Goal: Task Accomplishment & Management: Manage account settings

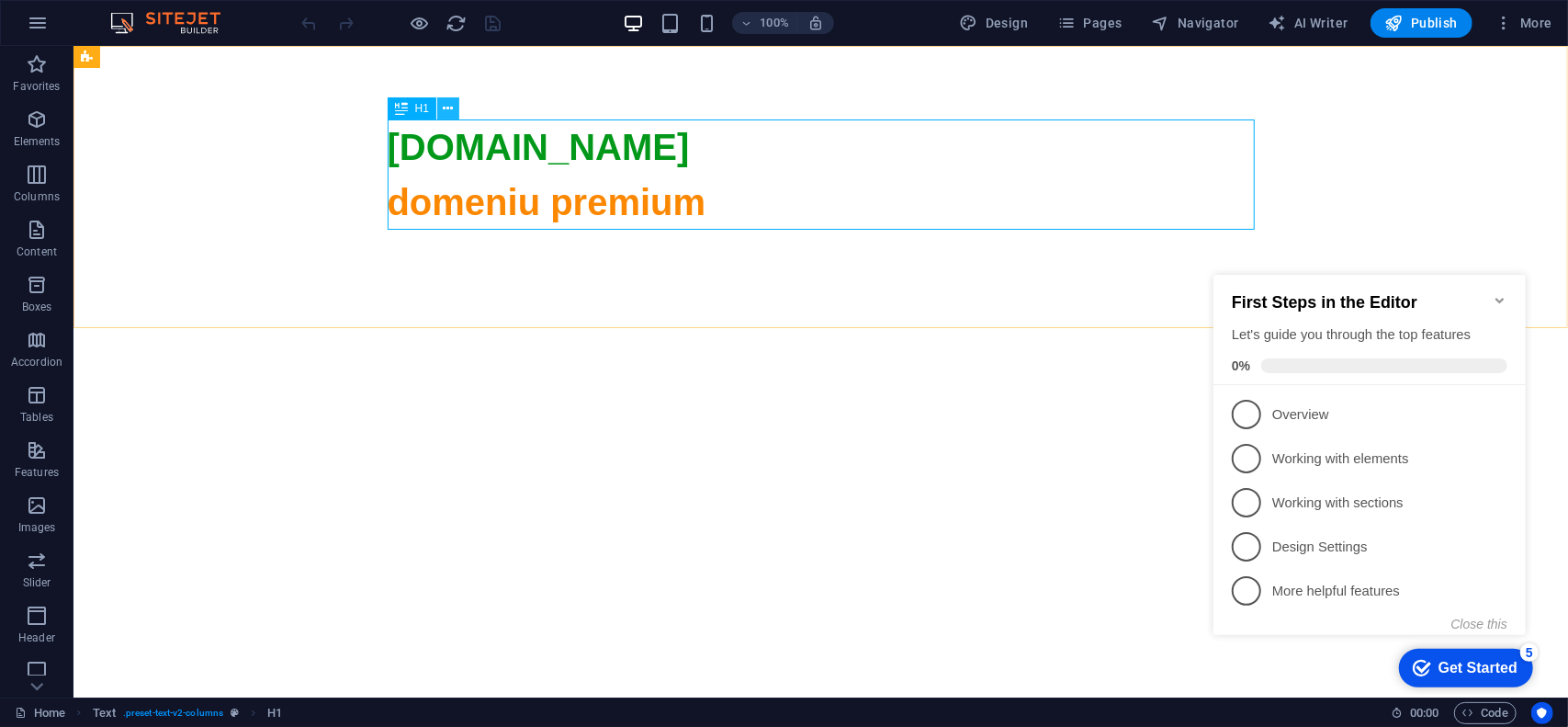
click at [451, 104] on icon at bounding box center [448, 109] width 10 height 20
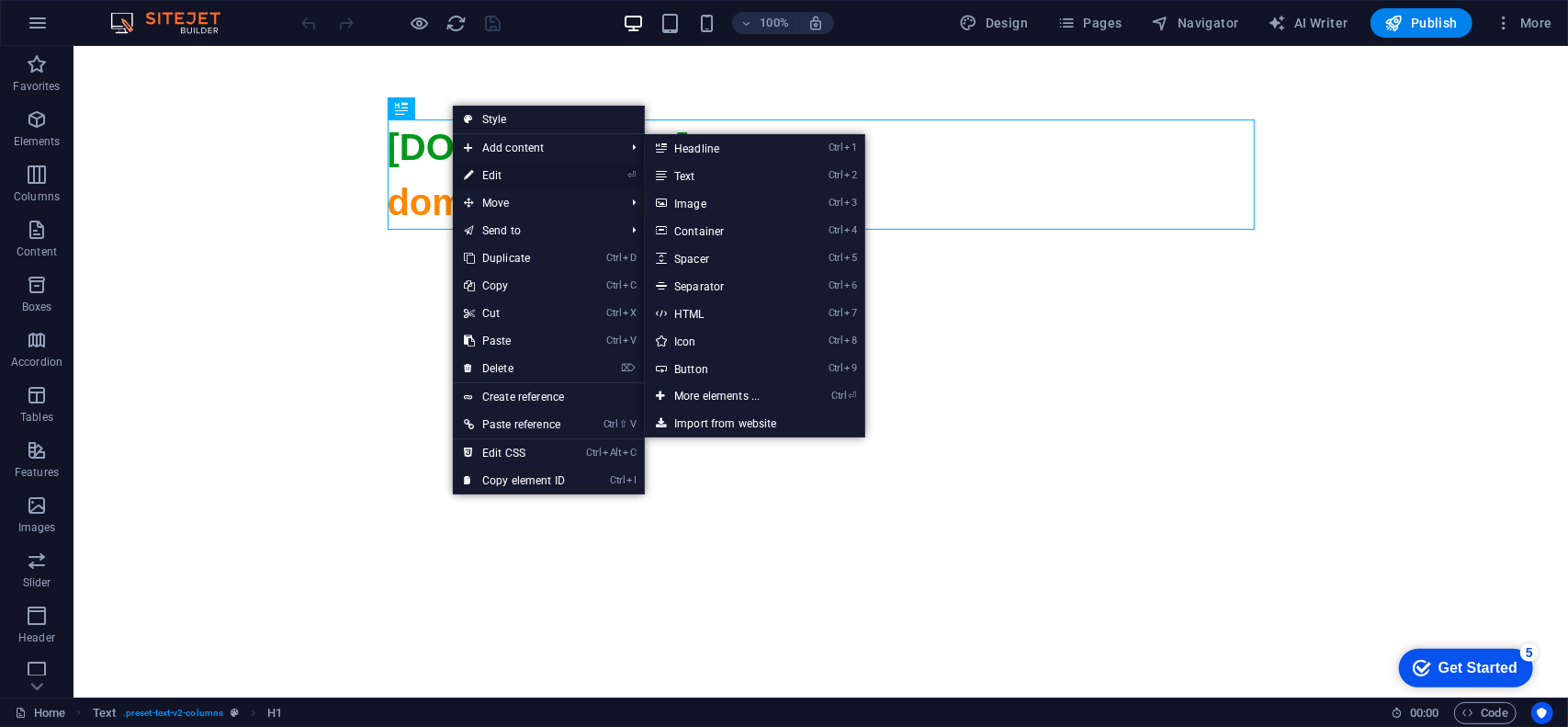
click at [480, 172] on link "⏎ Edit" at bounding box center [515, 175] width 123 height 27
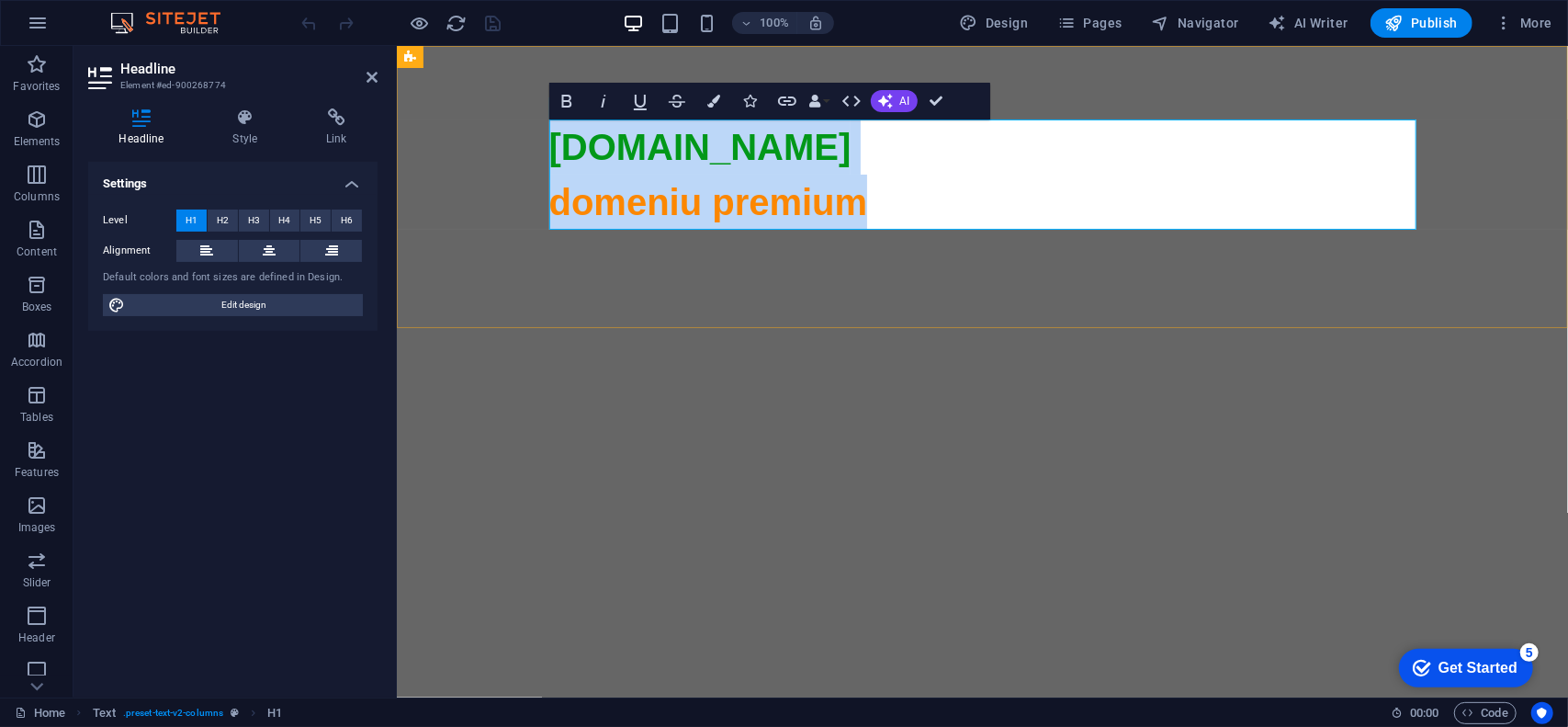
click at [691, 206] on span "domeniu premium" at bounding box center [707, 200] width 318 height 40
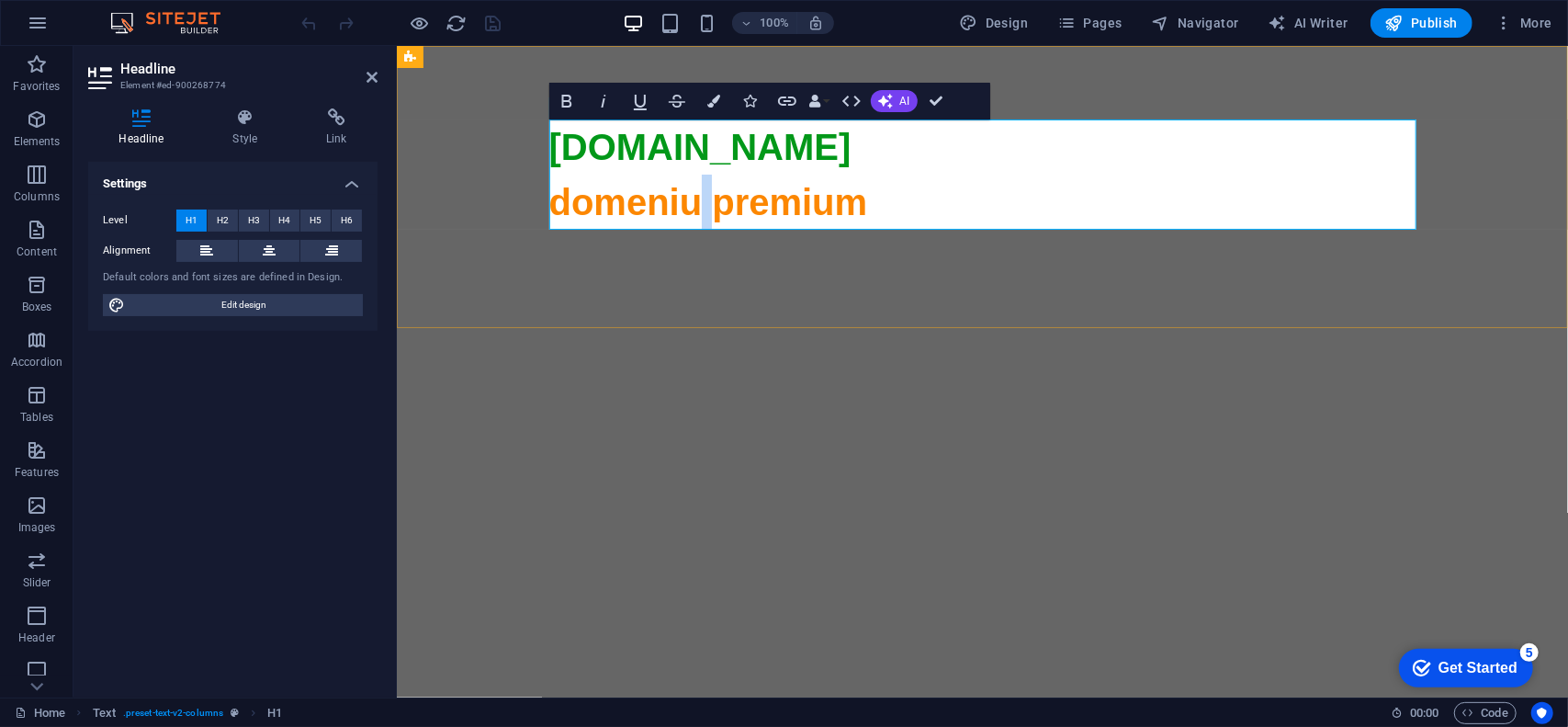
click at [691, 206] on span "domeniu premium" at bounding box center [707, 200] width 318 height 40
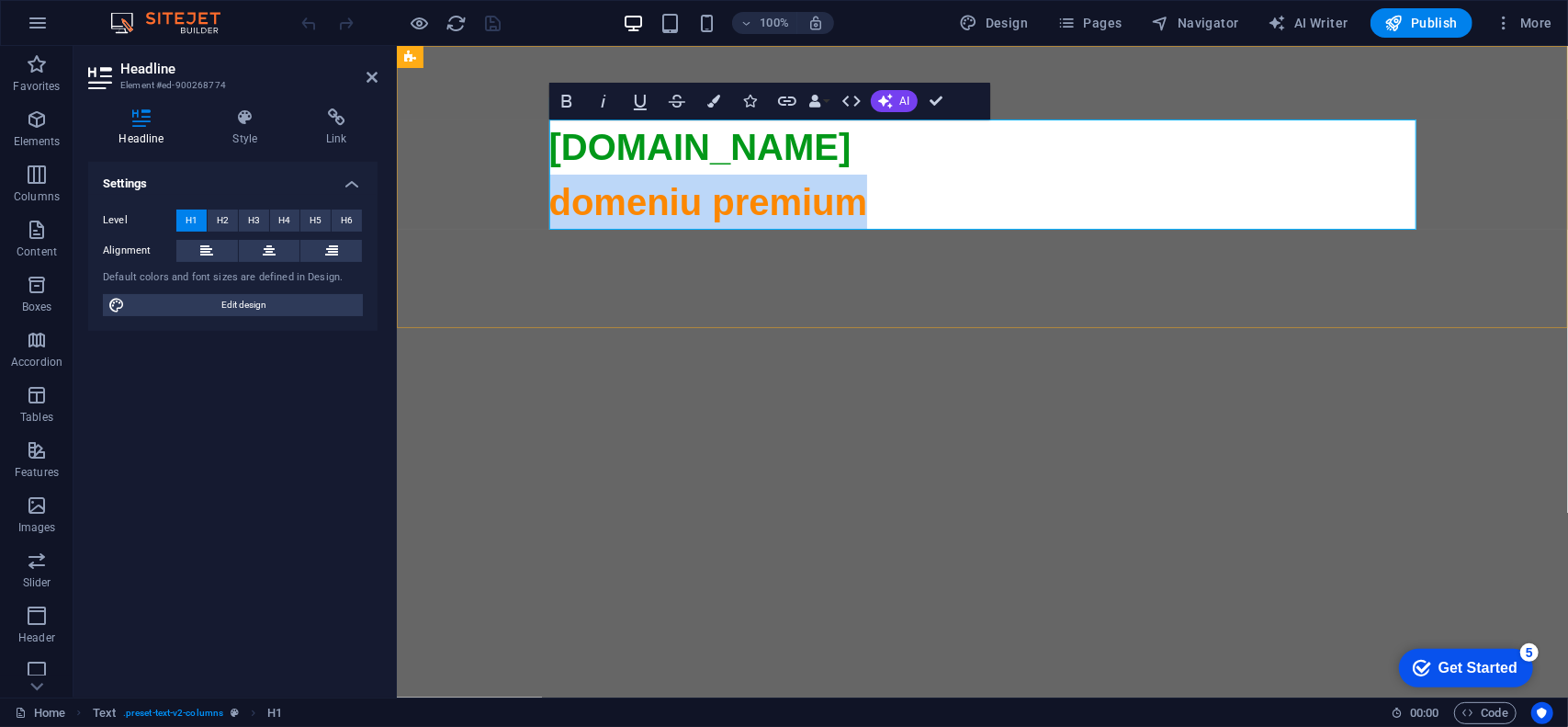
click at [691, 206] on span "domeniu premium" at bounding box center [707, 200] width 318 height 40
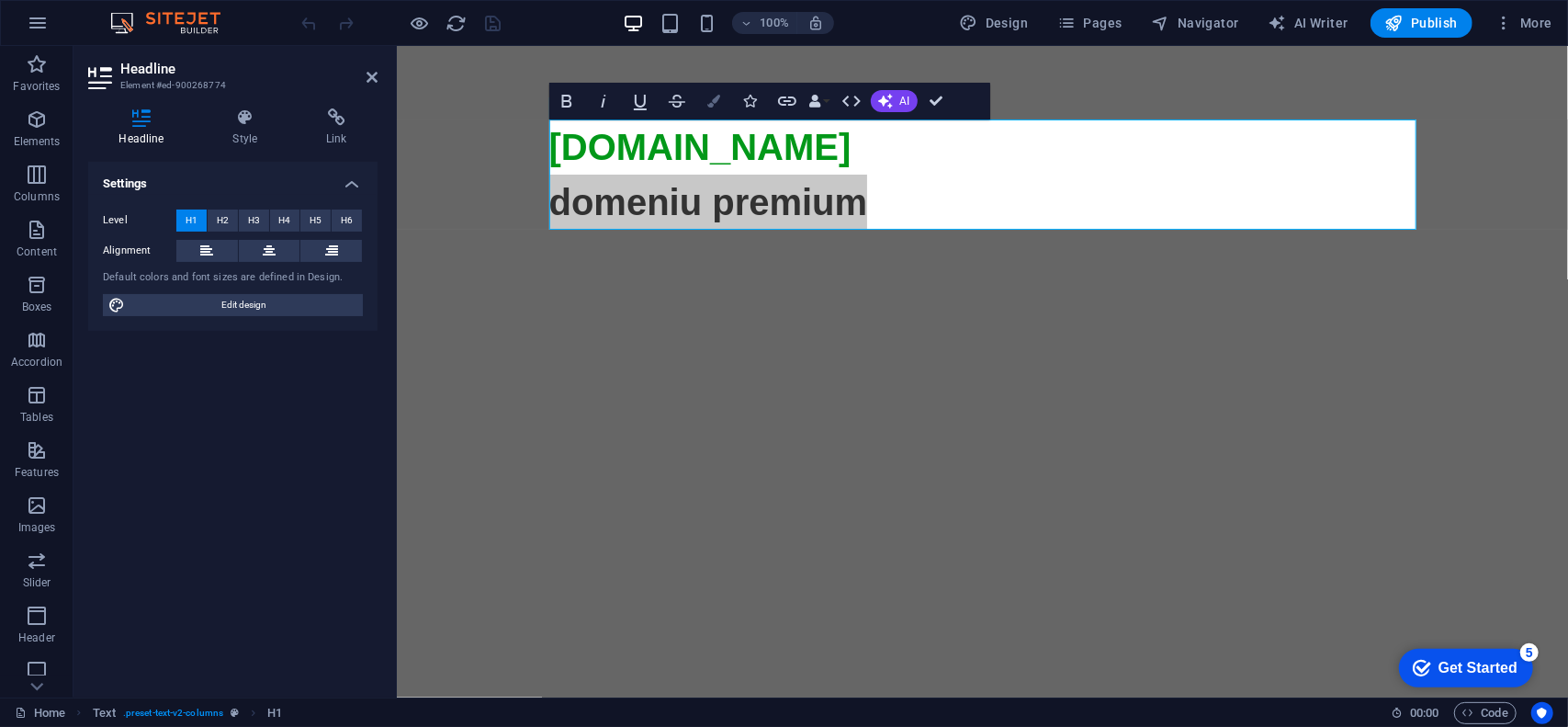
click at [713, 102] on icon "button" at bounding box center [713, 101] width 13 height 13
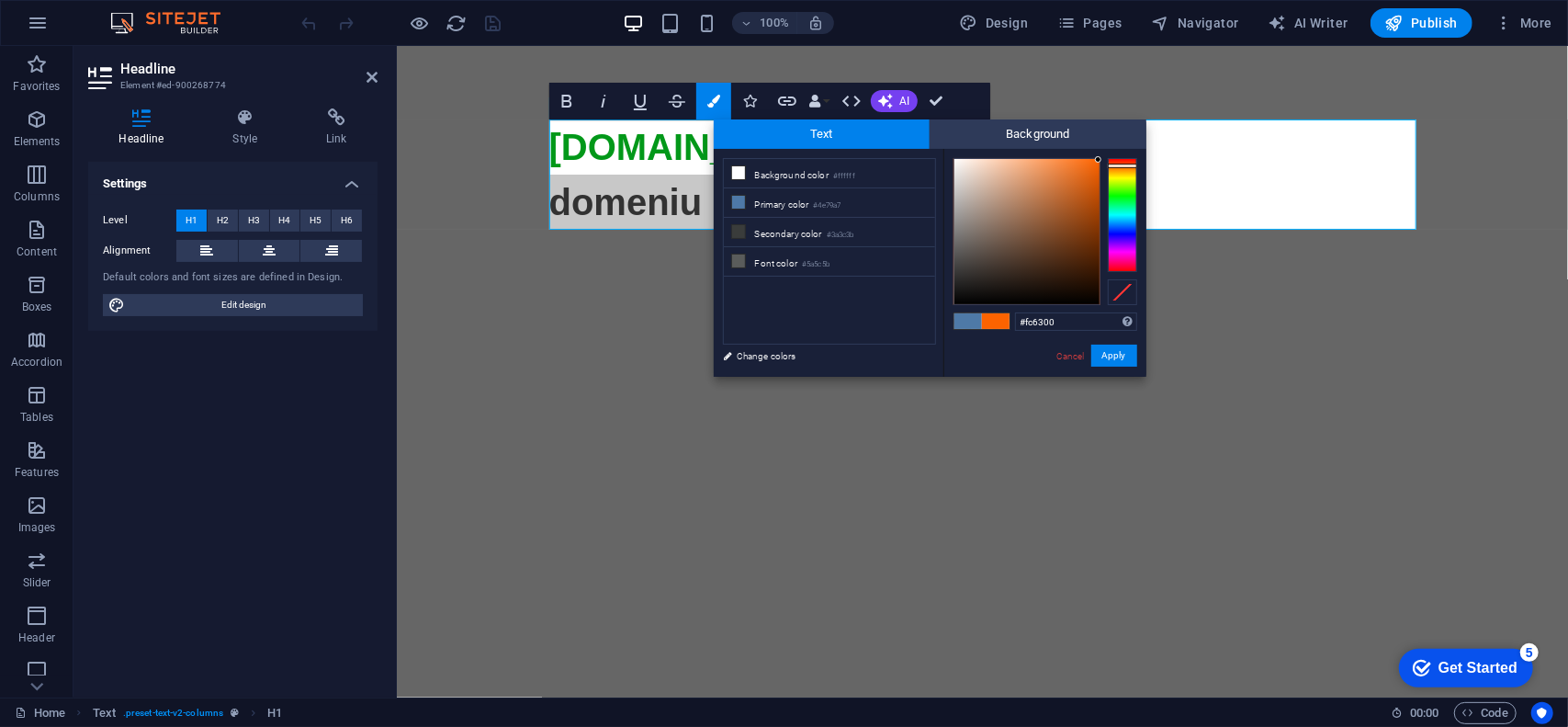
click at [1116, 165] on div at bounding box center [1123, 165] width 29 height 5
type input "#e45b03"
click at [1097, 174] on div at bounding box center [1027, 232] width 146 height 146
click at [1115, 351] on button "Apply" at bounding box center [1114, 356] width 46 height 22
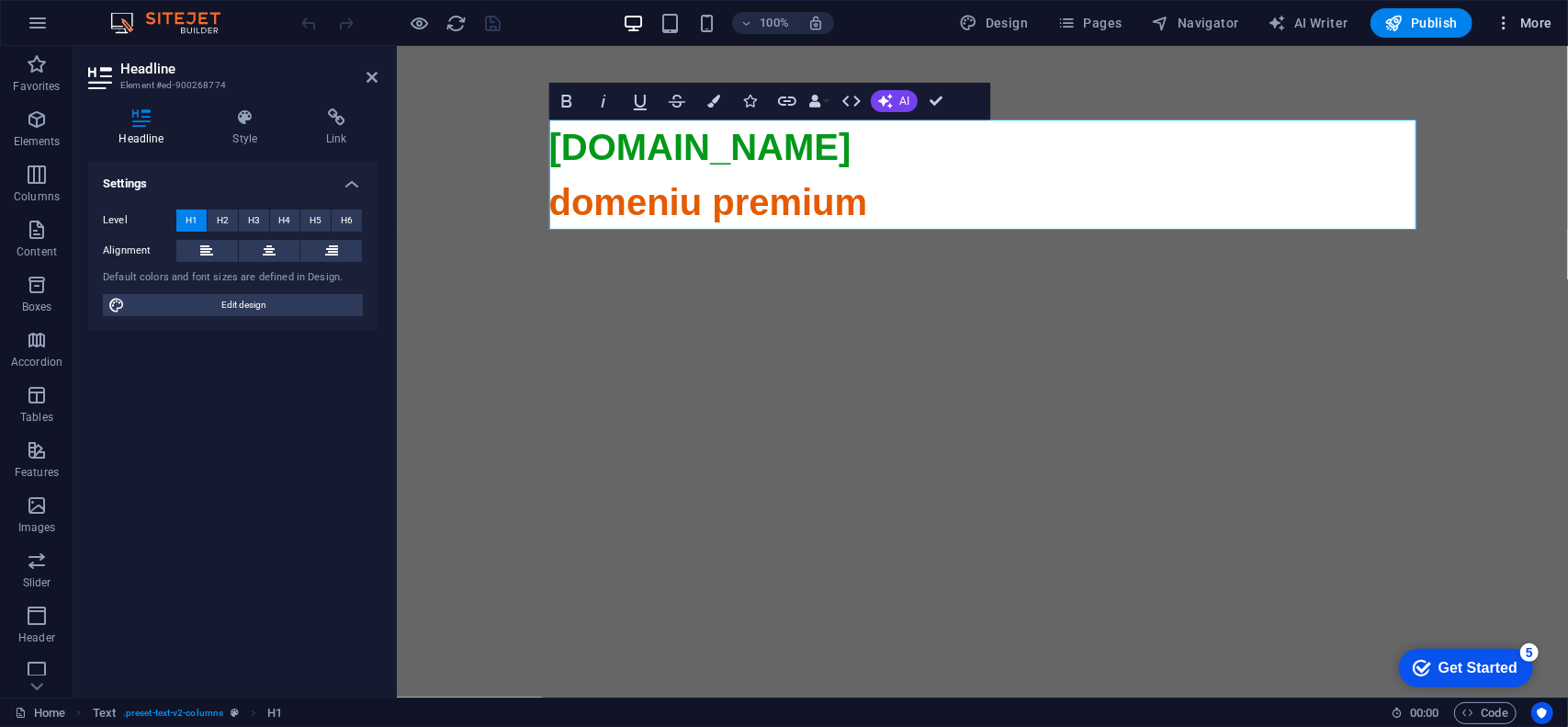
click at [1529, 23] on span "More" at bounding box center [1523, 22] width 58 height 19
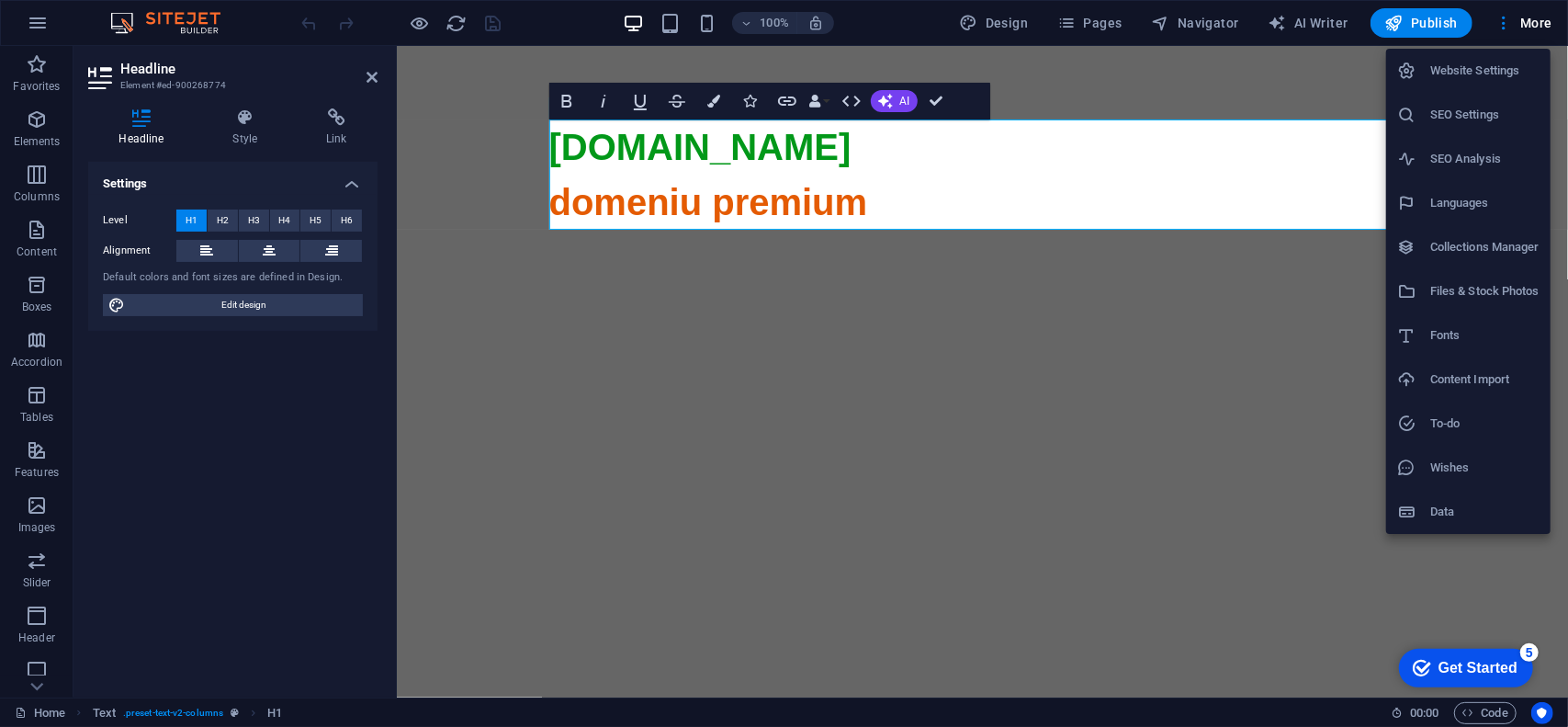
click at [1503, 102] on li "SEO Settings" at bounding box center [1468, 114] width 164 height 44
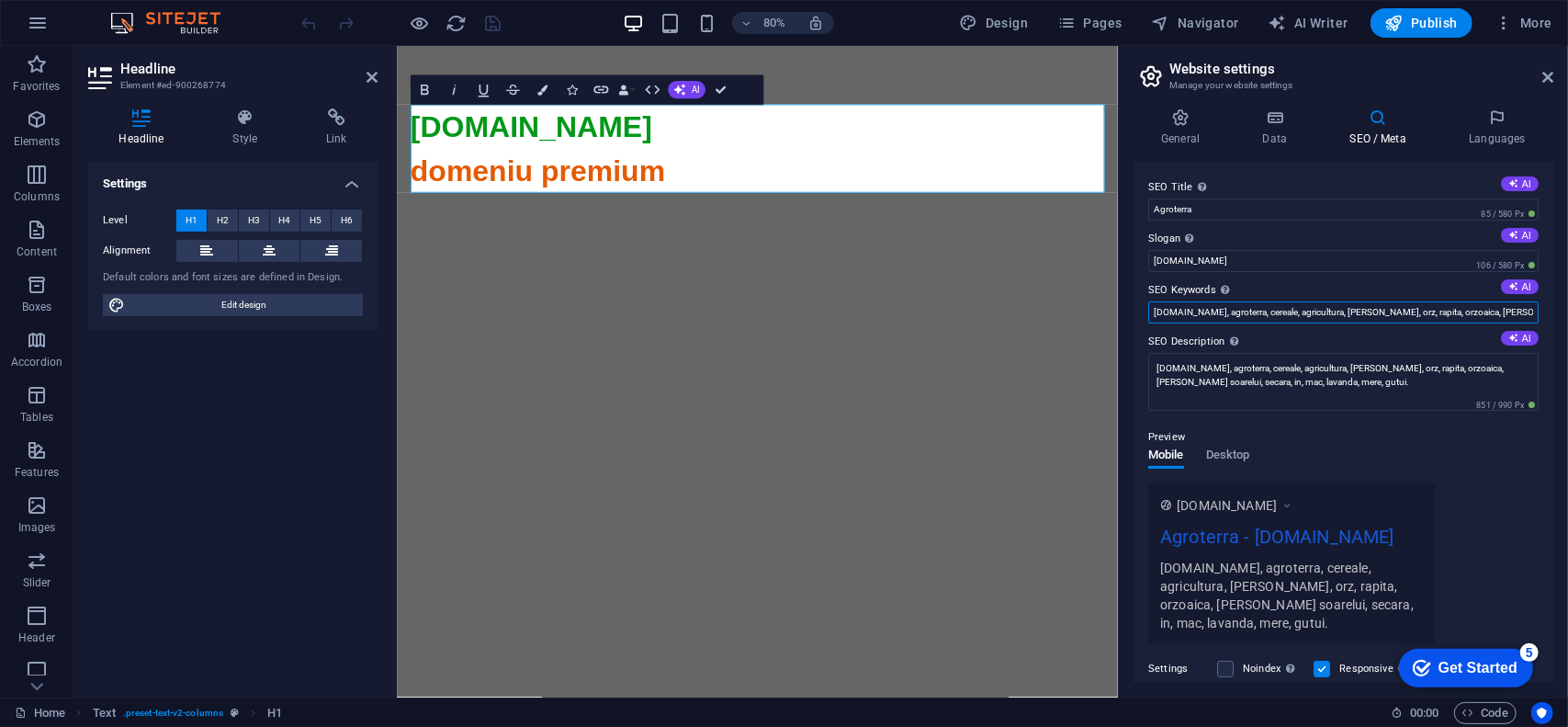
scroll to position [0, 155]
drag, startPoint x: 1328, startPoint y: 314, endPoint x: 1567, endPoint y: 305, distance: 239.2
click at [1567, 305] on div "General Data SEO / Meta Languages Website name agroterra.ro Logo Drag files her…" at bounding box center [1343, 396] width 449 height 604
type input "agroterra.ro, agroterra, agricultura"
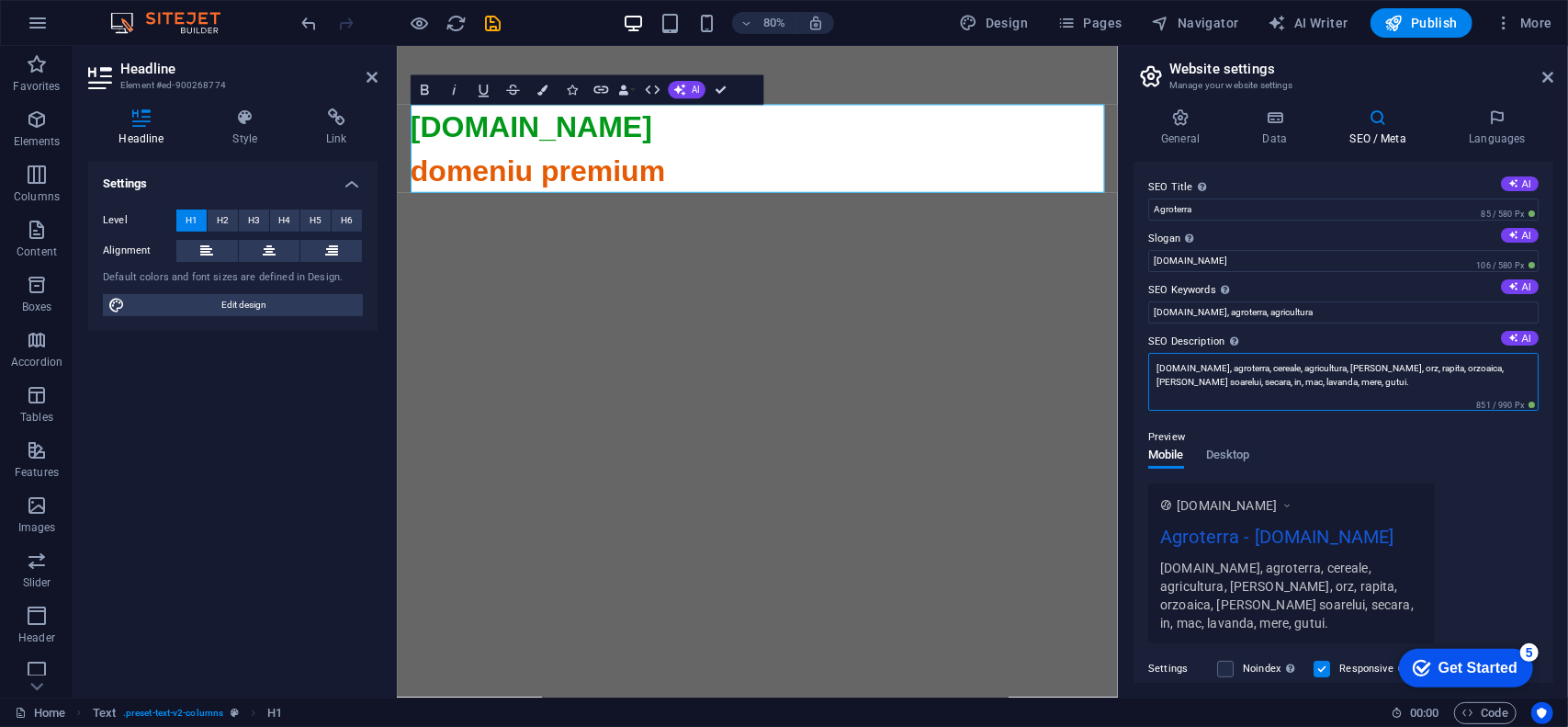
click at [1261, 365] on textarea "agroterra.ro, agroterra, cereale, agricultura, grau, orz, rapita, orzoaica, por…" at bounding box center [1343, 381] width 391 height 58
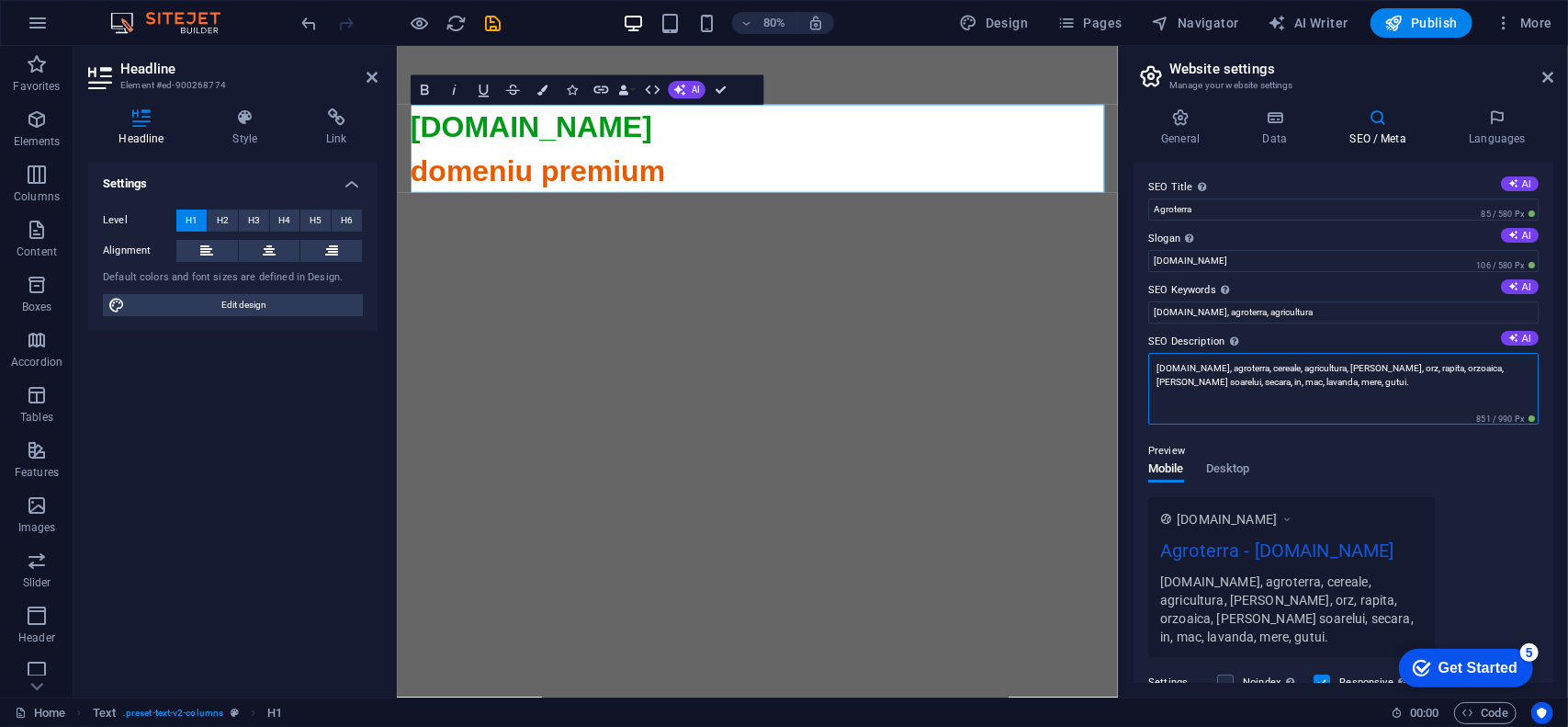
click at [1261, 365] on textarea "agroterra.ro, agroterra, cereale, agricultura, grau, orz, rapita, orzoaica, por…" at bounding box center [1343, 388] width 391 height 71
drag, startPoint x: 1306, startPoint y: 370, endPoint x: 1334, endPoint y: 392, distance: 35.6
click at [1334, 392] on textarea "agroterra.ro, agroterra, agricultura, grau, orz, rapita, orzoaica, porumb, floa…" at bounding box center [1343, 388] width 391 height 71
type textarea "agroterra.ro, agroterra, agricultura"
click at [1327, 331] on label "SEO Description Describe the contents of your website - this is crucial for sea…" at bounding box center [1343, 341] width 391 height 22
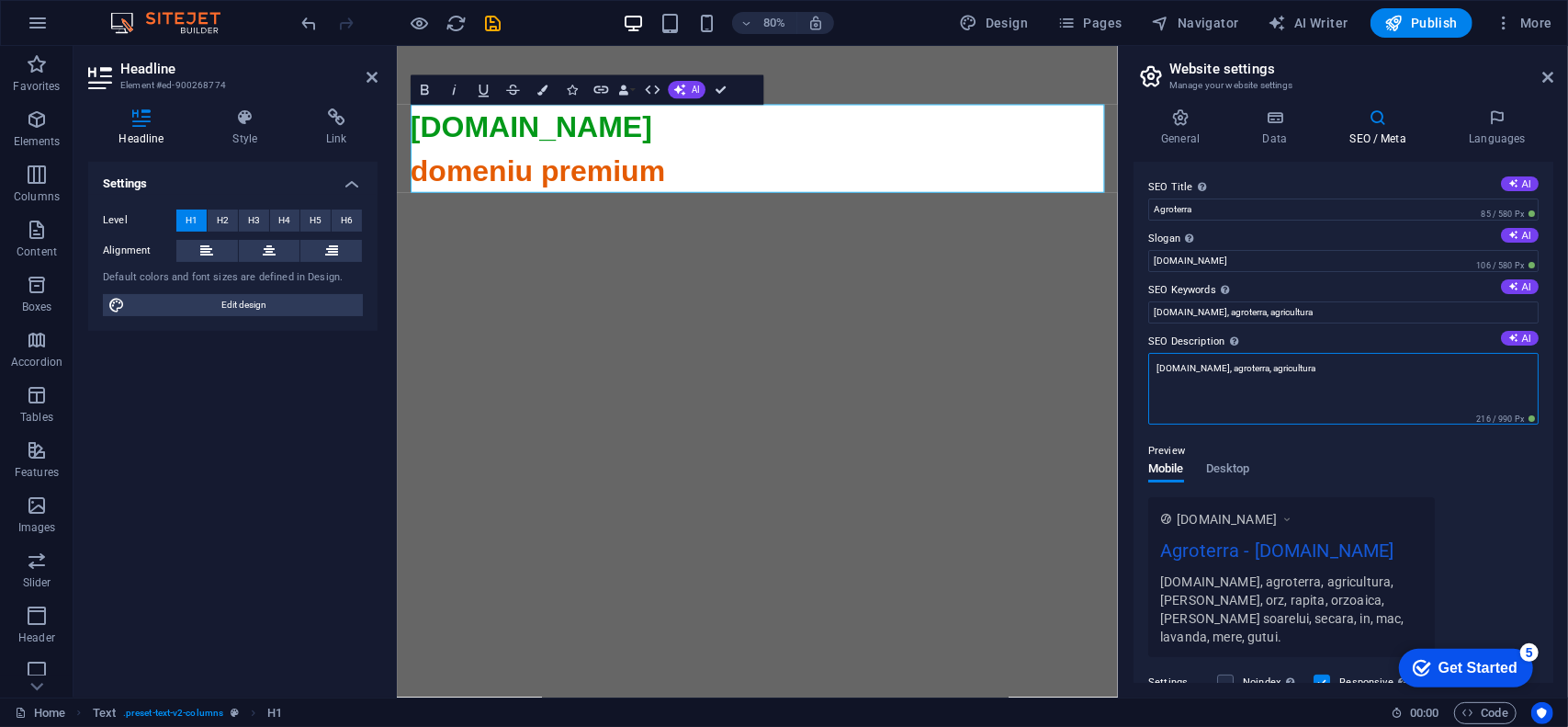
click at [1327, 353] on textarea "agroterra.ro, agroterra, agricultura" at bounding box center [1343, 388] width 391 height 71
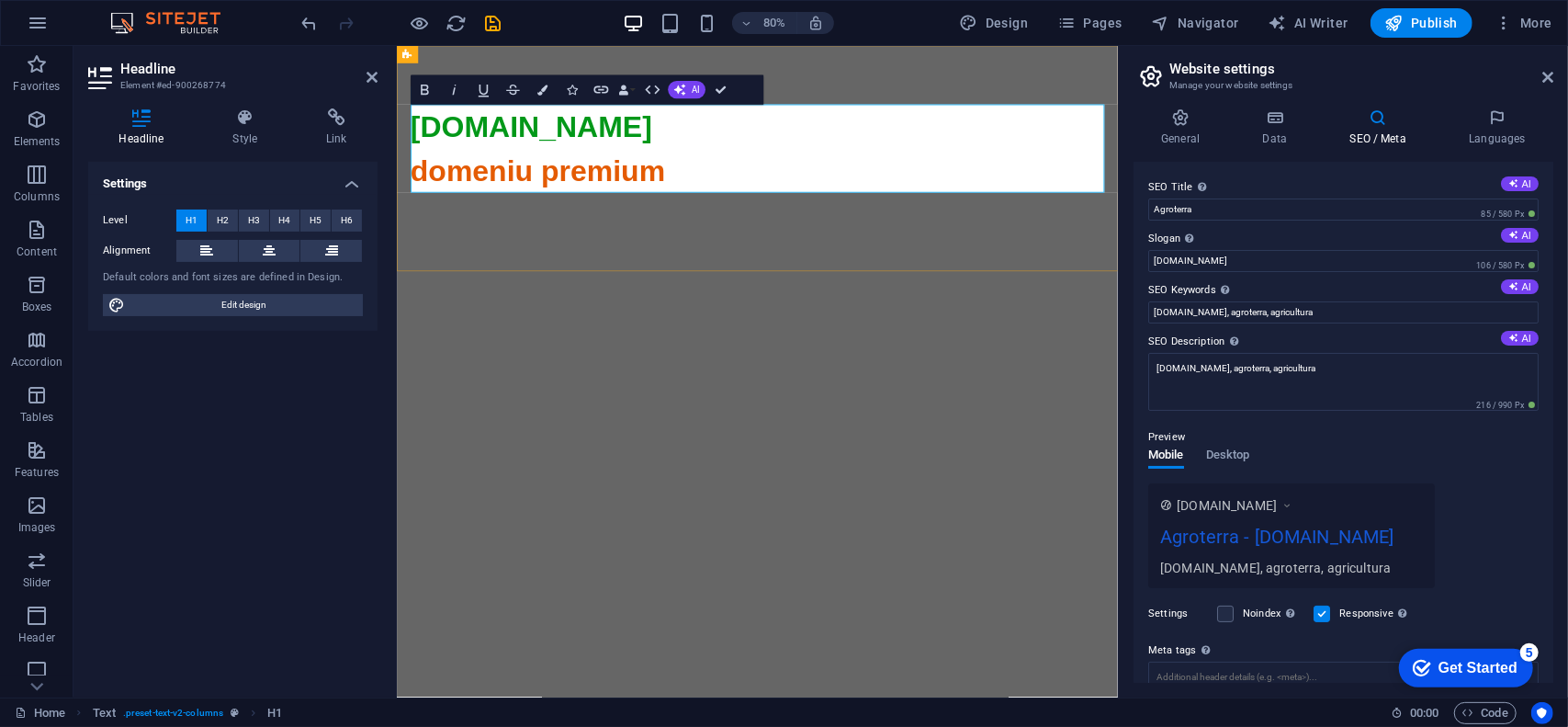
click at [794, 212] on h1 "agroterra.ro domeniu premium" at bounding box center [847, 614] width 868 height 992
click at [1163, 118] on icon at bounding box center [1180, 117] width 94 height 19
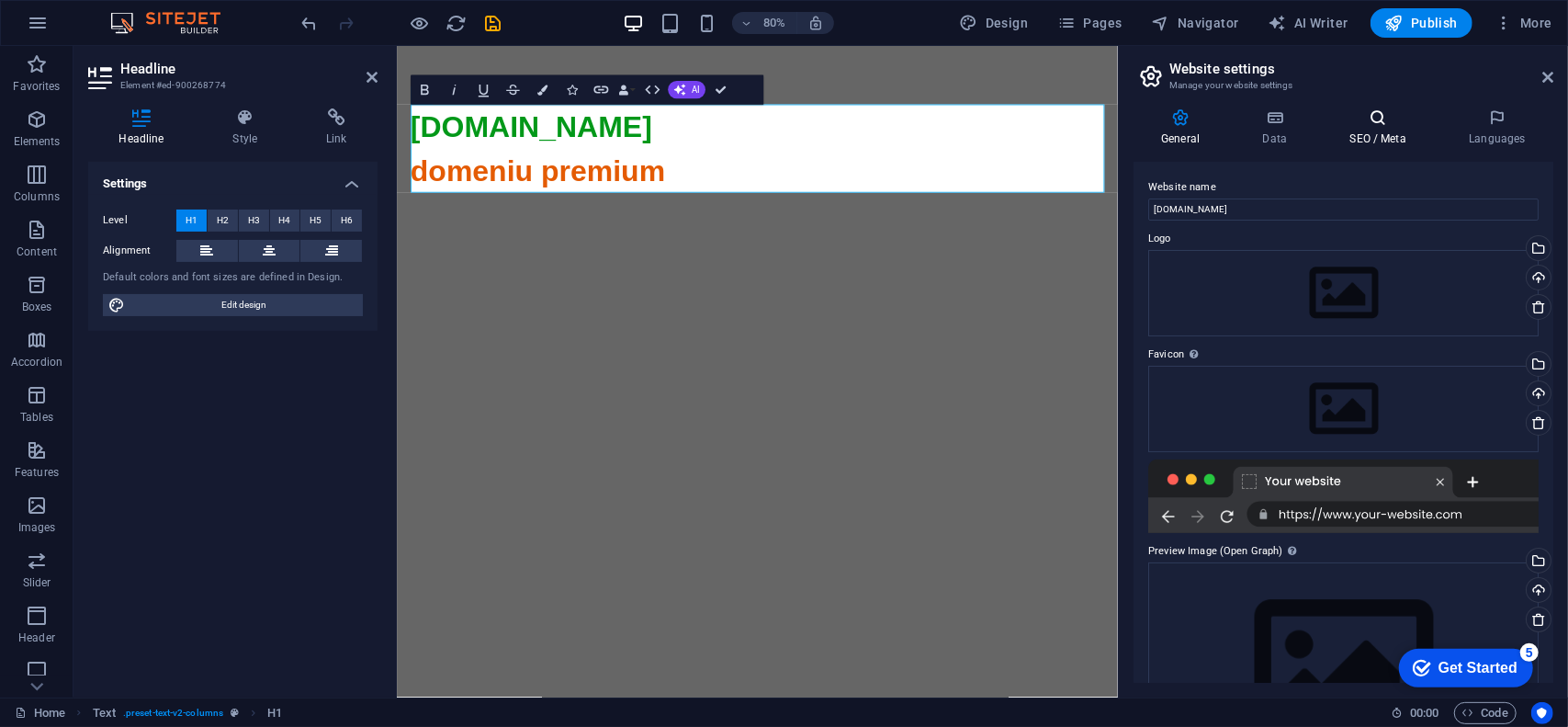
click at [1374, 130] on h4 "SEO / Meta" at bounding box center [1381, 127] width 119 height 38
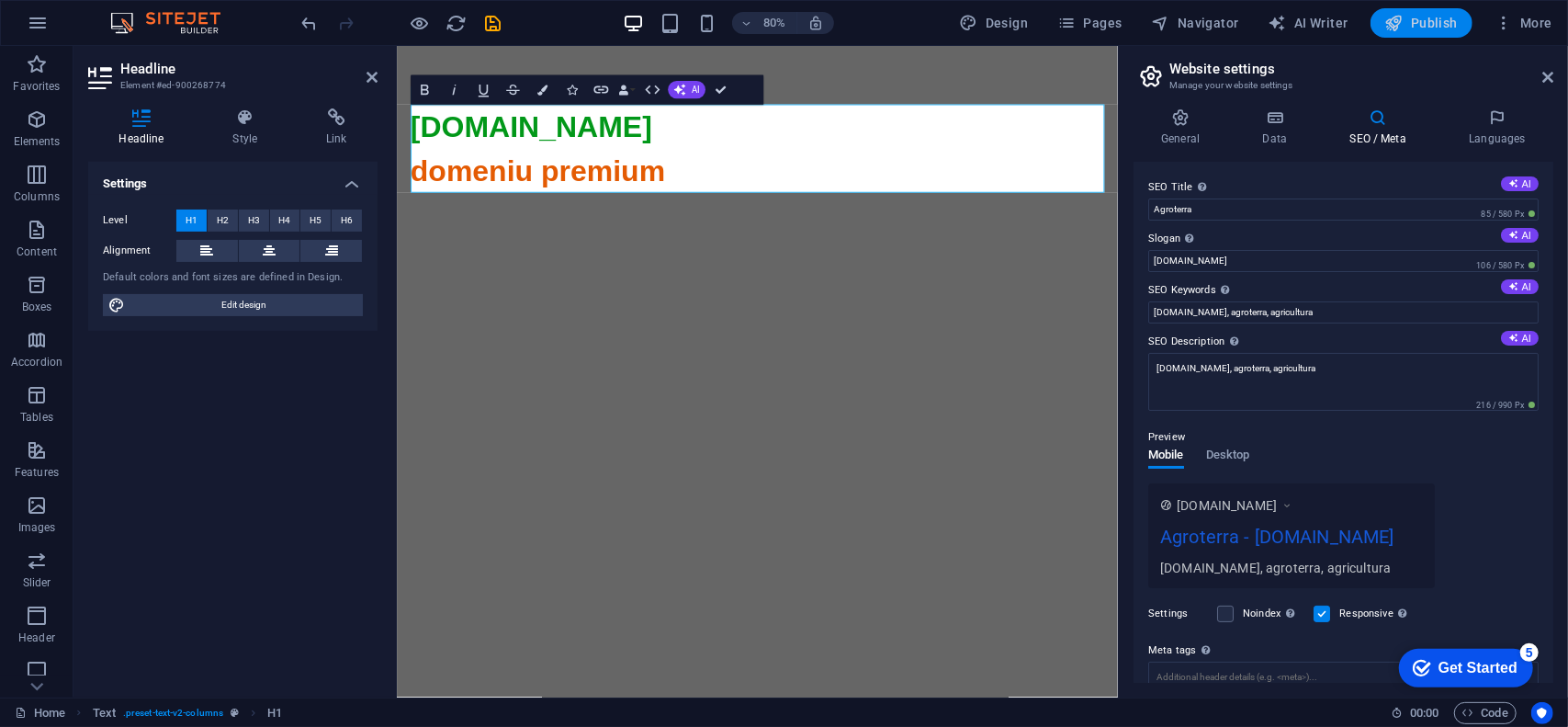
click at [1435, 26] on span "Publish" at bounding box center [1421, 22] width 72 height 19
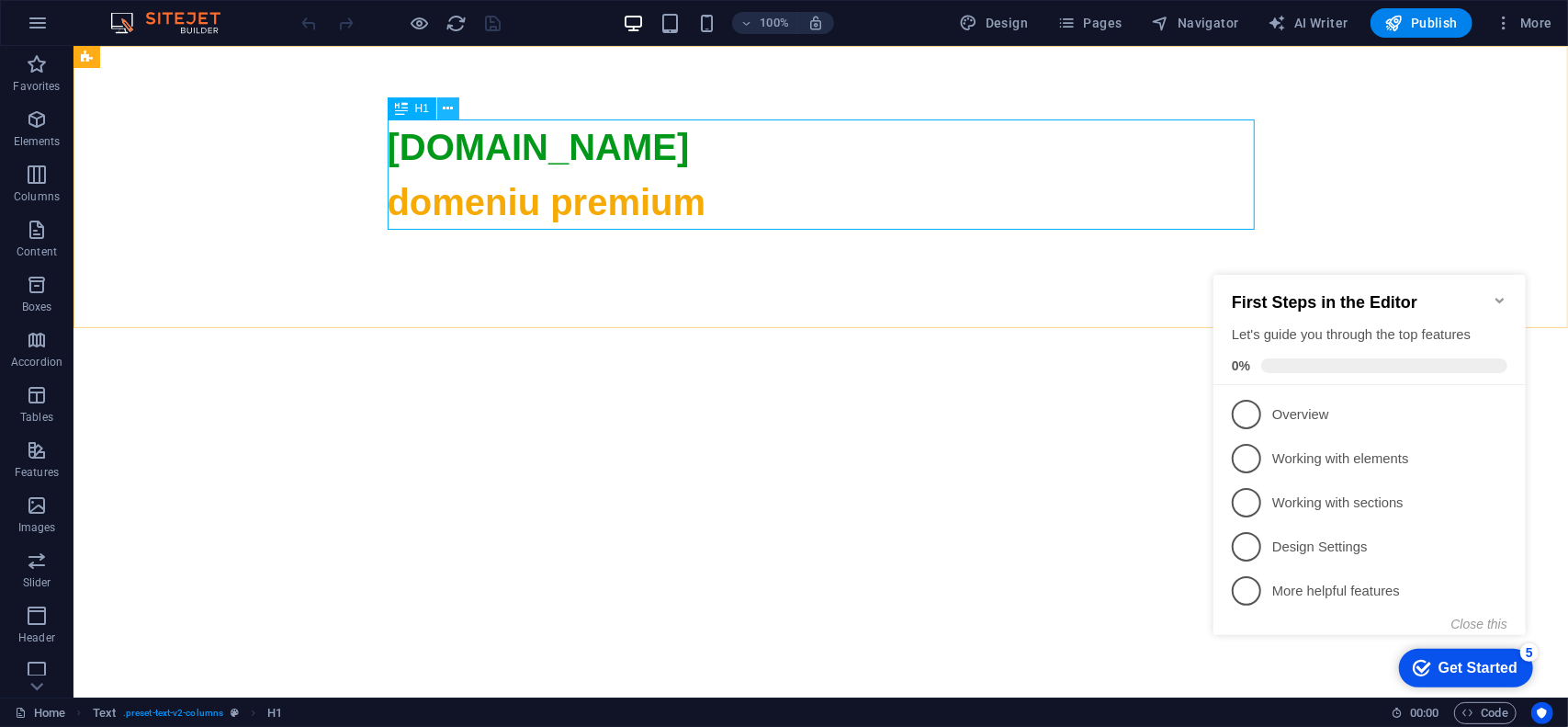
click at [450, 106] on icon at bounding box center [448, 109] width 10 height 20
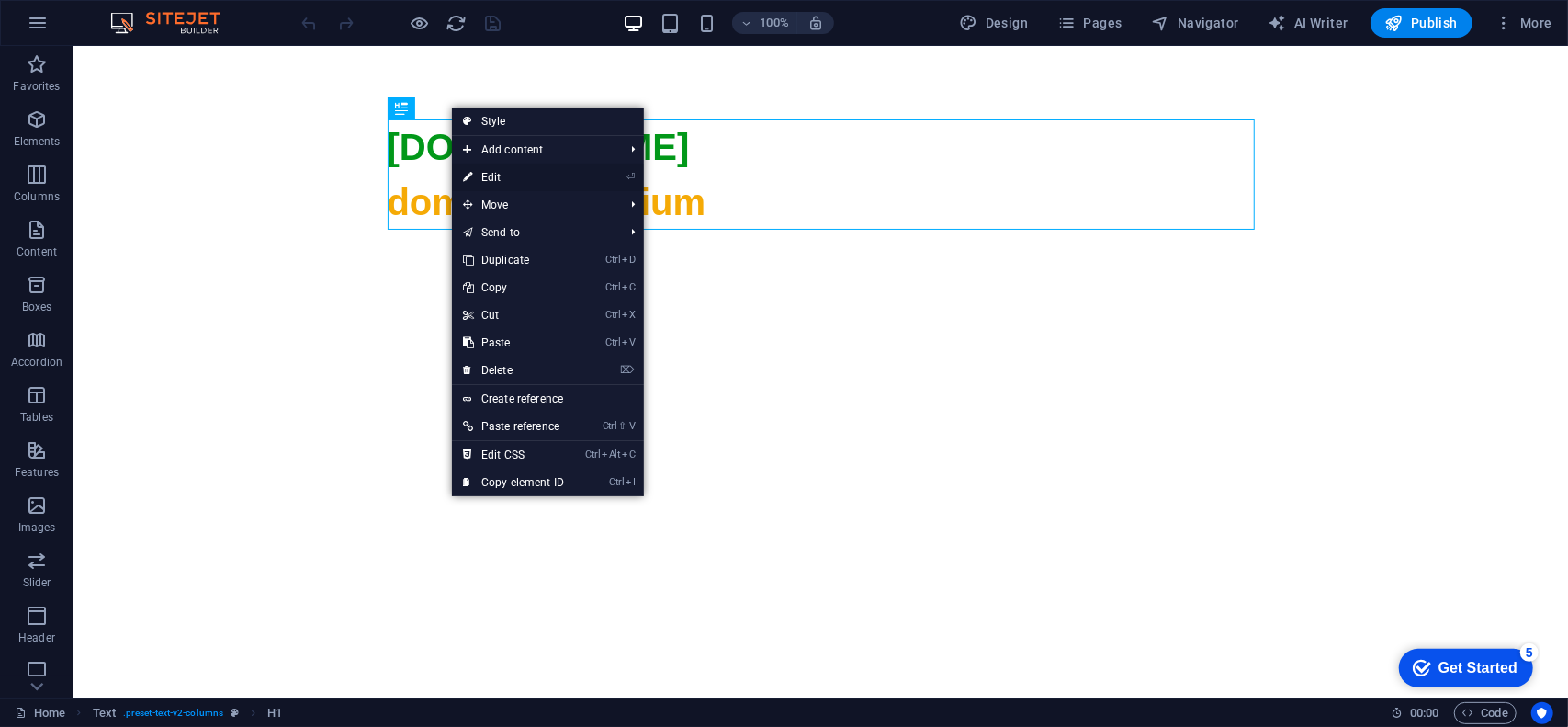
click at [513, 170] on link "⏎ Edit" at bounding box center [514, 177] width 123 height 27
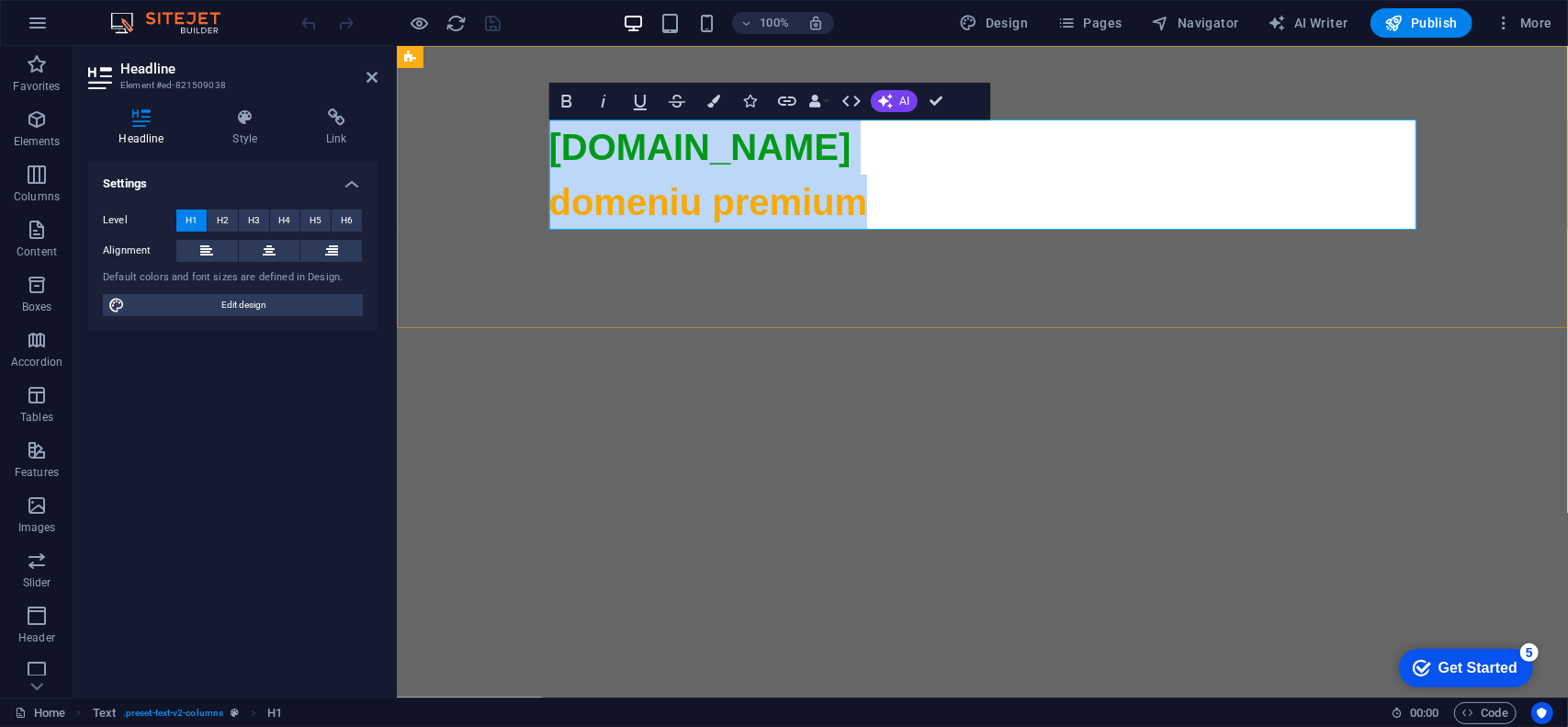
click at [659, 214] on span "domeniu premium" at bounding box center [707, 200] width 318 height 40
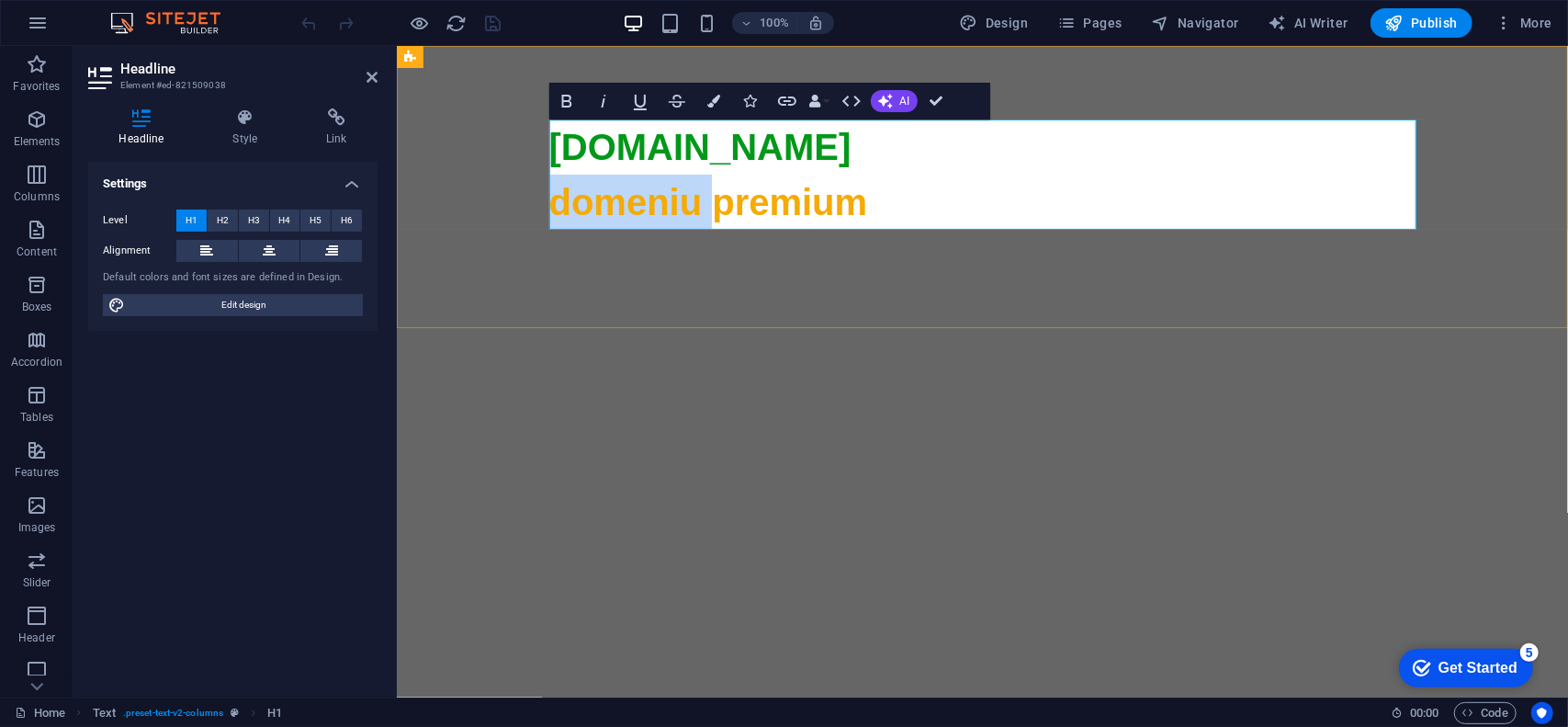
click at [659, 214] on span "domeniu premium" at bounding box center [707, 200] width 318 height 40
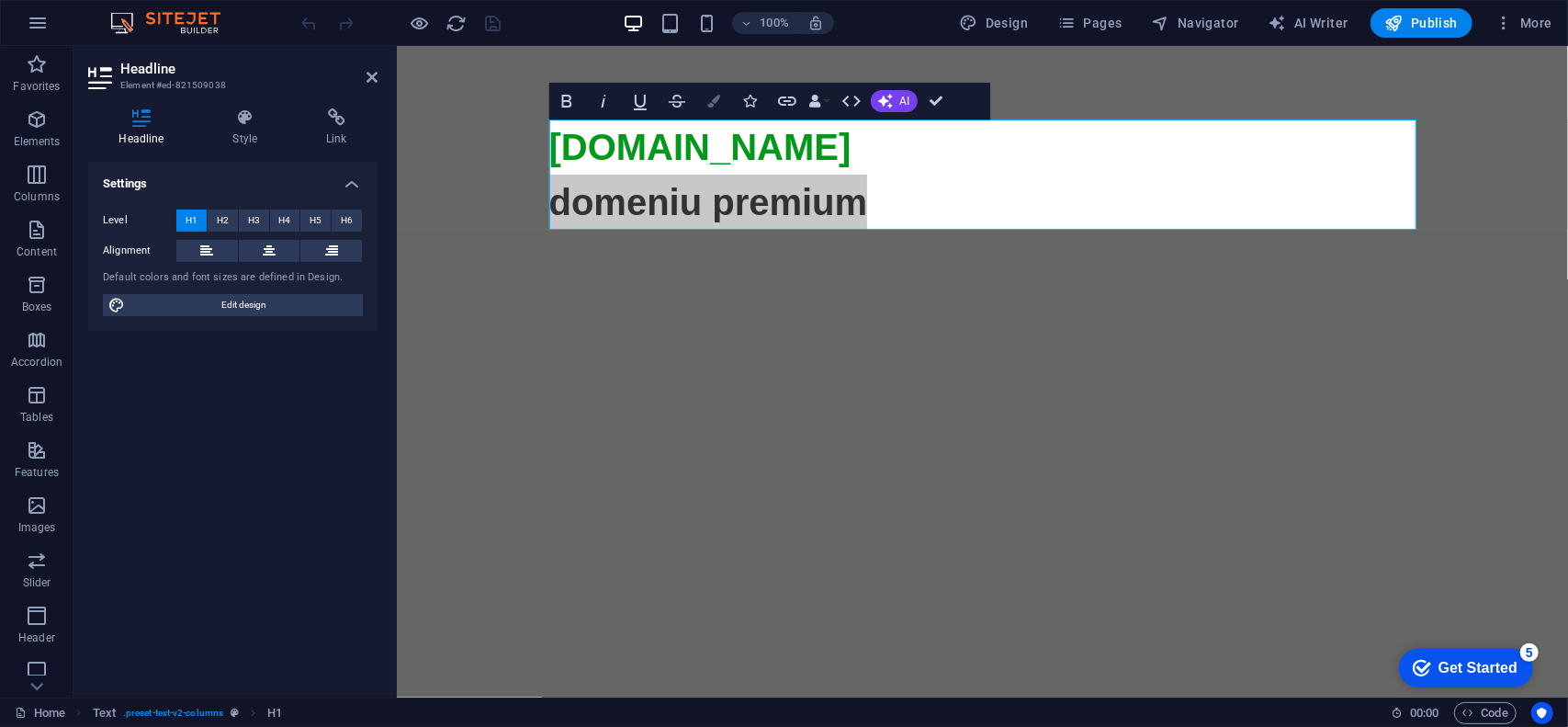
click at [728, 102] on button "Colors" at bounding box center [714, 102] width 35 height 37
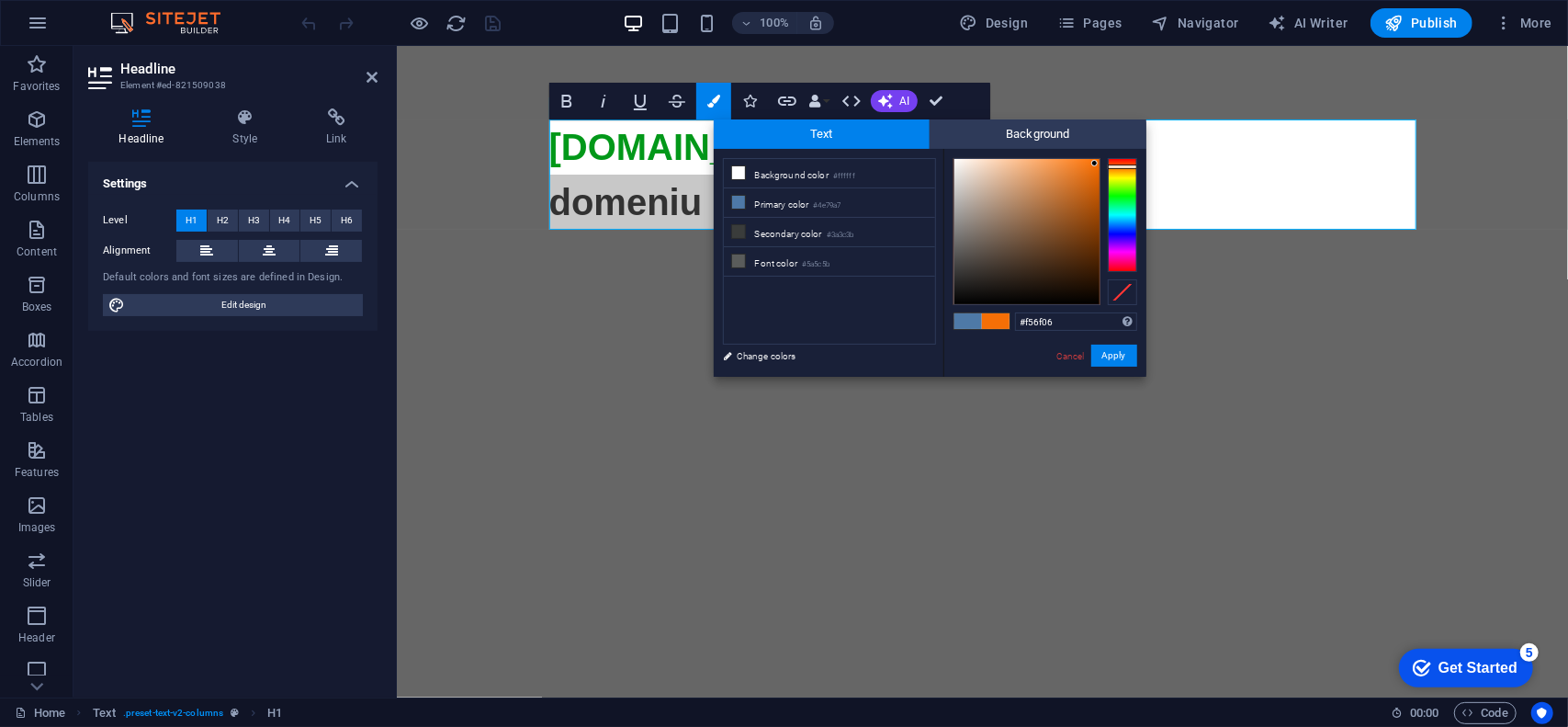
click at [1124, 166] on div at bounding box center [1123, 166] width 29 height 5
type input "#da6204"
click at [1096, 179] on div at bounding box center [1027, 232] width 146 height 146
click at [1115, 343] on div "#da6204 Supported formats #0852ed rgb(8, 82, 237) rgba(8, 82, 237, 90%) hsv(221…" at bounding box center [1045, 396] width 203 height 494
click at [1118, 358] on button "Apply" at bounding box center [1114, 356] width 46 height 22
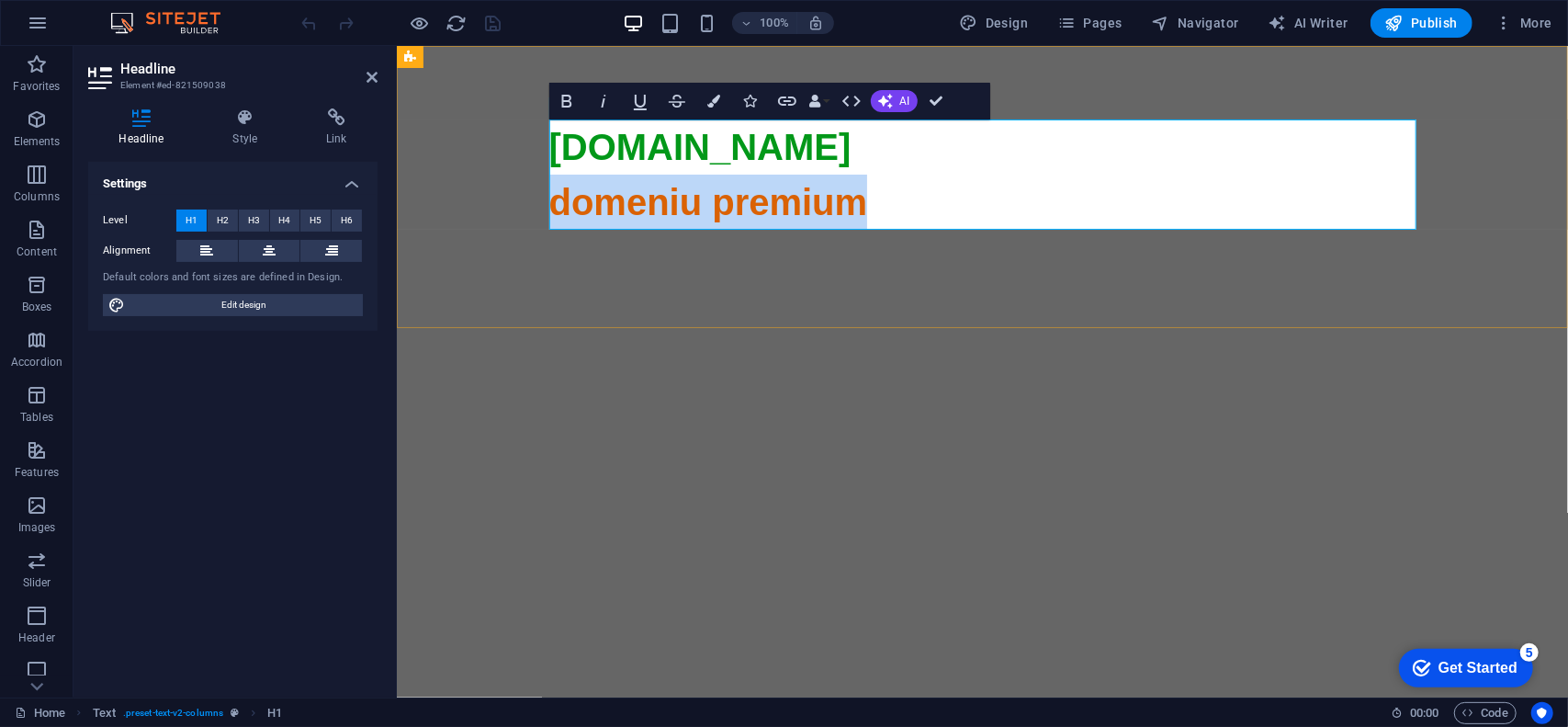
click at [951, 192] on h1 "bigben.ro domeniu premium" at bounding box center [982, 614] width 868 height 992
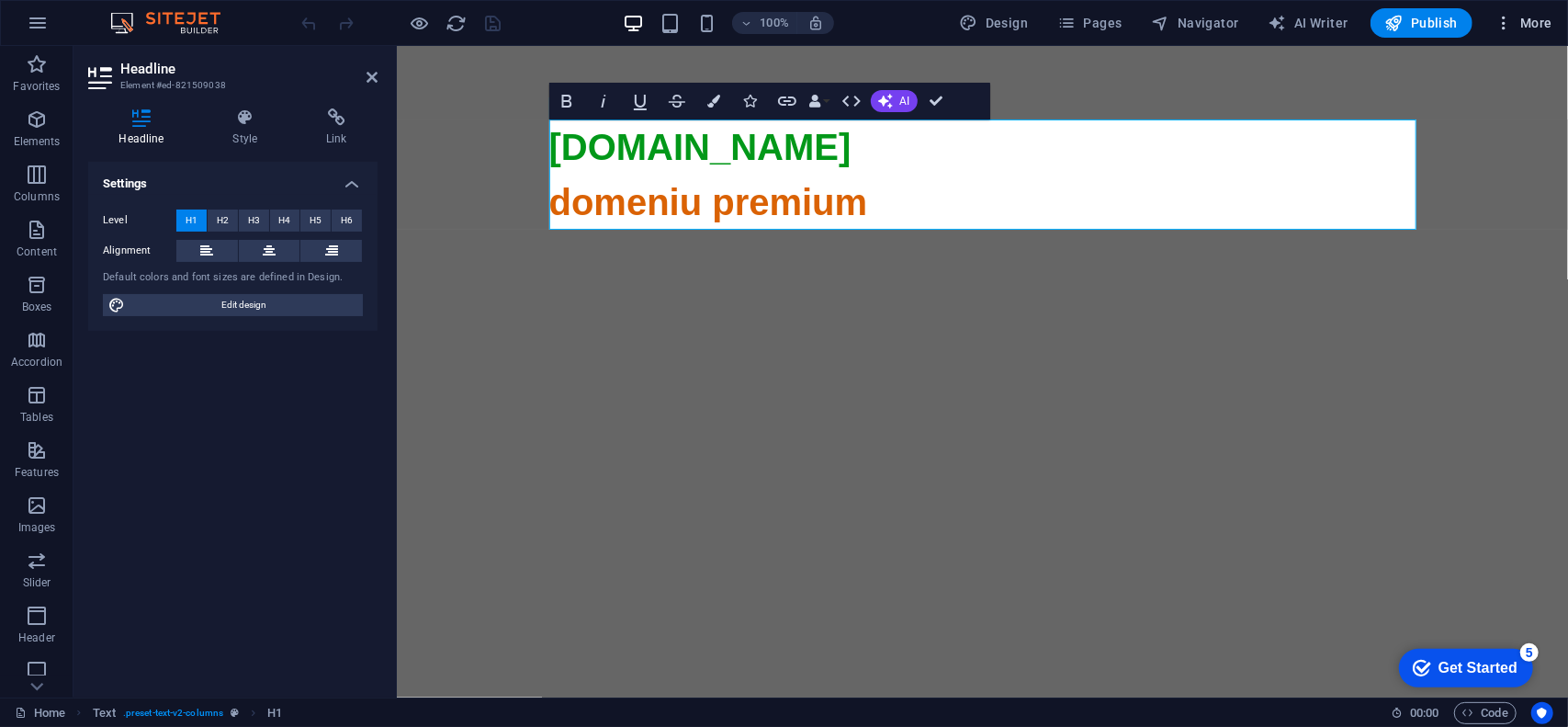
click at [1537, 26] on span "More" at bounding box center [1523, 22] width 58 height 19
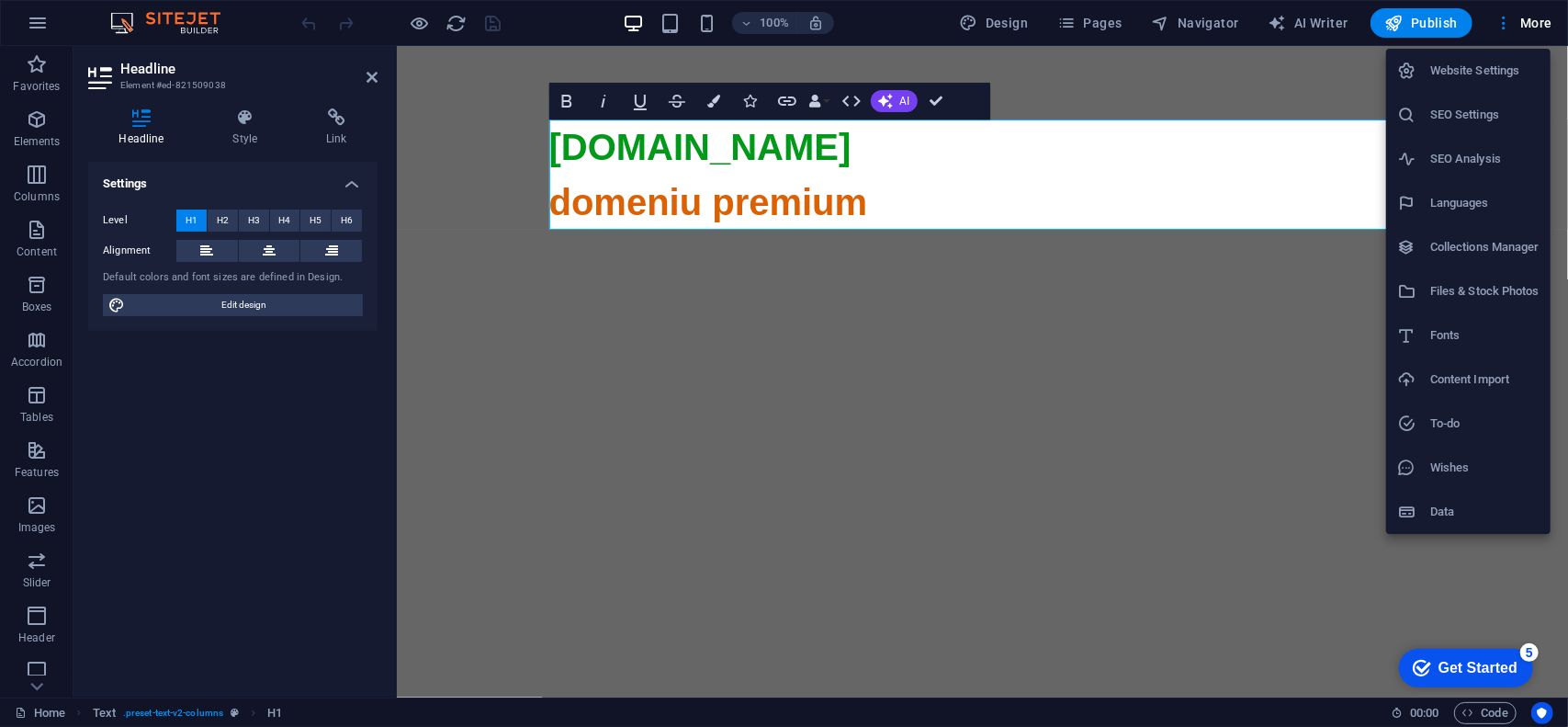
click at [1472, 120] on h6 "SEO Settings" at bounding box center [1485, 114] width 109 height 22
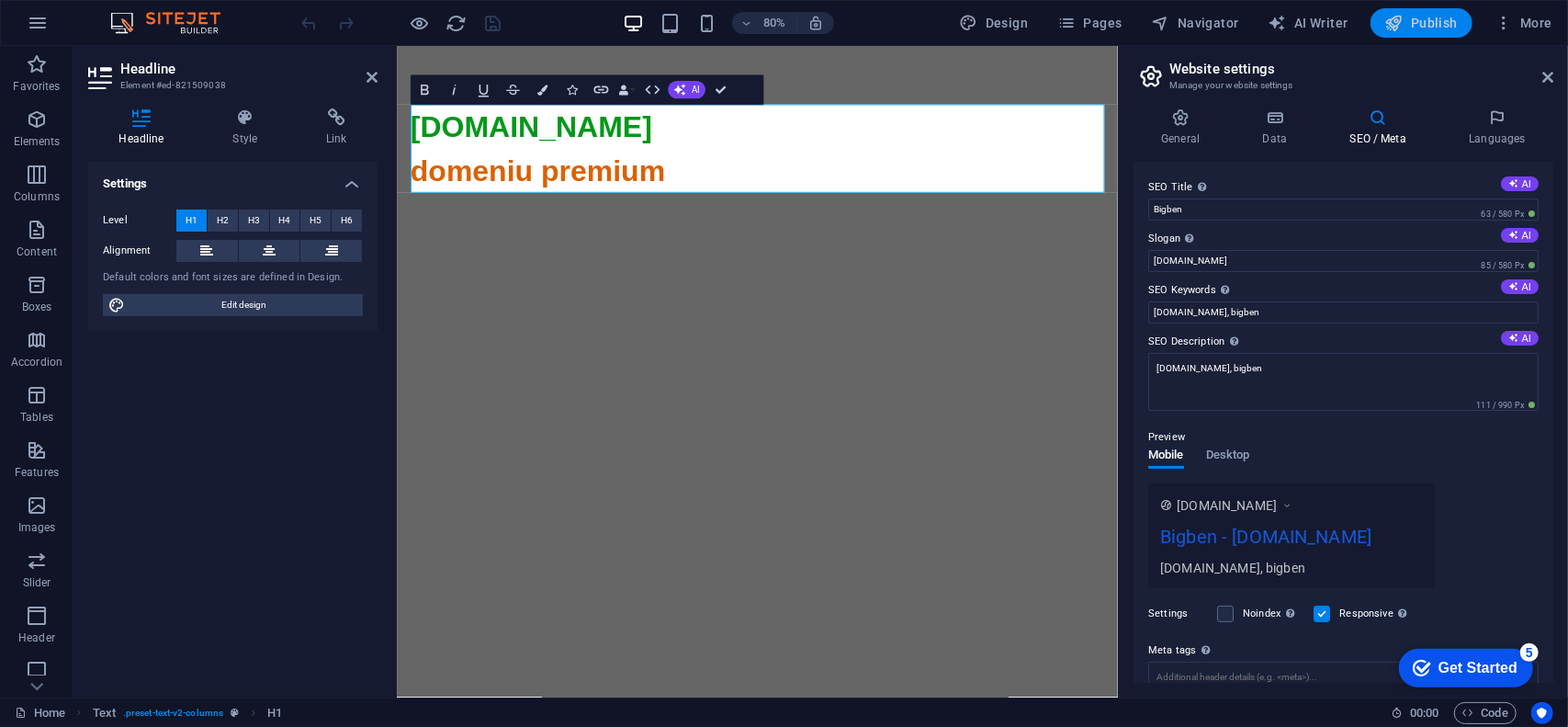
click at [1429, 21] on span "Publish" at bounding box center [1421, 22] width 72 height 19
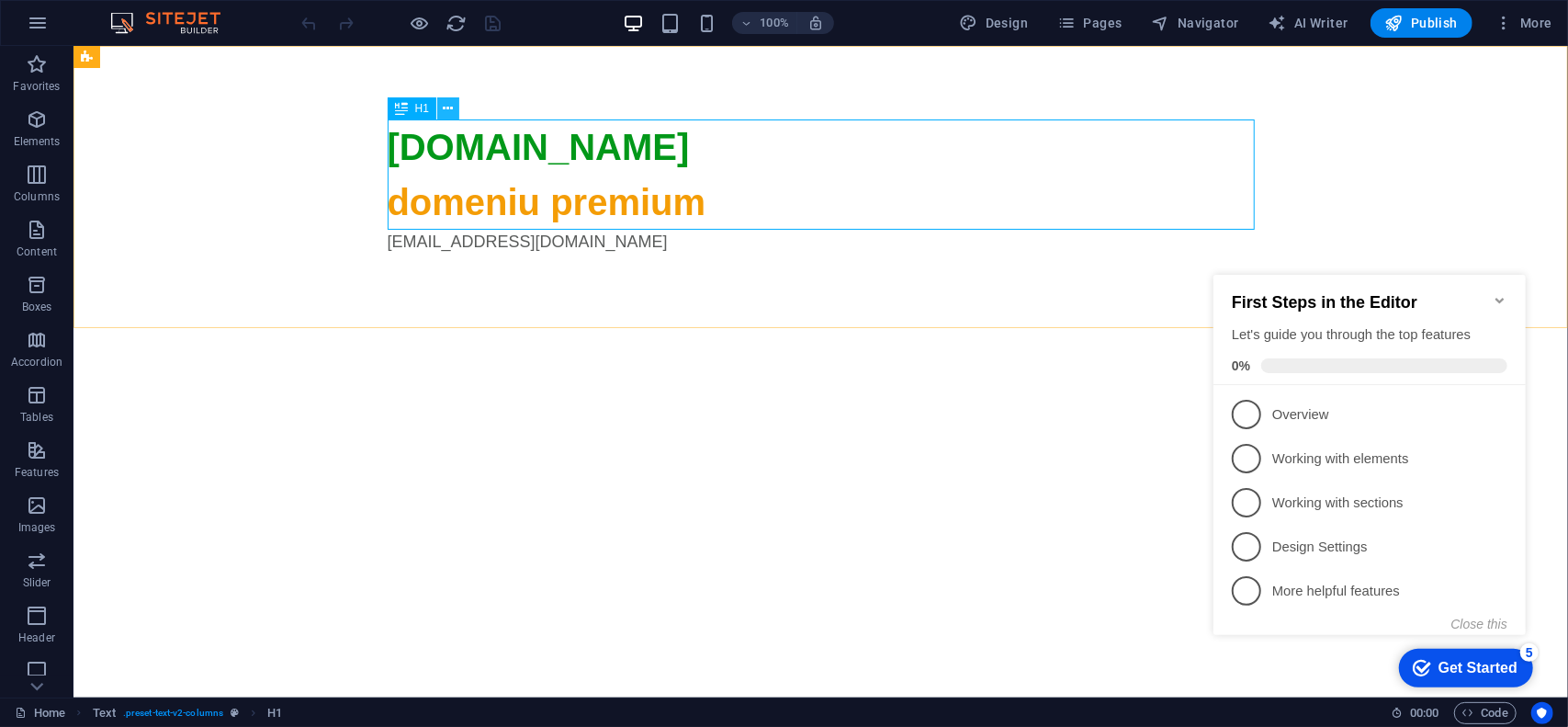
click at [453, 107] on icon at bounding box center [448, 109] width 10 height 20
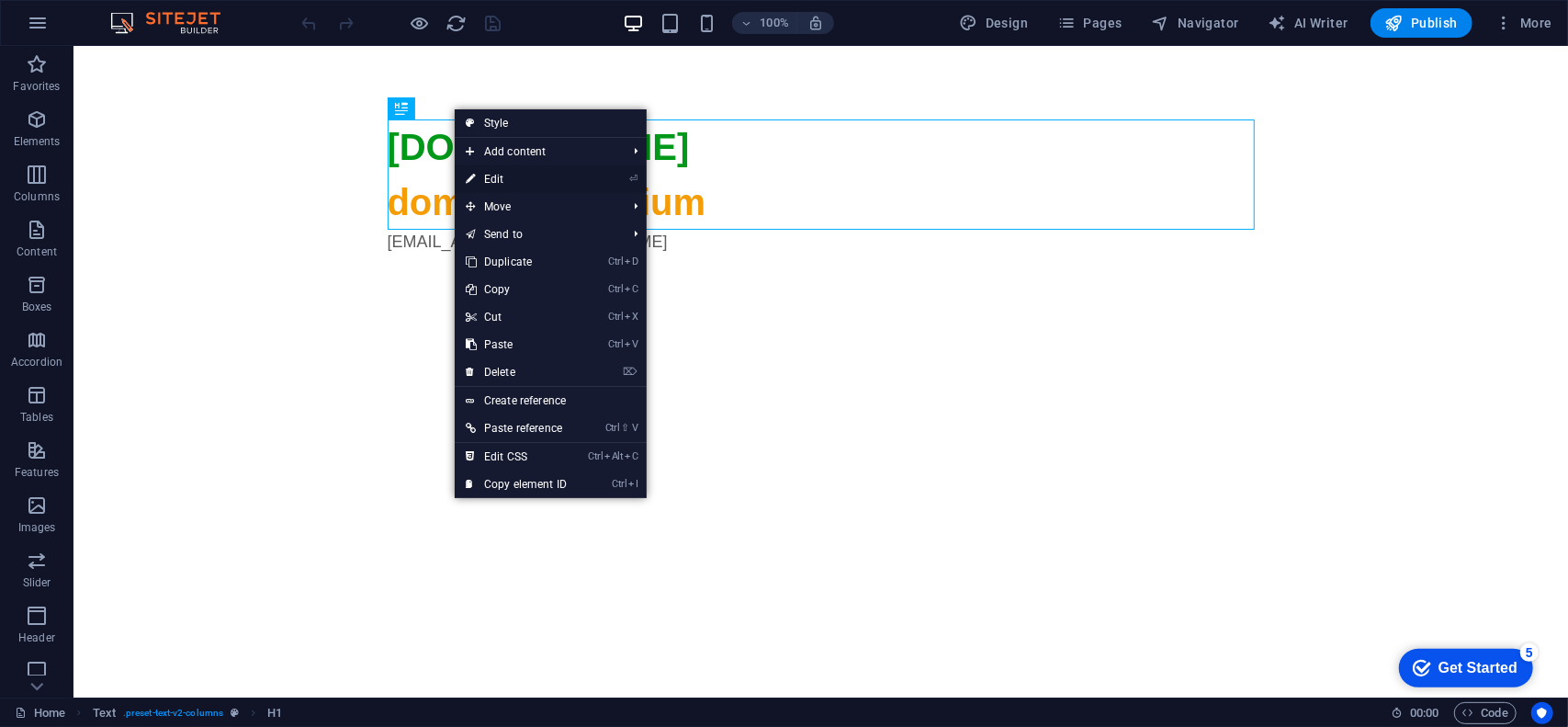
click at [524, 176] on link "⏎ Edit" at bounding box center [516, 179] width 123 height 27
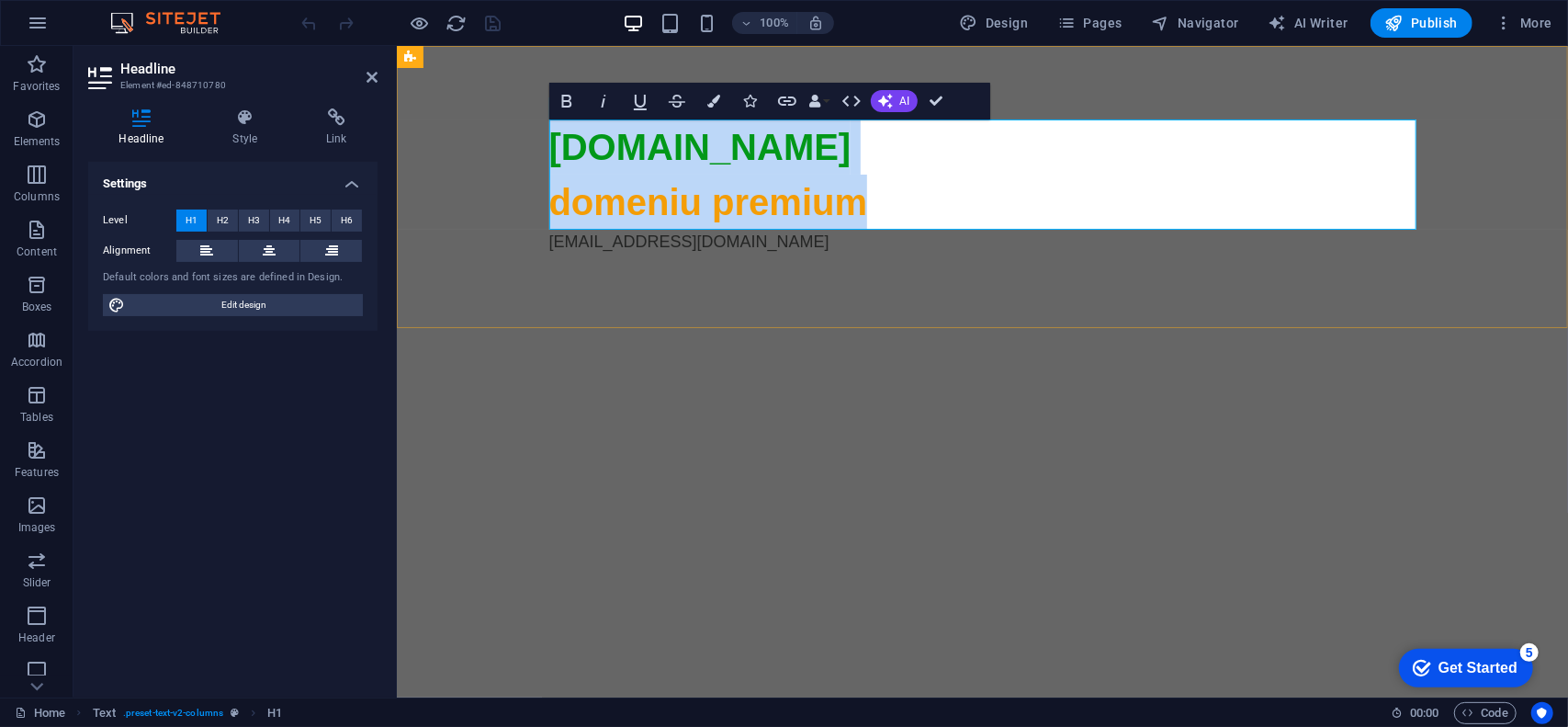
click at [610, 204] on span "domeniu premium" at bounding box center [707, 200] width 318 height 40
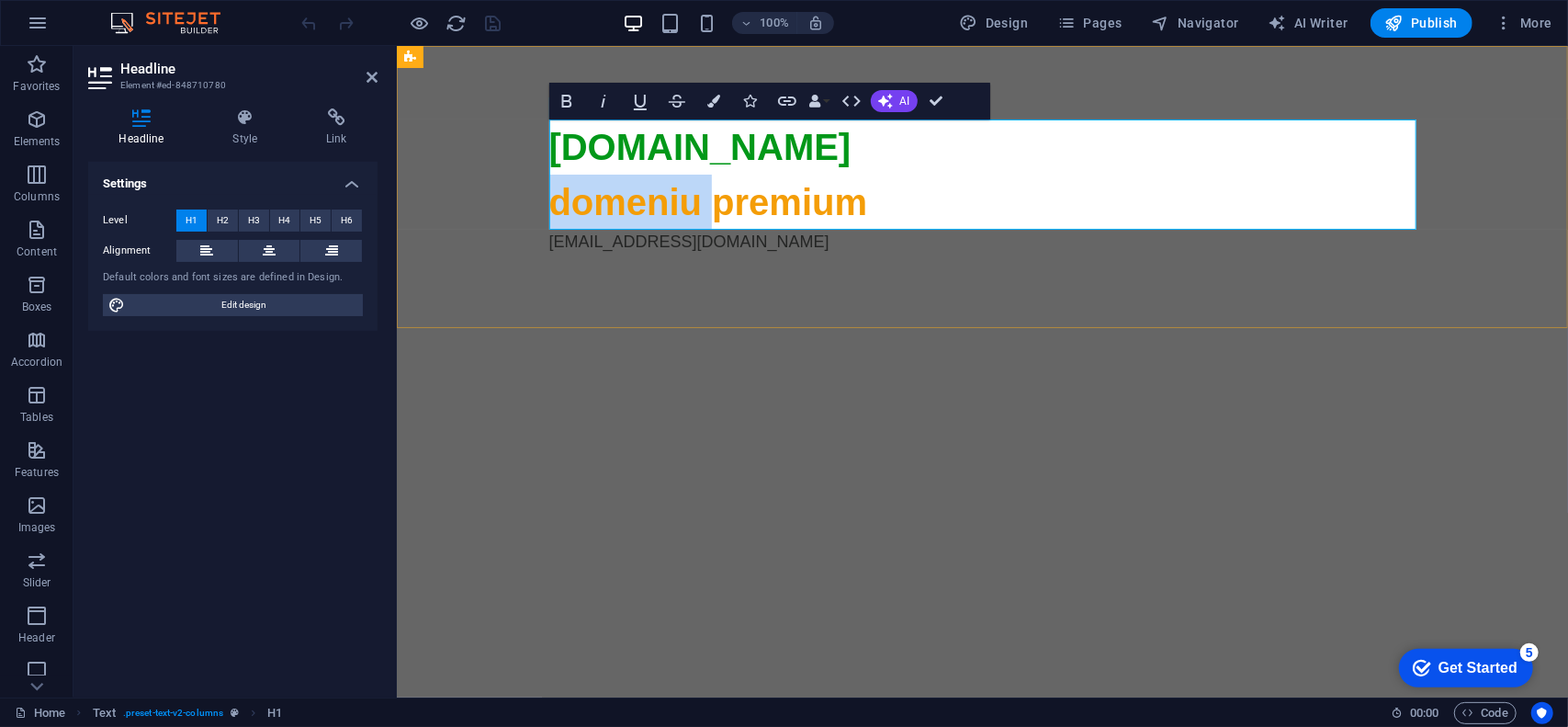
click at [610, 204] on span "domeniu premium" at bounding box center [707, 200] width 318 height 40
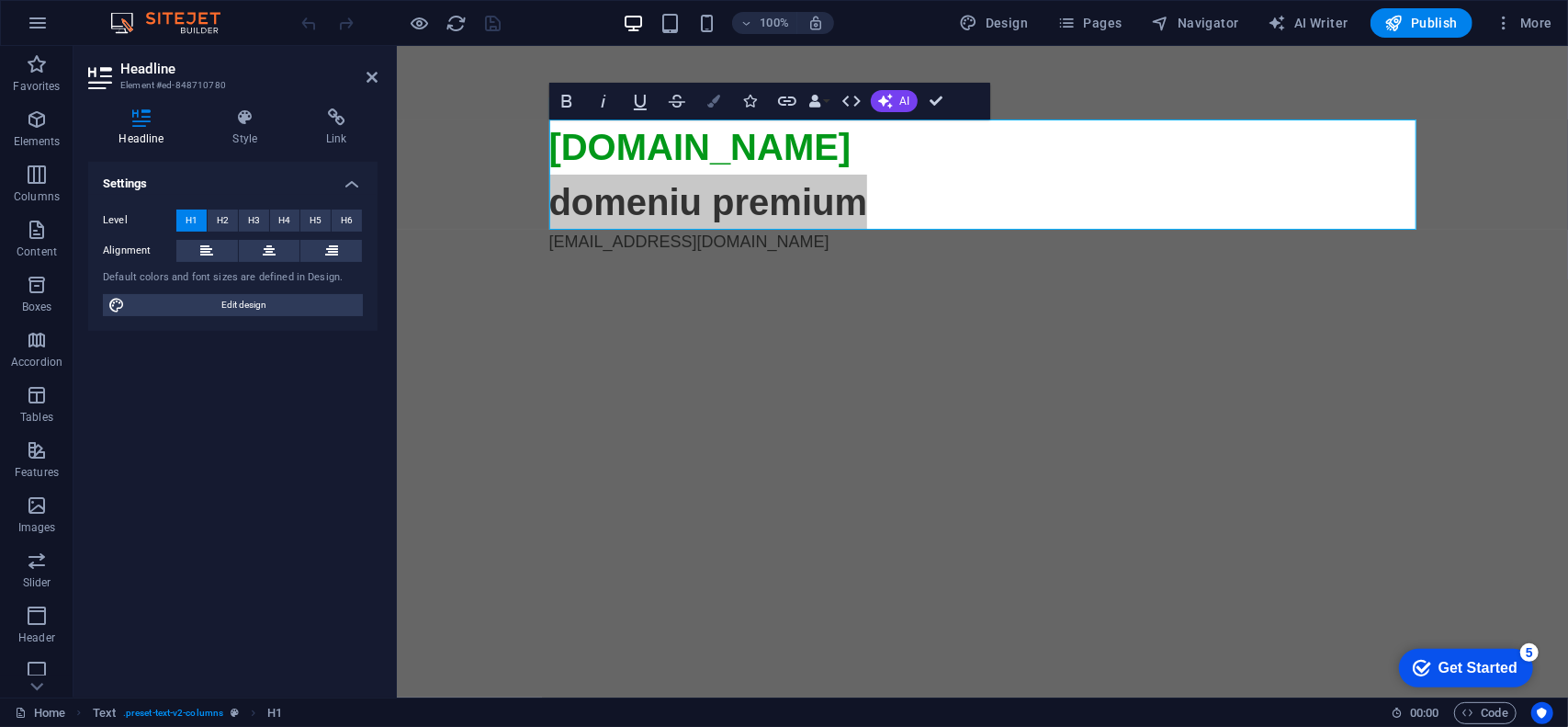
click at [710, 107] on button "Colors" at bounding box center [714, 102] width 35 height 37
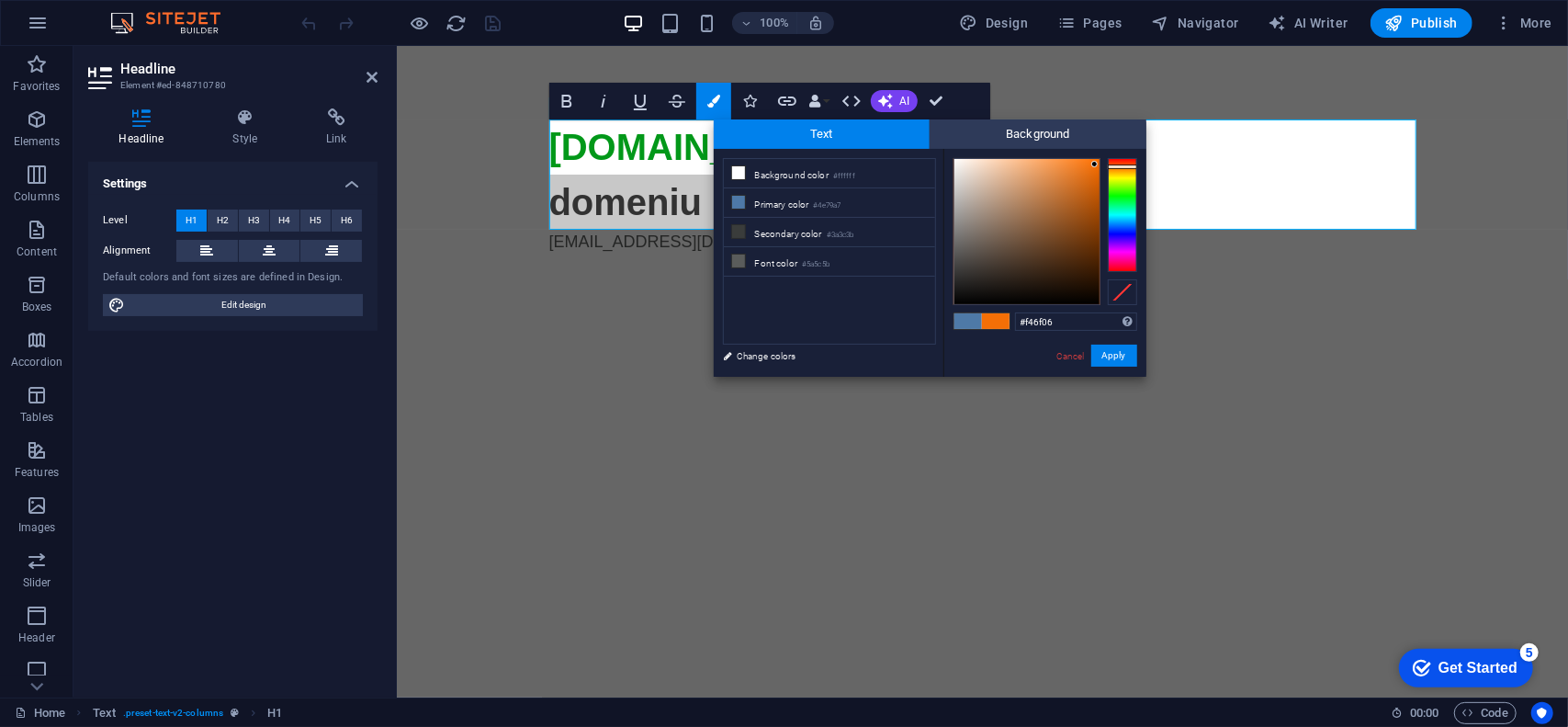
click at [1124, 166] on div at bounding box center [1123, 166] width 29 height 5
type input "#d75f01"
click at [1098, 181] on div at bounding box center [1027, 232] width 146 height 146
click at [1113, 358] on button "Apply" at bounding box center [1114, 356] width 46 height 22
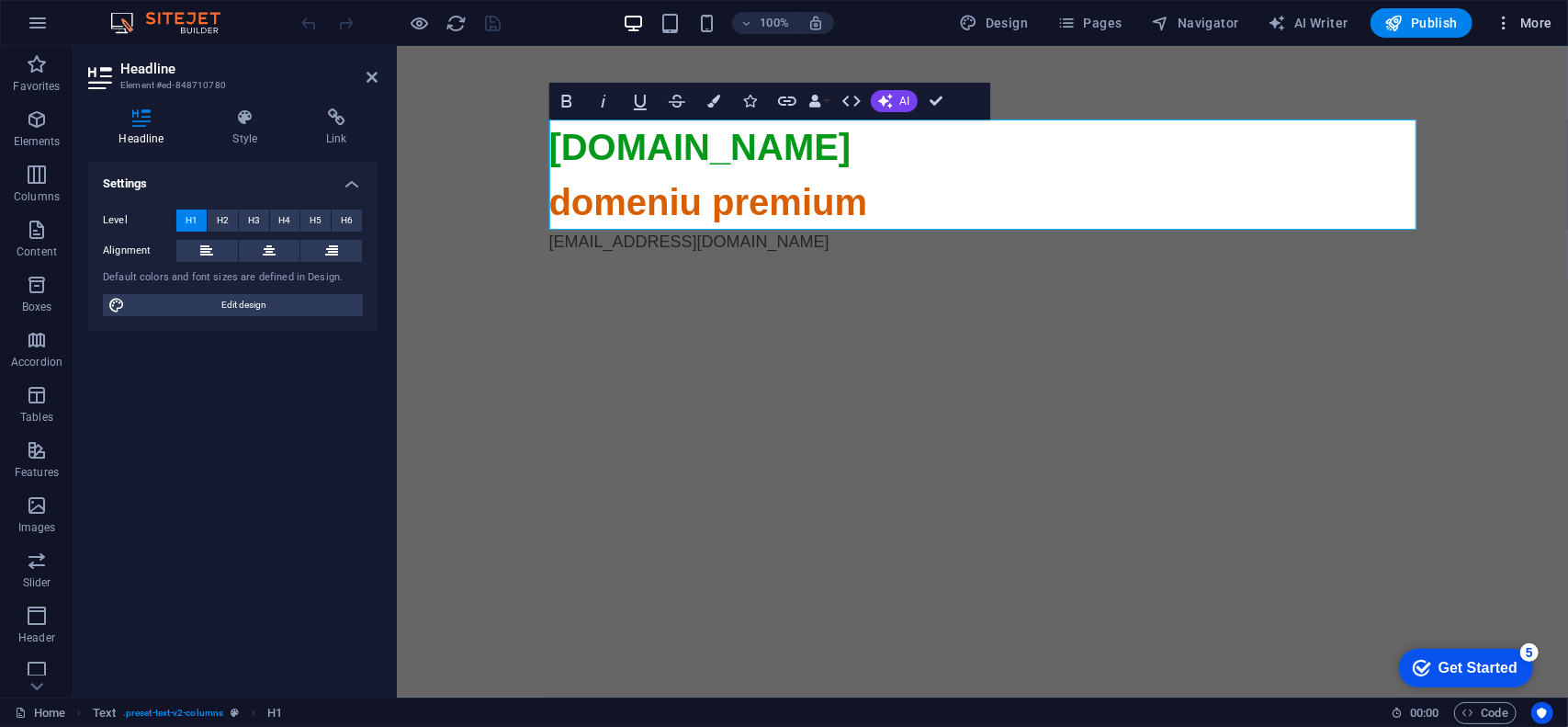
click at [1503, 20] on icon "button" at bounding box center [1504, 22] width 19 height 19
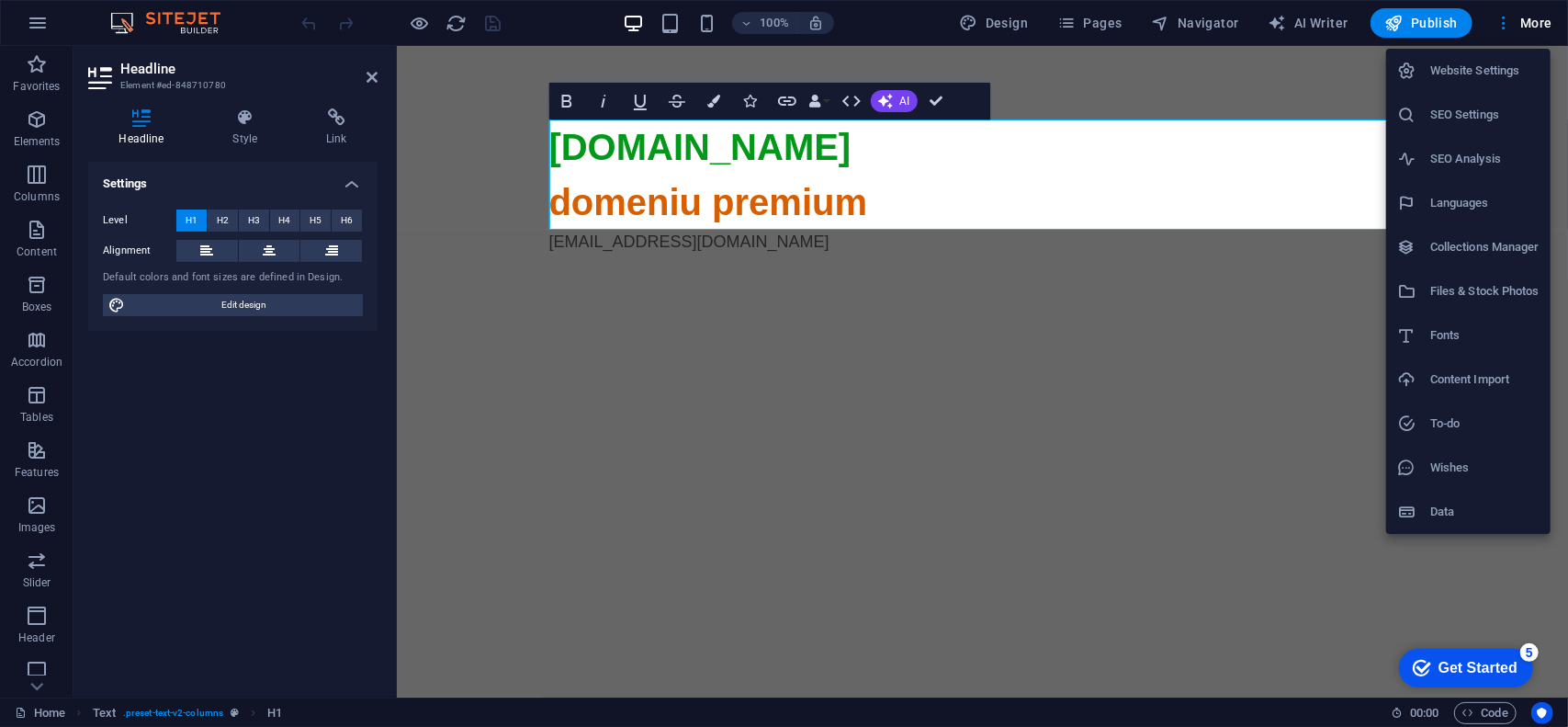
click at [1473, 126] on li "SEO Settings" at bounding box center [1468, 114] width 164 height 44
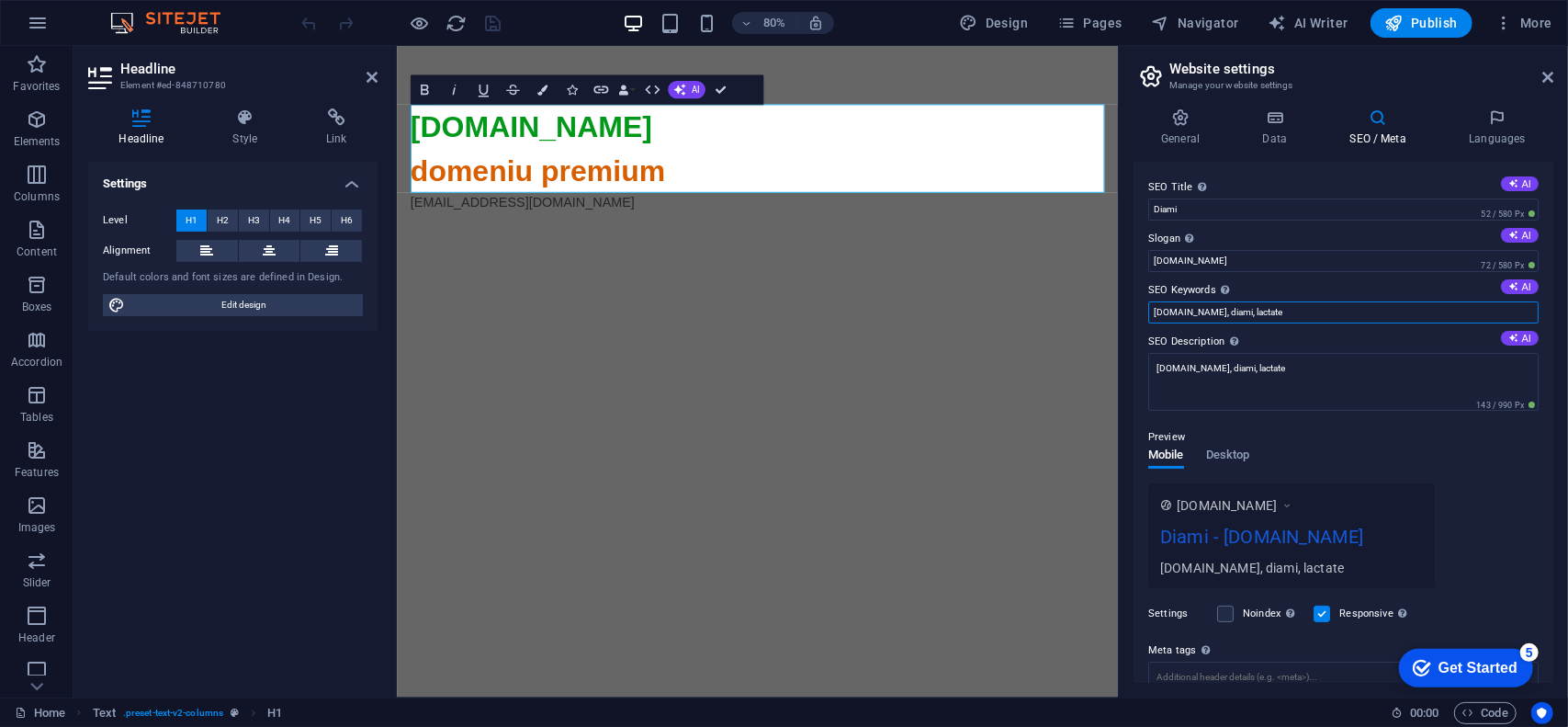
click at [1283, 314] on input "diami.ro, diami, lactate" at bounding box center [1343, 312] width 391 height 22
type input "diami"
click at [1143, 418] on div "SEO Title The title of your website - make it something that stands out in sear…" at bounding box center [1343, 421] width 420 height 521
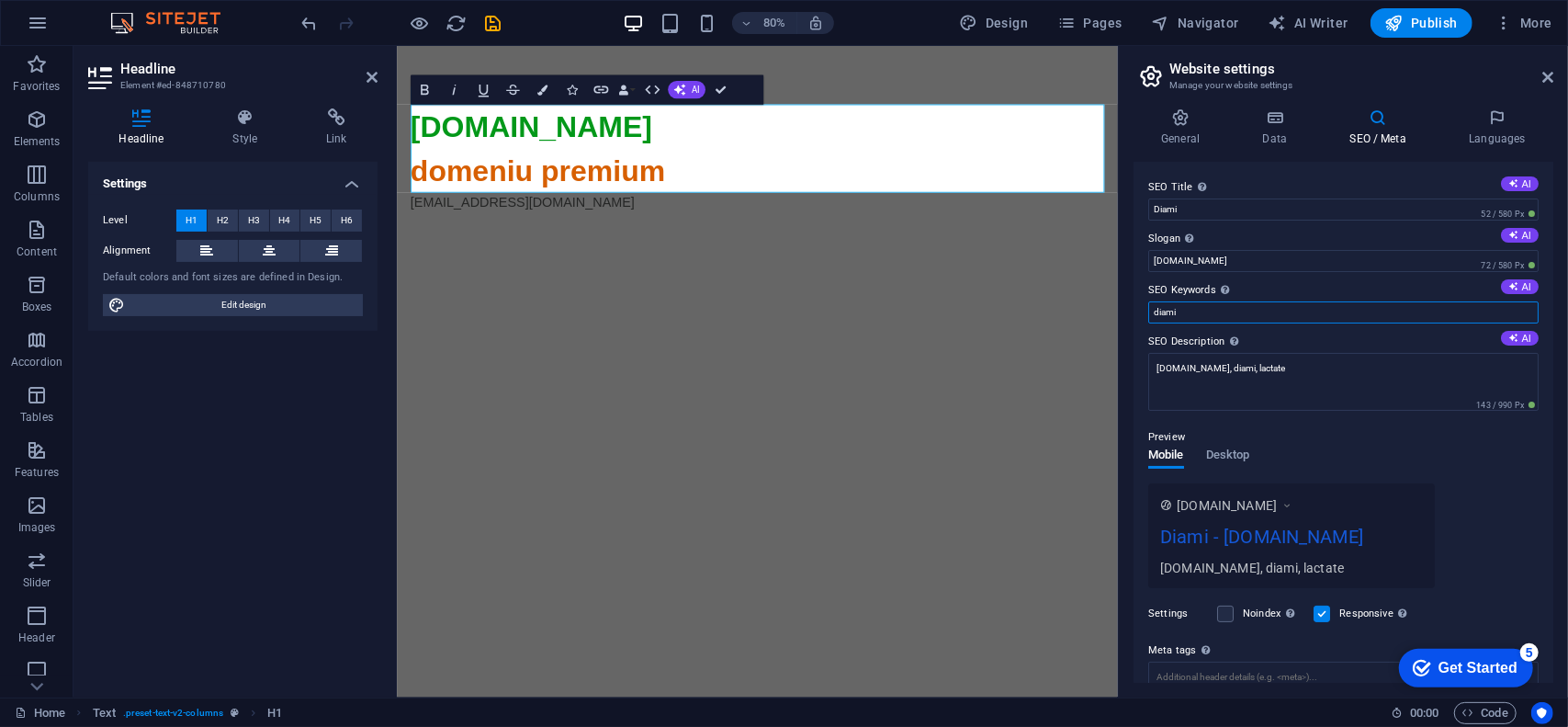
click at [1194, 304] on input "diami" at bounding box center [1343, 312] width 391 height 22
click at [1142, 280] on div "SEO Title The title of your website - make it something that stands out in sear…" at bounding box center [1343, 421] width 420 height 521
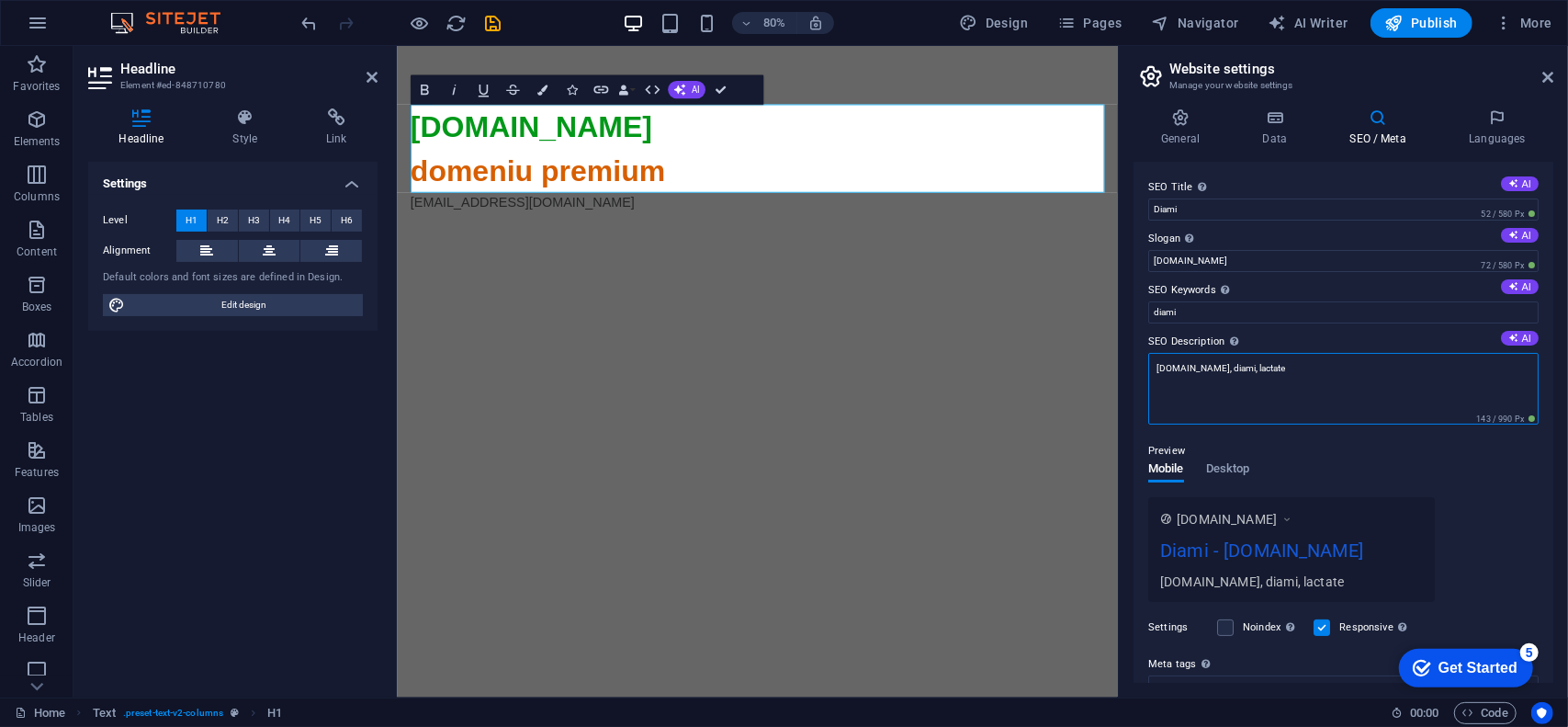
click at [1295, 364] on textarea "diami.ro, diami, lactate" at bounding box center [1343, 388] width 391 height 71
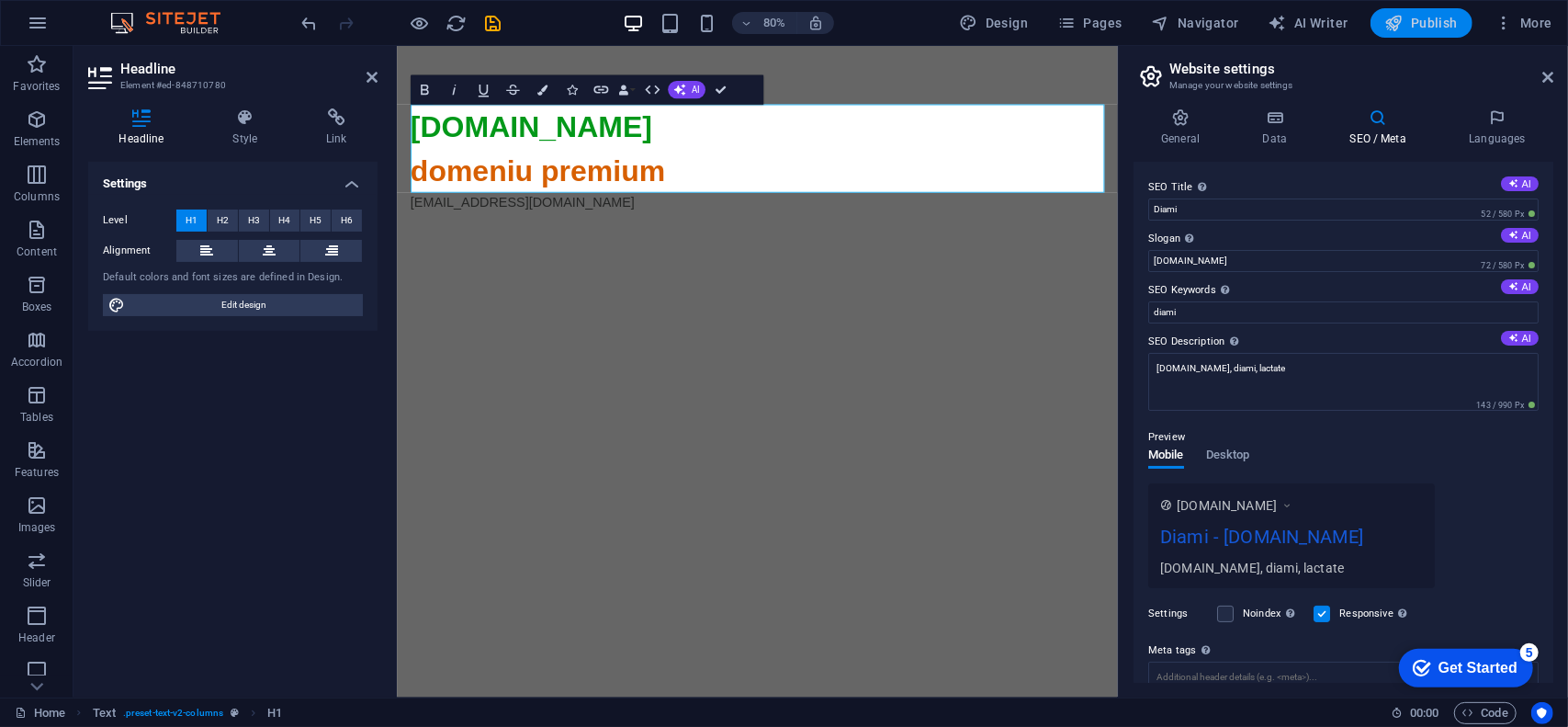
click at [1422, 20] on span "Publish" at bounding box center [1421, 22] width 72 height 19
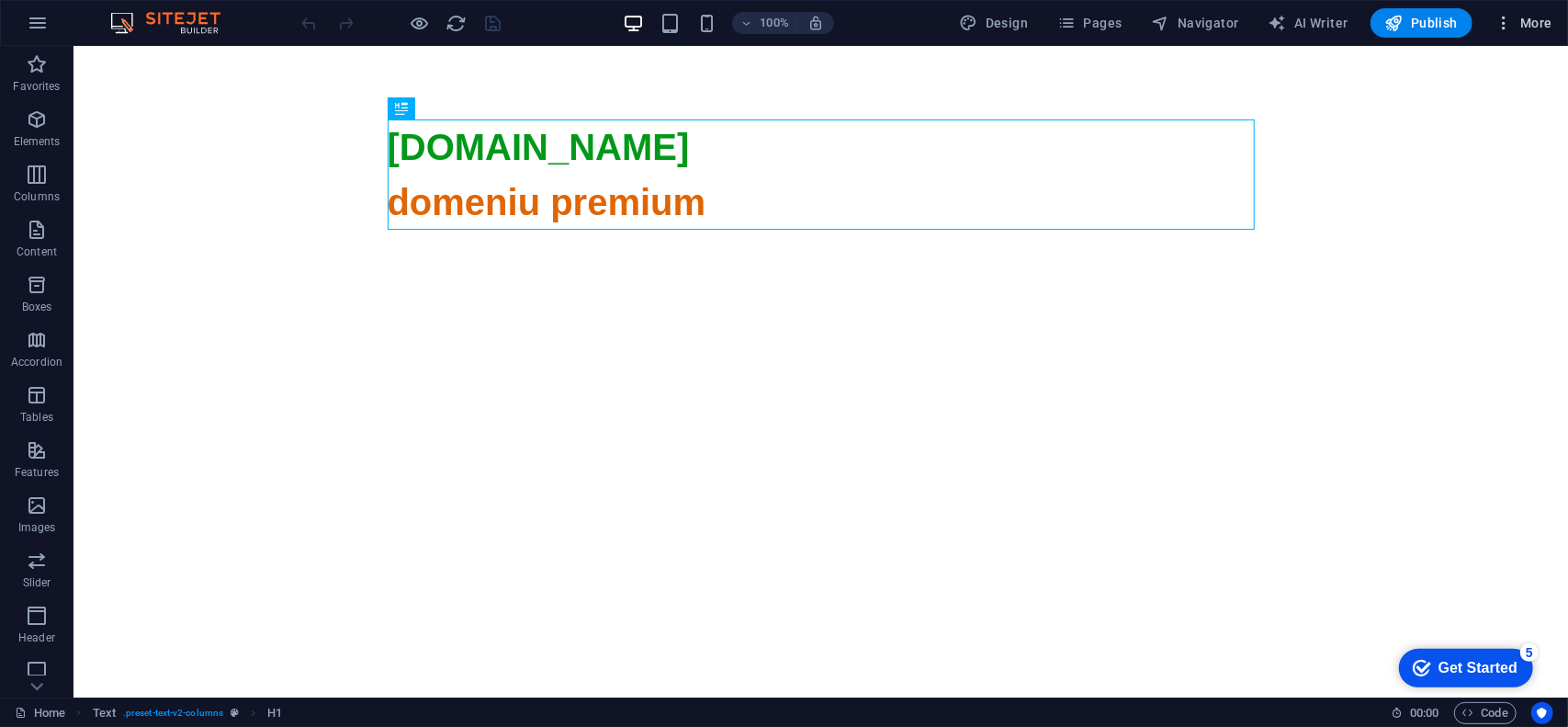
click at [1541, 27] on span "More" at bounding box center [1523, 22] width 58 height 19
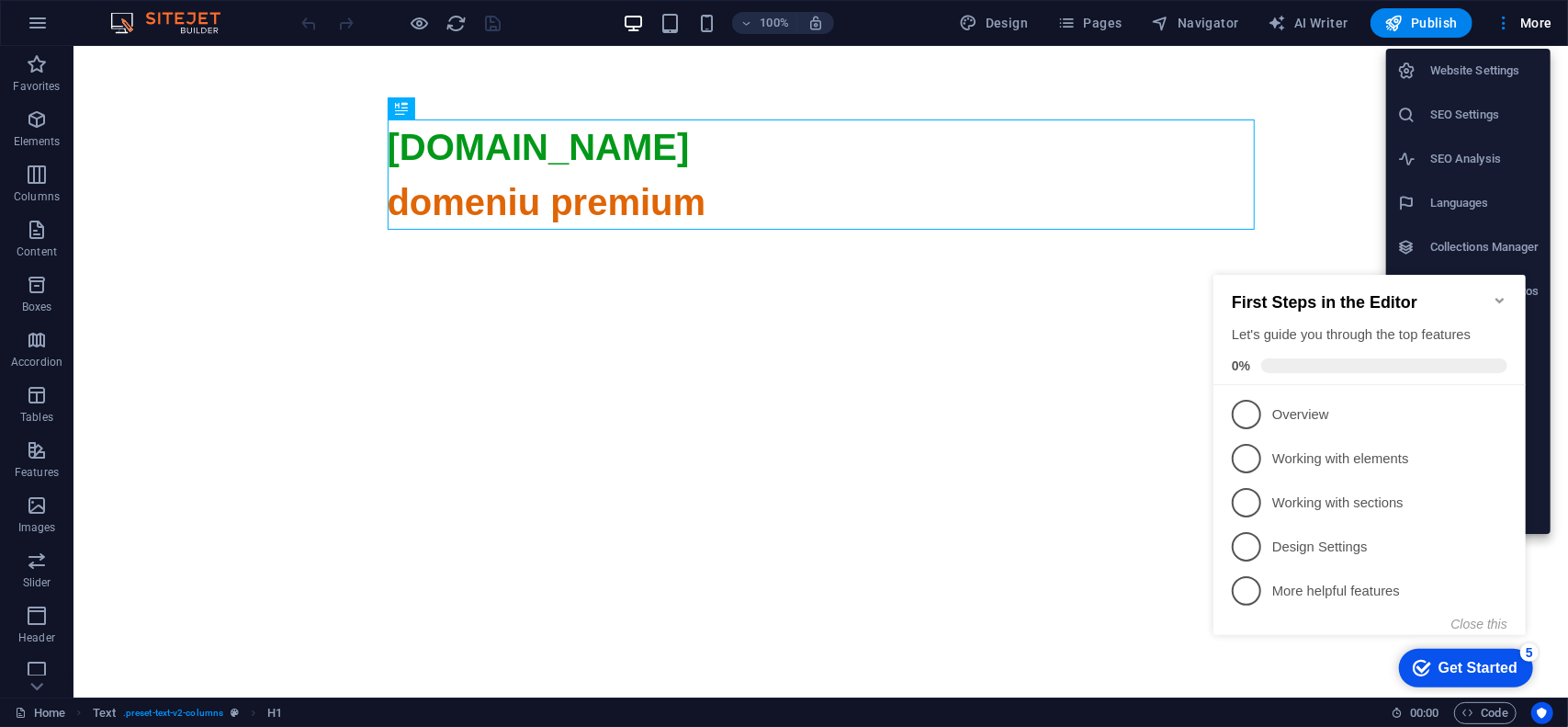
click at [1498, 111] on h6 "SEO Settings" at bounding box center [1485, 114] width 109 height 22
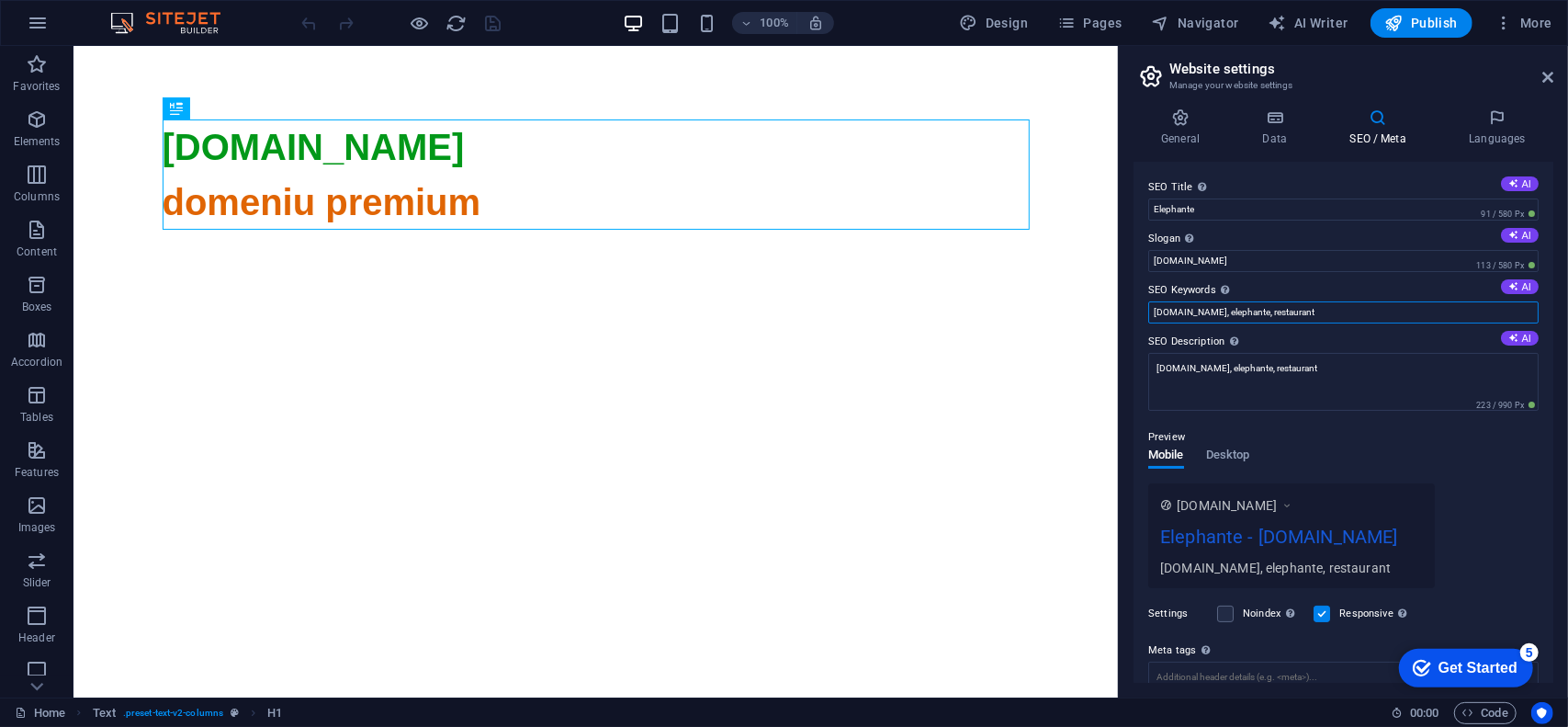
click at [1282, 314] on input "elephante.ro, elephante, restaurant" at bounding box center [1343, 312] width 391 height 22
drag, startPoint x: 1281, startPoint y: 357, endPoint x: 1116, endPoint y: 299, distance: 174.9
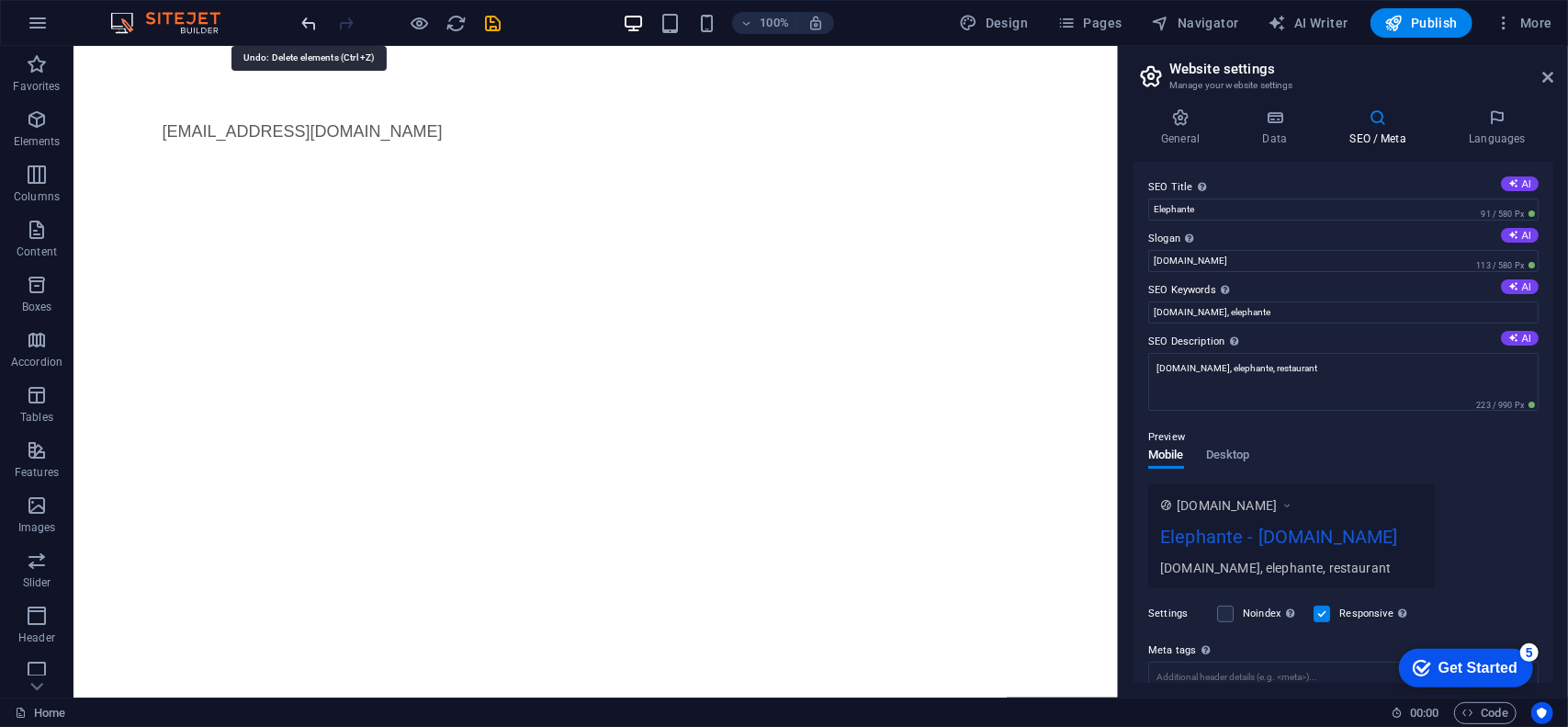
click at [312, 23] on icon "undo" at bounding box center [310, 23] width 21 height 21
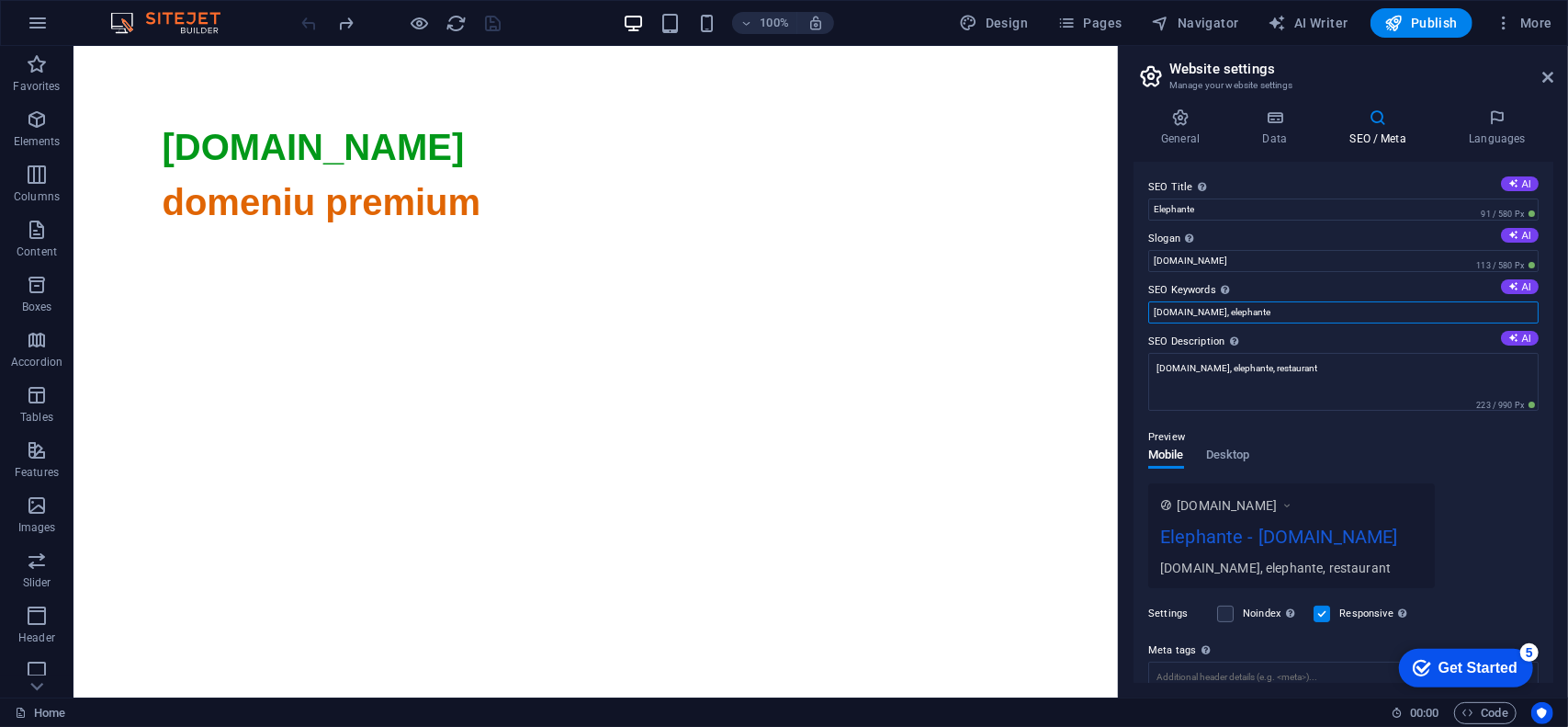
click at [1208, 317] on input "elephante.ro, elephante" at bounding box center [1343, 312] width 391 height 22
click at [1208, 315] on input "elephante.ro, elephante" at bounding box center [1343, 312] width 391 height 22
type input "elephante"
click at [1258, 429] on div "Preview" at bounding box center [1343, 437] width 391 height 22
click at [1231, 453] on span "Desktop" at bounding box center [1227, 456] width 44 height 25
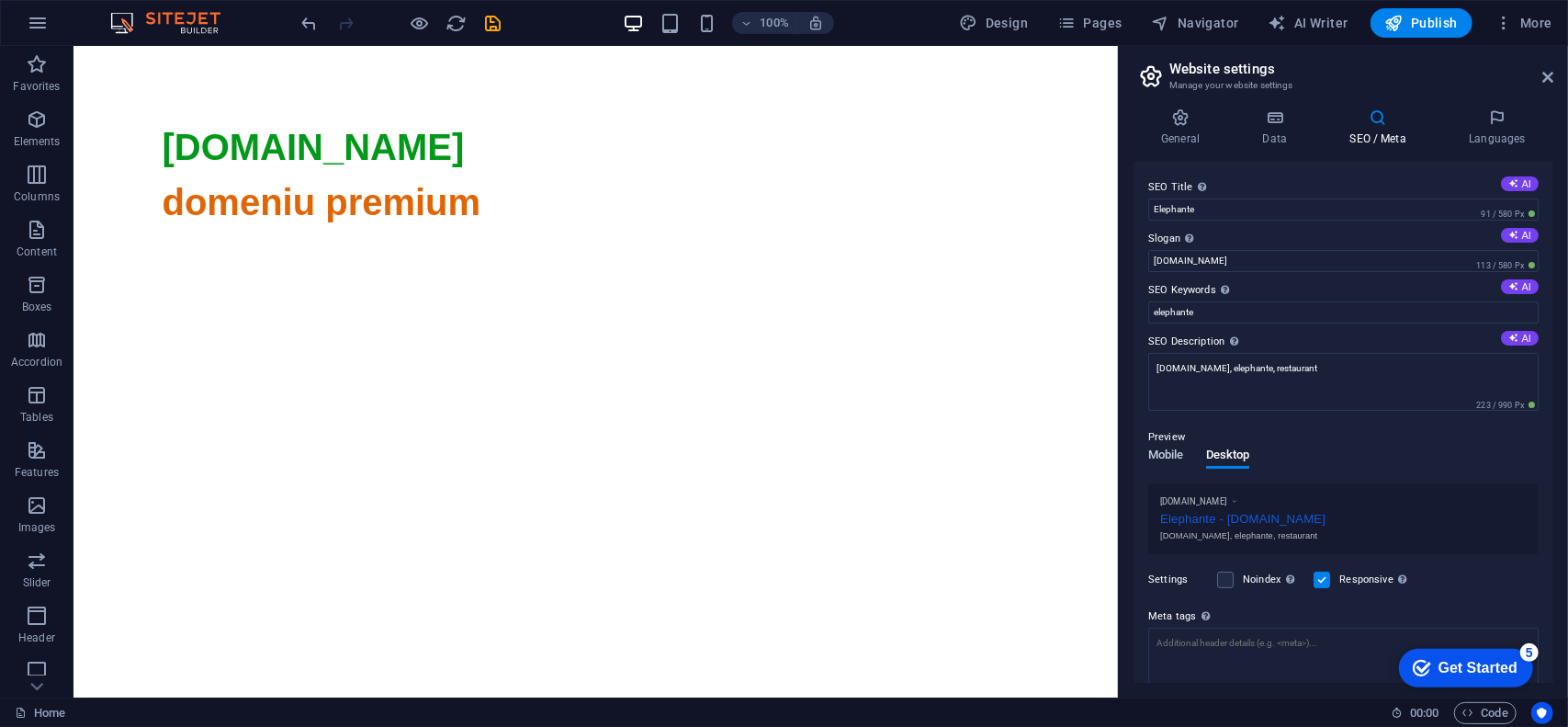
click at [1171, 451] on span "Mobile" at bounding box center [1165, 456] width 36 height 25
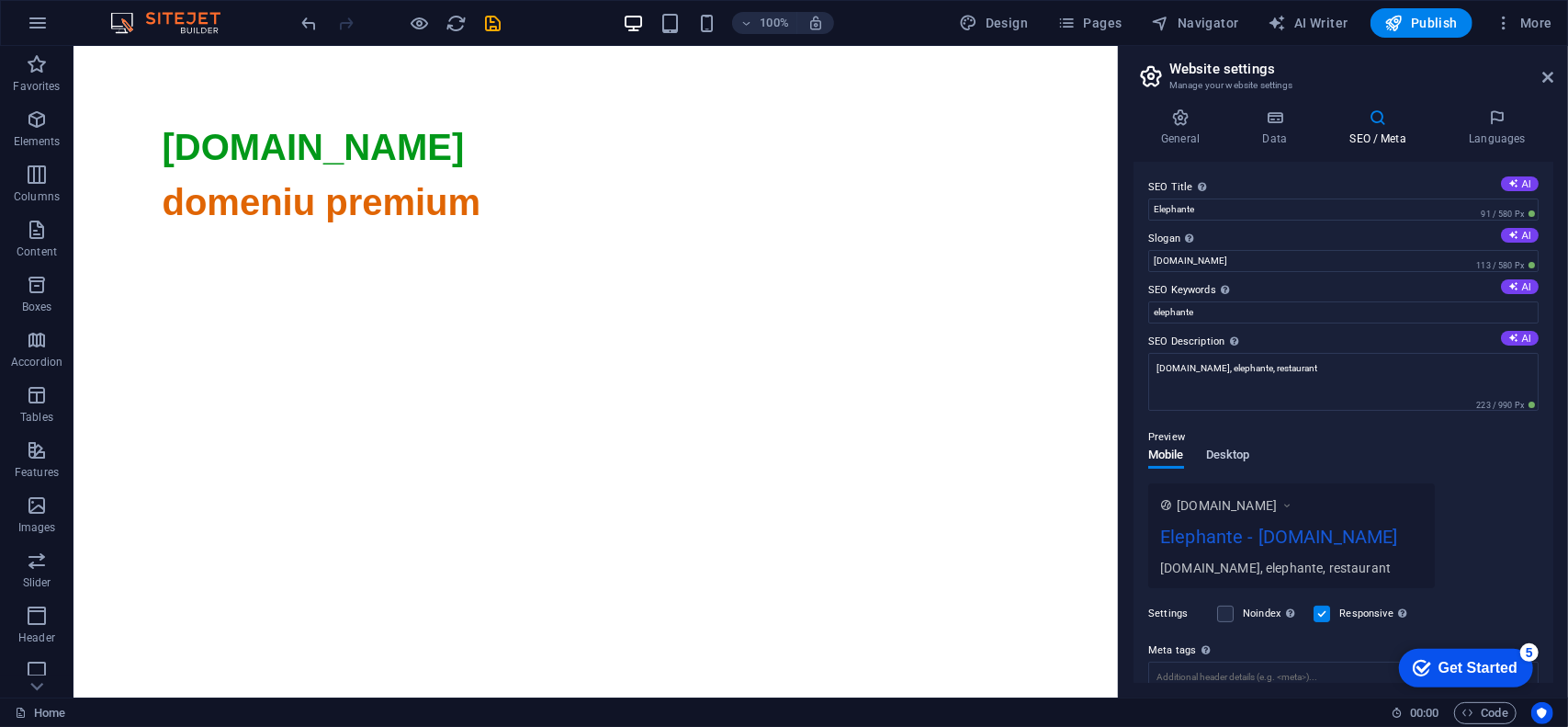
click at [1229, 447] on span "Desktop" at bounding box center [1227, 456] width 44 height 25
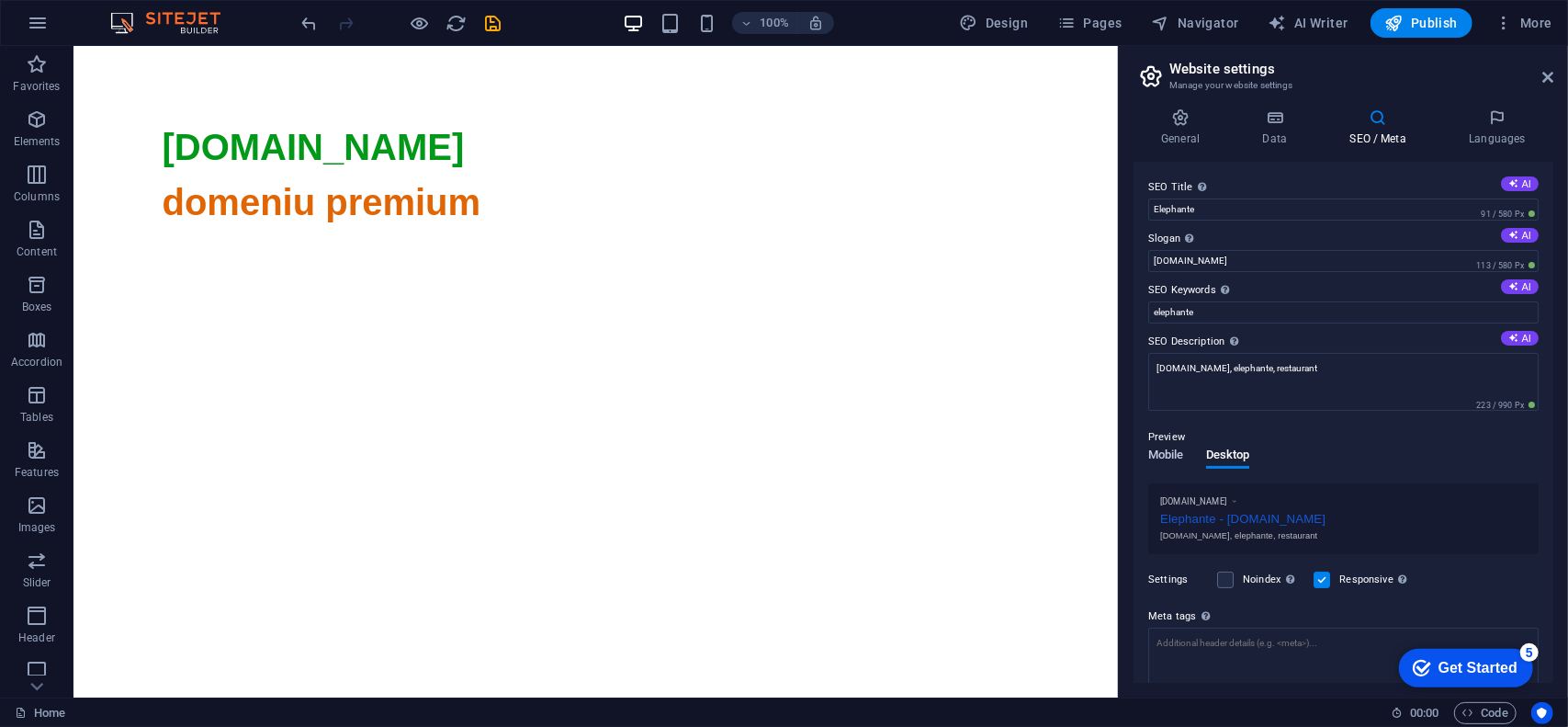
click at [1168, 453] on span "Mobile" at bounding box center [1165, 456] width 36 height 25
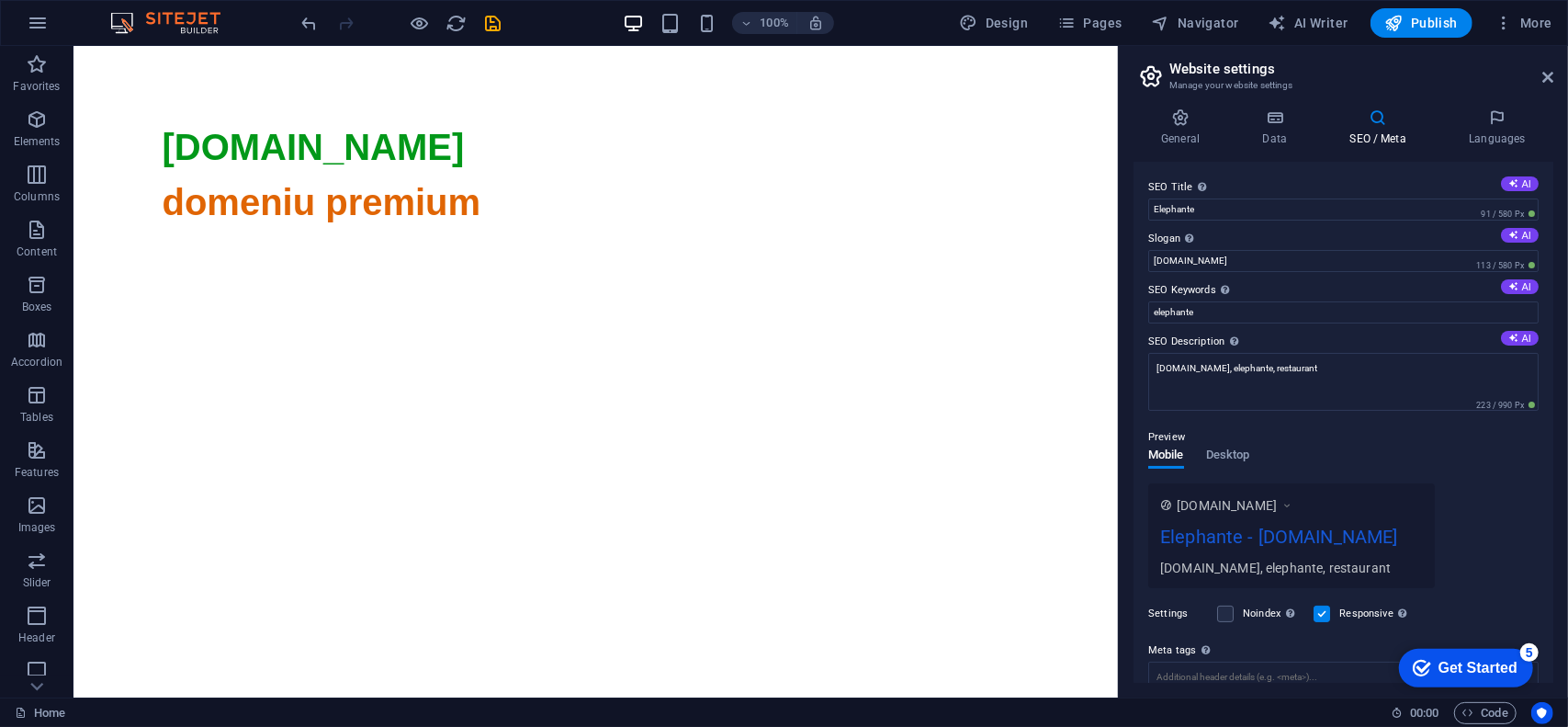
click at [1277, 423] on div "Preview Mobile Desktop www.example.com Elephante - elephante.ro elephante.ro, e…" at bounding box center [1343, 499] width 391 height 177
click at [1176, 117] on icon at bounding box center [1180, 117] width 94 height 19
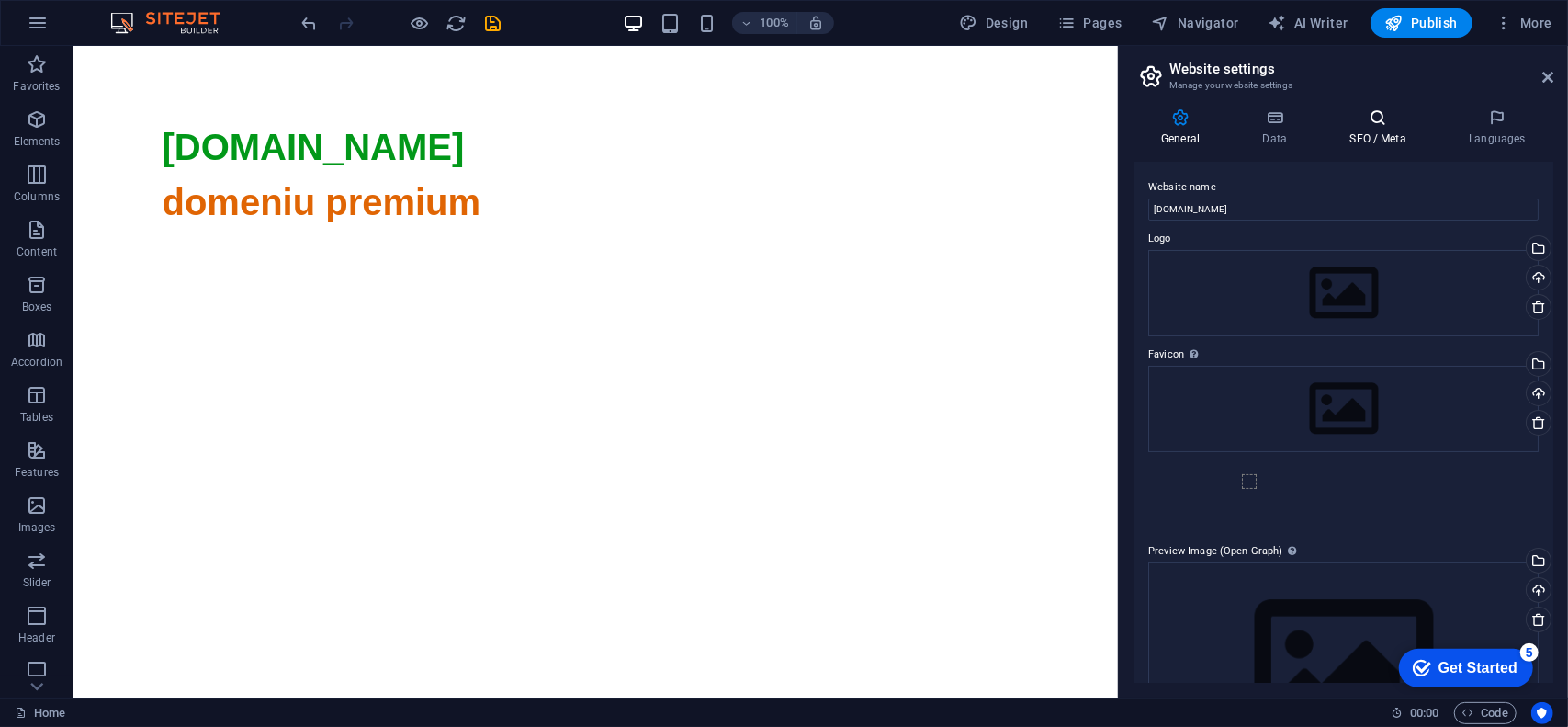
click at [1351, 121] on icon at bounding box center [1377, 117] width 112 height 19
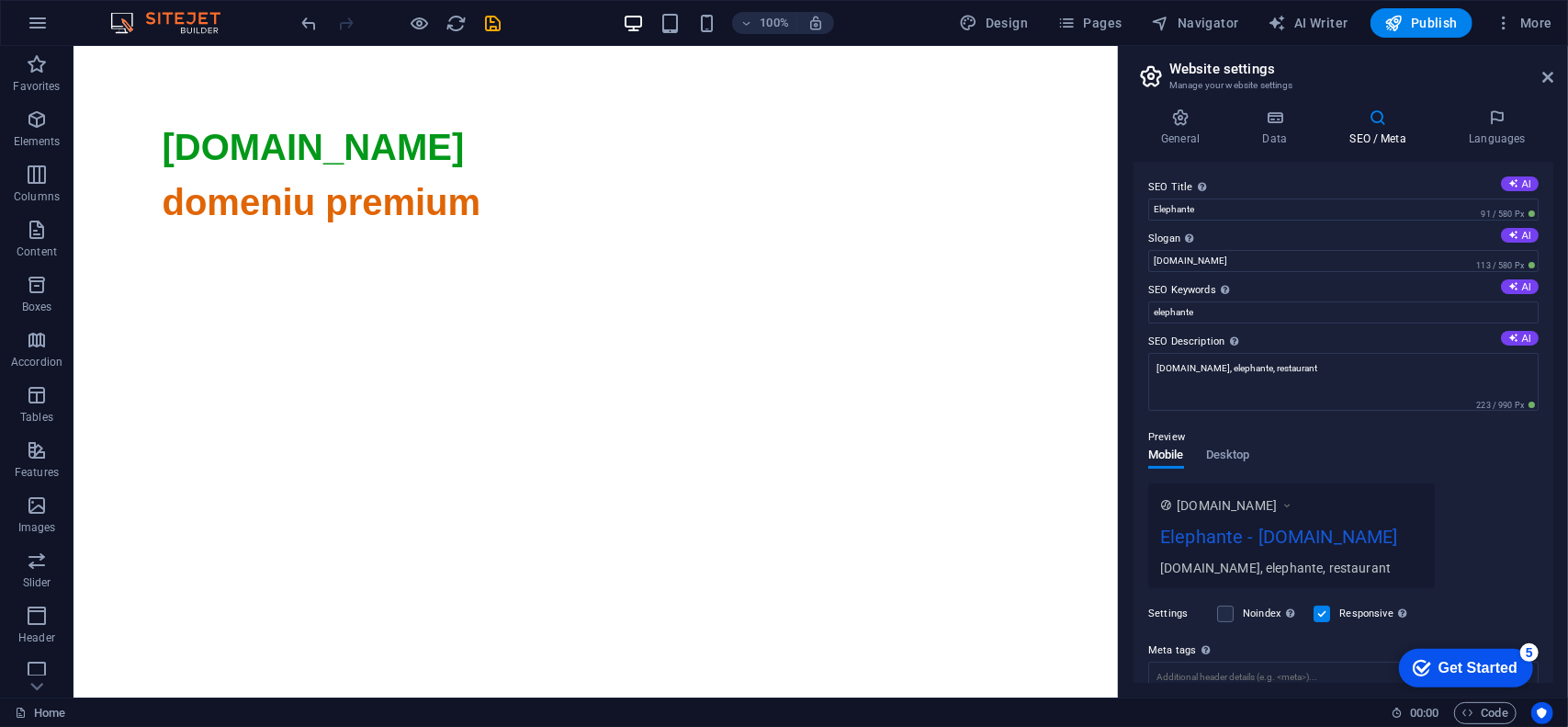
click at [1275, 172] on div "SEO Title The title of your website - make it something that stands out in sear…" at bounding box center [1343, 421] width 420 height 521
click at [1423, 20] on span "Publish" at bounding box center [1421, 22] width 72 height 19
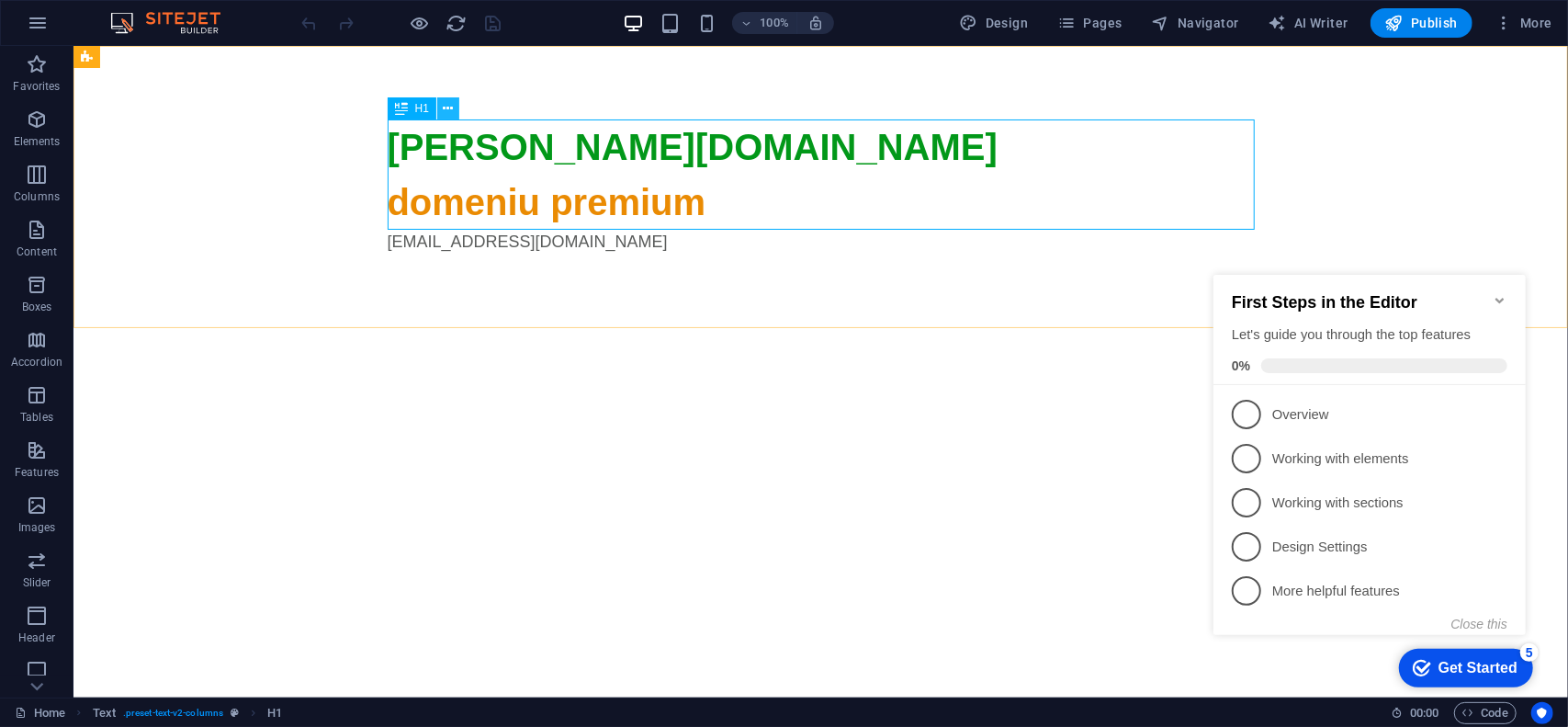
click at [448, 110] on icon at bounding box center [448, 109] width 10 height 20
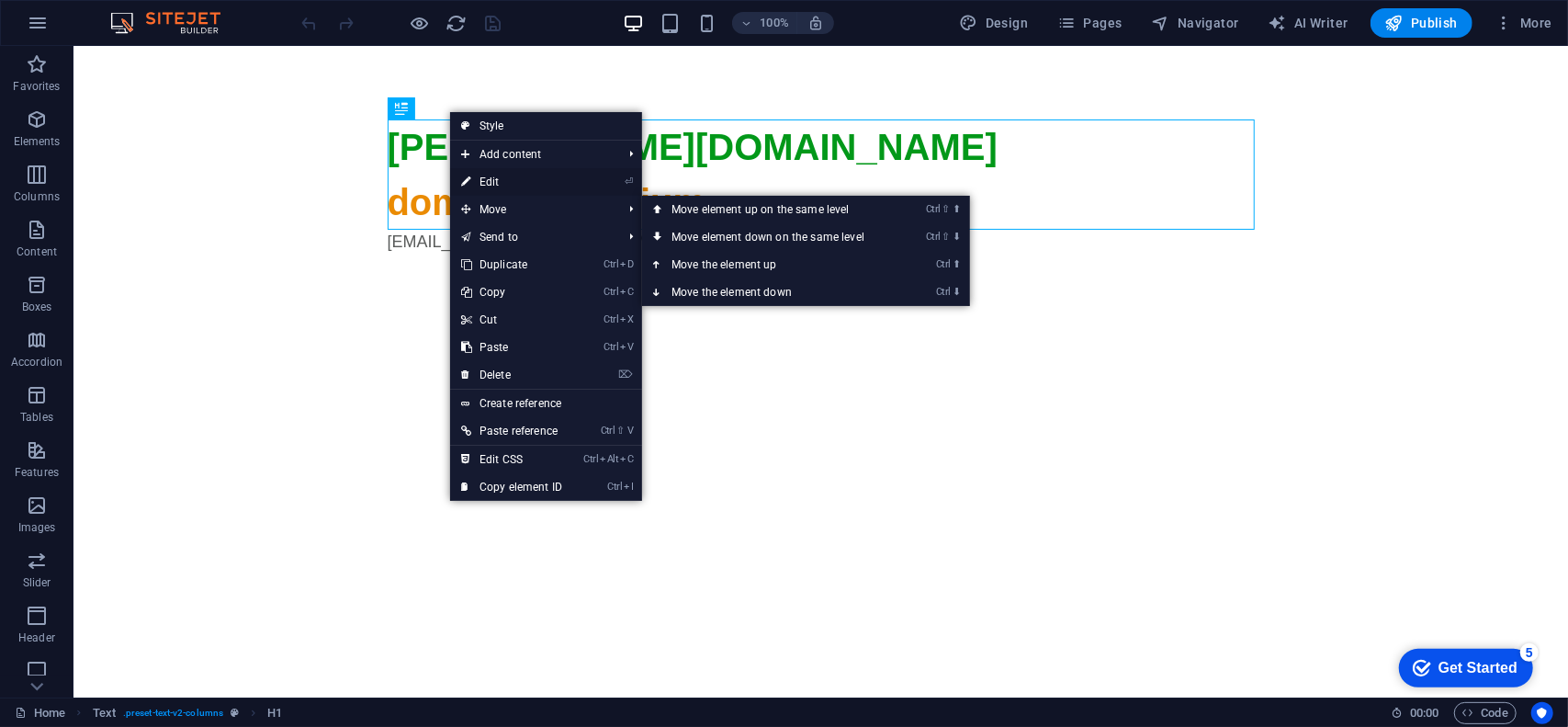
click at [534, 177] on link "⏎ Edit" at bounding box center [512, 182] width 123 height 27
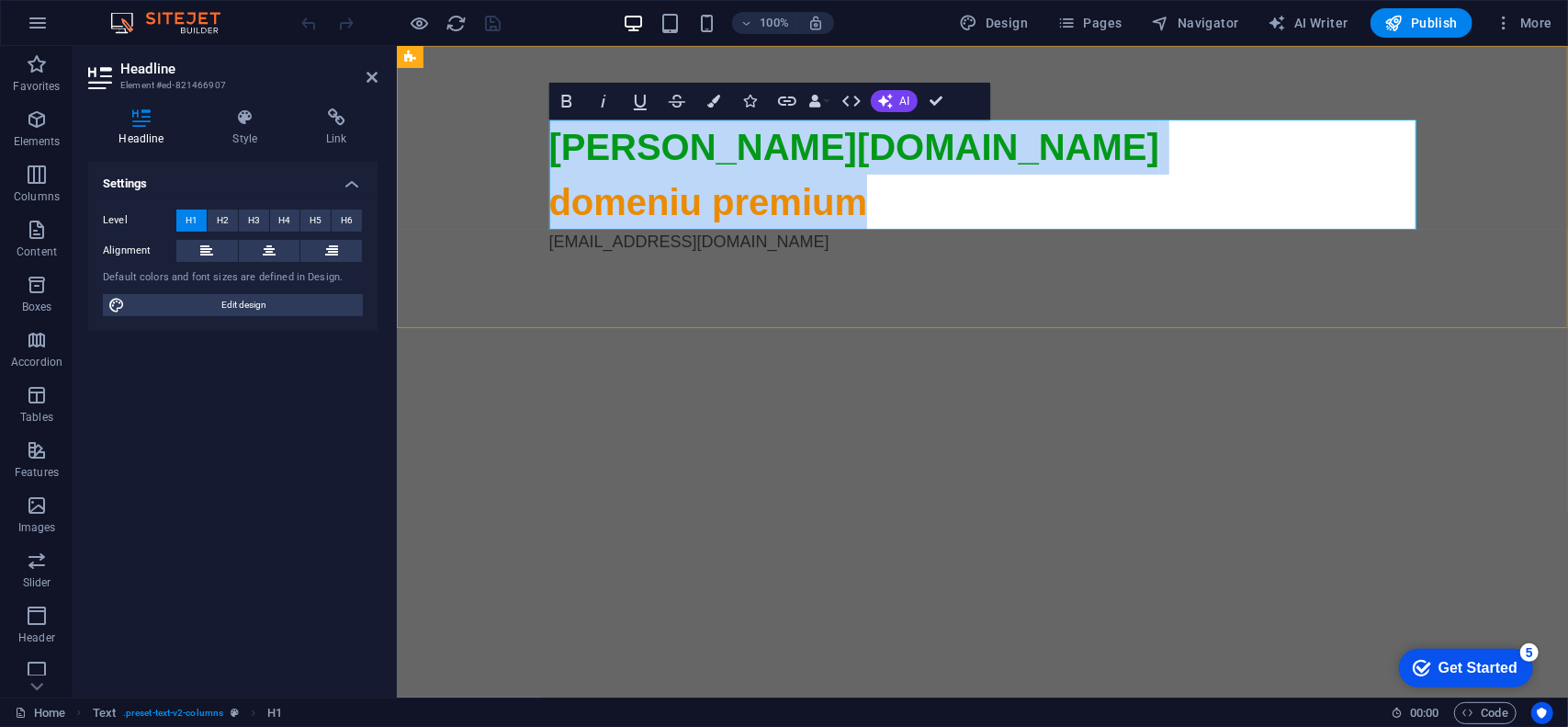
click at [717, 207] on span "domeniu premium" at bounding box center [707, 200] width 318 height 40
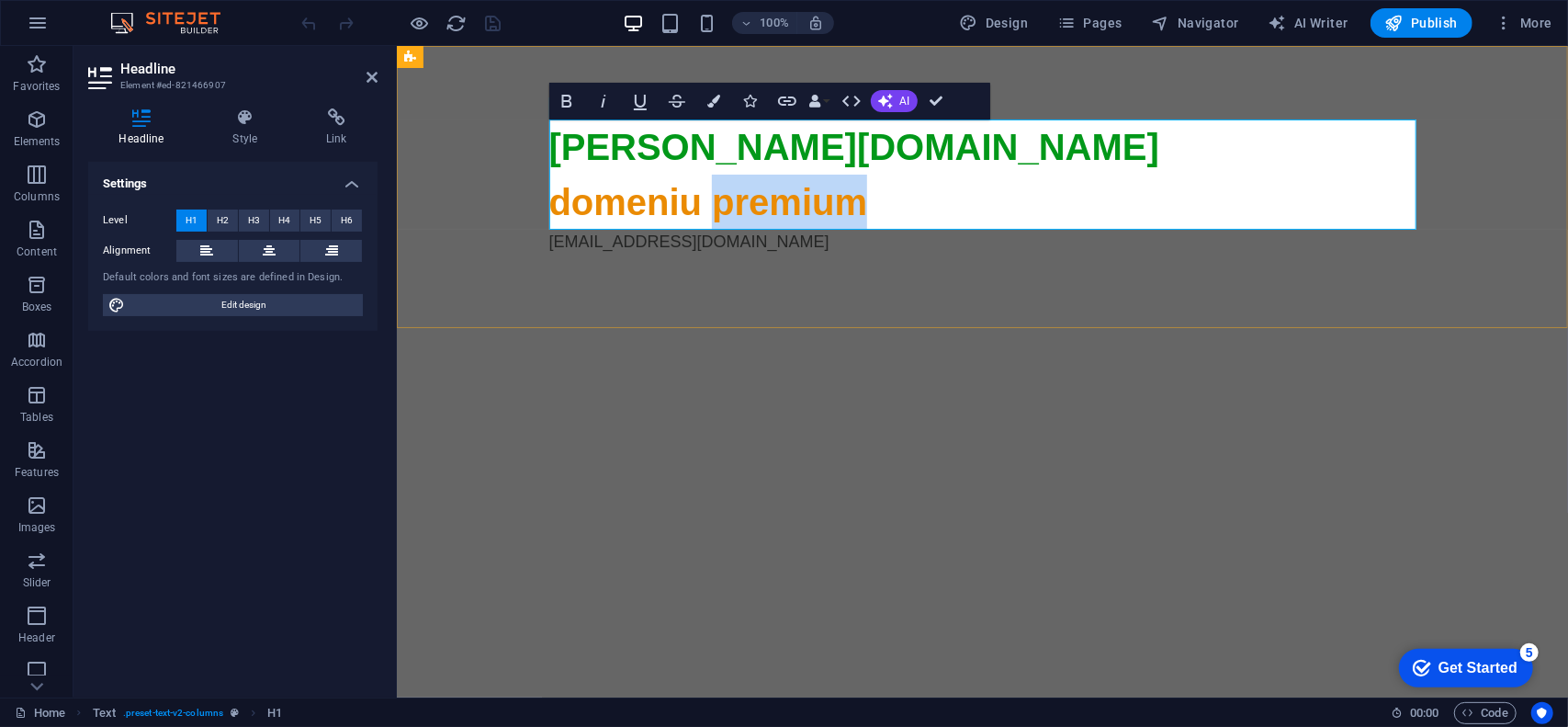
click at [717, 207] on span "domeniu premium" at bounding box center [707, 200] width 318 height 40
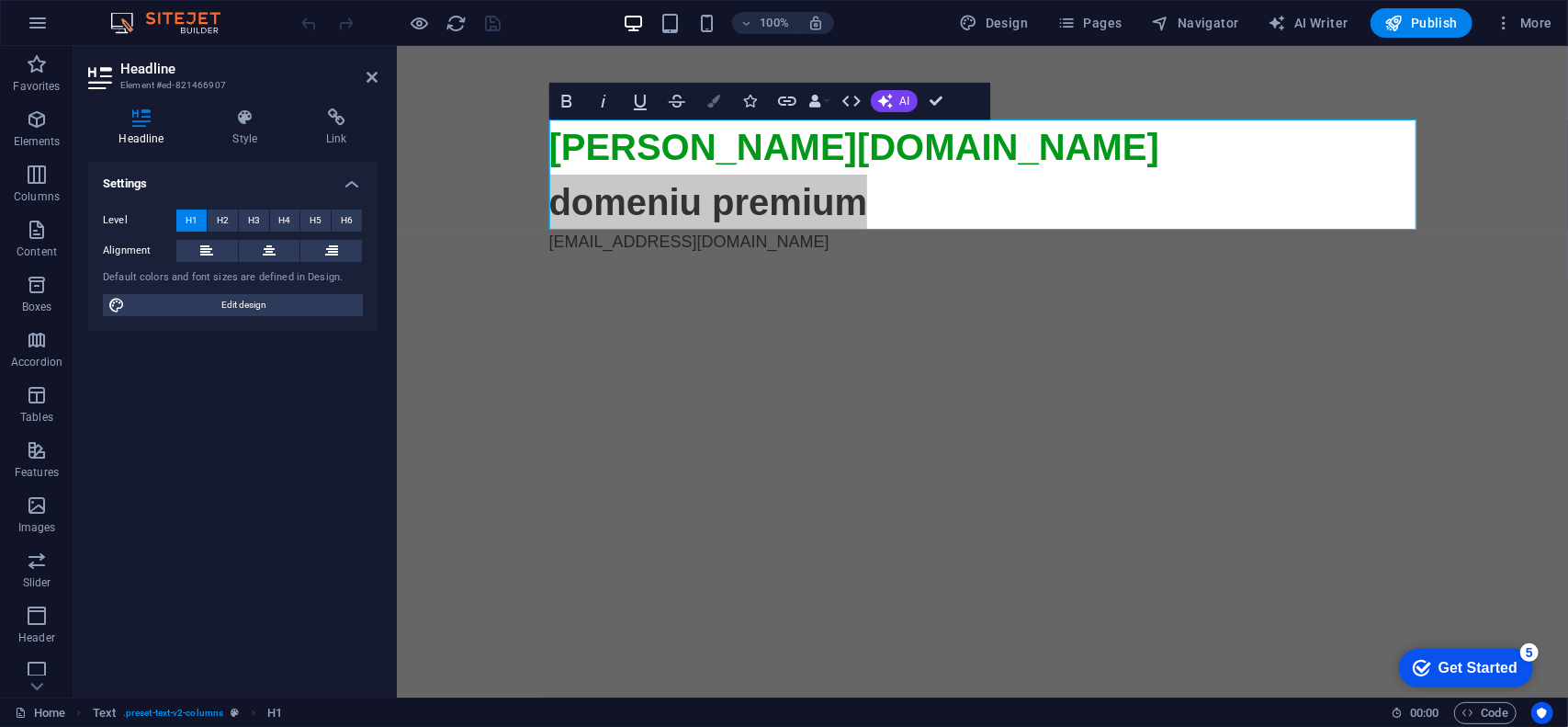
click at [716, 97] on icon "button" at bounding box center [713, 101] width 13 height 13
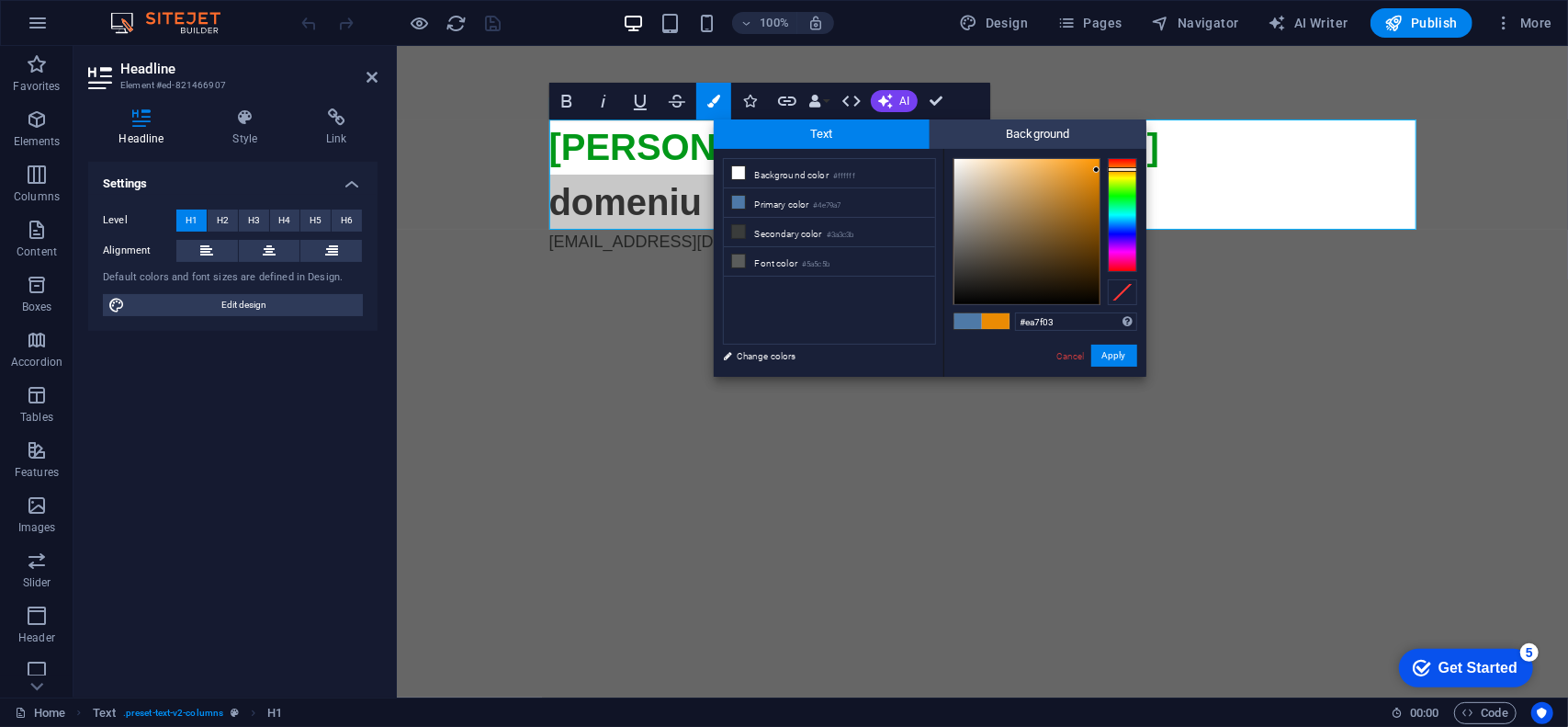
type input "#ea7403"
click at [1121, 167] on div at bounding box center [1123, 167] width 29 height 5
click at [1124, 356] on button "Apply" at bounding box center [1114, 356] width 46 height 22
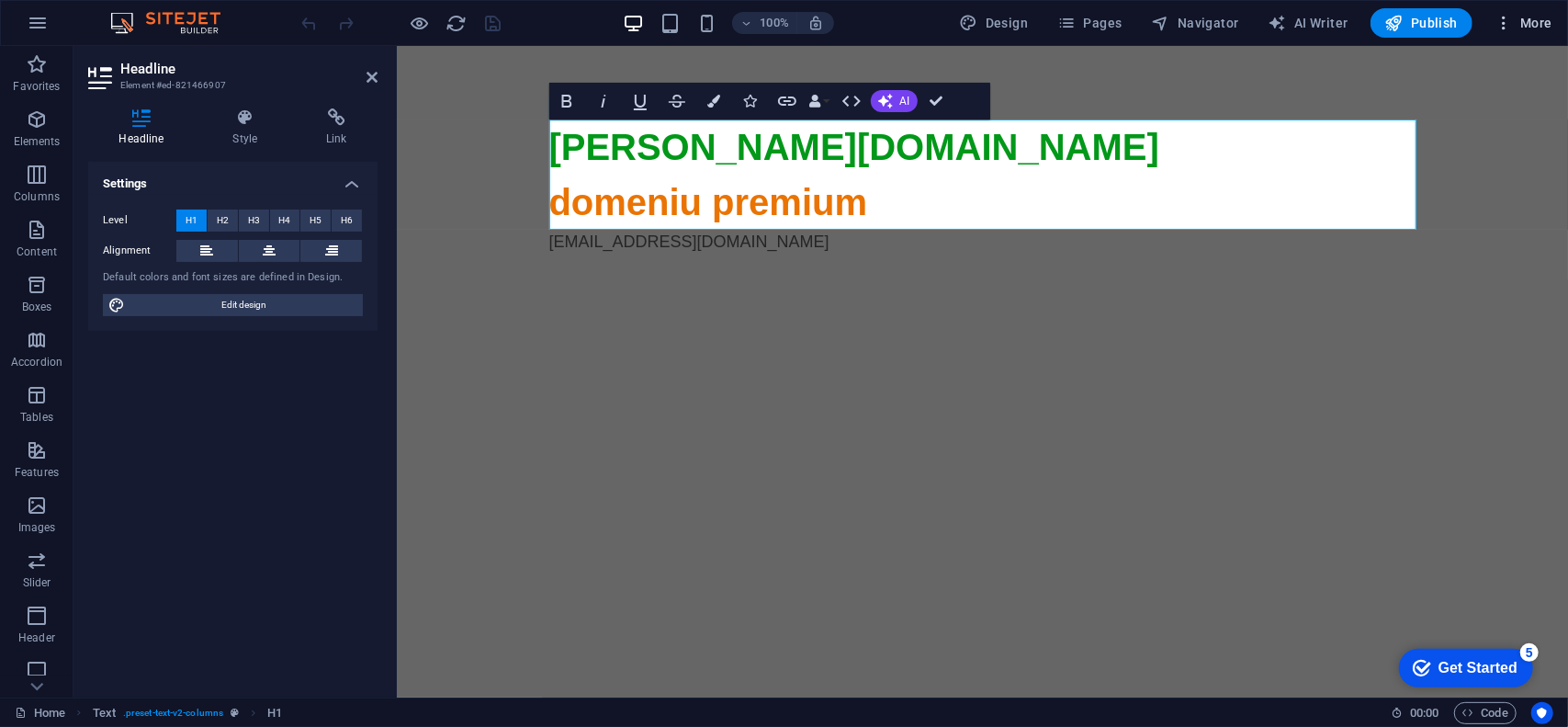
click at [1517, 20] on span "More" at bounding box center [1523, 22] width 58 height 19
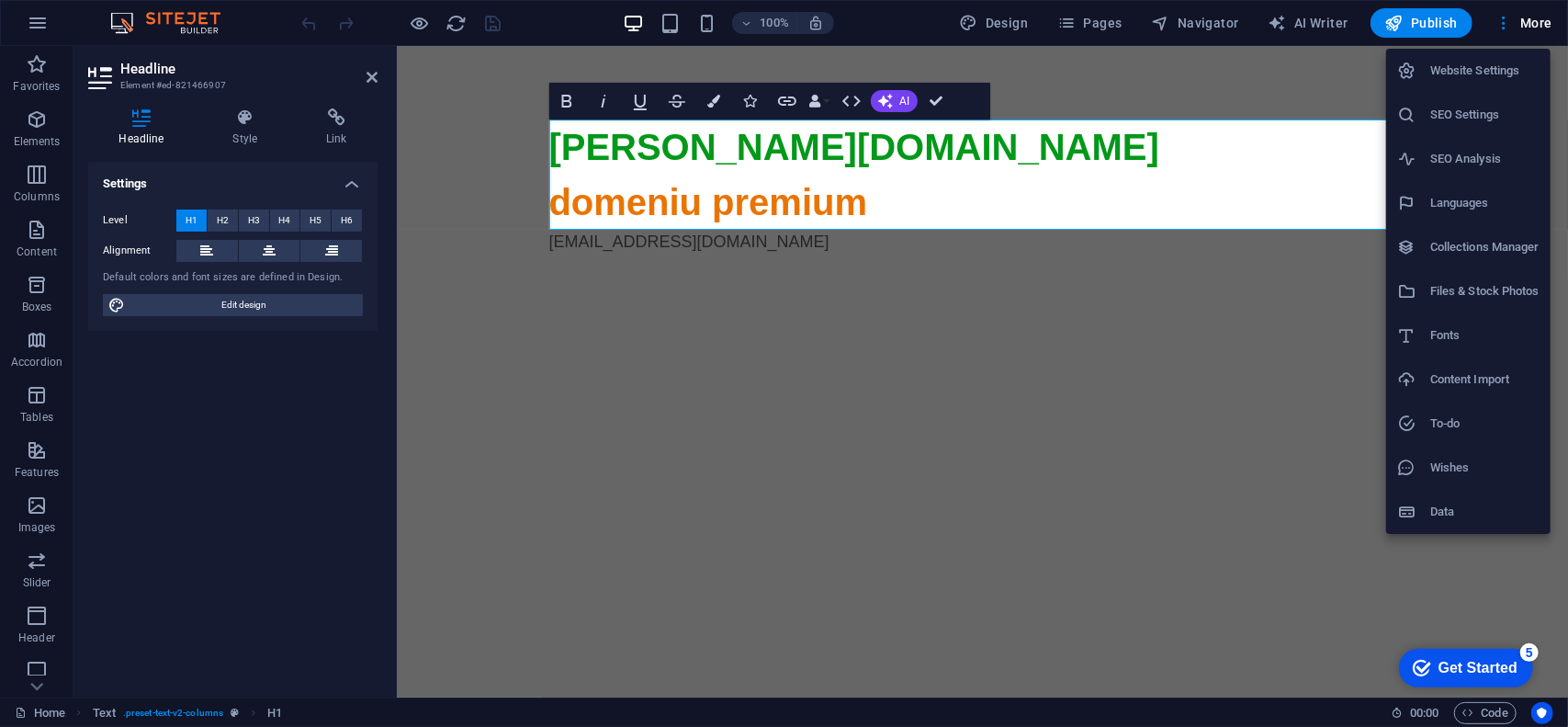
click at [1496, 107] on h6 "SEO Settings" at bounding box center [1485, 114] width 109 height 22
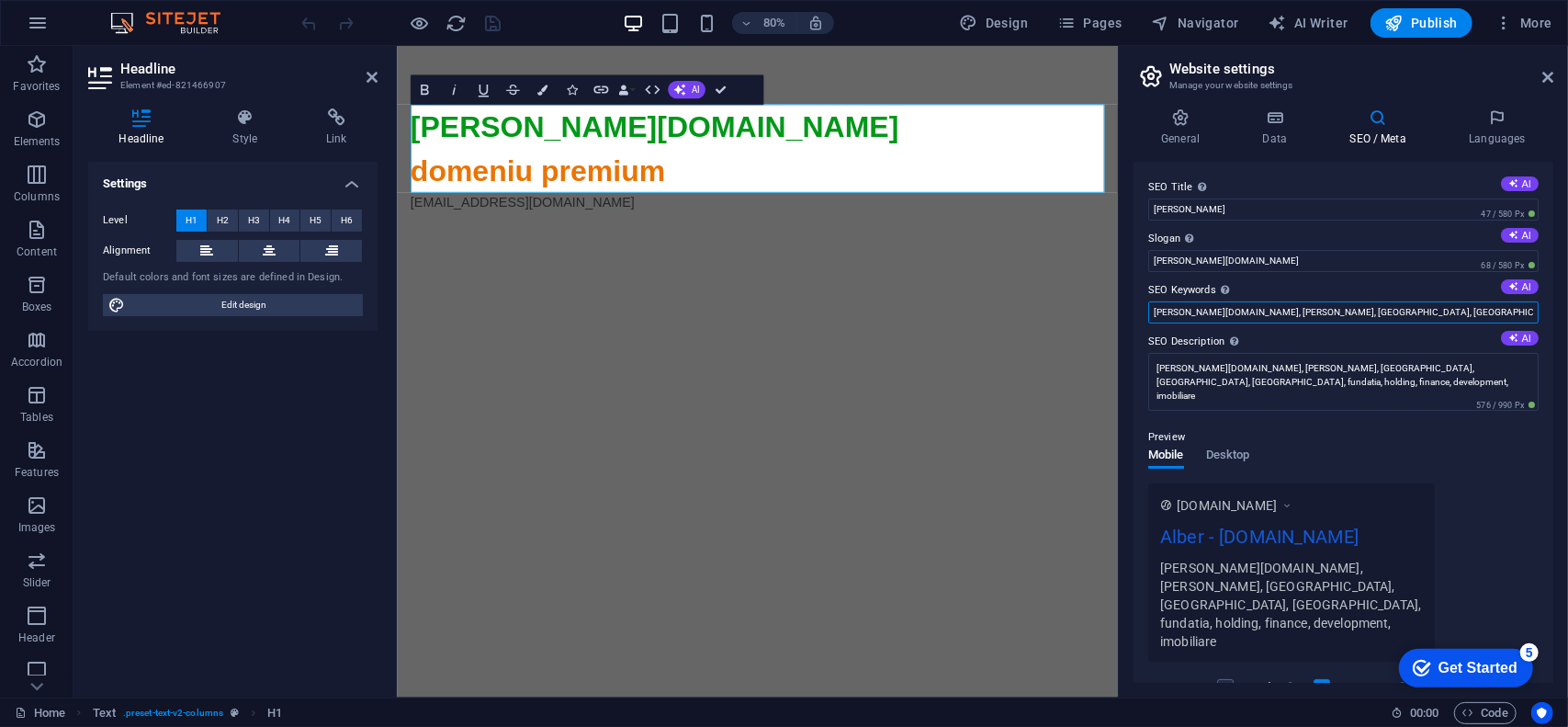
drag, startPoint x: 1212, startPoint y: 316, endPoint x: 1564, endPoint y: 308, distance: 352.1
click at [1564, 308] on div "General Data SEO / Meta Languages Website name alber.ro Logo Drag files here, c…" at bounding box center [1343, 396] width 449 height 604
type input "alber.ro, alber"
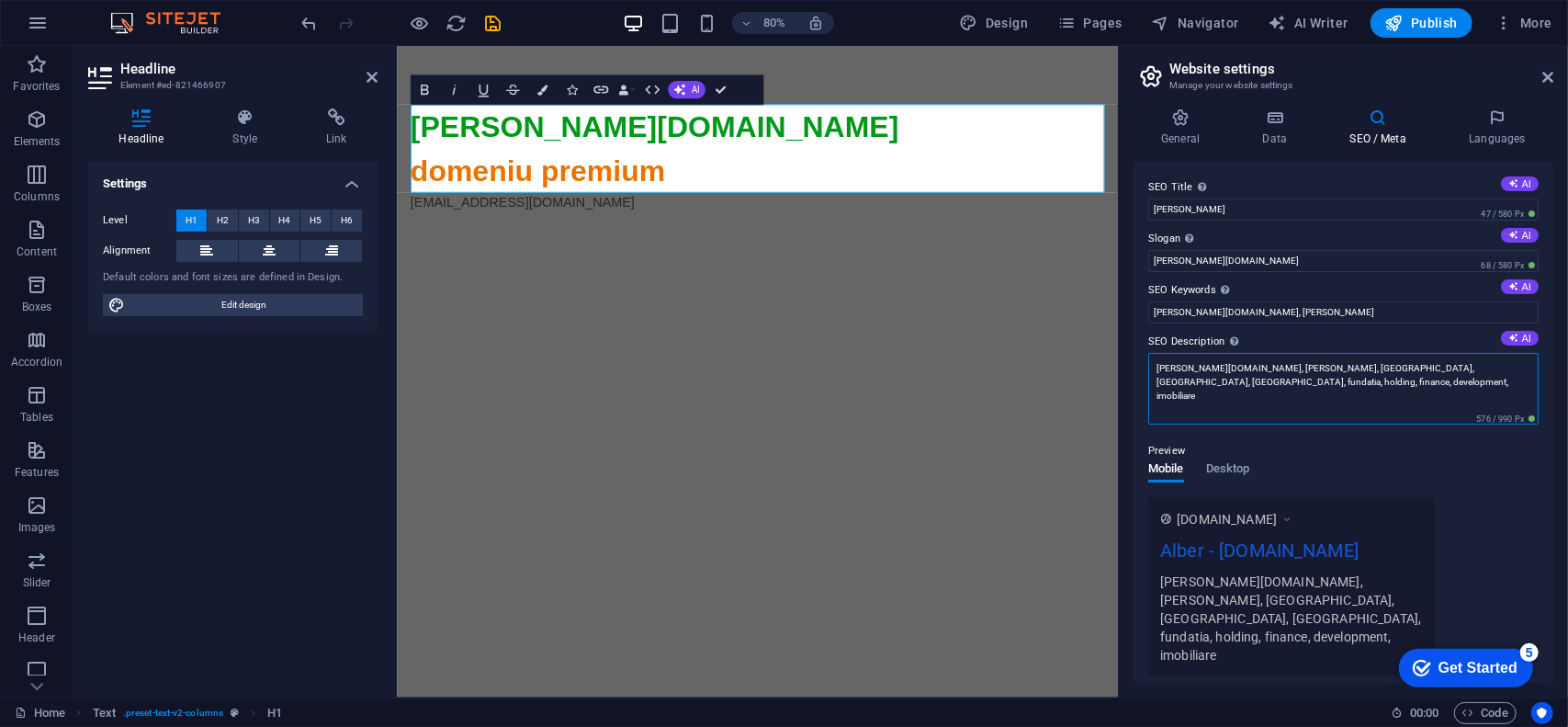
click at [1215, 372] on textarea "alber.ro, alber, romania, arad, timisoara, fundatia, holding, finance, developm…" at bounding box center [1343, 388] width 391 height 71
drag, startPoint x: 1223, startPoint y: 373, endPoint x: 1567, endPoint y: 383, distance: 344.1
click at [1567, 383] on div "General Data SEO / Meta Languages Website name alber.ro Logo Drag files here, c…" at bounding box center [1343, 396] width 449 height 604
type textarea "alber.ro, alber"
click at [1295, 437] on div "Preview Mobile Desktop www.example.com Alber - alber.ro alber.ro, alber, romani…" at bounding box center [1343, 550] width 391 height 250
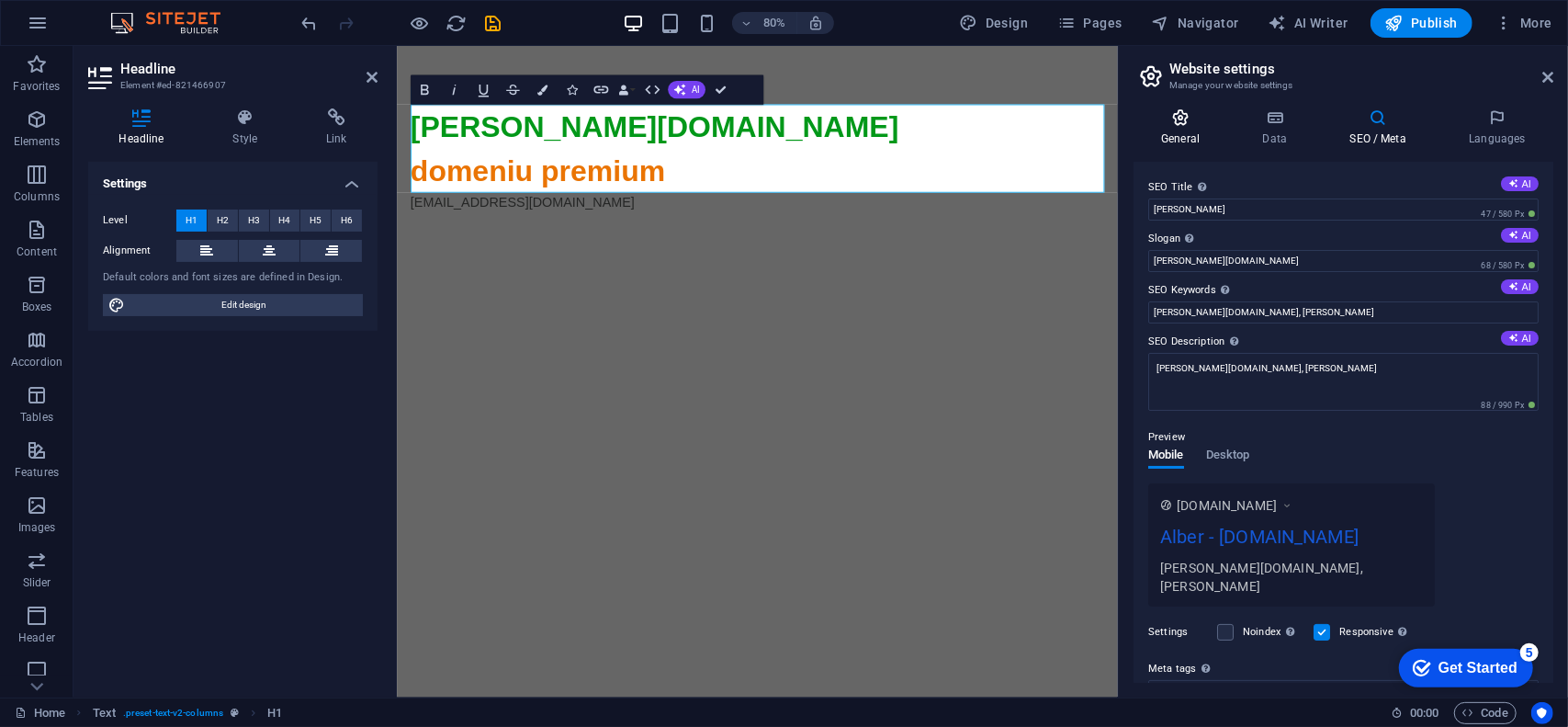
click at [1190, 129] on h4 "General" at bounding box center [1183, 127] width 101 height 38
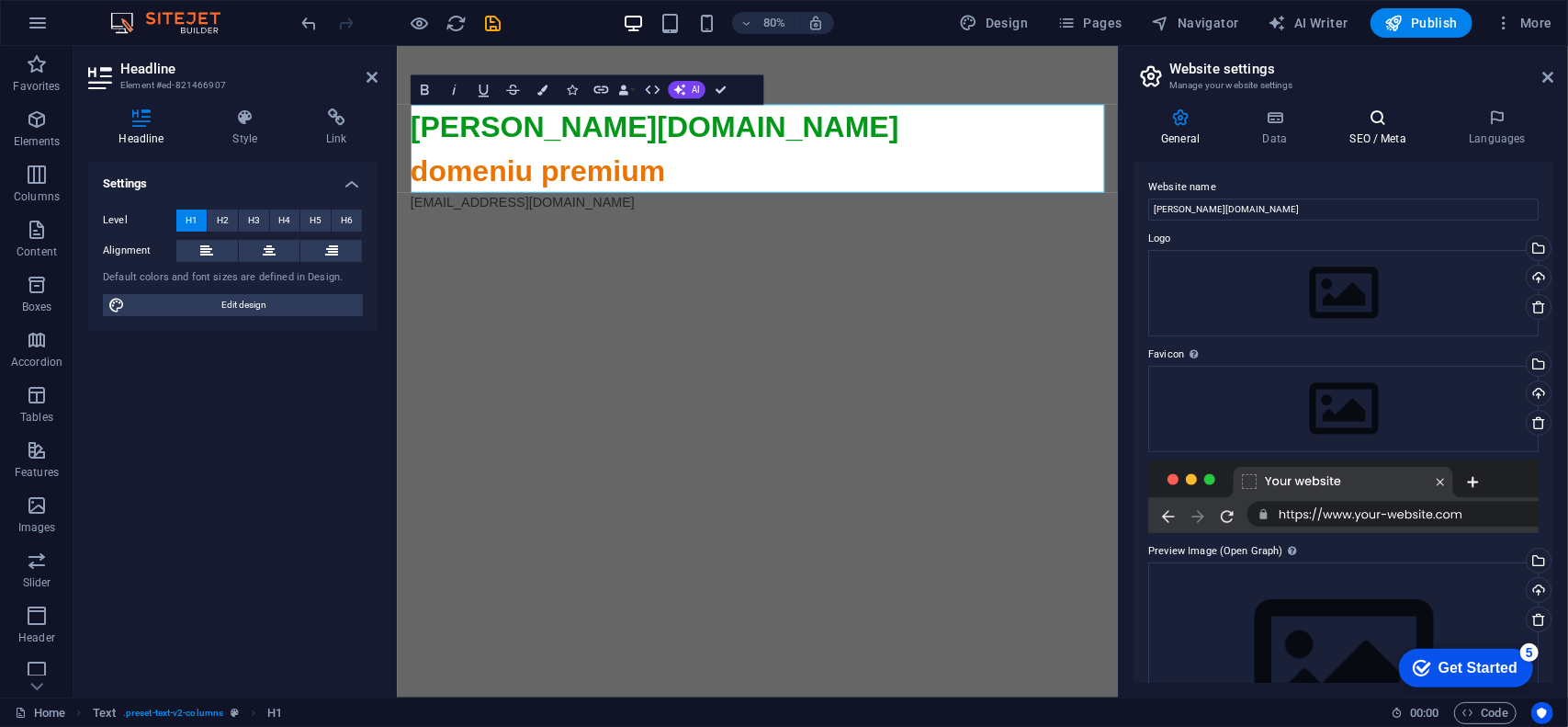
click at [1352, 135] on h4 "SEO / Meta" at bounding box center [1381, 127] width 119 height 38
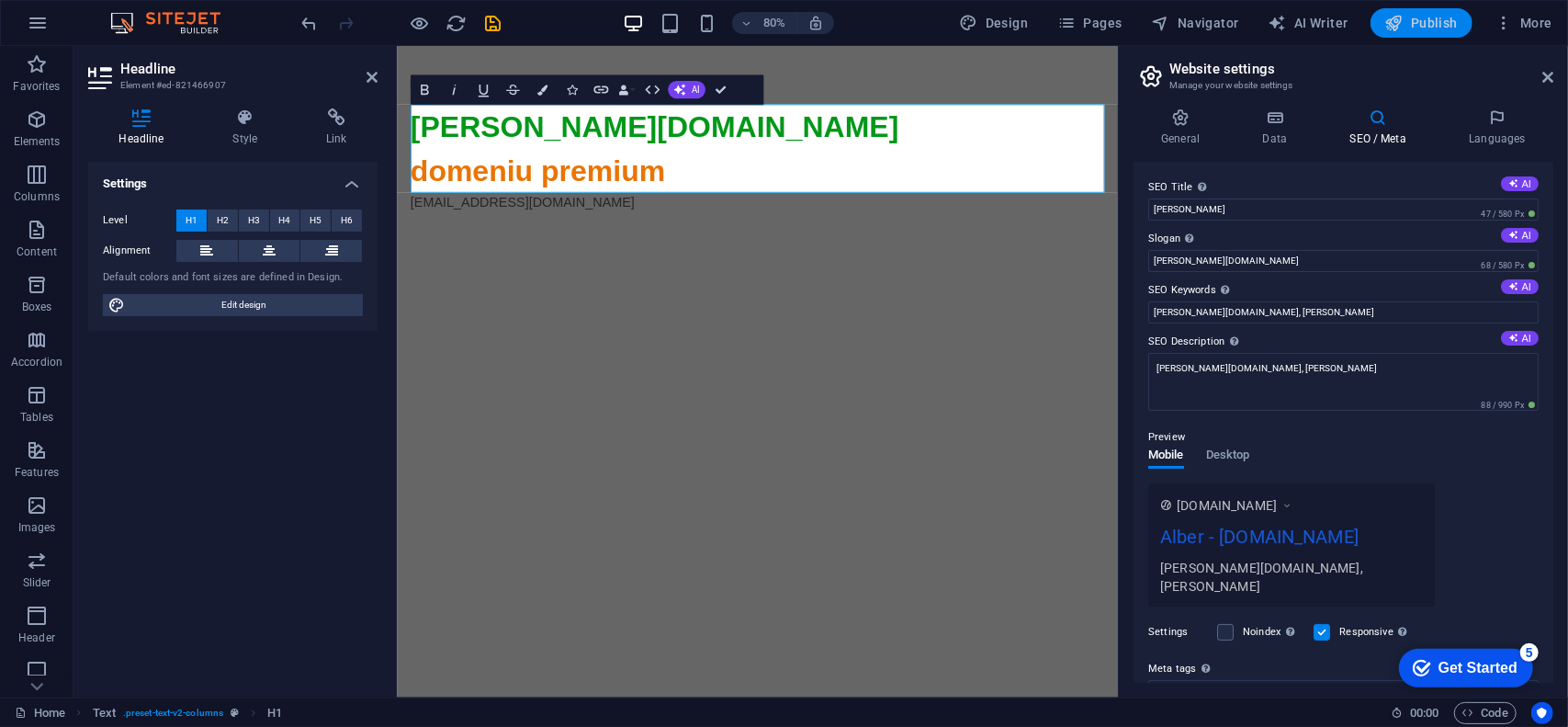
click at [1431, 20] on span "Publish" at bounding box center [1421, 22] width 72 height 19
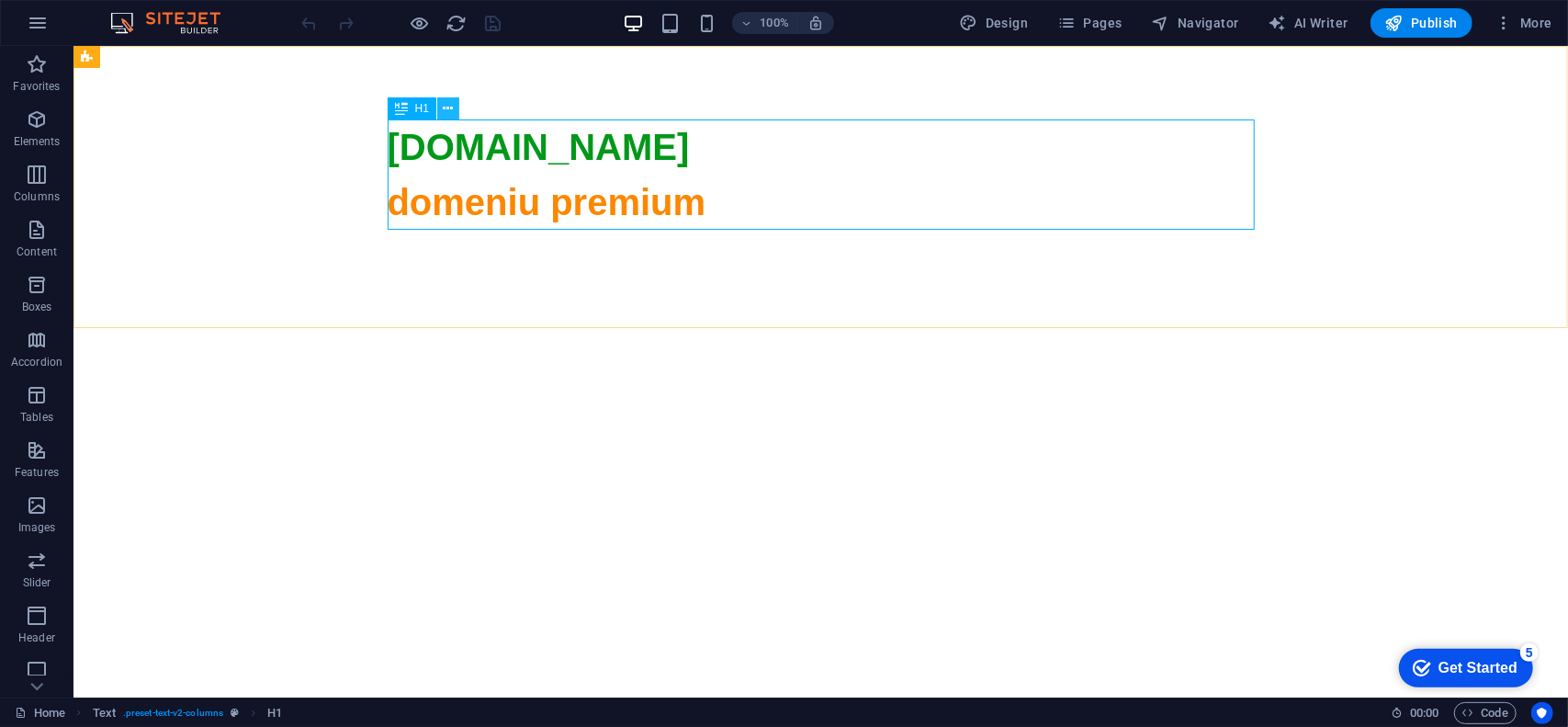
click at [445, 108] on icon at bounding box center [448, 109] width 10 height 20
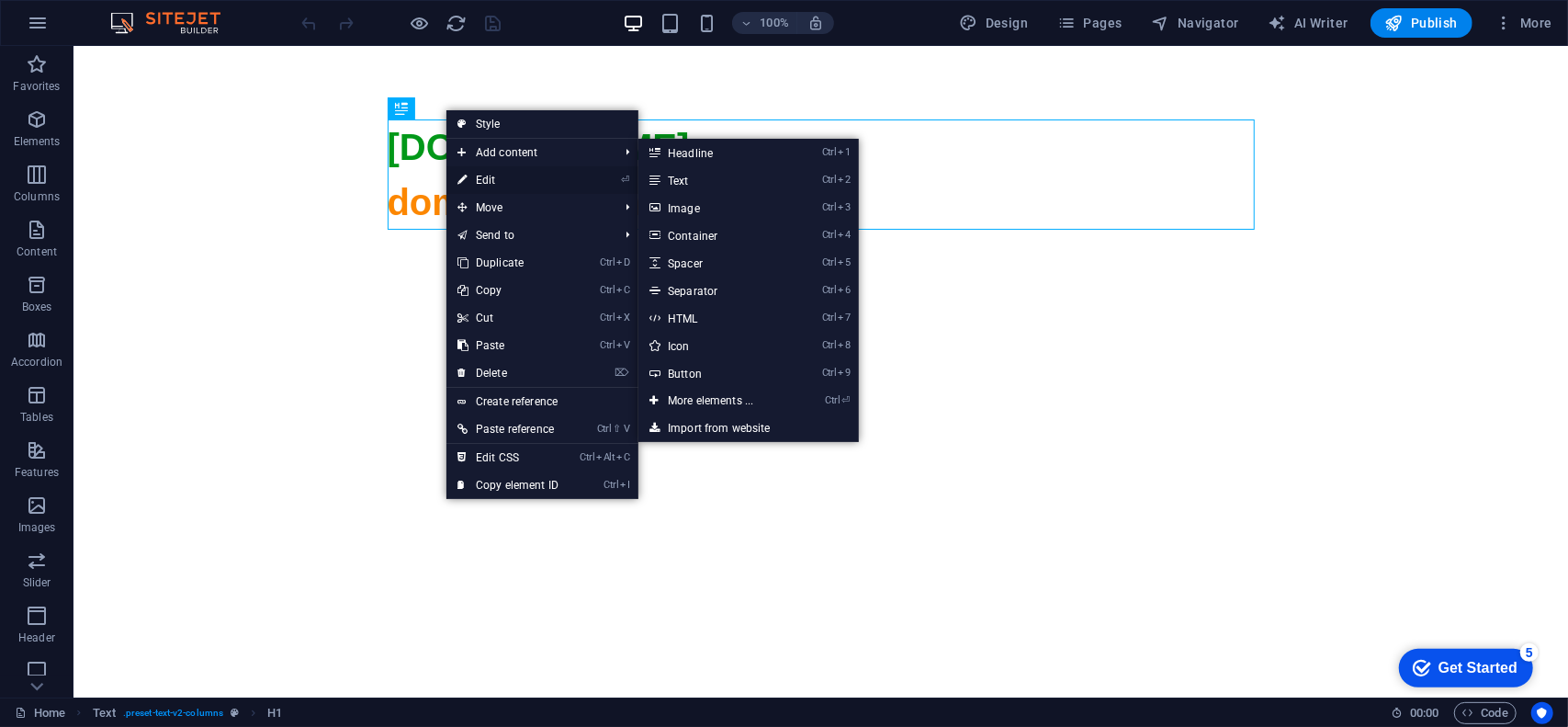
click at [505, 176] on link "⏎ Edit" at bounding box center [508, 180] width 123 height 27
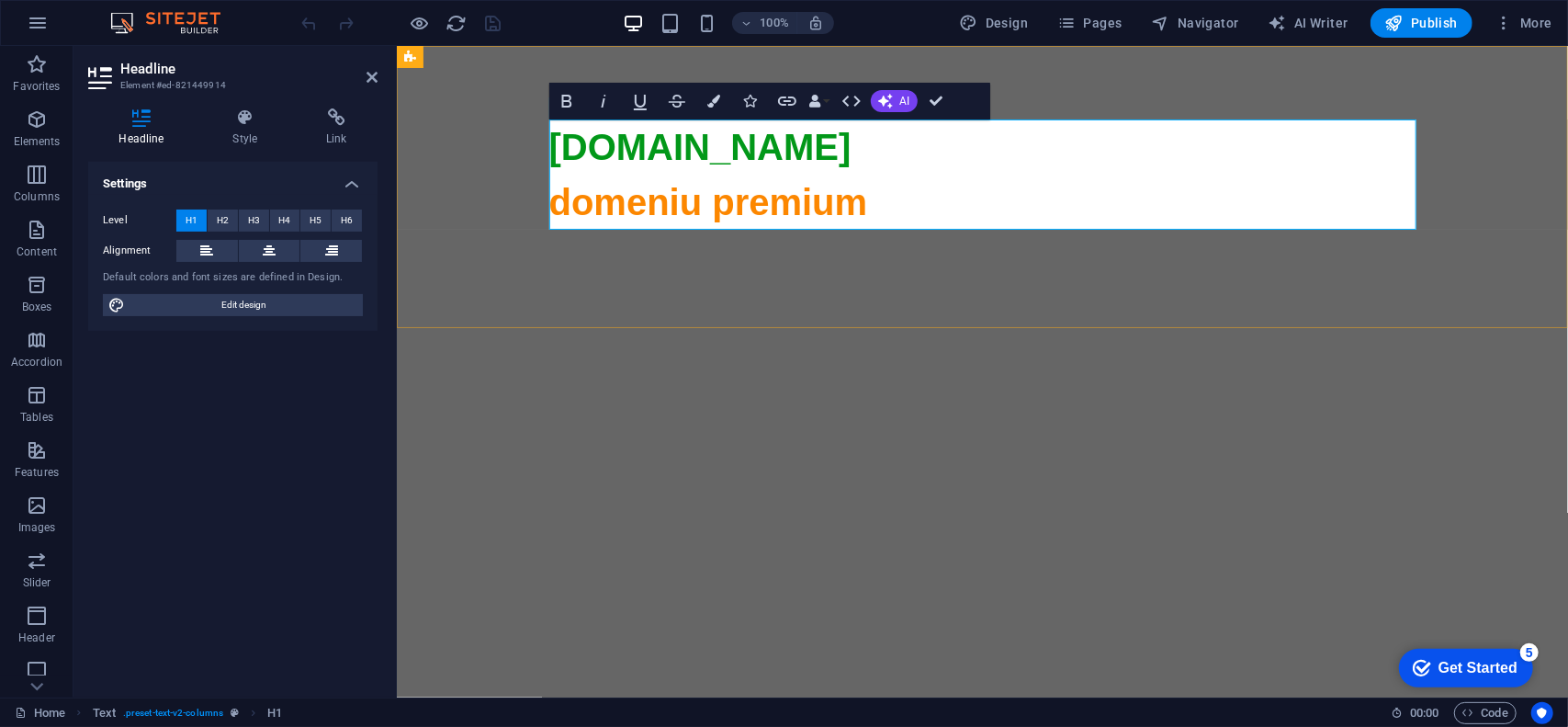
click at [683, 205] on span "domeniu premium" at bounding box center [707, 200] width 318 height 40
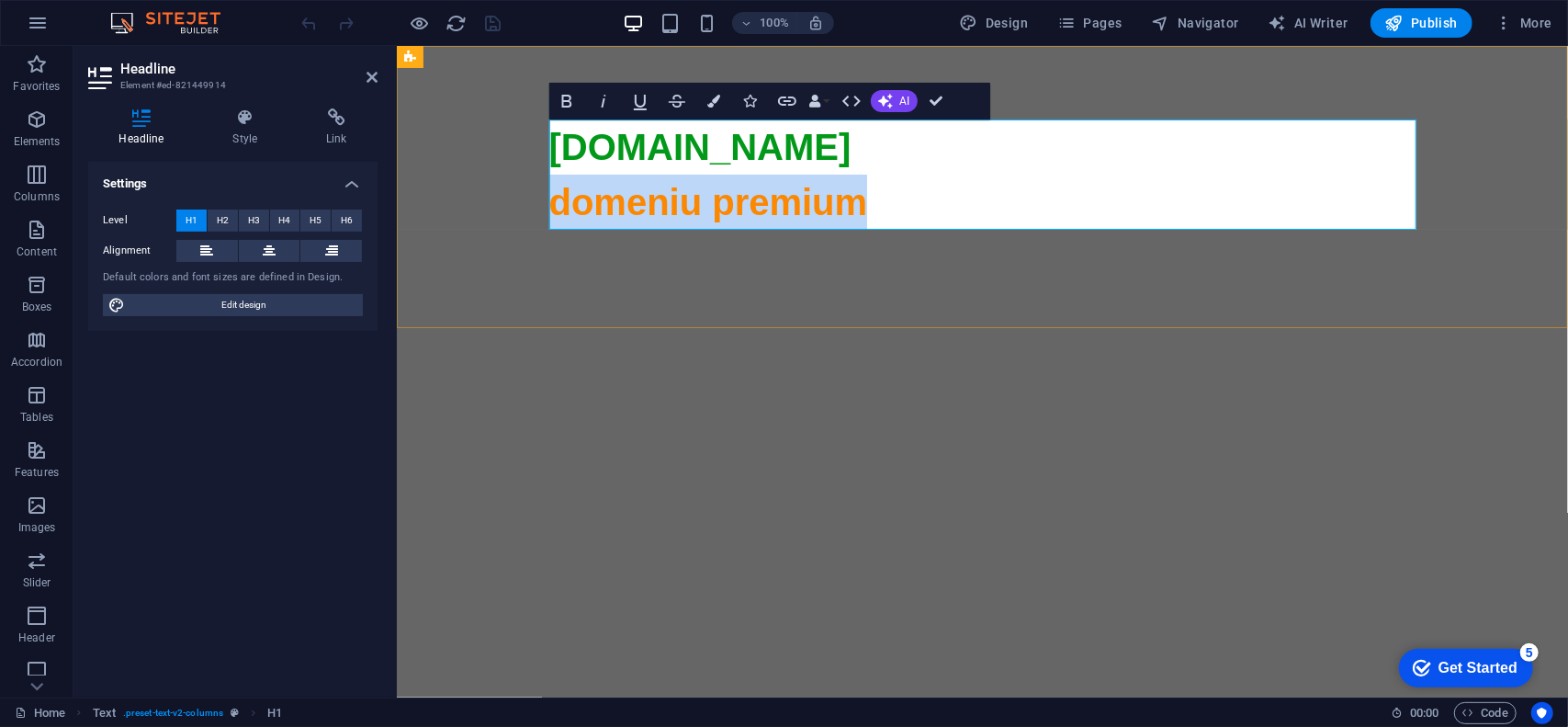
click at [683, 205] on span "domeniu premium" at bounding box center [707, 200] width 318 height 40
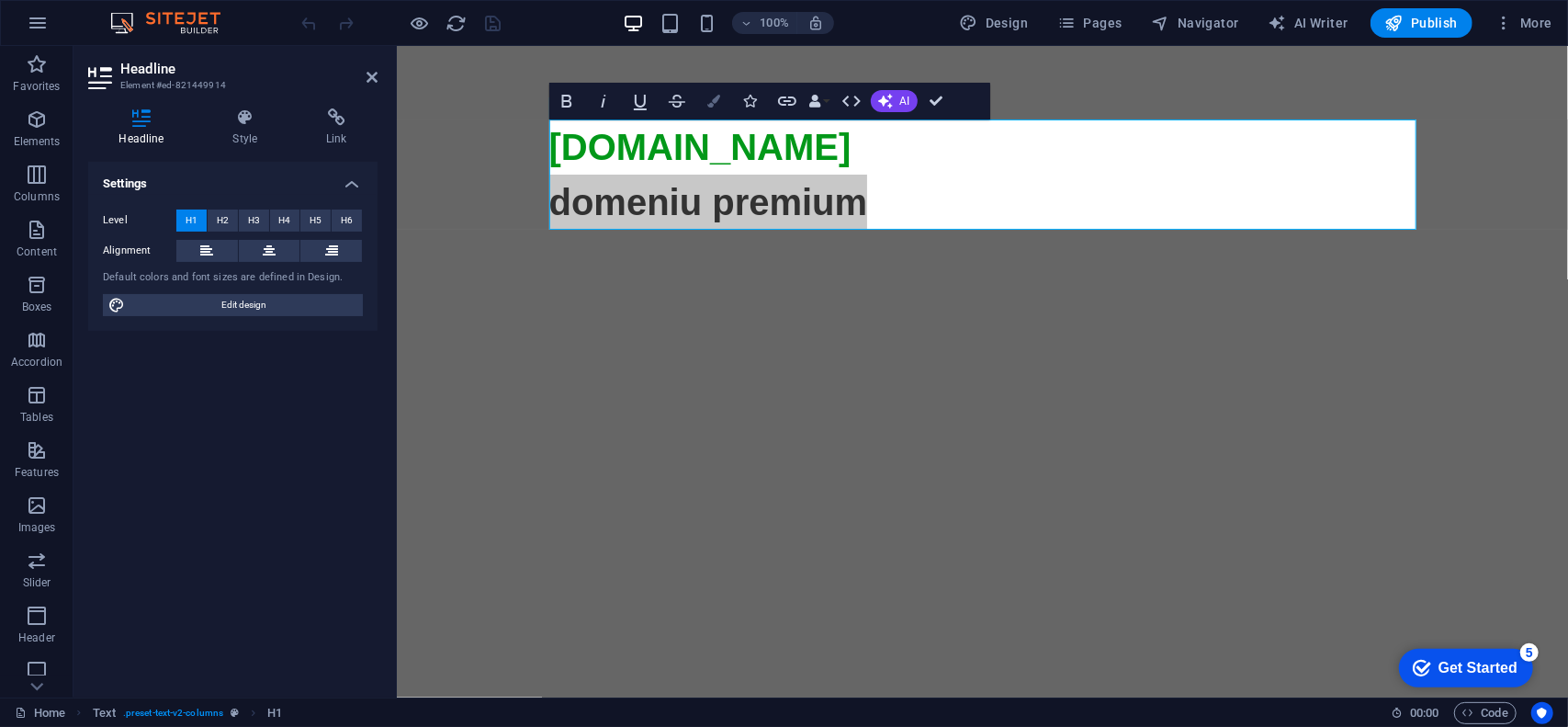
click at [718, 99] on icon "button" at bounding box center [713, 101] width 13 height 13
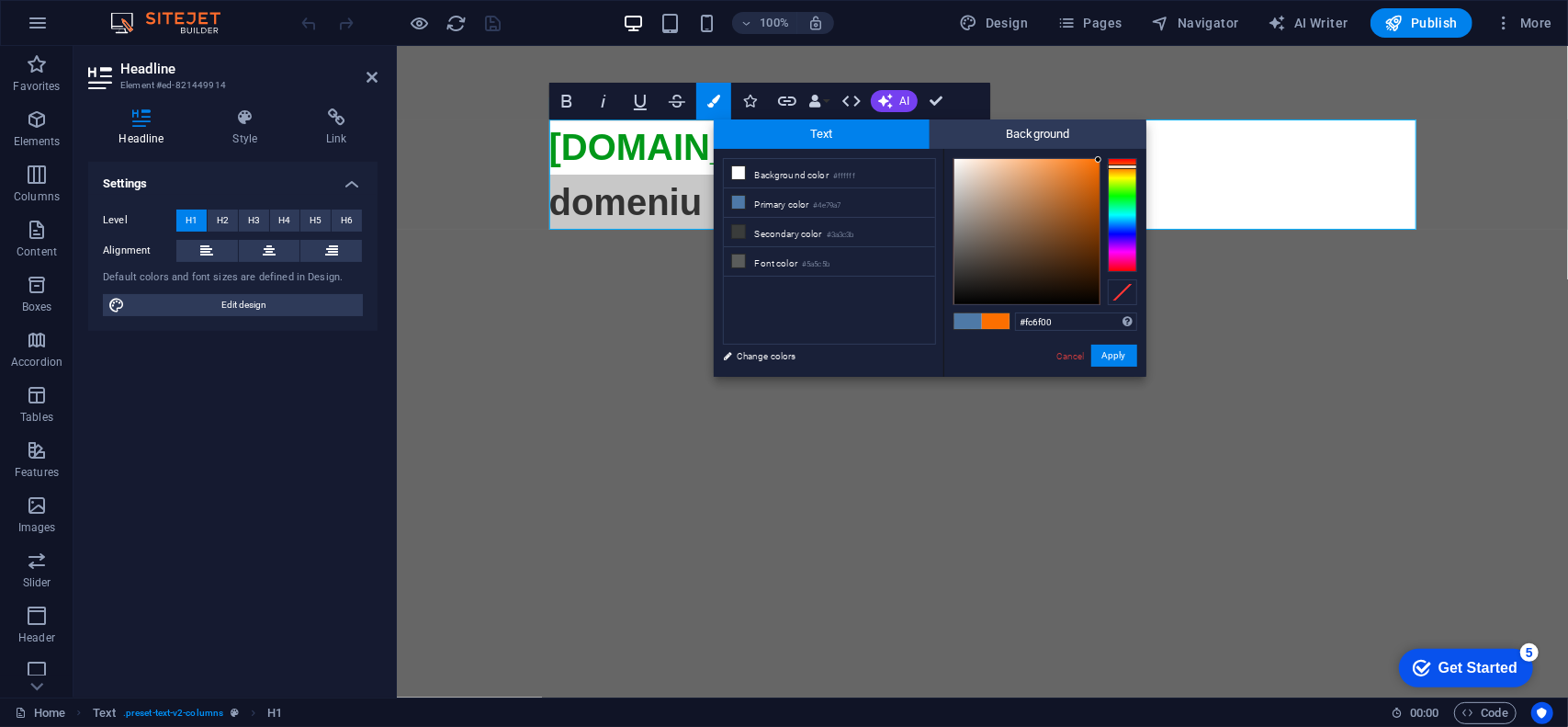
click at [1123, 166] on div at bounding box center [1123, 166] width 29 height 5
type input "#e46706"
click at [1095, 174] on div at bounding box center [1027, 232] width 146 height 146
click at [1121, 352] on button "Apply" at bounding box center [1114, 356] width 46 height 22
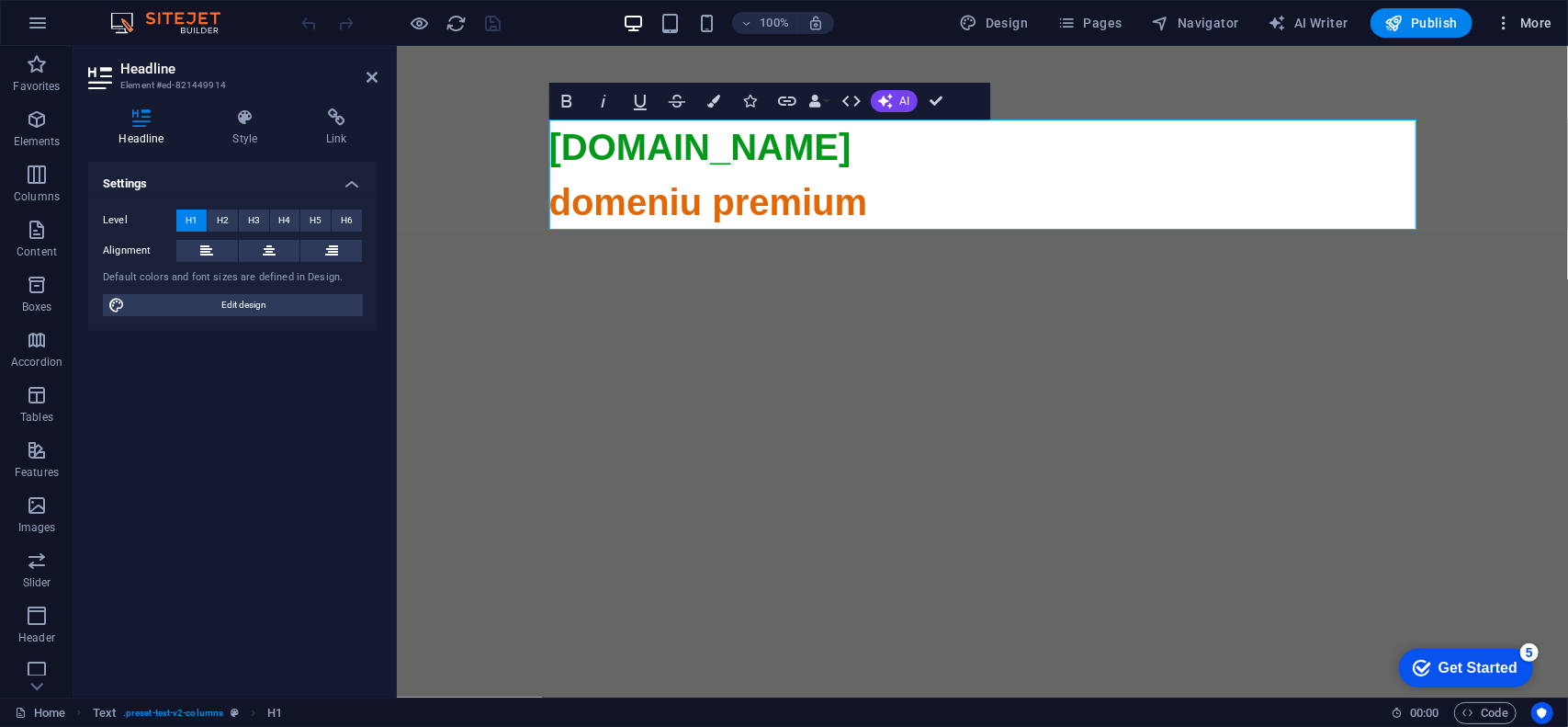
click at [1549, 23] on span "More" at bounding box center [1523, 22] width 58 height 19
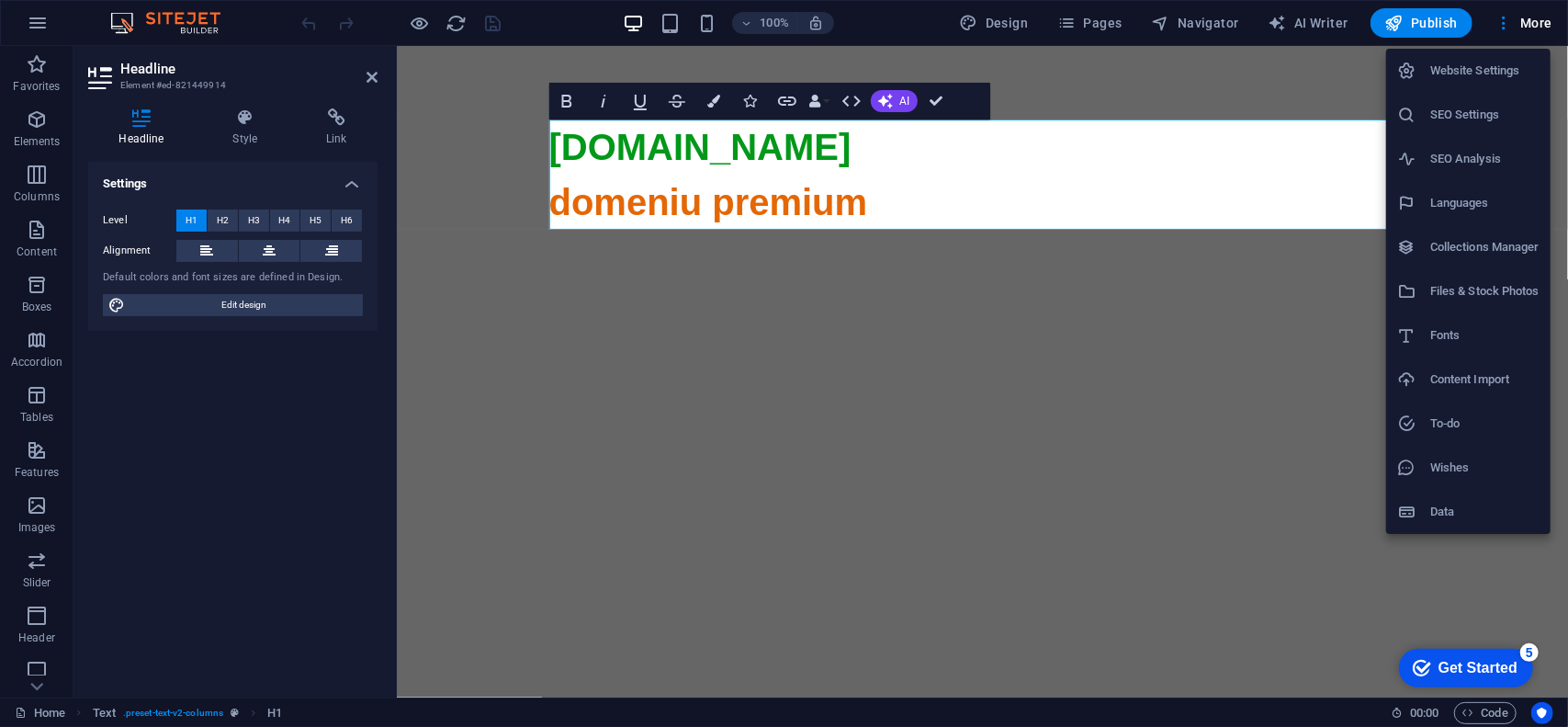
click at [1482, 106] on h6 "SEO Settings" at bounding box center [1485, 114] width 109 height 22
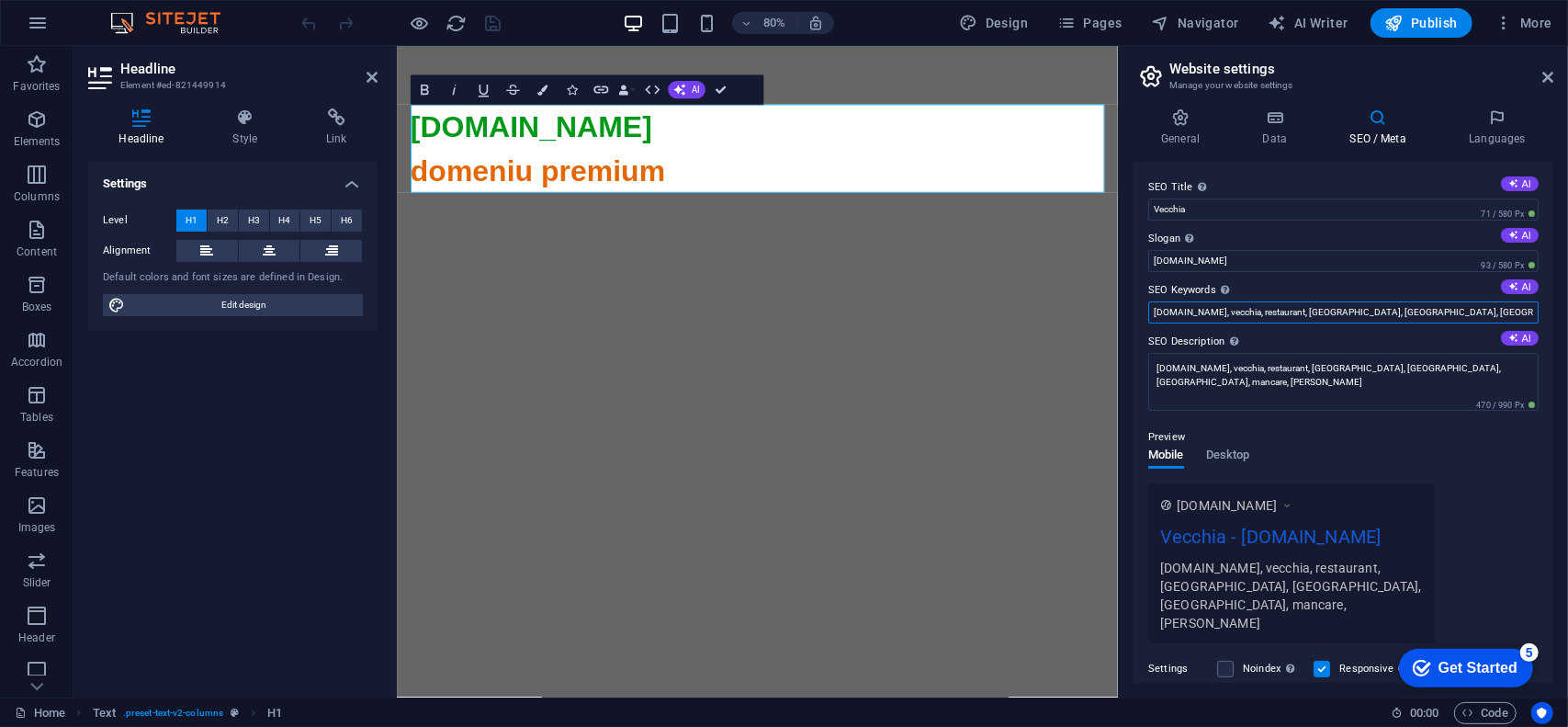
click at [1267, 315] on input "[DOMAIN_NAME], vecchia, restaurant, [GEOGRAPHIC_DATA], [GEOGRAPHIC_DATA], [GEOG…" at bounding box center [1343, 312] width 391 height 22
drag, startPoint x: 1250, startPoint y: 316, endPoint x: 1487, endPoint y: 324, distance: 237.1
click at [1487, 324] on div "SEO Title The title of your website - make it something that stands out in sear…" at bounding box center [1343, 421] width 420 height 521
type input "[DOMAIN_NAME], vecchia"
click at [1284, 422] on div "Preview Mobile Desktop [DOMAIN_NAME] Vecchia - [DOMAIN_NAME] [DOMAIN_NAME], vec…" at bounding box center [1343, 527] width 391 height 232
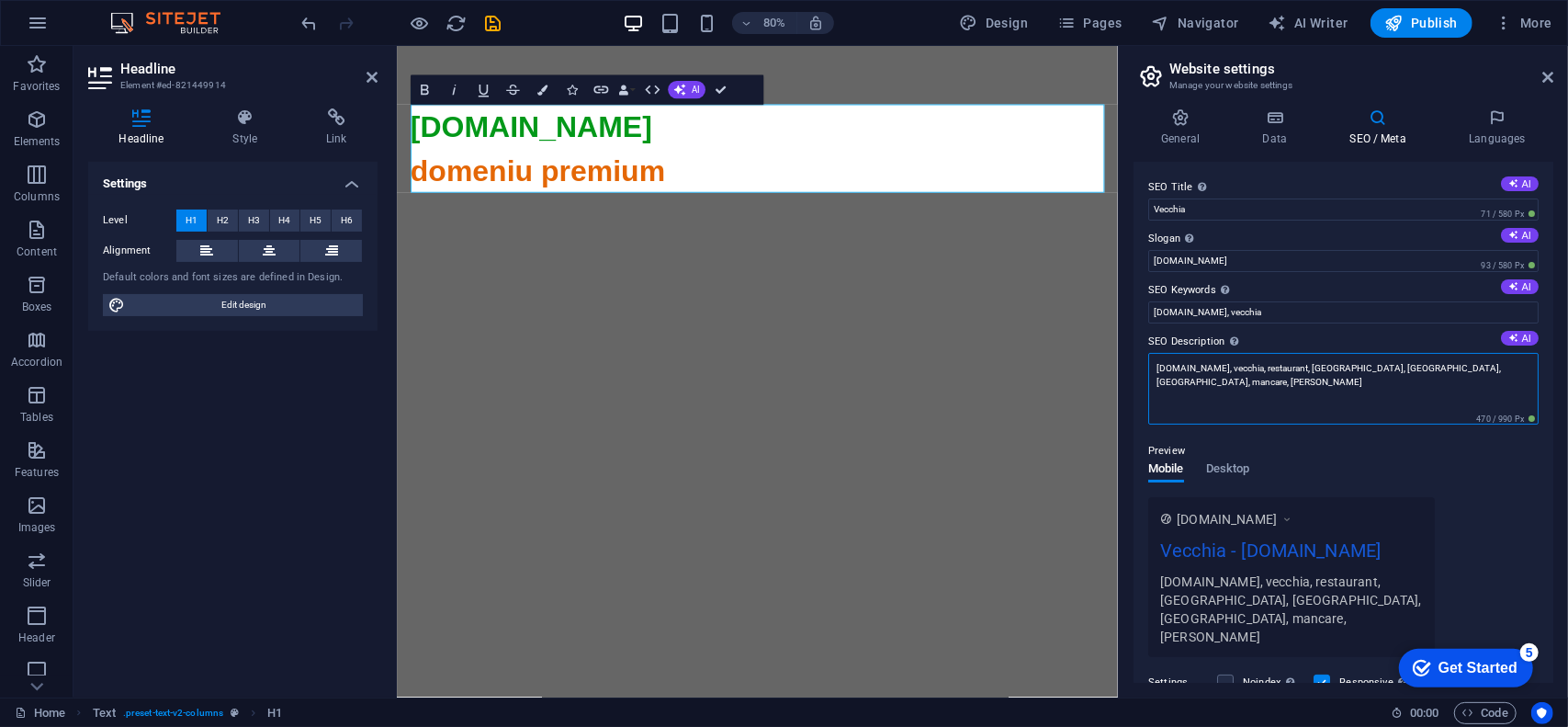
drag, startPoint x: 1252, startPoint y: 376, endPoint x: 1531, endPoint y: 366, distance: 279.2
click at [1531, 366] on textarea "[DOMAIN_NAME], vecchia, restaurant, [GEOGRAPHIC_DATA], [GEOGRAPHIC_DATA], [GEOG…" at bounding box center [1343, 388] width 391 height 71
type textarea "[DOMAIN_NAME], vecchia"
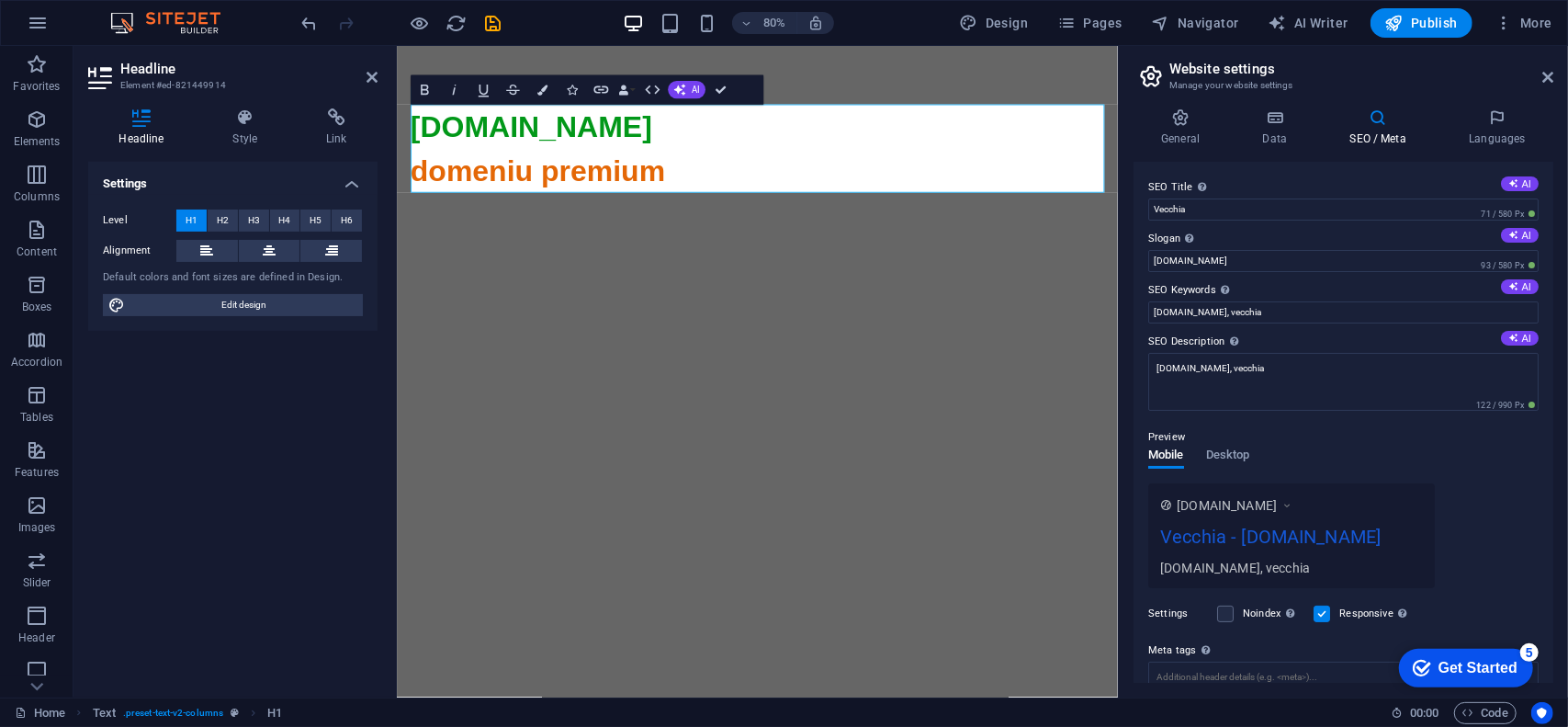
click at [1284, 437] on div "Preview Mobile Desktop [DOMAIN_NAME] Vecchia - [DOMAIN_NAME] [DOMAIN_NAME], vec…" at bounding box center [1343, 499] width 391 height 177
click at [1184, 137] on h4 "General" at bounding box center [1183, 127] width 101 height 38
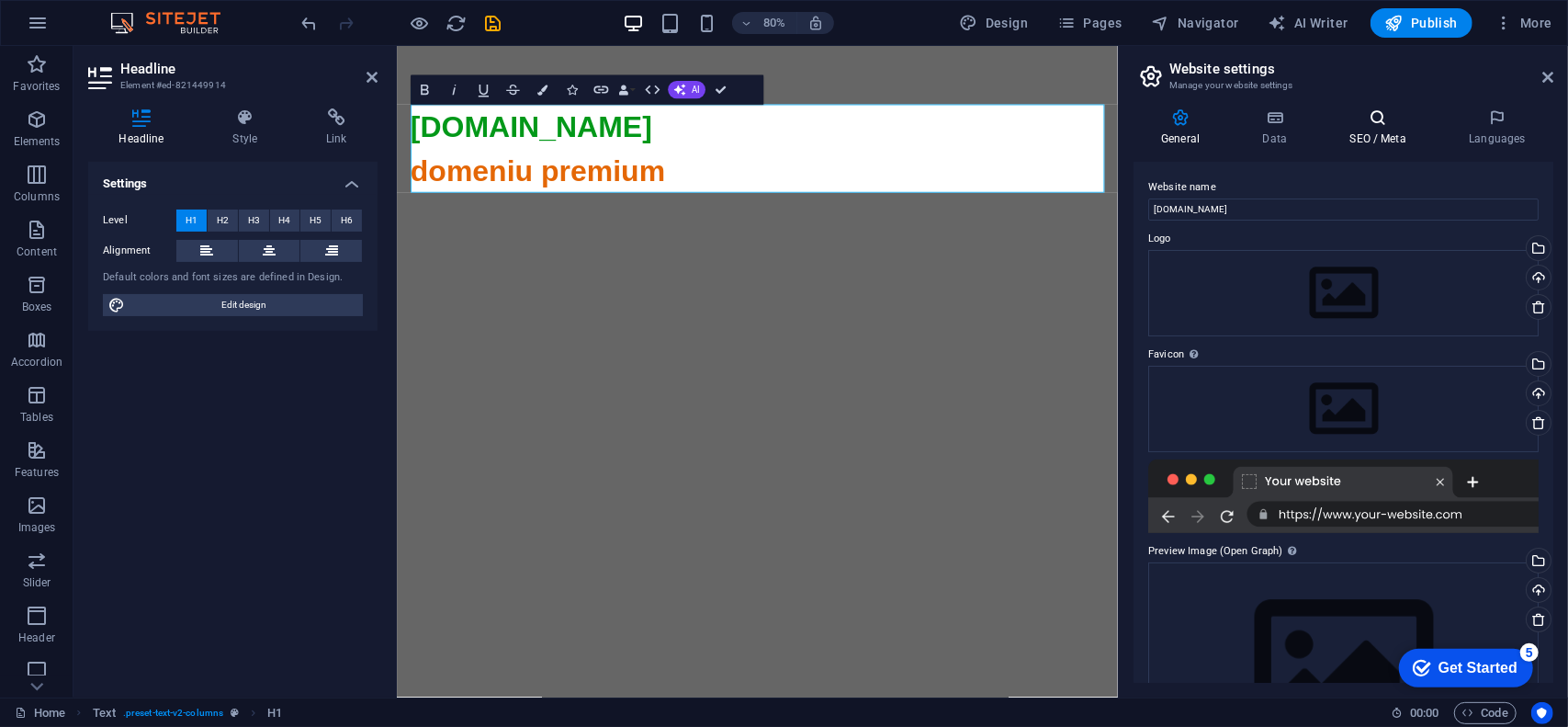
click at [1362, 129] on h4 "SEO / Meta" at bounding box center [1381, 127] width 119 height 38
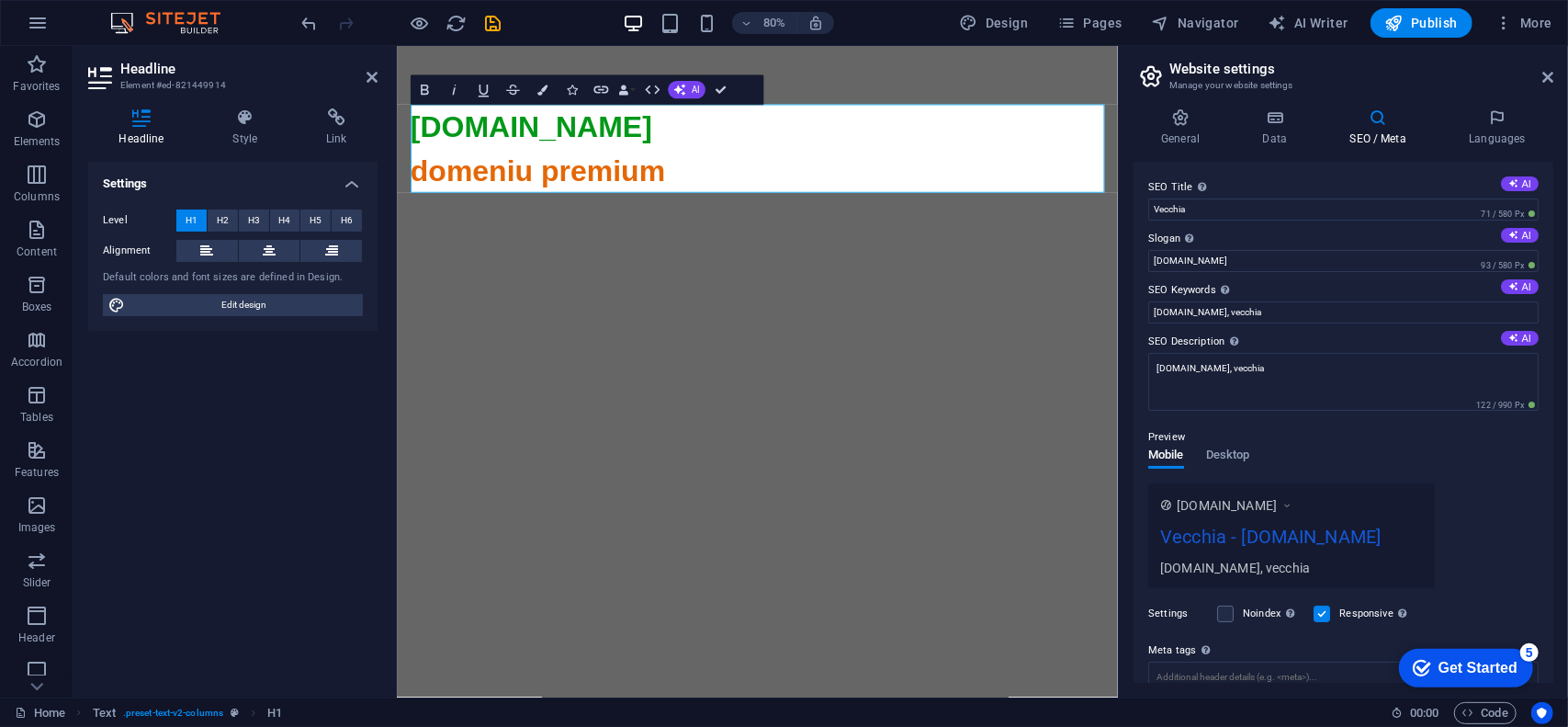
click at [1275, 164] on div "SEO Title The title of your website - make it something that stands out in sear…" at bounding box center [1343, 421] width 420 height 521
click at [1442, 20] on span "Publish" at bounding box center [1421, 22] width 72 height 19
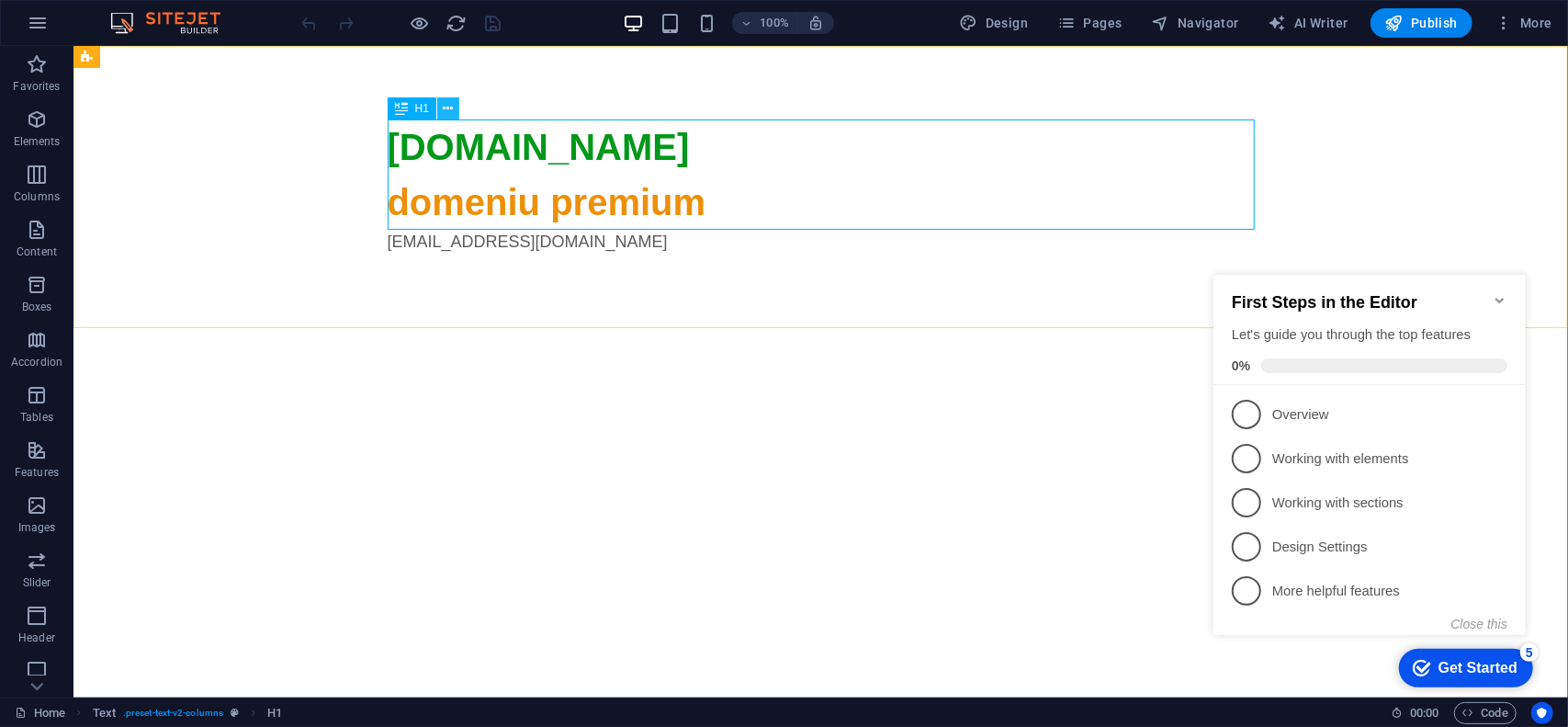
click at [453, 107] on button at bounding box center [448, 108] width 22 height 22
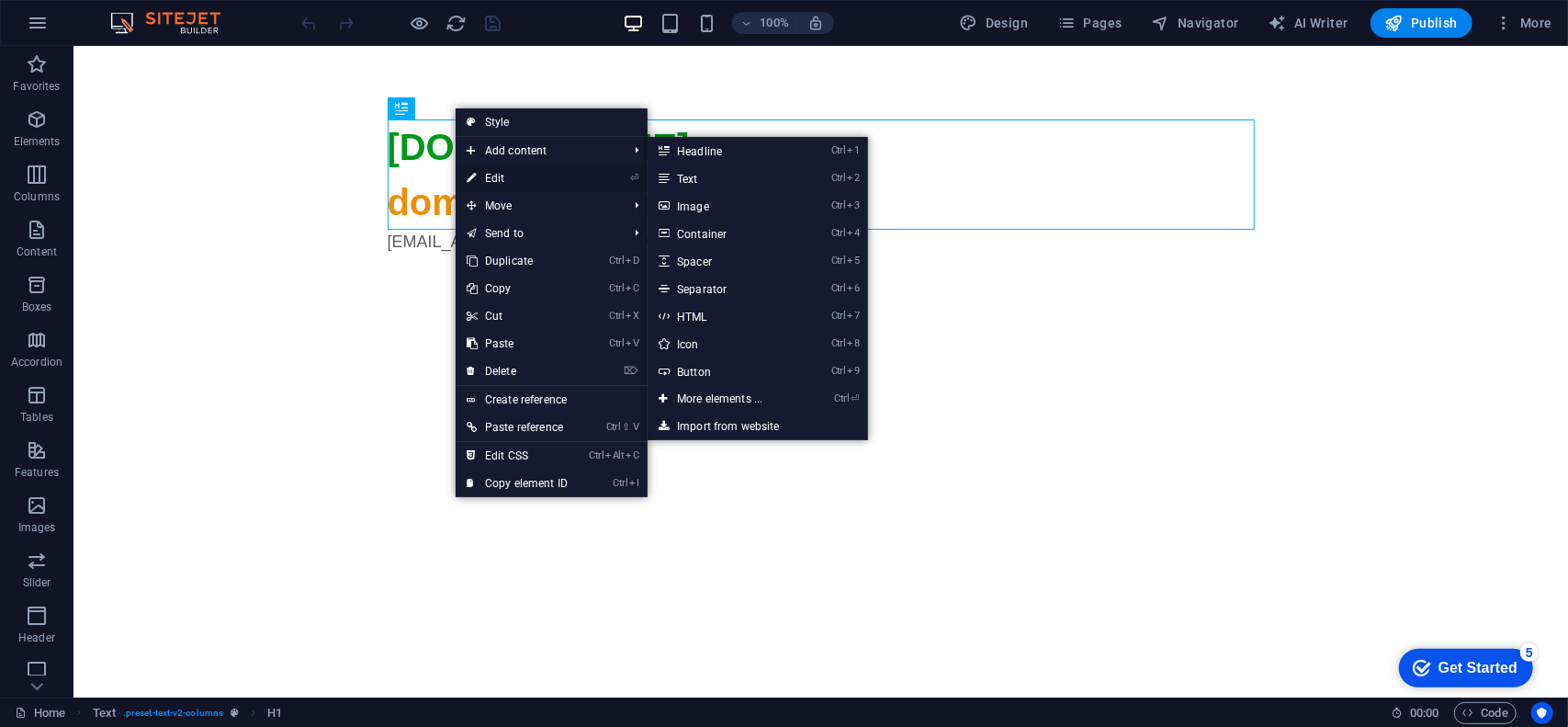
click at [494, 175] on link "⏎ Edit" at bounding box center [517, 178] width 123 height 27
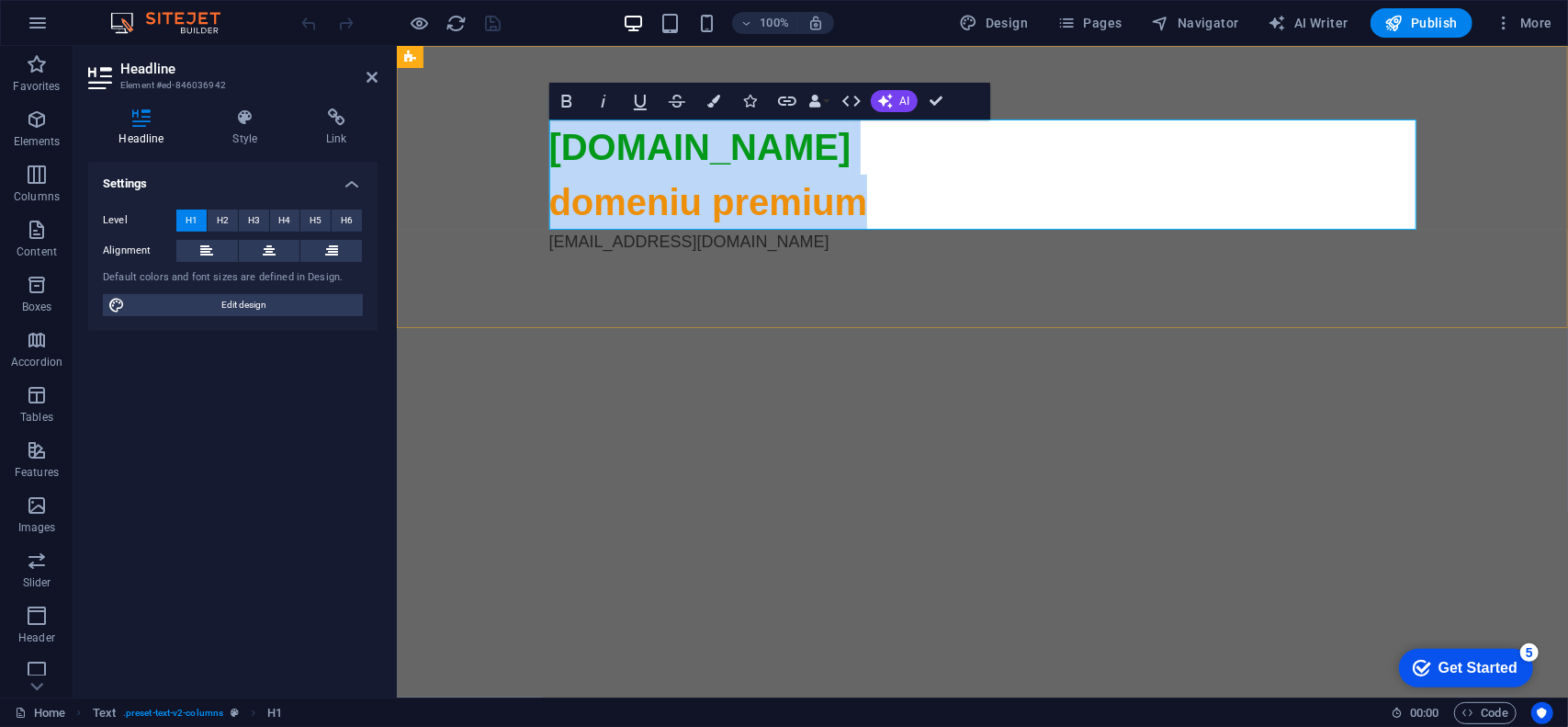
click at [786, 207] on span "domeniu premium" at bounding box center [707, 200] width 318 height 40
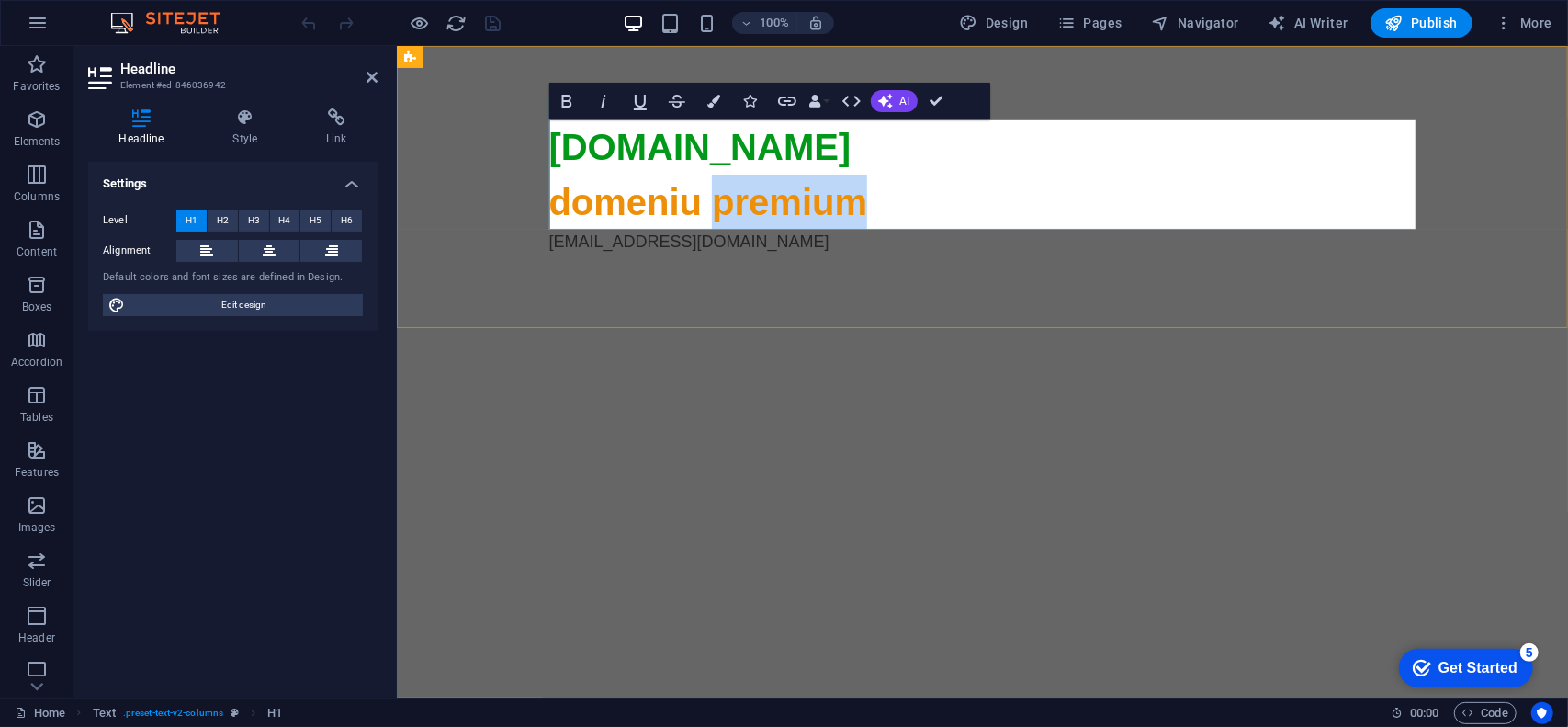
click at [786, 207] on span "domeniu premium" at bounding box center [707, 200] width 318 height 40
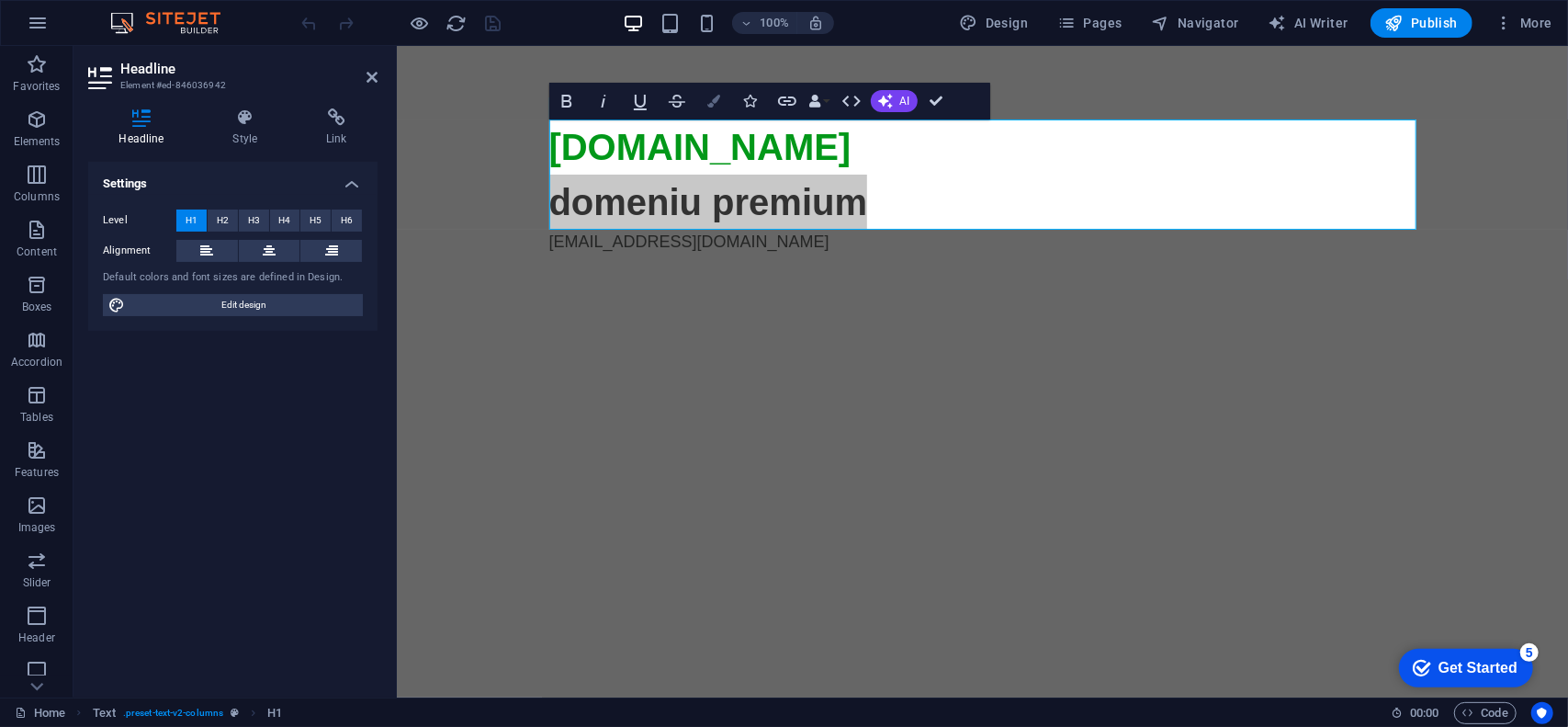
click at [715, 102] on icon "button" at bounding box center [713, 101] width 13 height 13
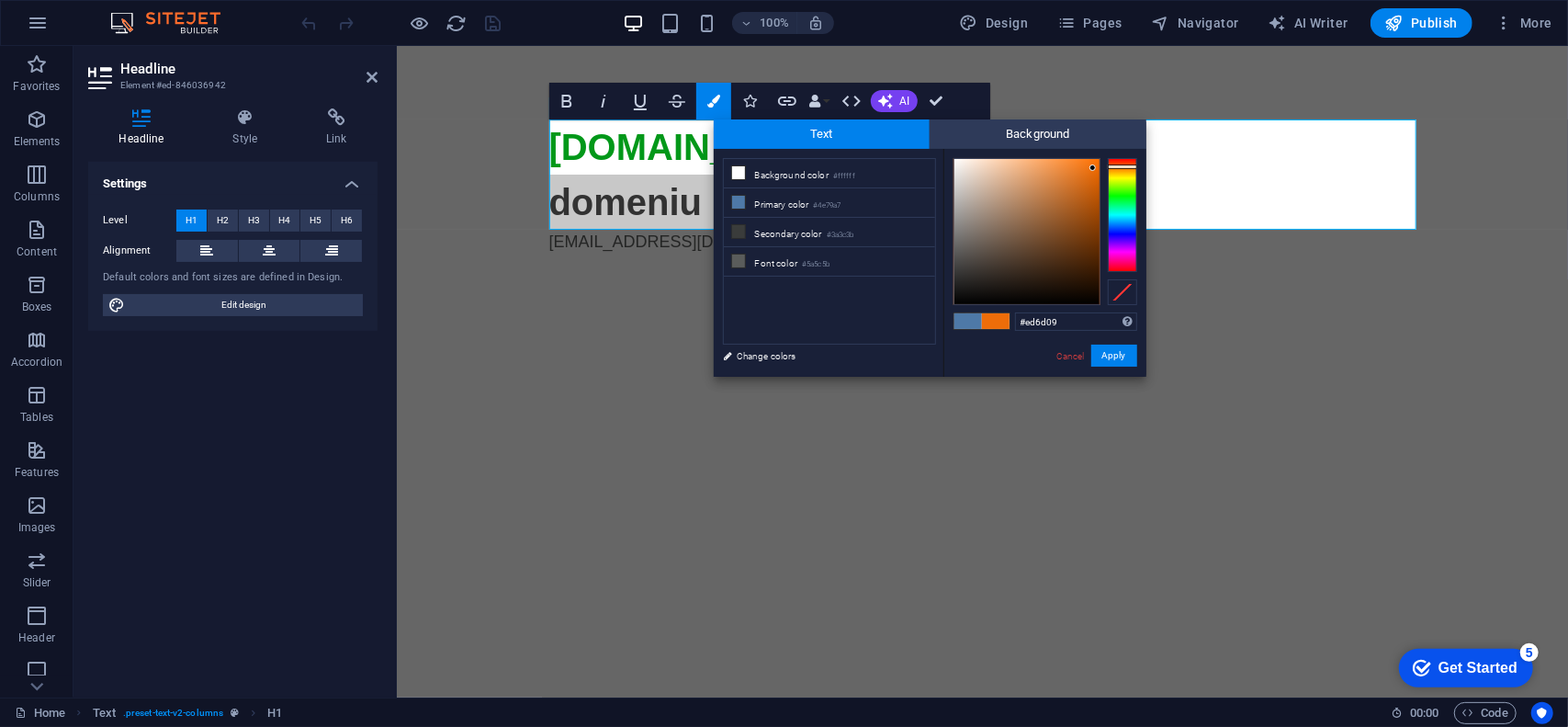
click at [1113, 166] on div at bounding box center [1123, 166] width 29 height 5
click at [1100, 161] on div at bounding box center [1045, 232] width 184 height 147
type input "#d76003"
click at [1097, 181] on div at bounding box center [1096, 180] width 7 height 7
click at [1112, 357] on button "Apply" at bounding box center [1114, 356] width 46 height 22
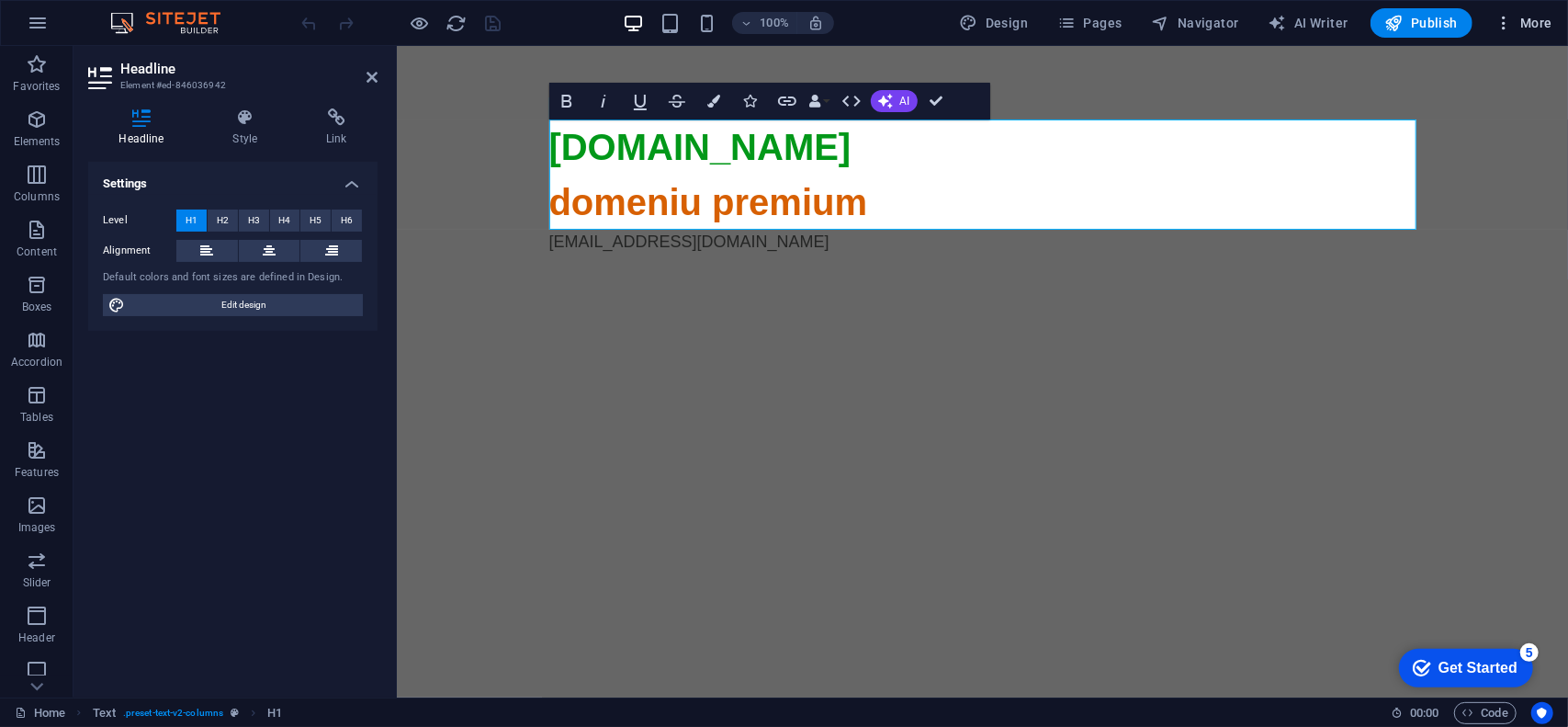
click at [1543, 25] on span "More" at bounding box center [1523, 22] width 58 height 19
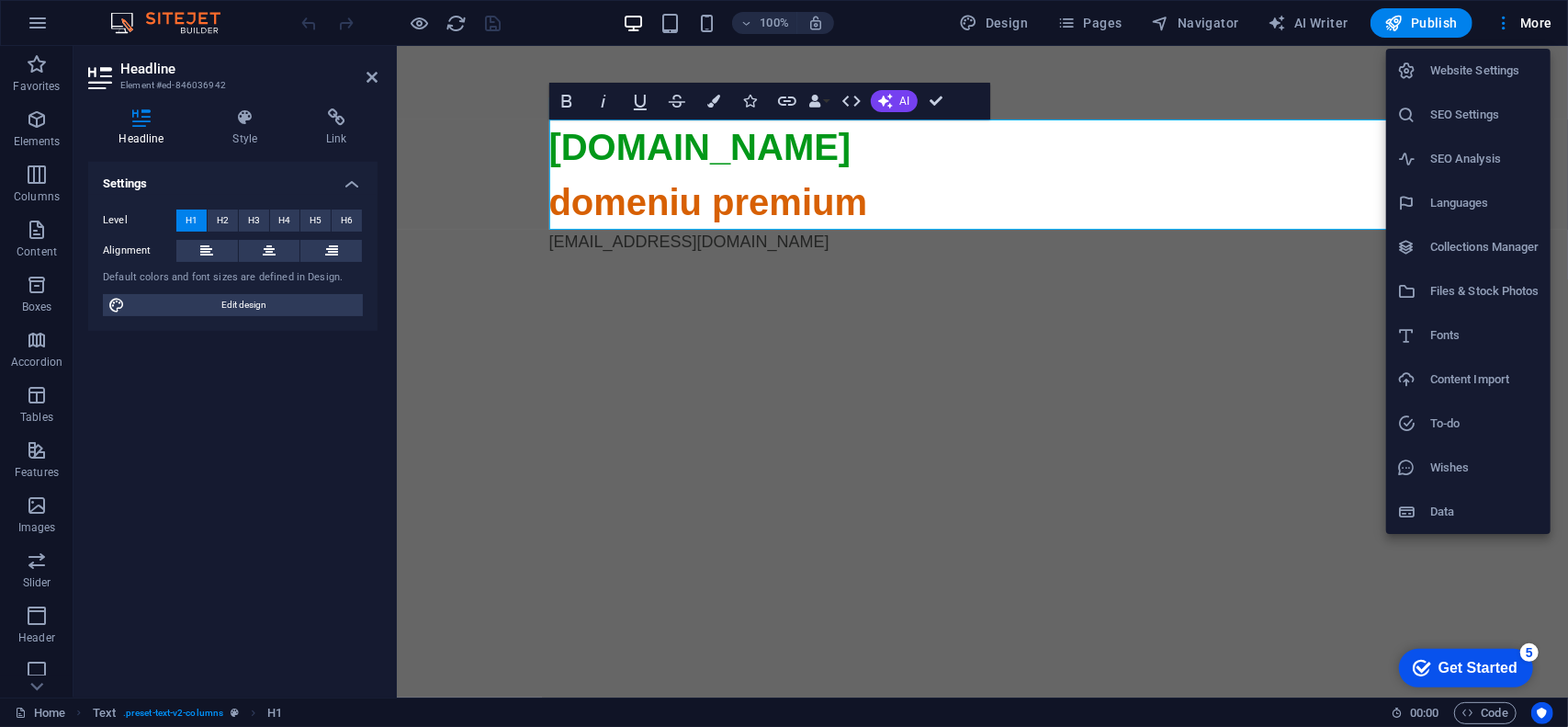
click at [1497, 114] on h6 "SEO Settings" at bounding box center [1485, 114] width 109 height 22
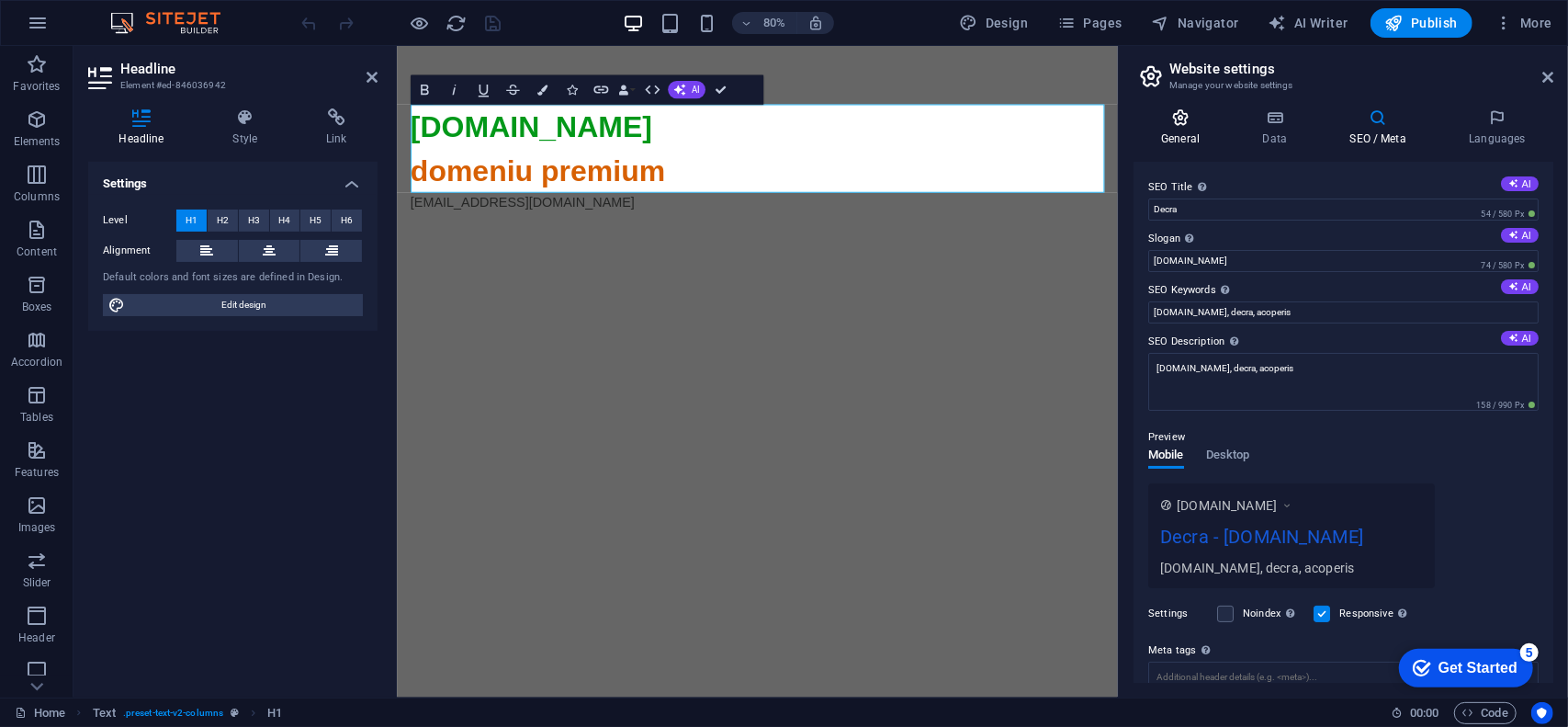
click at [1181, 112] on icon at bounding box center [1180, 117] width 94 height 19
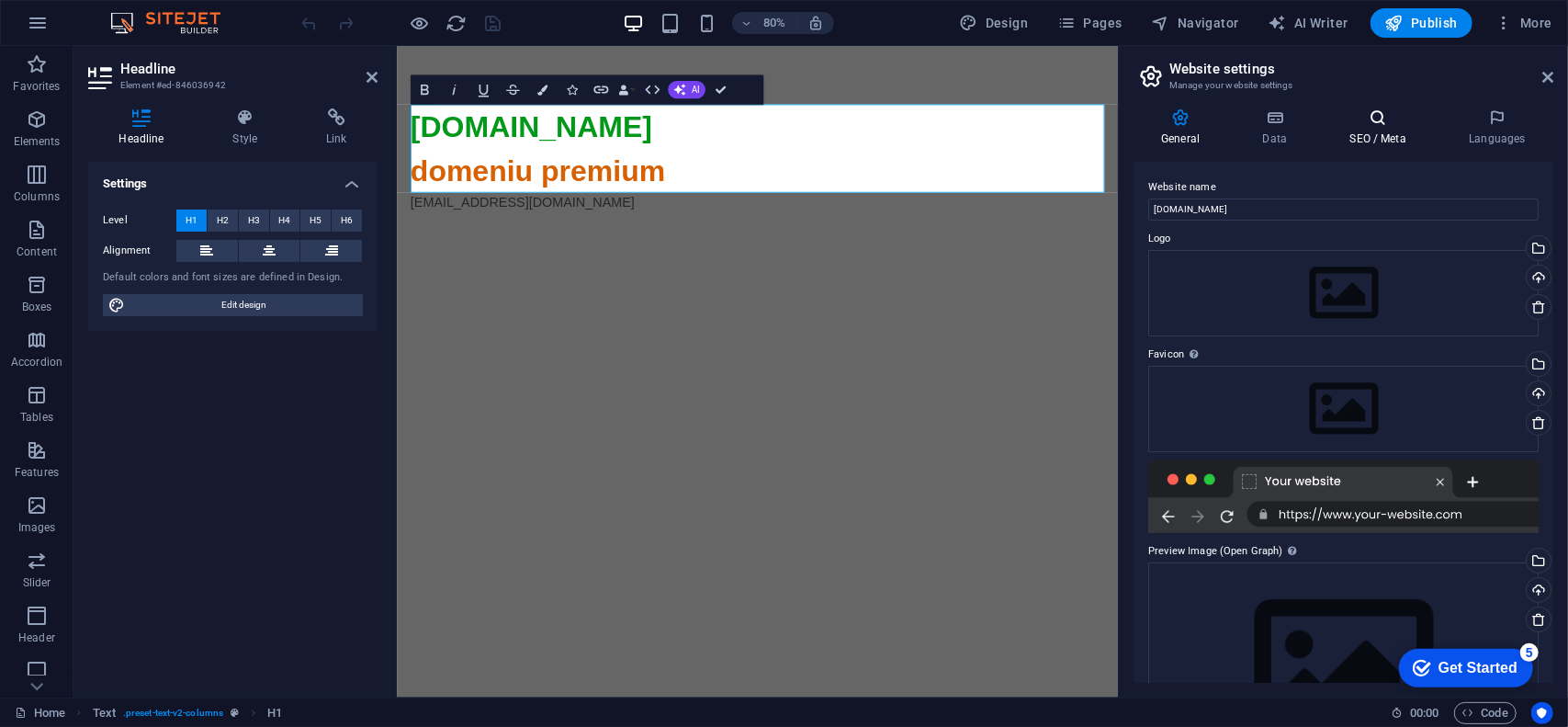
click at [1367, 123] on icon at bounding box center [1377, 117] width 112 height 19
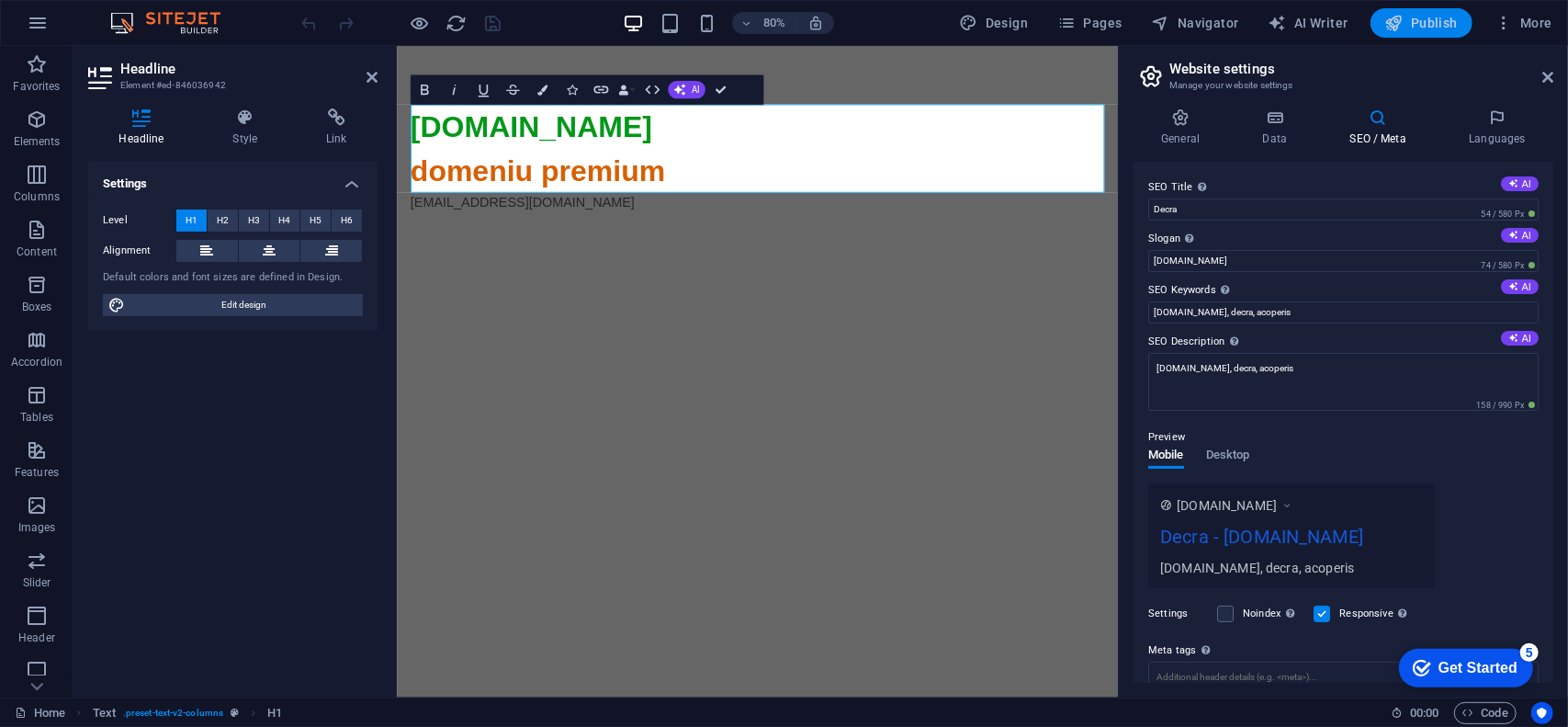
click at [1421, 20] on span "Publish" at bounding box center [1421, 22] width 72 height 19
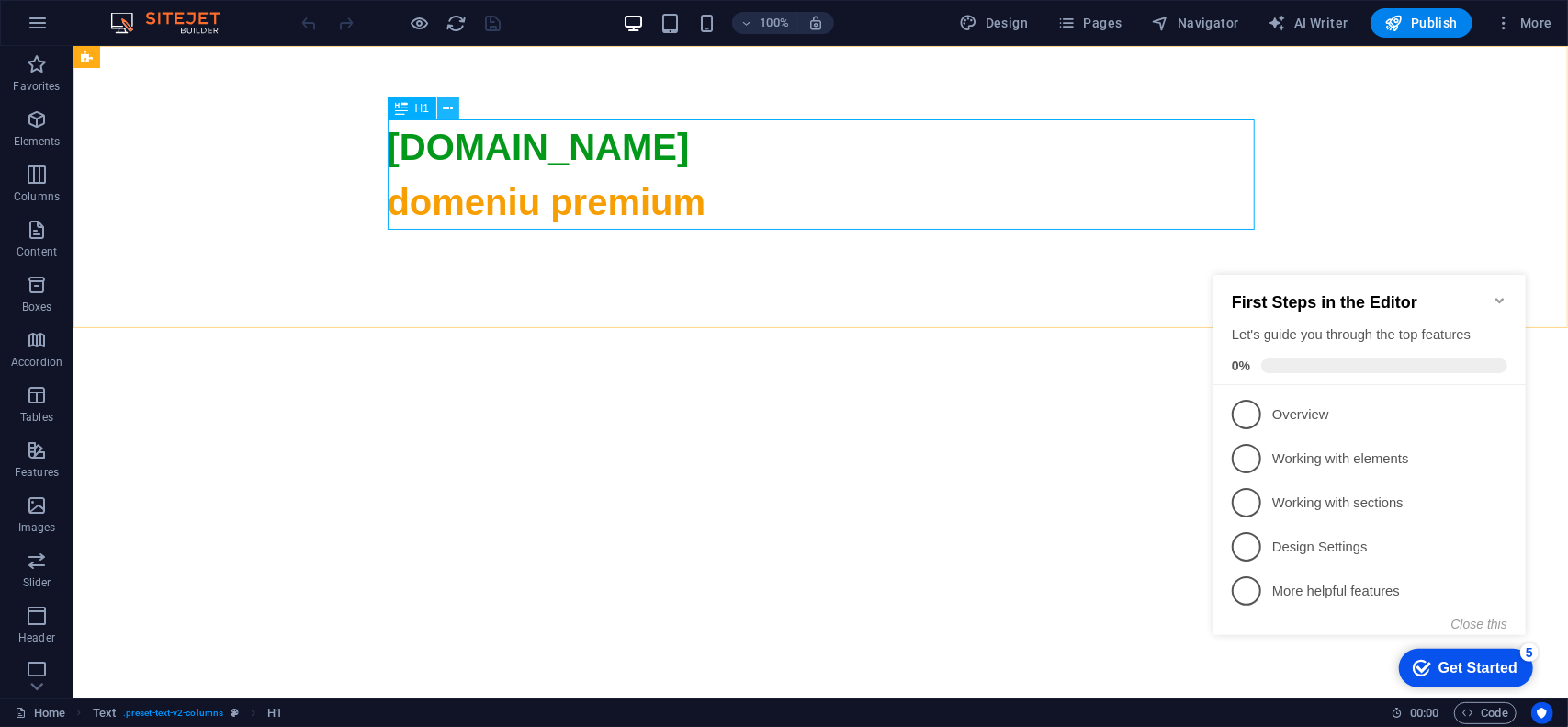
click at [446, 104] on icon at bounding box center [448, 109] width 10 height 20
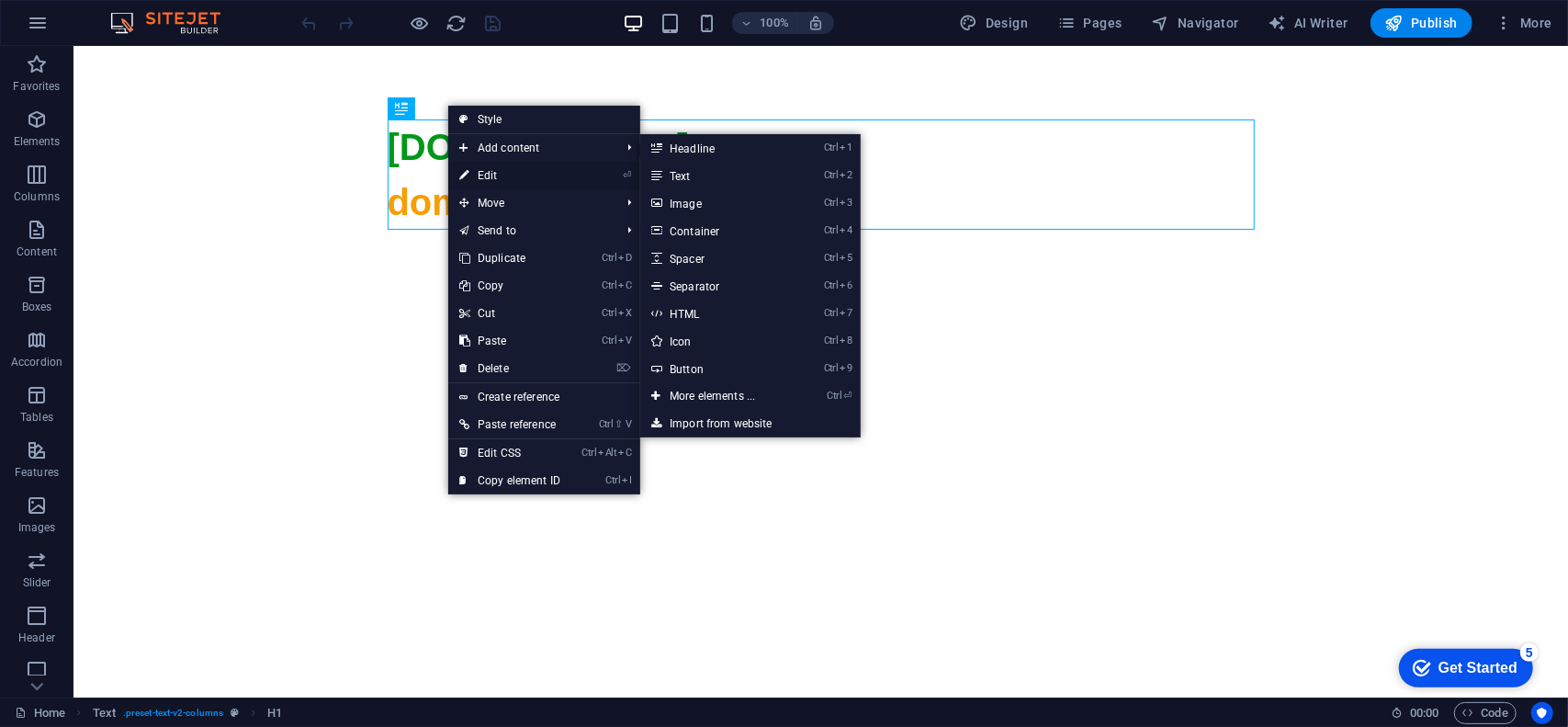
click at [498, 177] on link "⏎ Edit" at bounding box center [510, 175] width 123 height 27
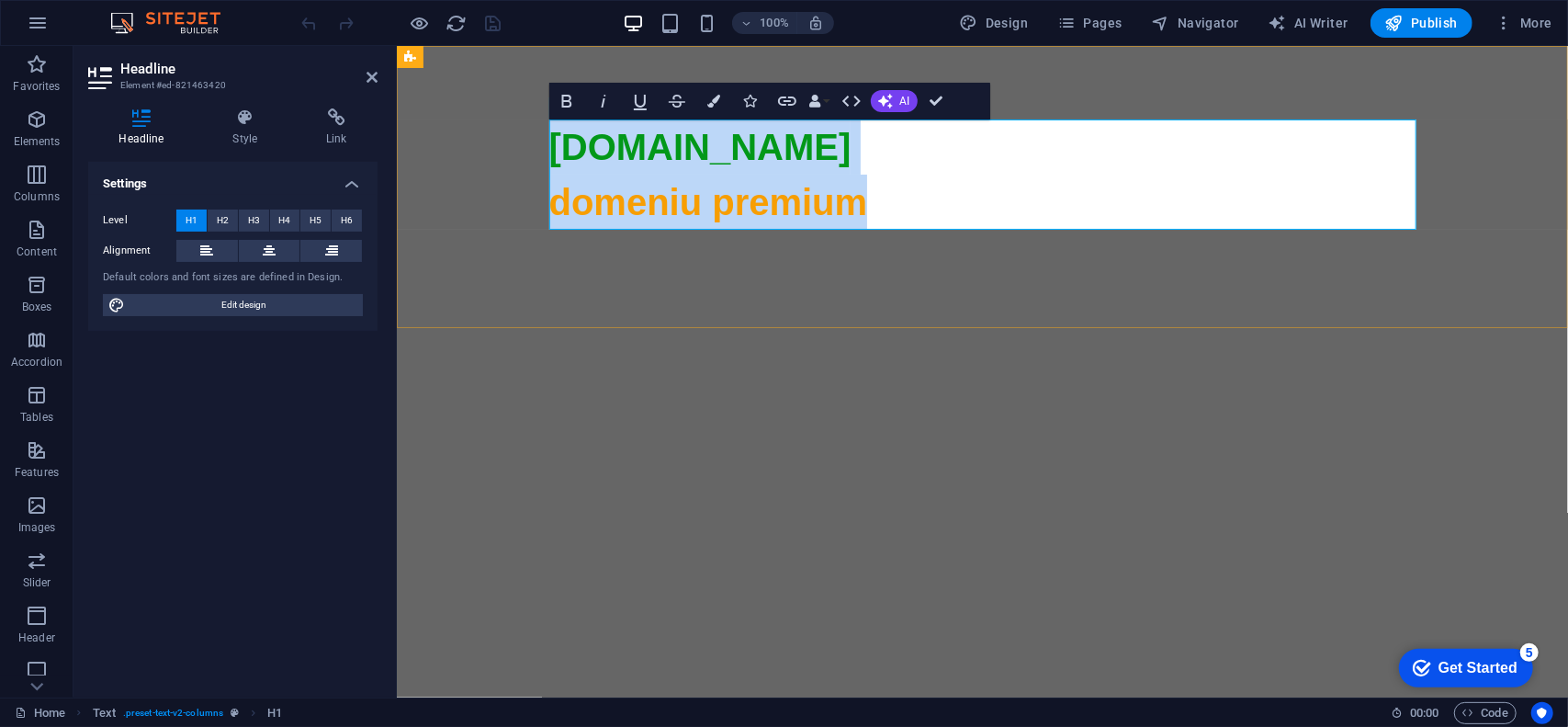
click at [683, 200] on span "domeniu premium" at bounding box center [707, 200] width 318 height 40
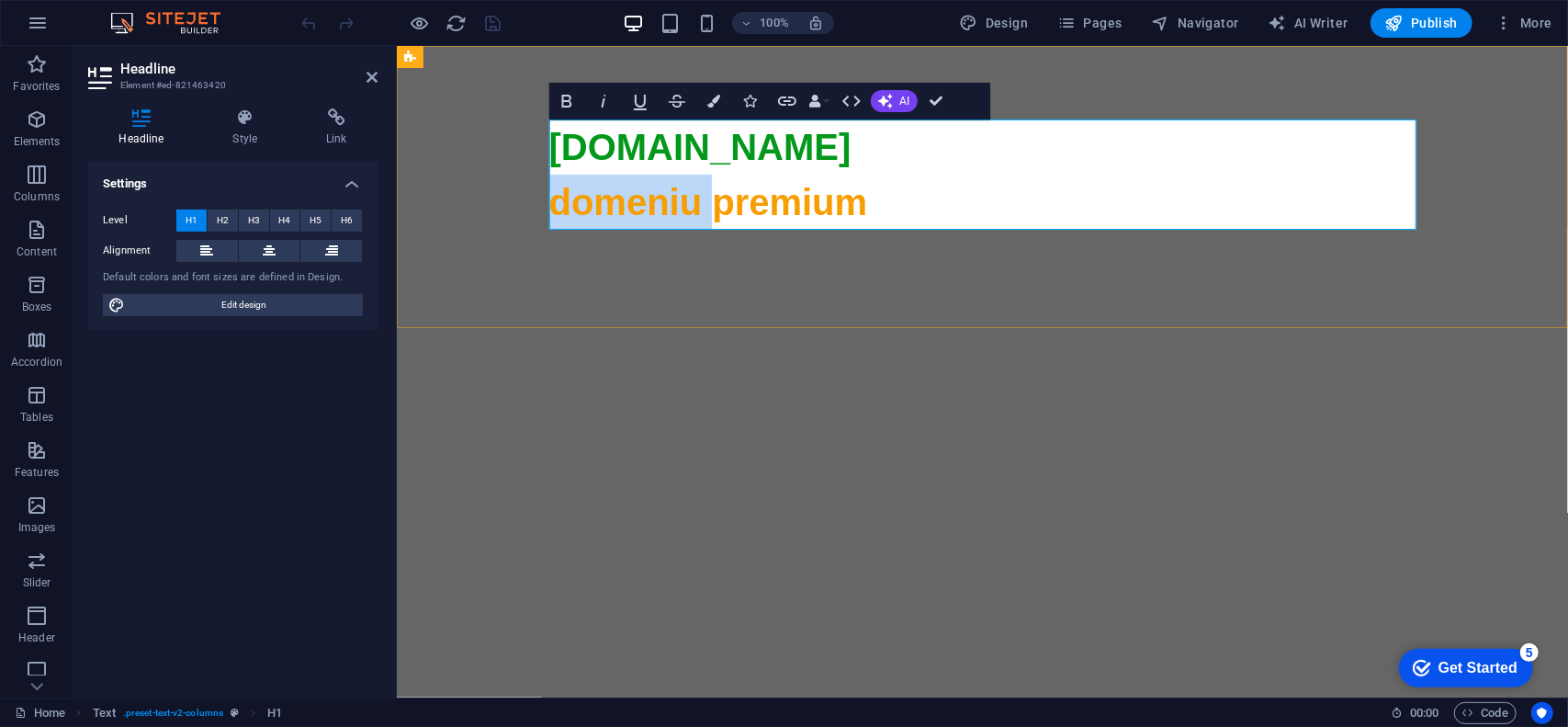
click at [683, 200] on span "domeniu premium" at bounding box center [707, 200] width 318 height 40
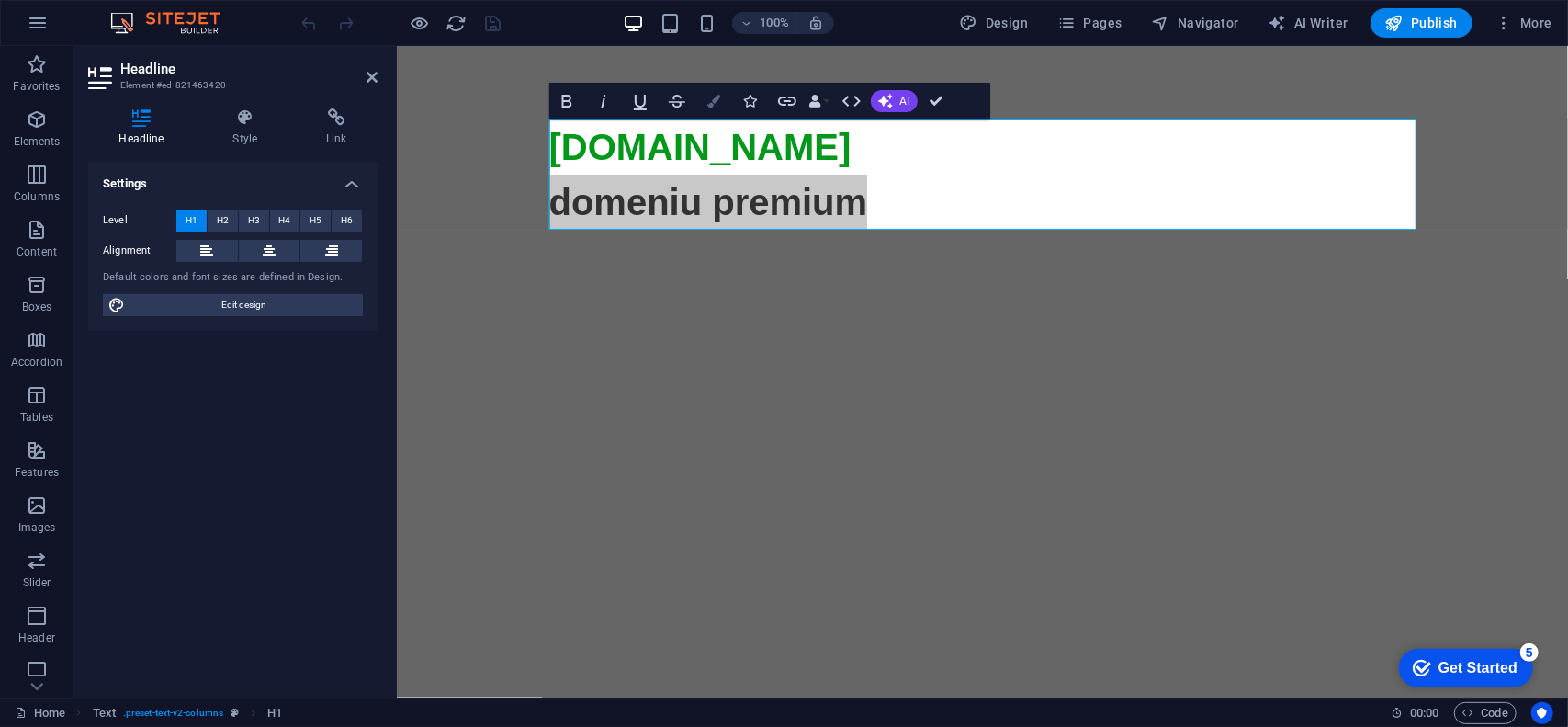
click at [719, 106] on icon "button" at bounding box center [713, 101] width 13 height 13
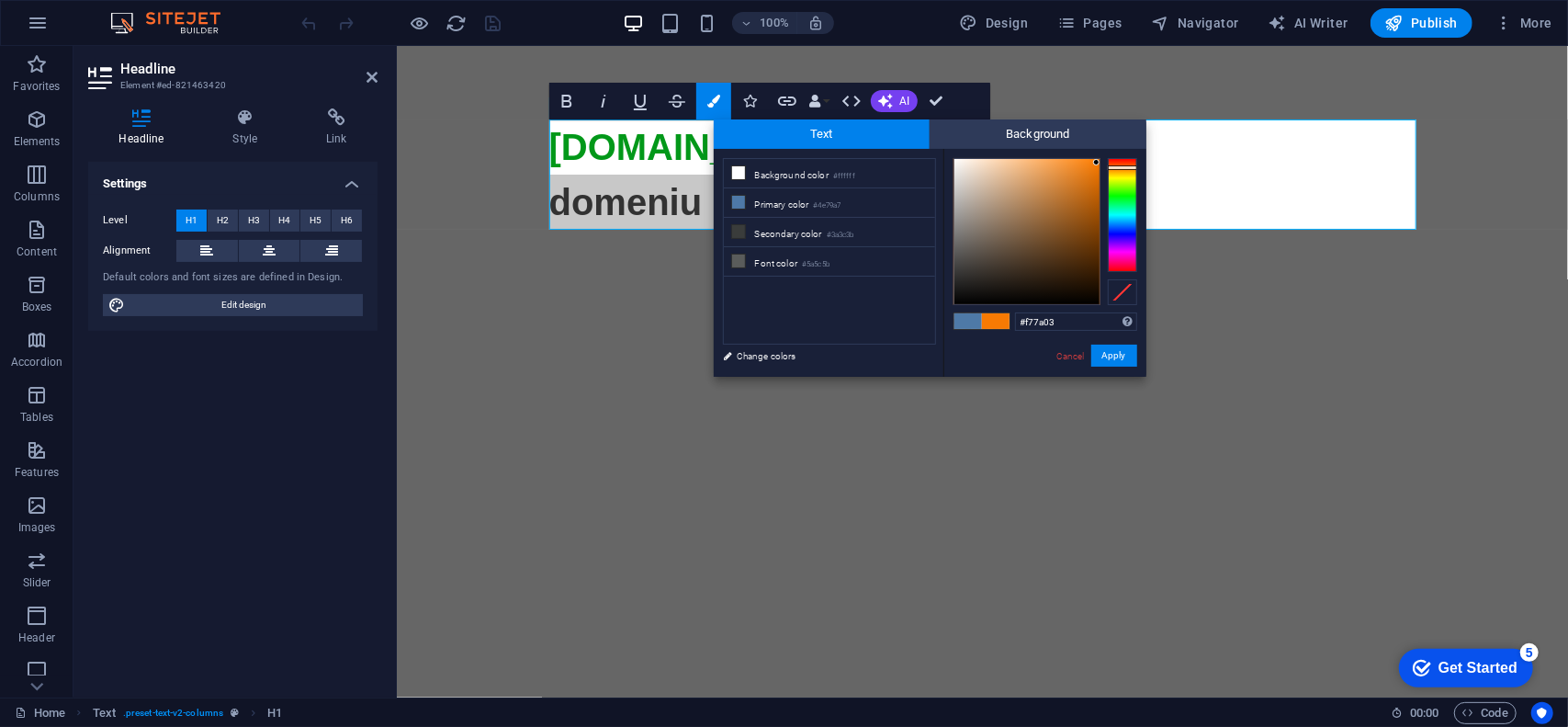
click at [1126, 167] on div at bounding box center [1123, 167] width 29 height 5
type input "#da6b01"
click at [1098, 179] on div at bounding box center [1027, 232] width 146 height 146
drag, startPoint x: 1121, startPoint y: 353, endPoint x: 724, endPoint y: 299, distance: 400.7
click at [1121, 353] on button "Apply" at bounding box center [1114, 356] width 46 height 22
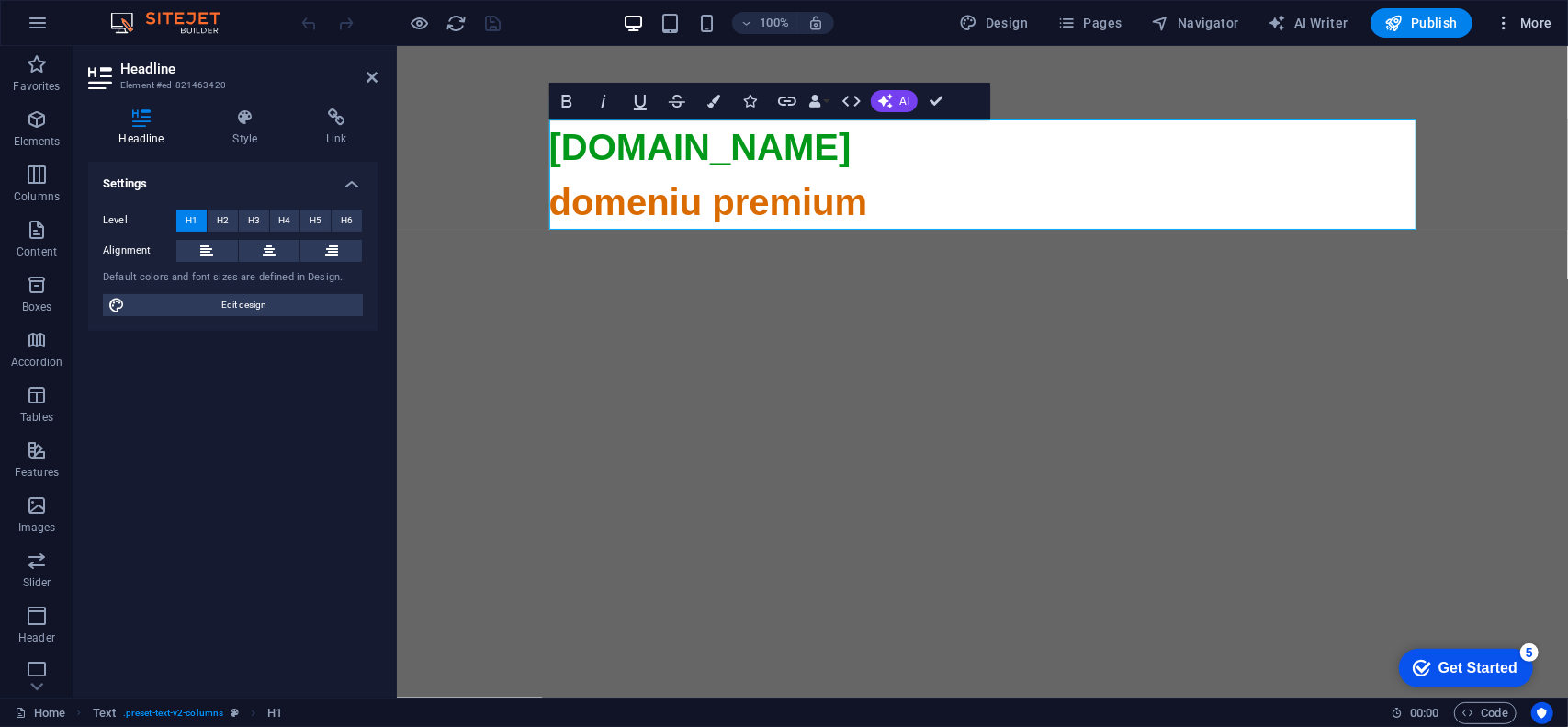
click at [1526, 29] on span "More" at bounding box center [1523, 22] width 58 height 19
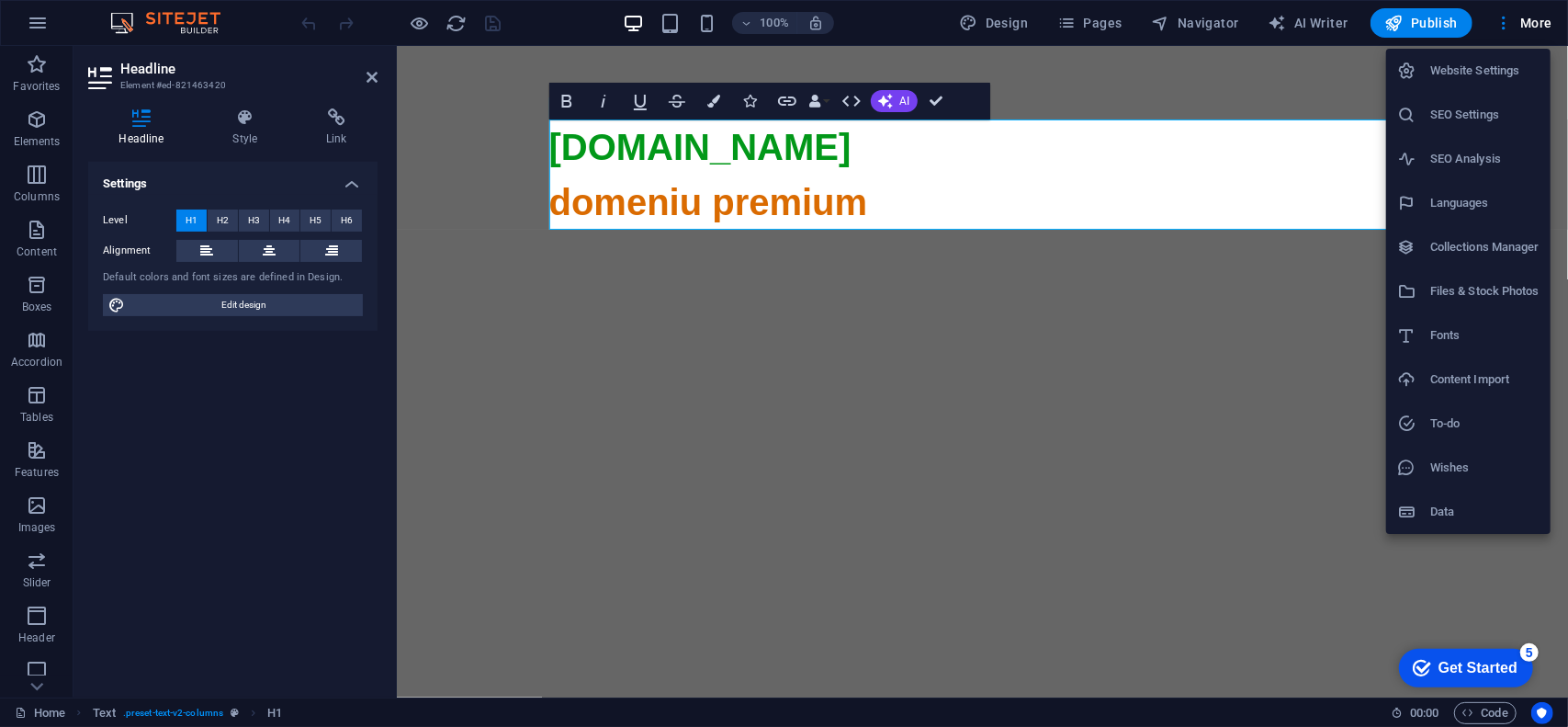
click at [1501, 102] on li "SEO Settings" at bounding box center [1468, 114] width 164 height 44
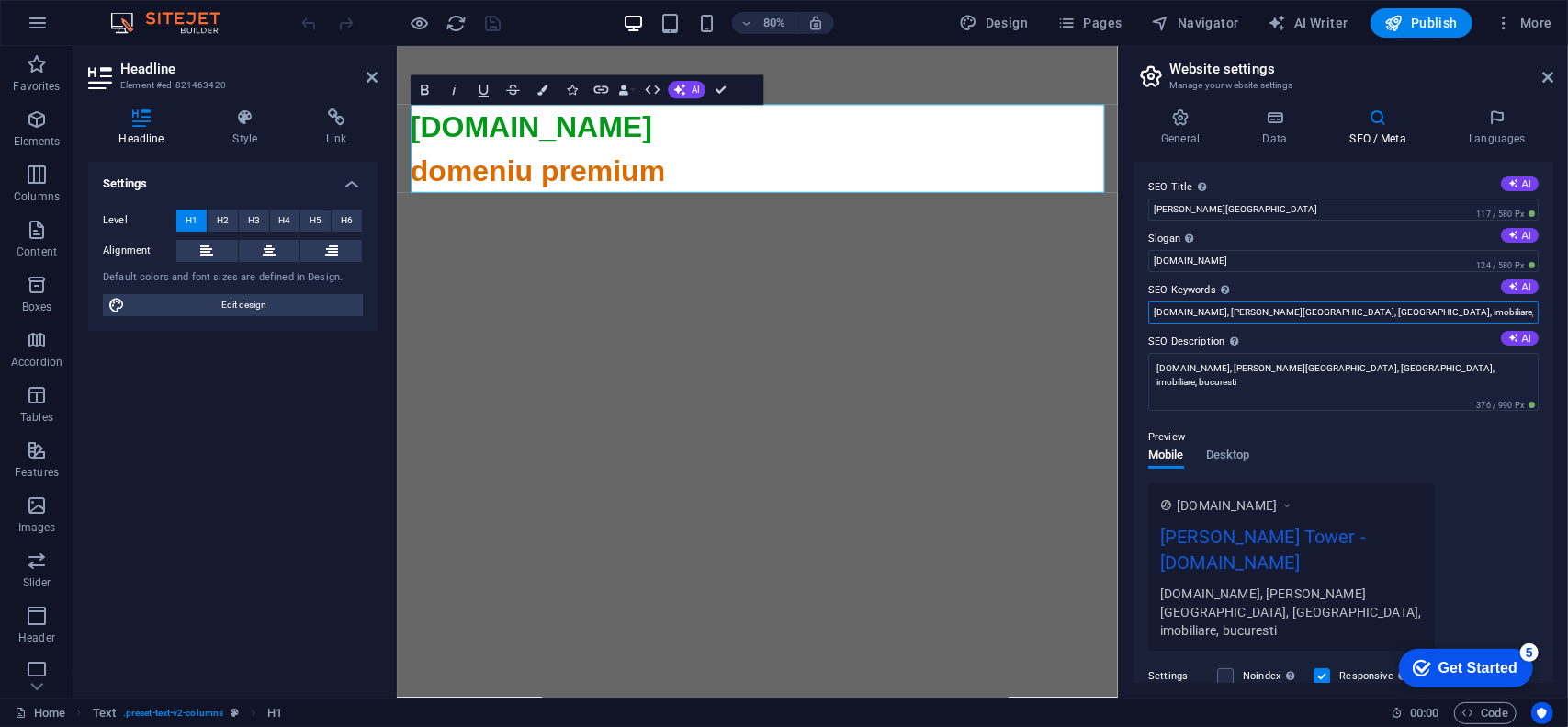
click at [1277, 314] on input "trumptower.ro, trump tower, bucharest, imobiliare, bucuresti" at bounding box center [1343, 312] width 391 height 22
drag, startPoint x: 1269, startPoint y: 312, endPoint x: 1422, endPoint y: 315, distance: 153.0
click at [1422, 315] on input "trumptower.ro, trump tower, bucharest, imobiliare, bucuresti" at bounding box center [1343, 312] width 391 height 22
type input "trumptower.ro, trump tower"
click at [1349, 271] on input "trumptower.ro" at bounding box center [1343, 261] width 391 height 22
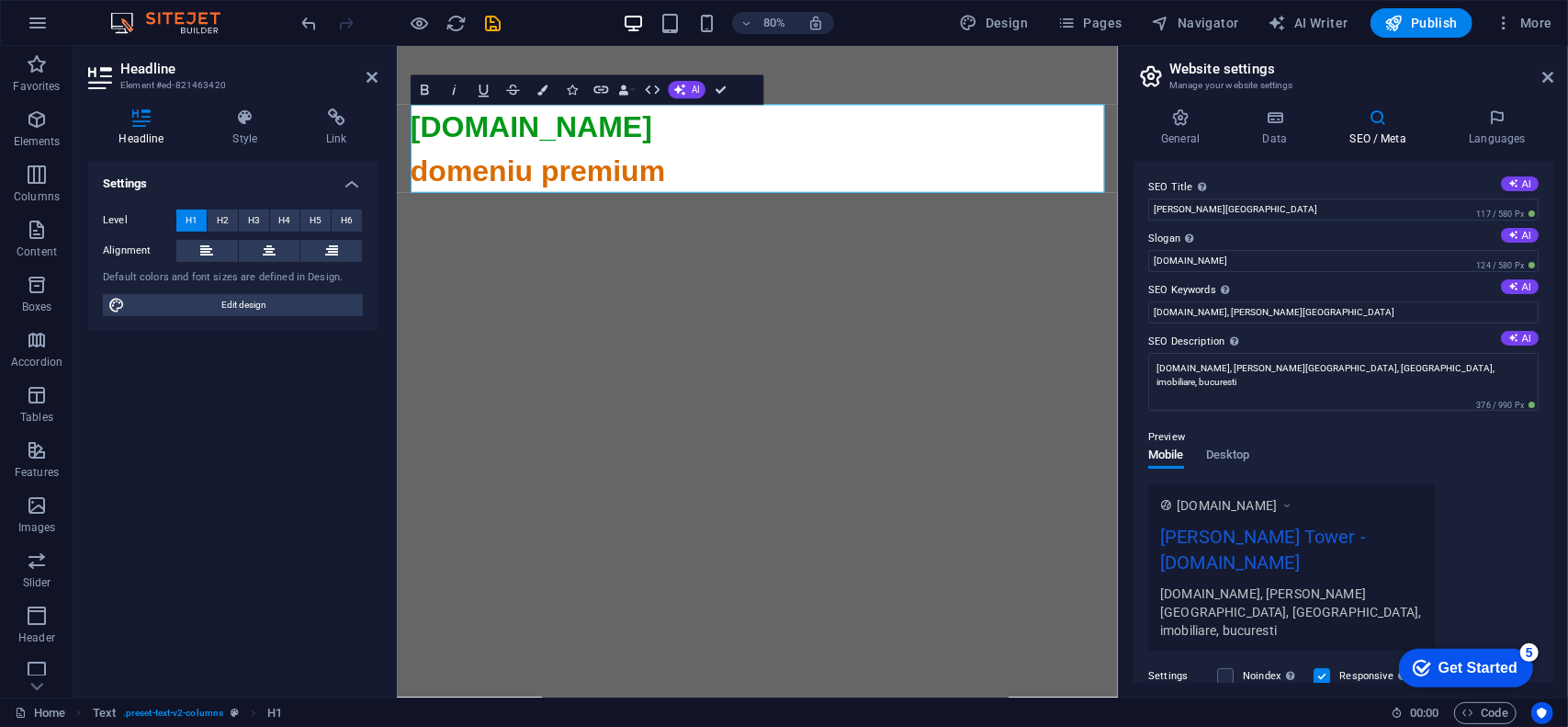
click at [1345, 280] on label "SEO Keywords Comma-separated list of keywords representing your website. AI" at bounding box center [1343, 290] width 391 height 22
click at [1345, 301] on input "trumptower.ro, trump tower" at bounding box center [1343, 312] width 391 height 22
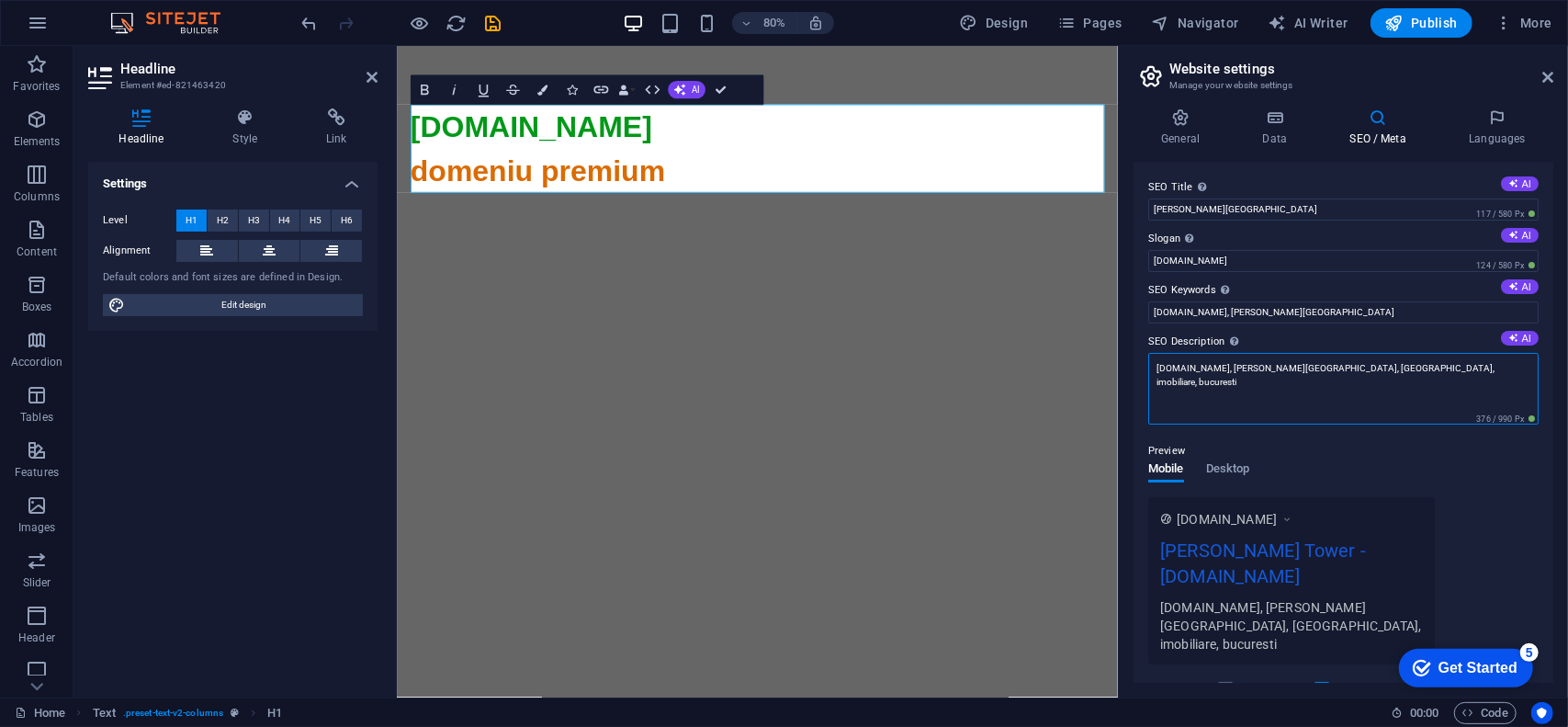
drag, startPoint x: 1273, startPoint y: 364, endPoint x: 1457, endPoint y: 364, distance: 184.0
click at [1457, 364] on textarea "trumptower.ro, trump tower, bucharest, imobiliare, bucuresti" at bounding box center [1343, 388] width 391 height 71
type textarea "[DOMAIN_NAME], [PERSON_NAME][GEOGRAPHIC_DATA]"
click at [1354, 449] on div "Preview Mobile Desktop www.example.com Trump Tower - trumptower.ro trumptower.r…" at bounding box center [1343, 544] width 391 height 238
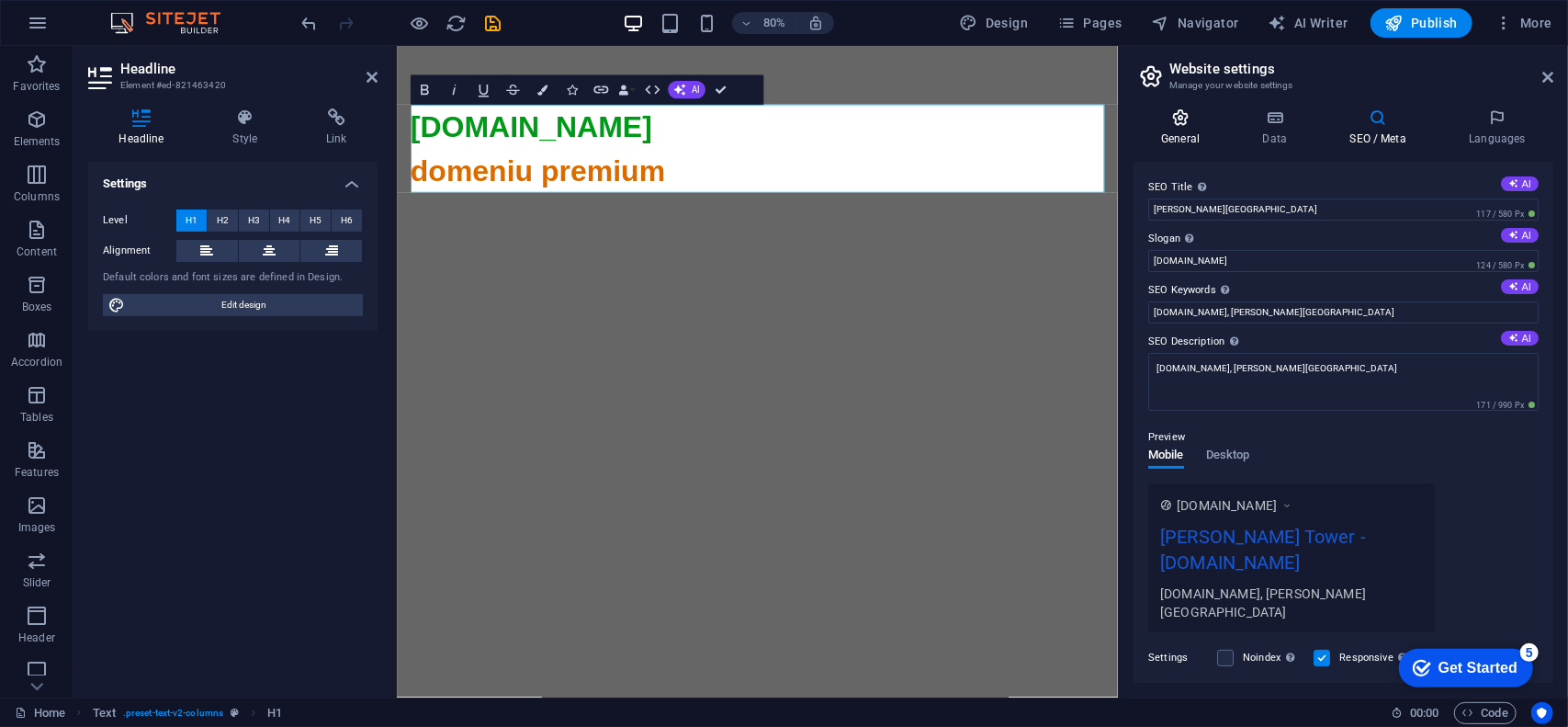
click at [1181, 146] on div "General Data SEO / Meta Languages Website name trumptower.ro Logo Drag files he…" at bounding box center [1343, 396] width 420 height 575
click at [1152, 144] on h4 "General" at bounding box center [1183, 127] width 101 height 38
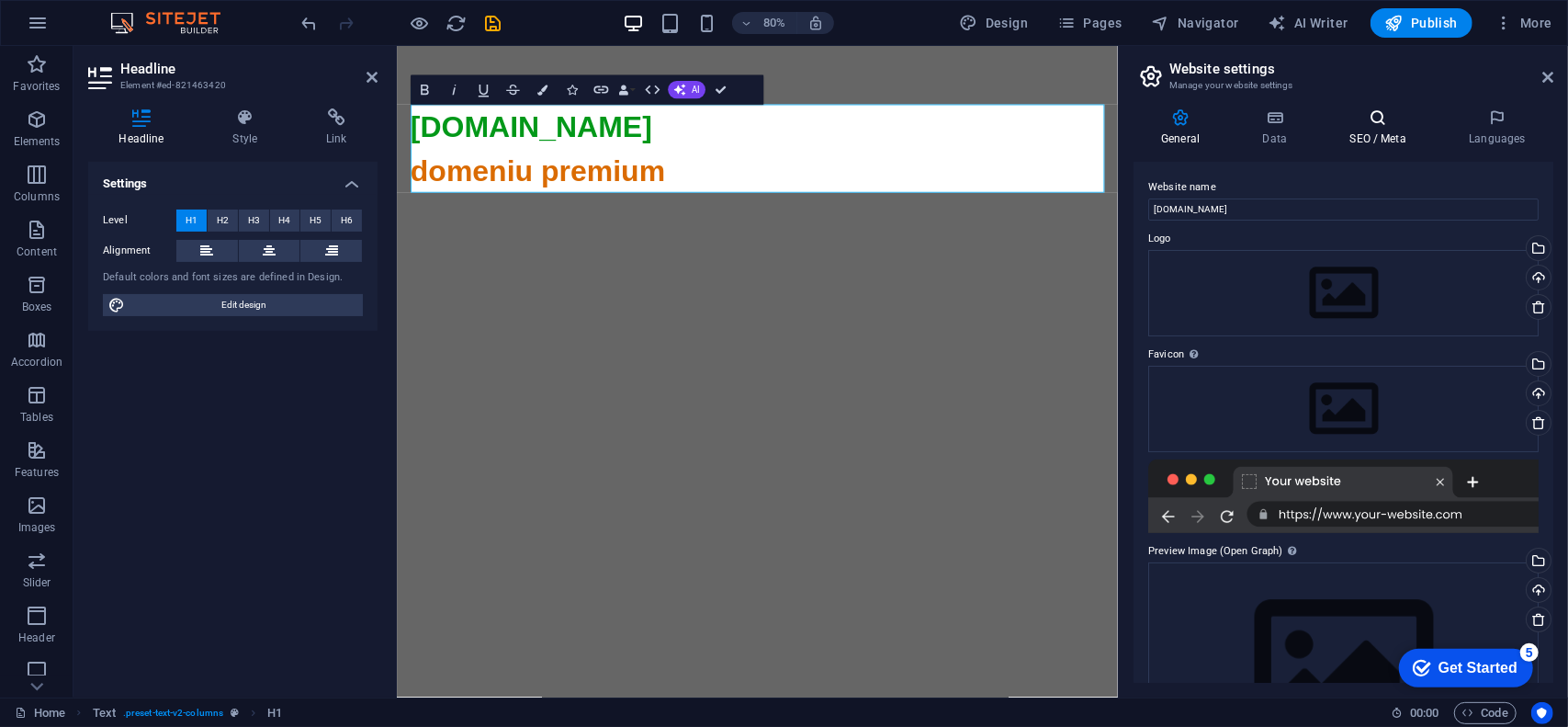
click at [1361, 115] on icon at bounding box center [1377, 117] width 112 height 19
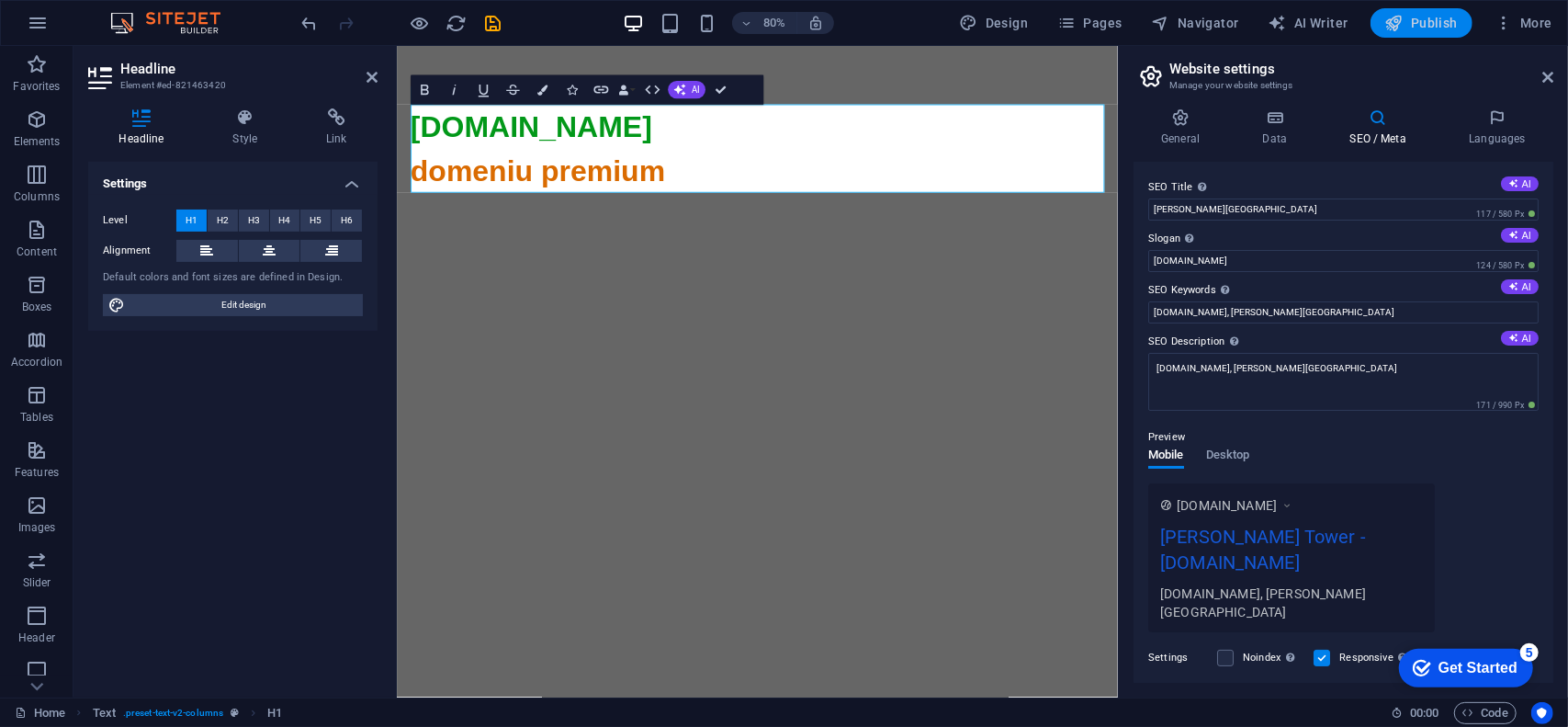
click at [1433, 22] on span "Publish" at bounding box center [1421, 22] width 72 height 19
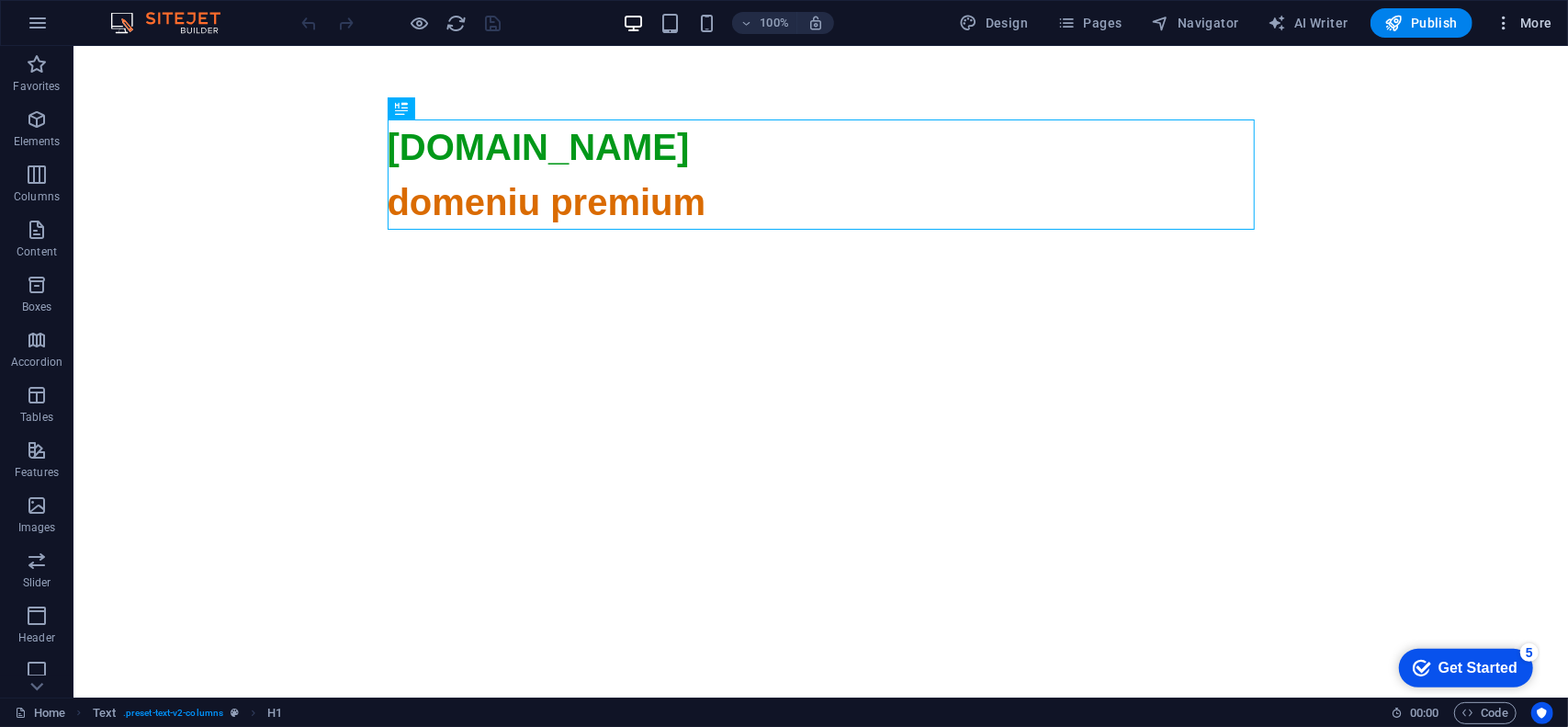
click at [1531, 26] on span "More" at bounding box center [1523, 22] width 58 height 19
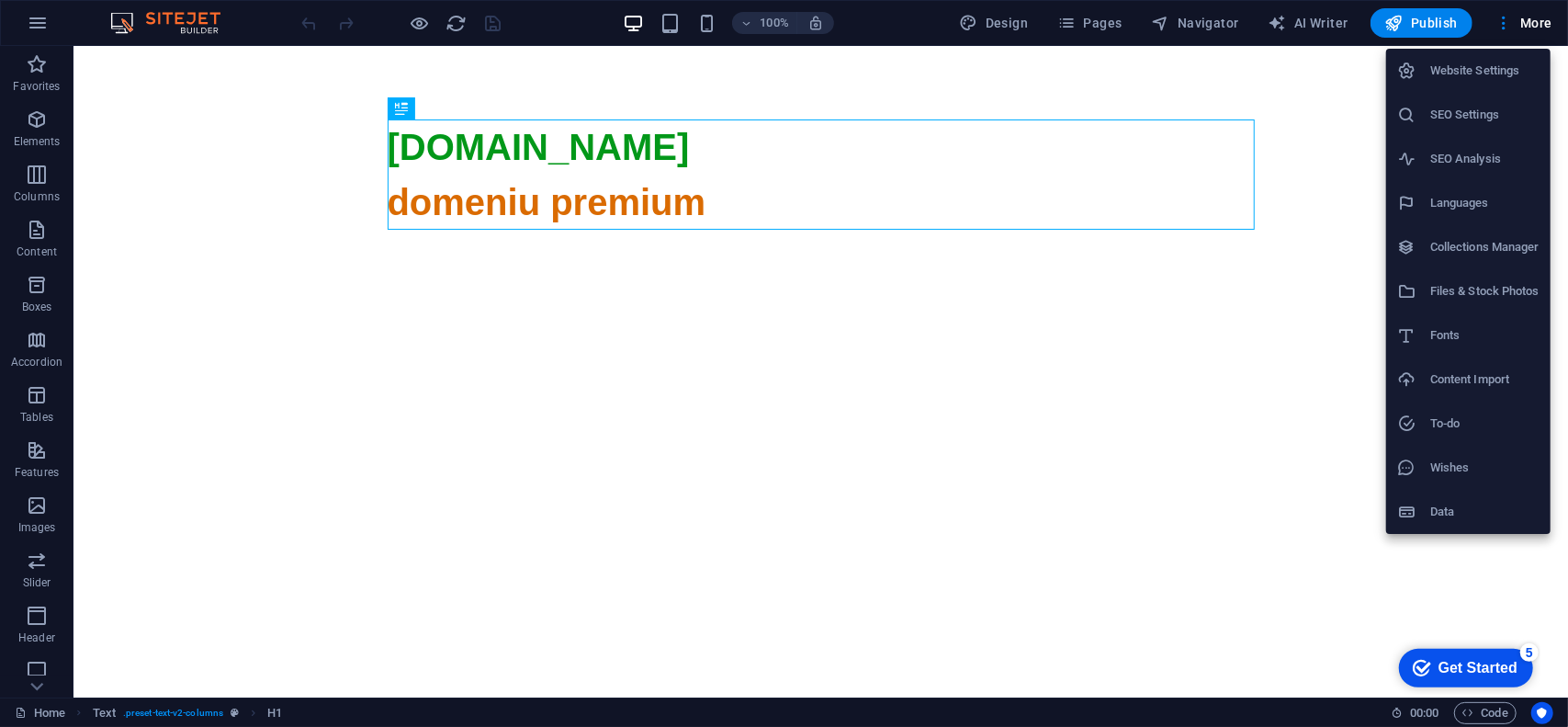
click at [1467, 124] on h6 "SEO Settings" at bounding box center [1485, 114] width 109 height 22
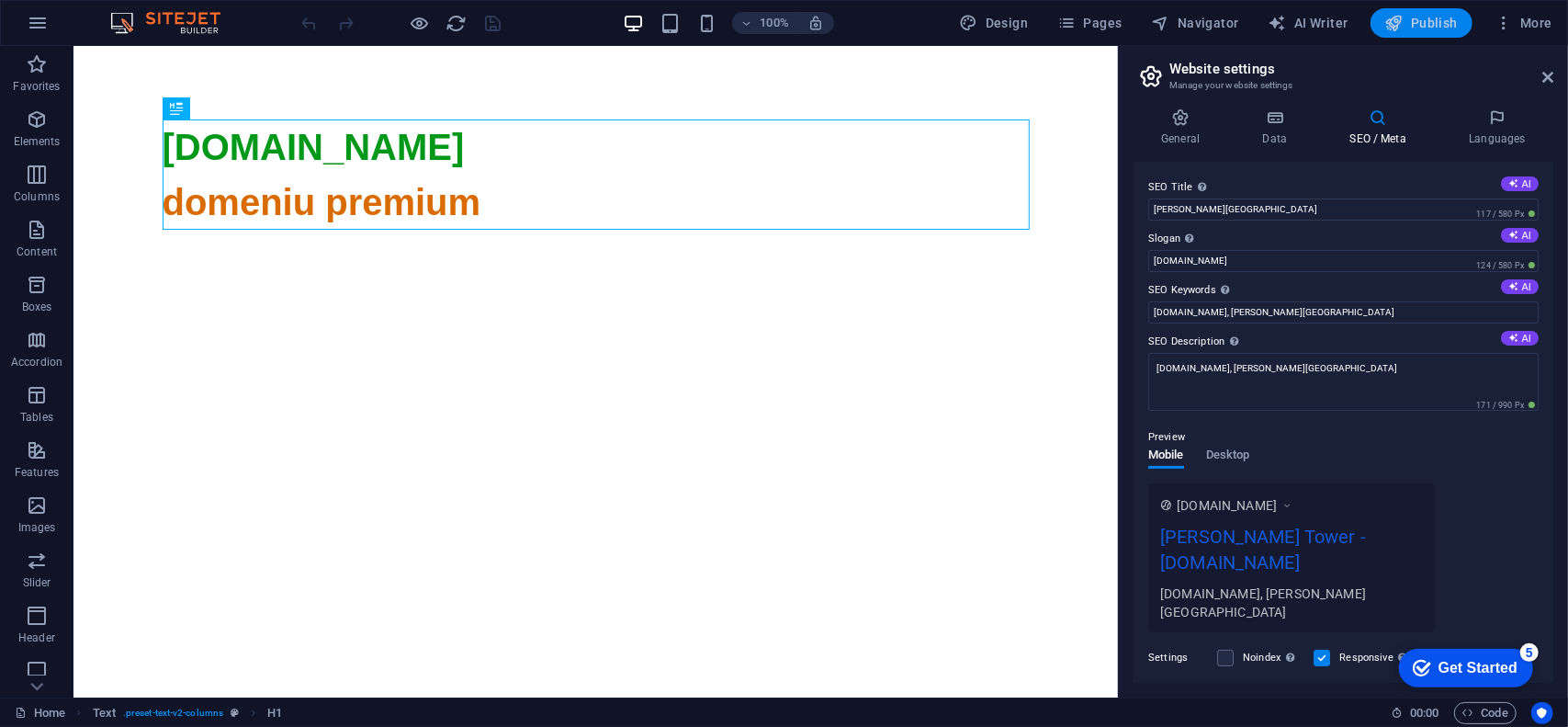
click at [1431, 21] on span "Publish" at bounding box center [1421, 22] width 72 height 19
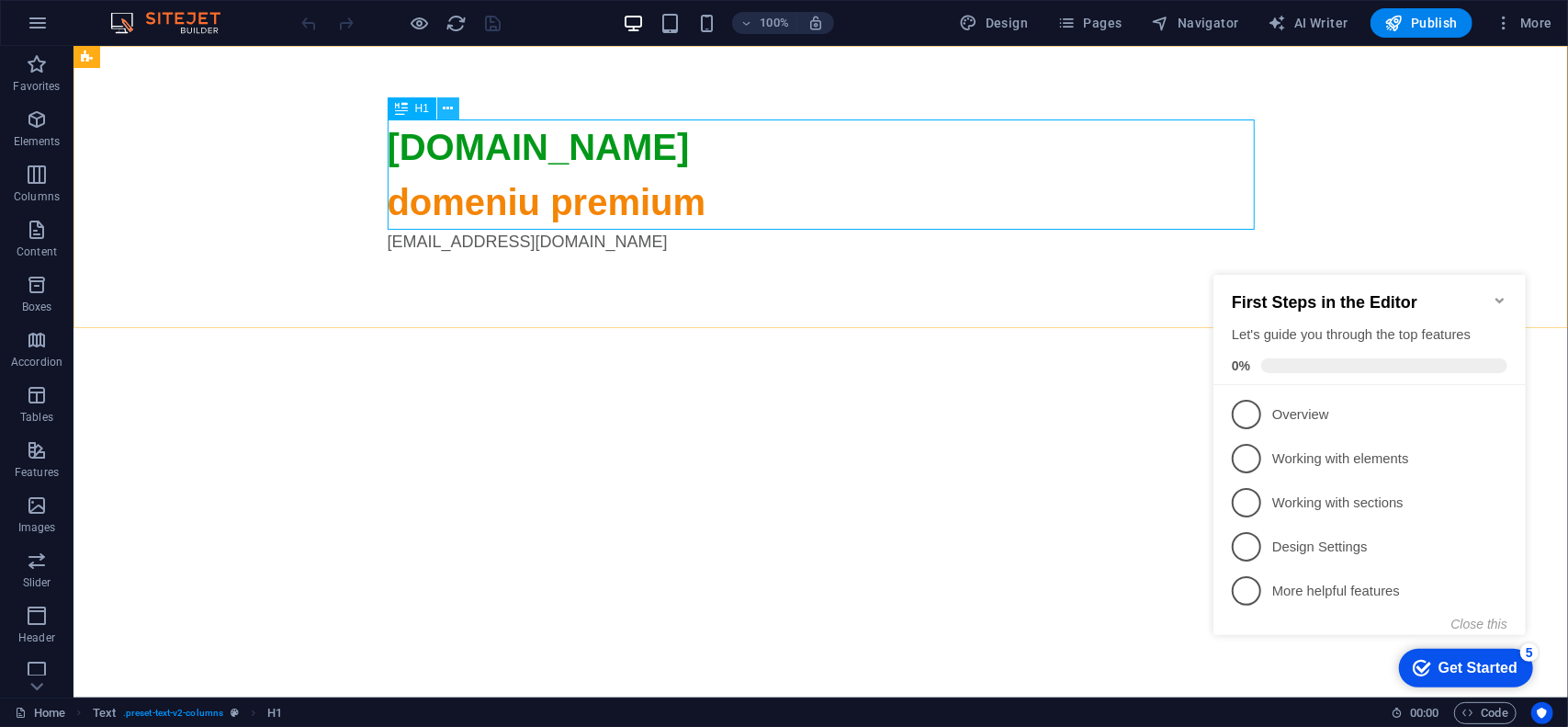
click at [444, 107] on icon at bounding box center [448, 109] width 10 height 20
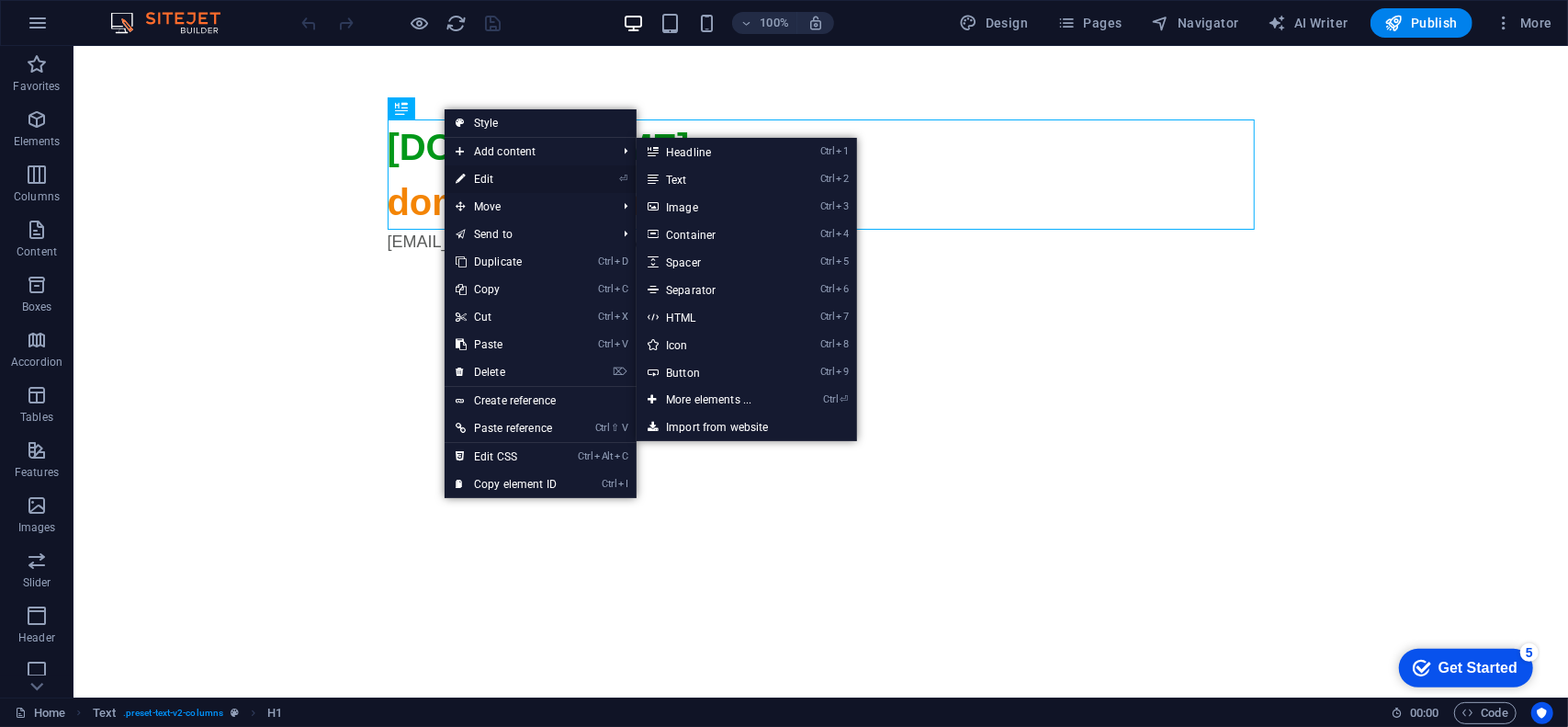
click at [486, 174] on link "⏎ Edit" at bounding box center [506, 179] width 123 height 27
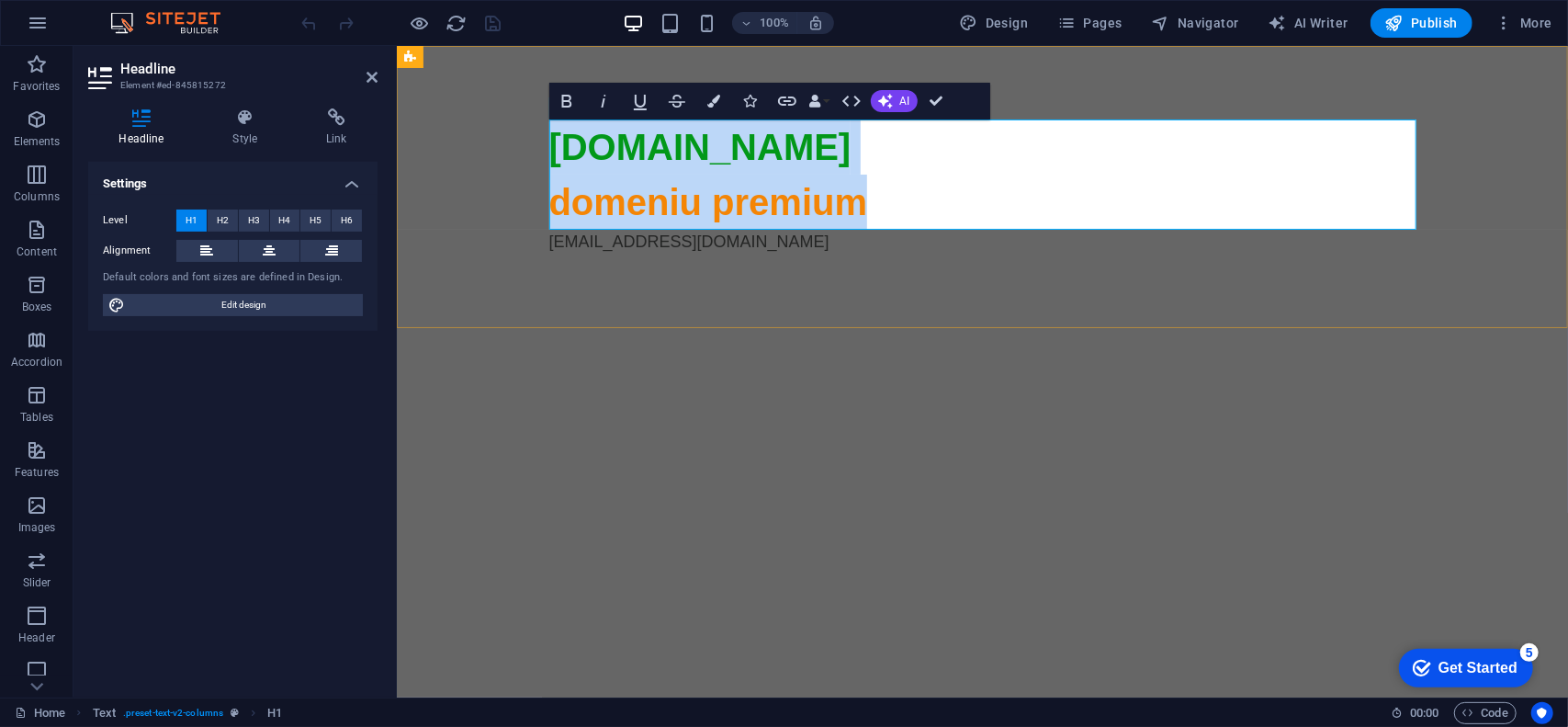
click at [648, 208] on span "domeniu premium" at bounding box center [707, 200] width 318 height 40
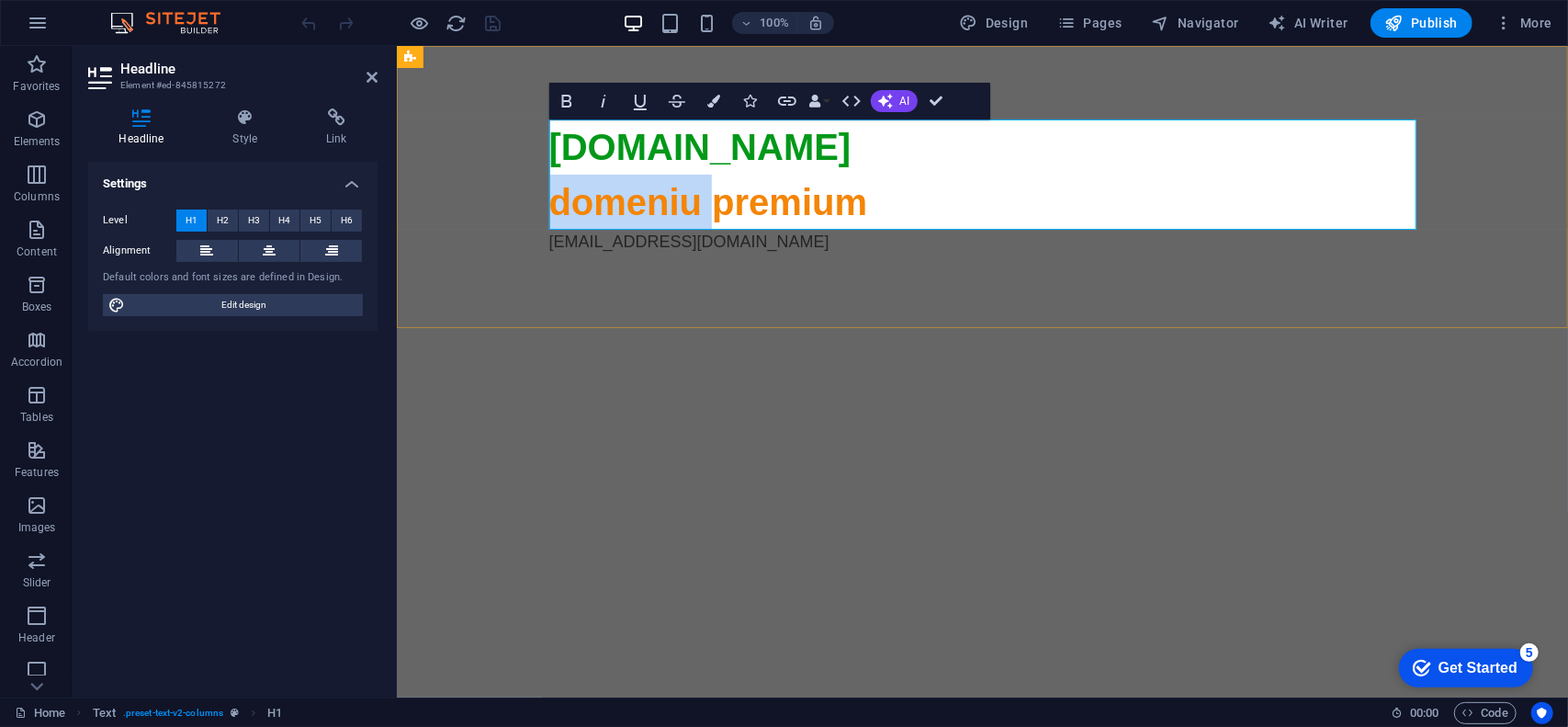
click at [648, 208] on span "domeniu premium" at bounding box center [707, 200] width 318 height 40
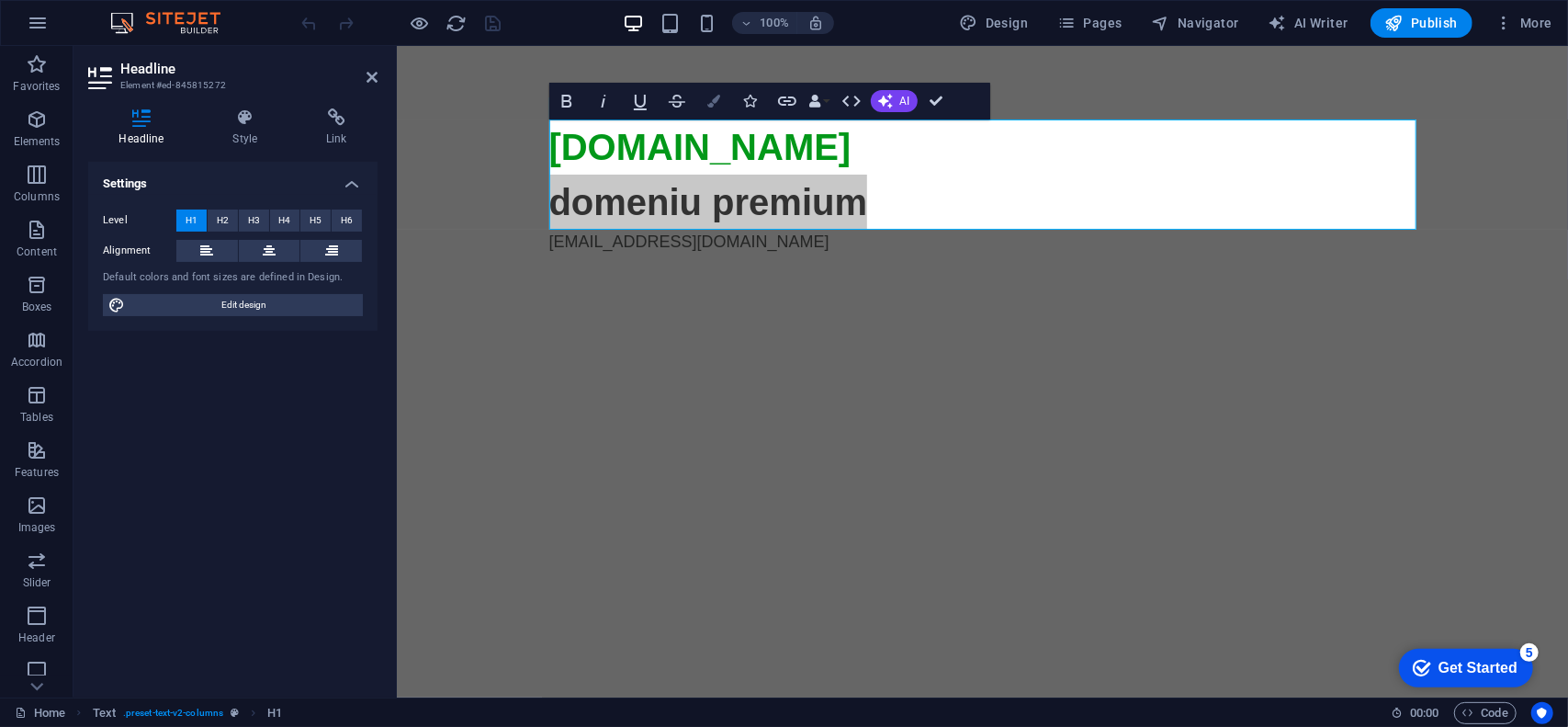
click at [714, 113] on button "Colors" at bounding box center [714, 102] width 35 height 37
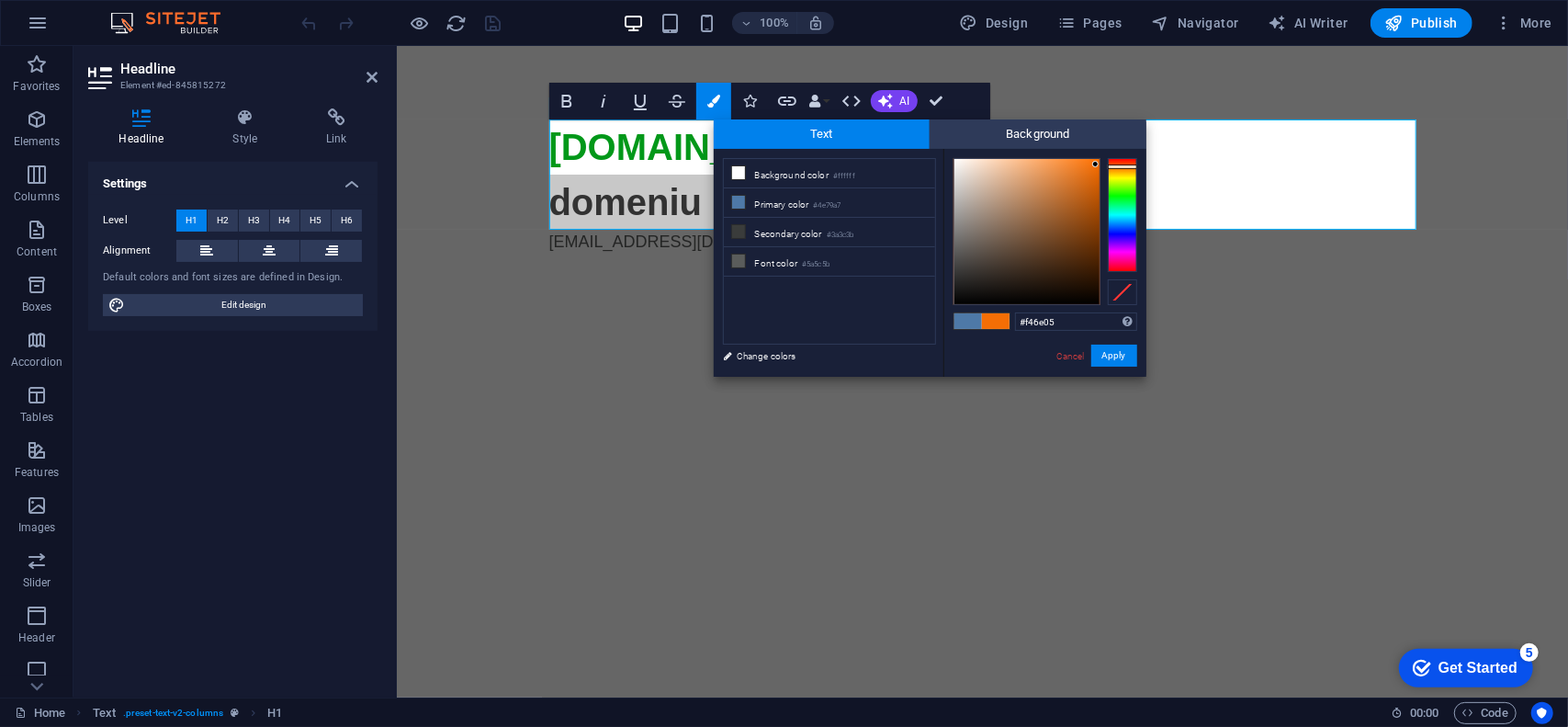
click at [1123, 166] on div at bounding box center [1123, 166] width 29 height 5
type input "#e46603"
click at [1097, 174] on div at bounding box center [1027, 232] width 146 height 146
click at [1121, 355] on button "Apply" at bounding box center [1114, 356] width 46 height 22
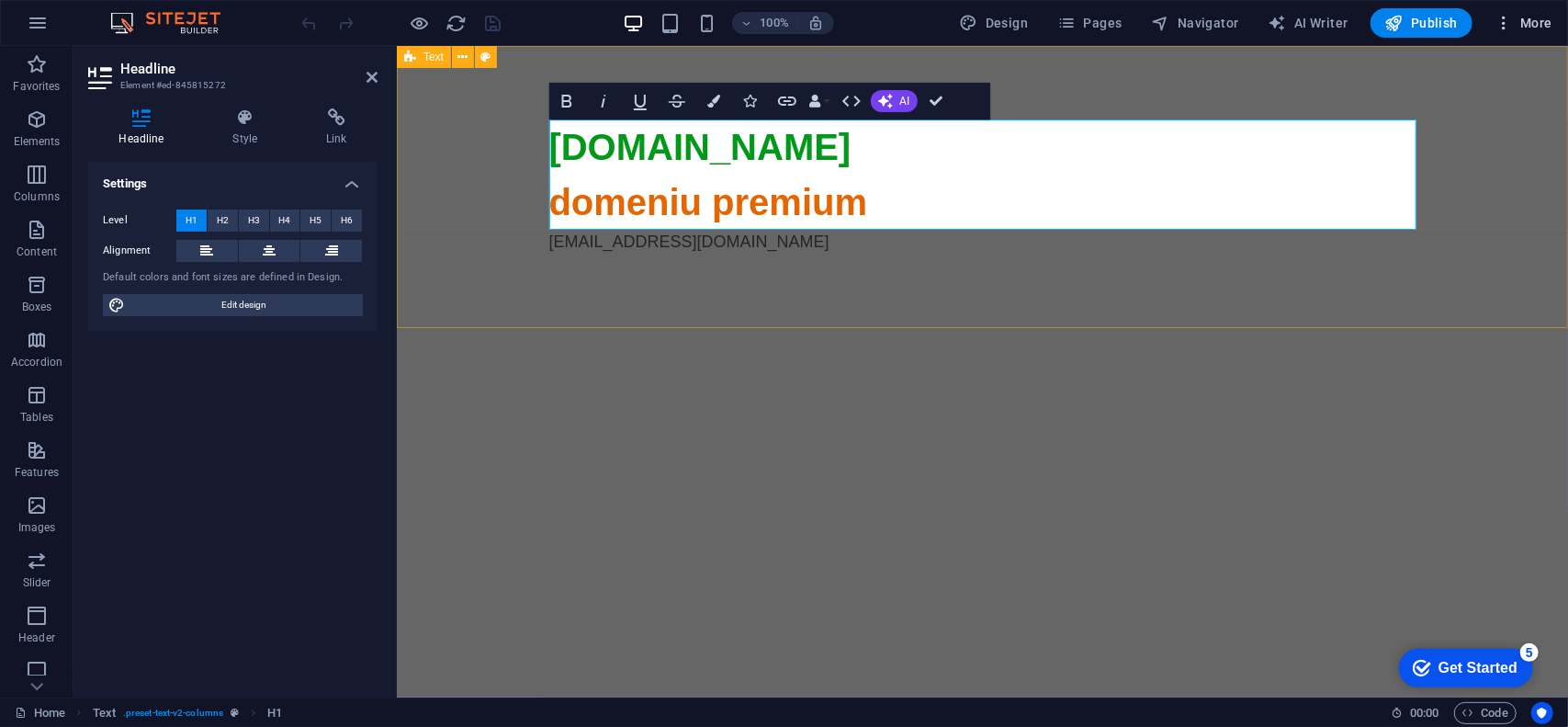
click at [1517, 35] on button "More" at bounding box center [1523, 22] width 72 height 29
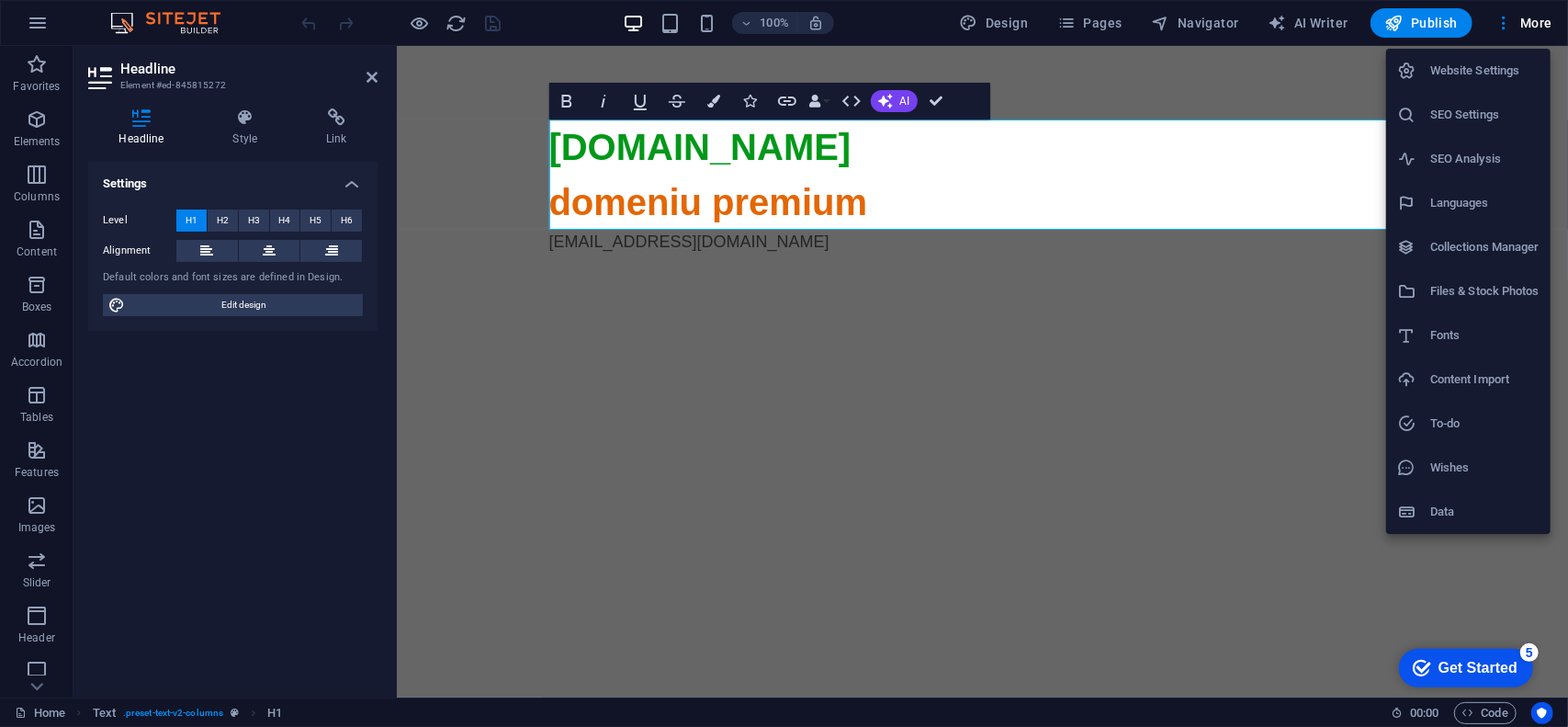
click at [1505, 110] on h6 "SEO Settings" at bounding box center [1485, 114] width 109 height 22
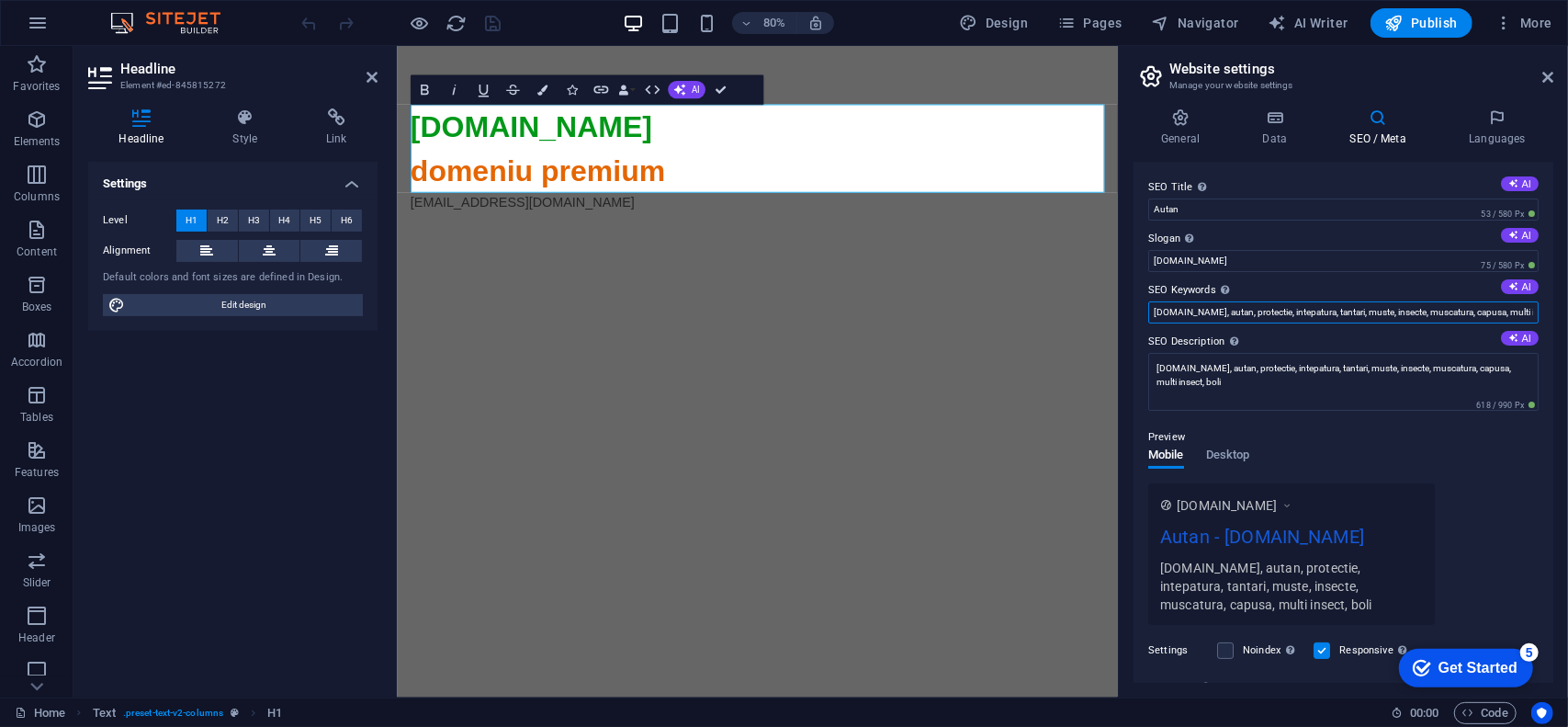
scroll to position [0, 17]
drag, startPoint x: 1229, startPoint y: 315, endPoint x: 1567, endPoint y: 304, distance: 338.2
click at [1567, 304] on div "General Data SEO / Meta Languages Website name autan.ro Logo Drag files here, c…" at bounding box center [1343, 396] width 449 height 604
type input "[DOMAIN_NAME], autan"
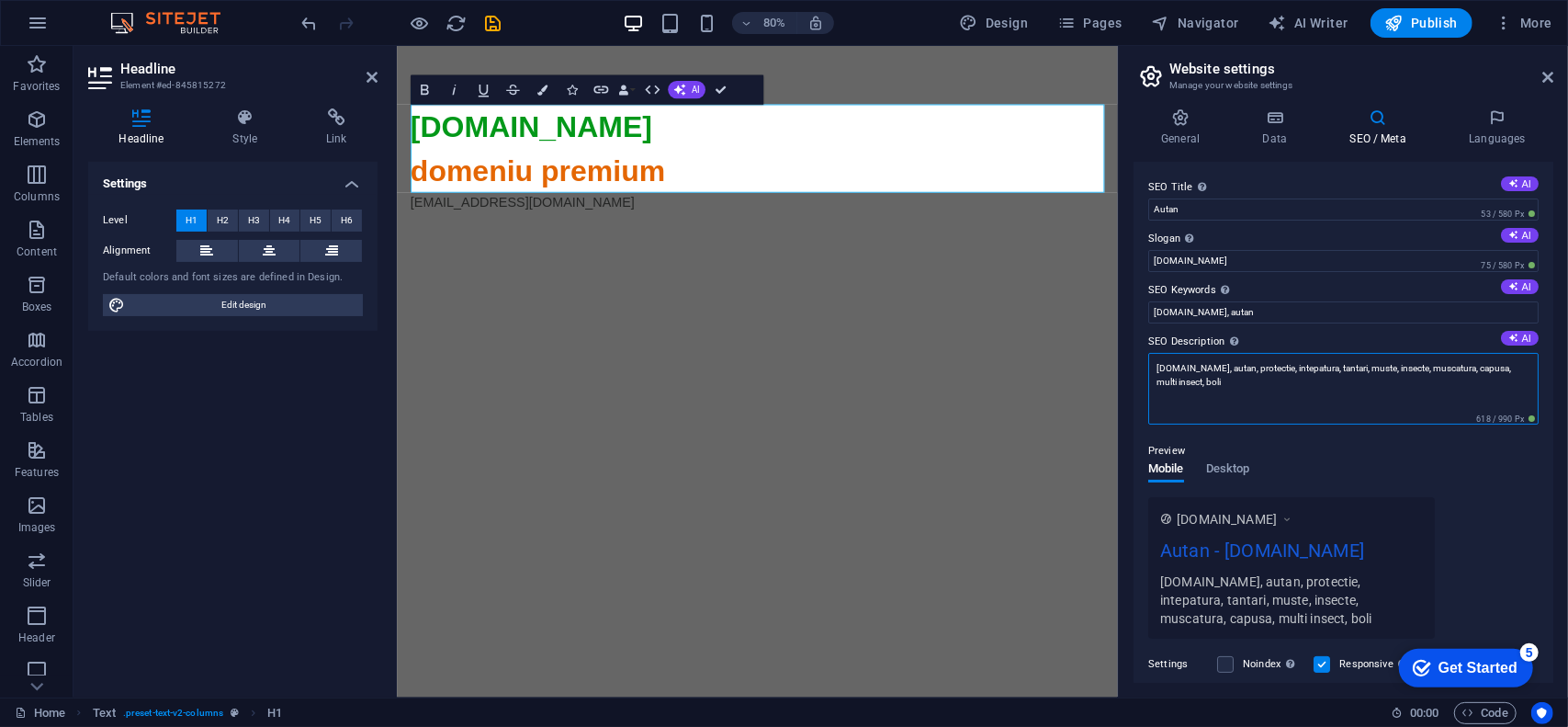
click at [1246, 396] on textarea "autan.ro, autan, protectie, intepatura, tantari, muste, insecte, muscatura, cap…" at bounding box center [1343, 388] width 391 height 71
drag, startPoint x: 1218, startPoint y: 373, endPoint x: 1251, endPoint y: 392, distance: 38.1
click at [1251, 392] on textarea "autan.ro, autan, protectie, intepatura, tantari, muste, insecte, muscatura, cap…" at bounding box center [1343, 388] width 391 height 71
type textarea "[DOMAIN_NAME], autan"
click at [1328, 440] on div "Preview" at bounding box center [1343, 450] width 391 height 22
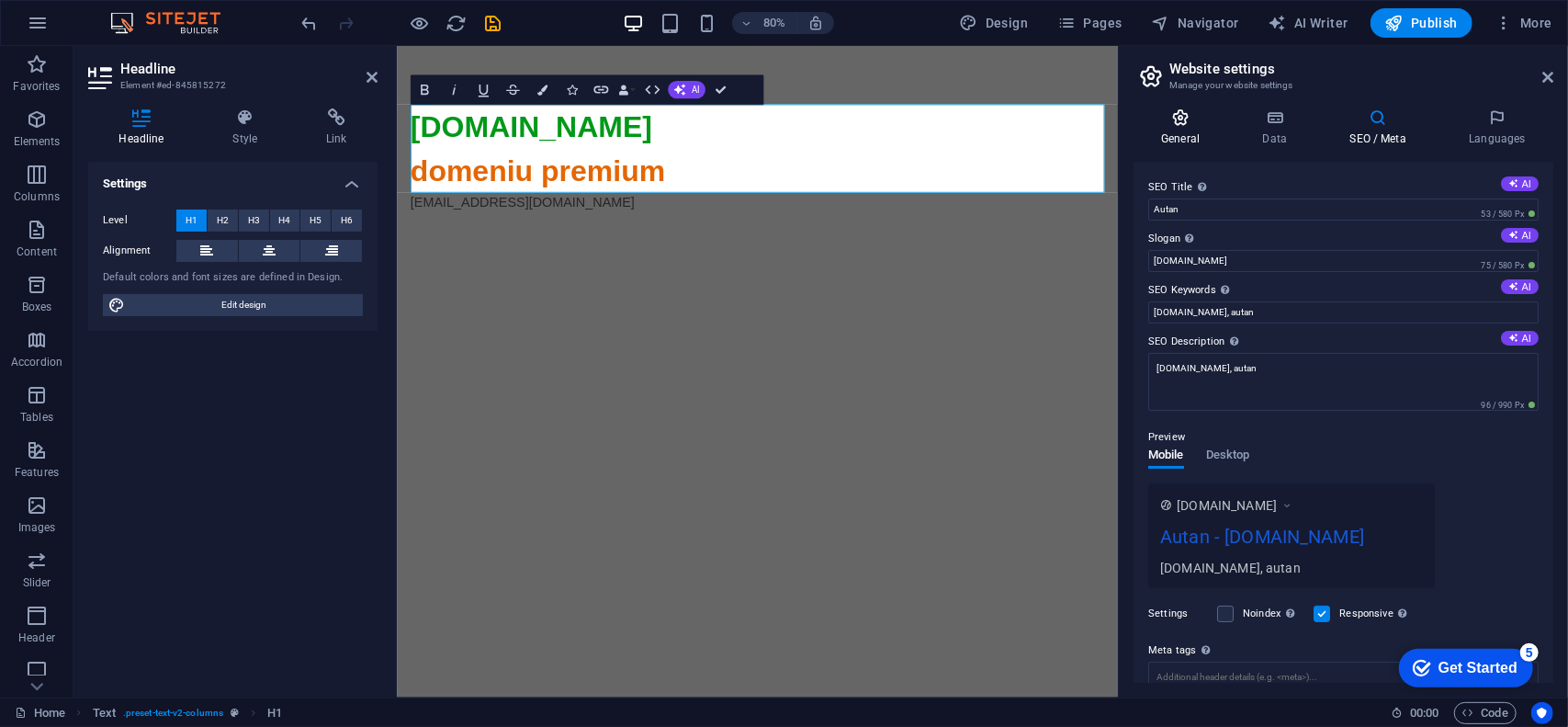
click at [1204, 126] on icon at bounding box center [1180, 117] width 94 height 19
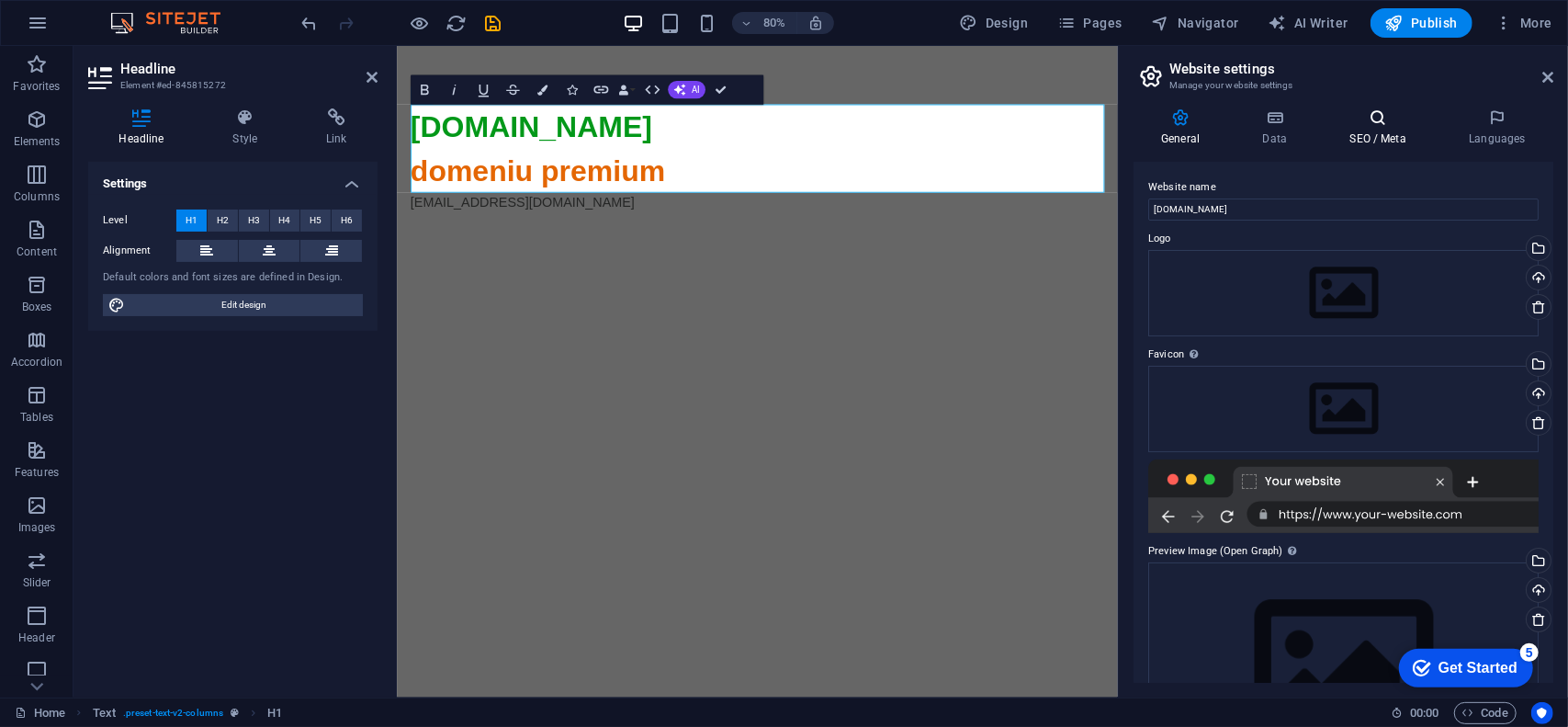
click at [1358, 124] on icon at bounding box center [1377, 117] width 112 height 19
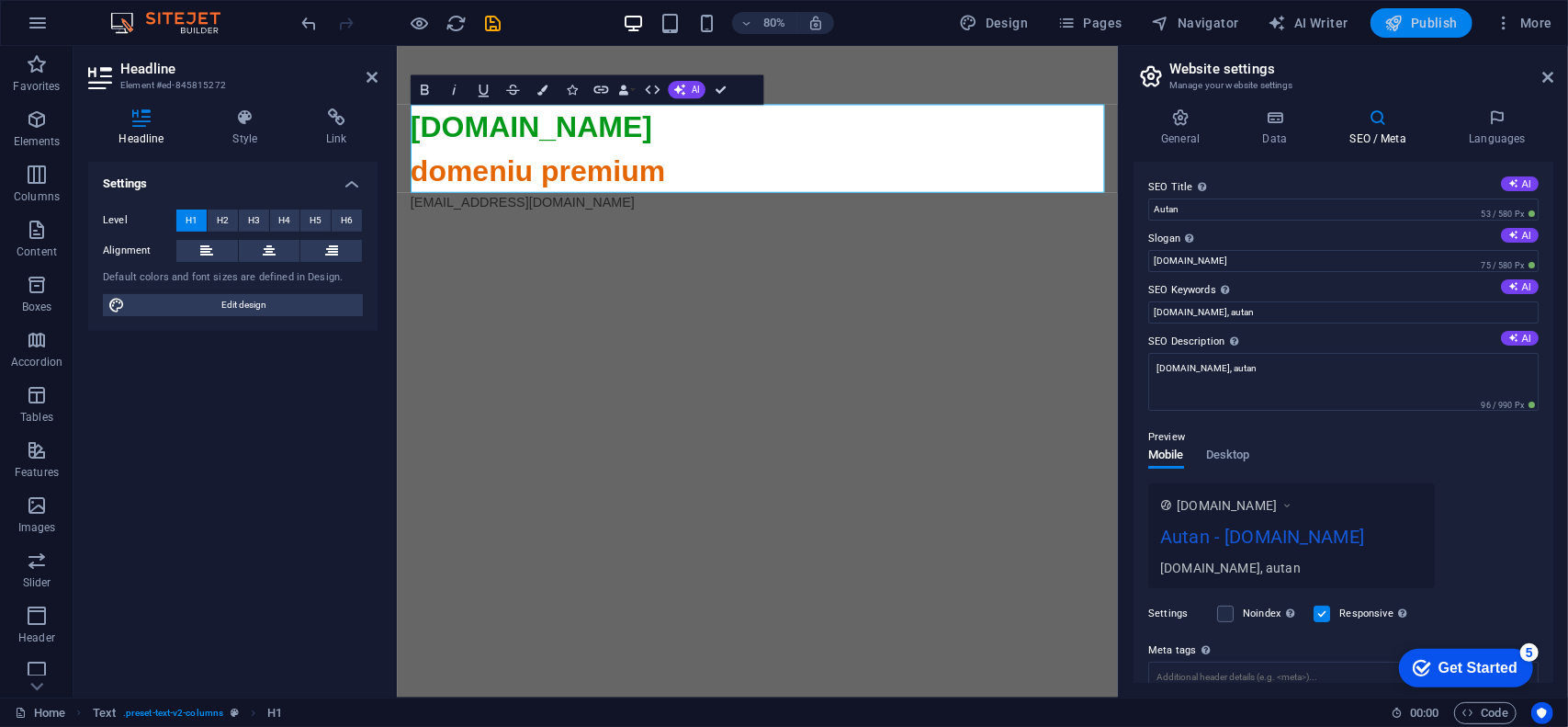
click at [1435, 20] on span "Publish" at bounding box center [1421, 22] width 72 height 19
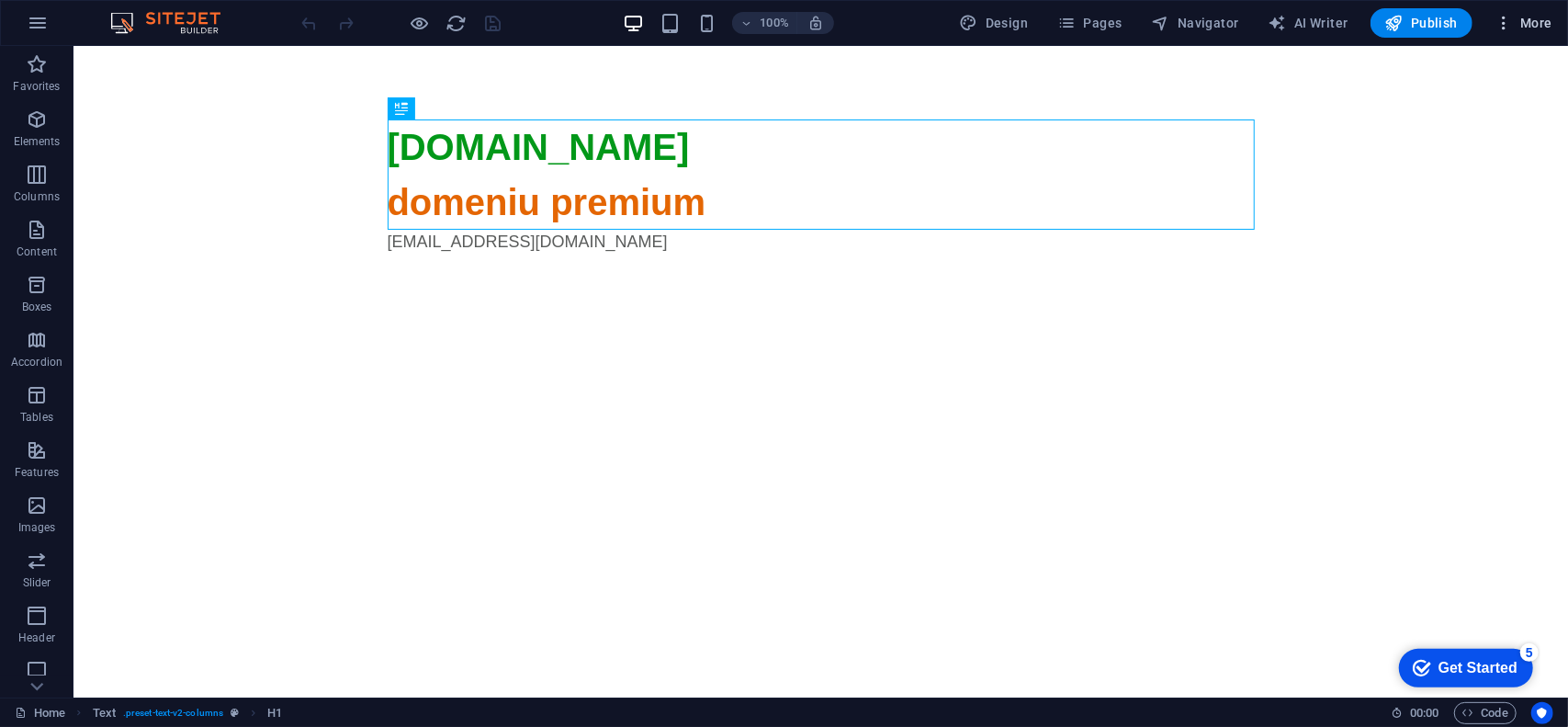
click at [1548, 26] on span "More" at bounding box center [1523, 22] width 58 height 19
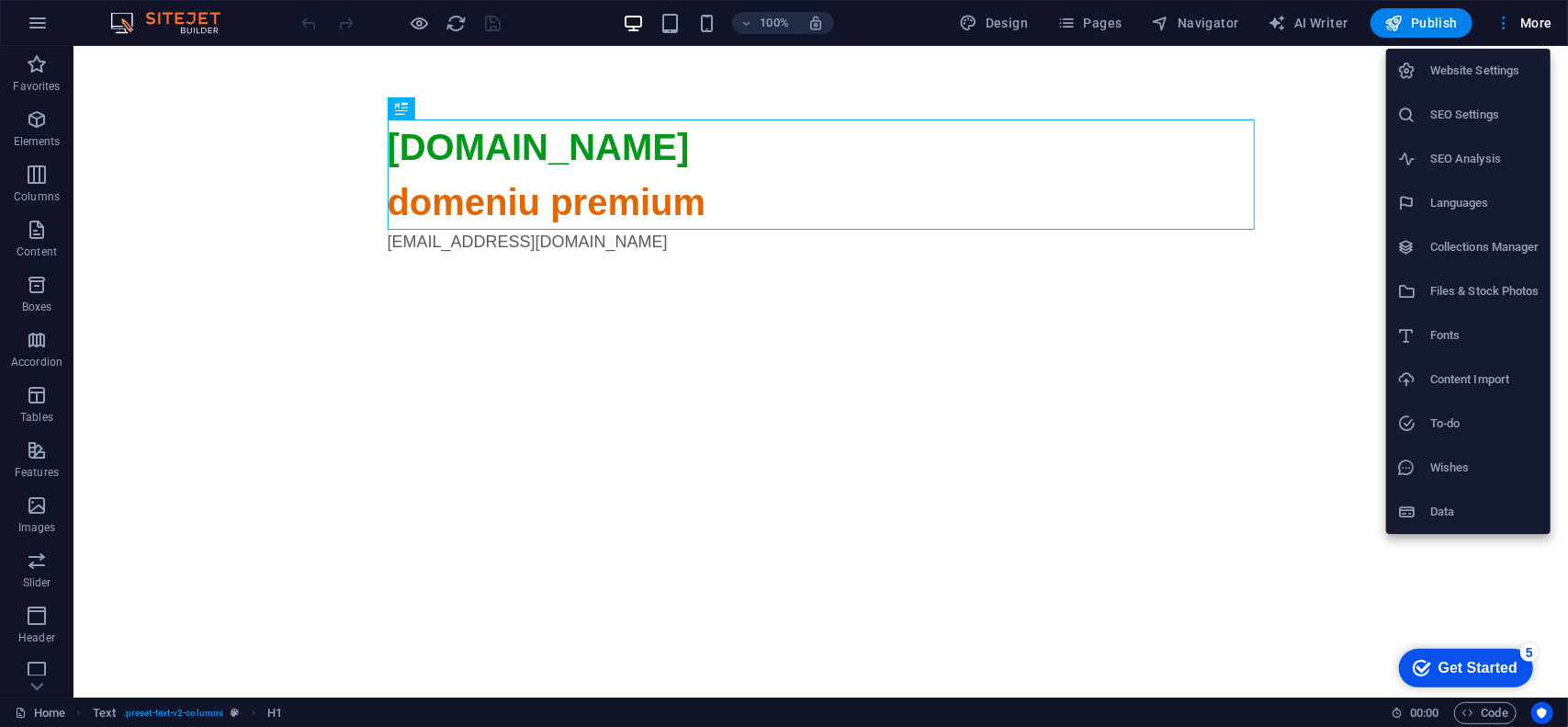
click at [1481, 111] on h6 "SEO Settings" at bounding box center [1485, 114] width 109 height 22
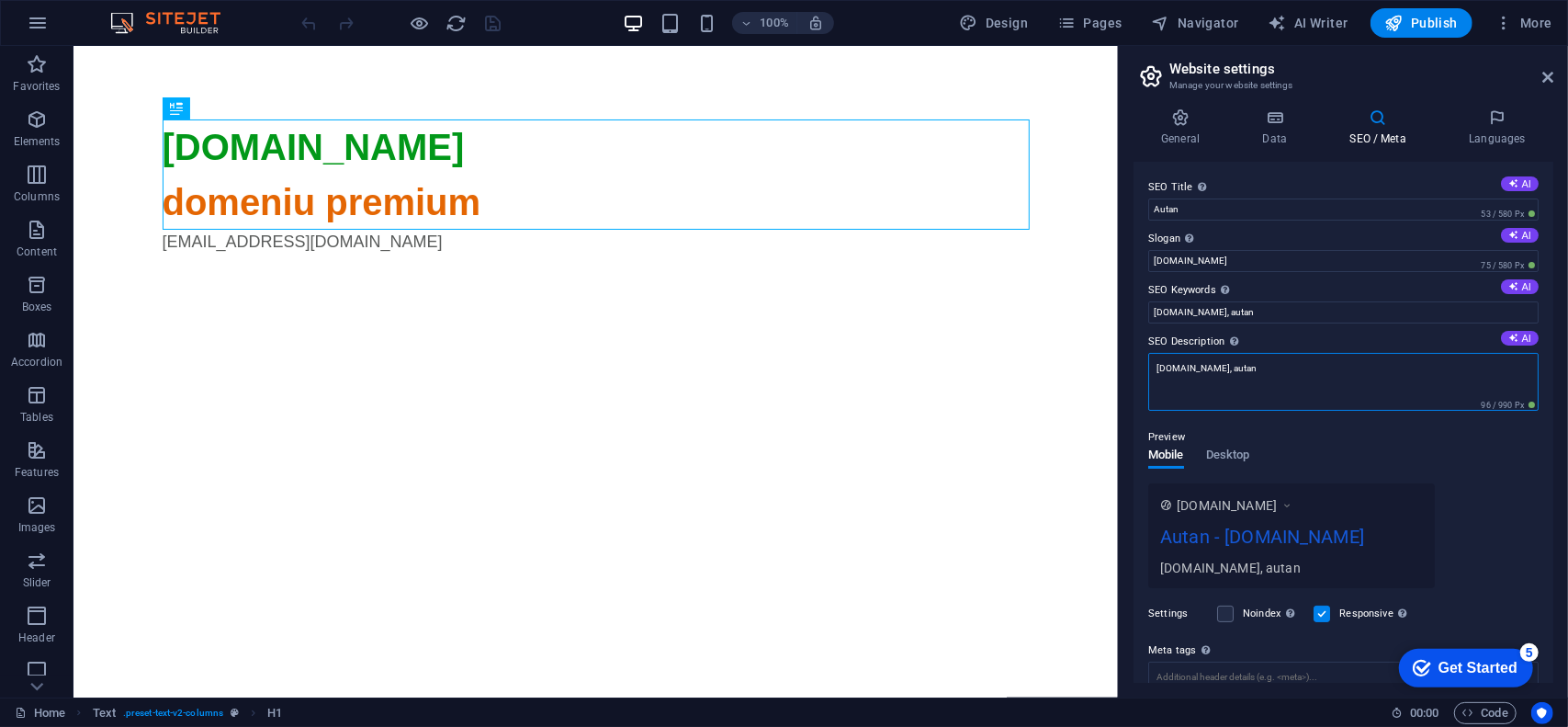
click at [1299, 373] on textarea "autan.ro, autan" at bounding box center [1343, 381] width 391 height 58
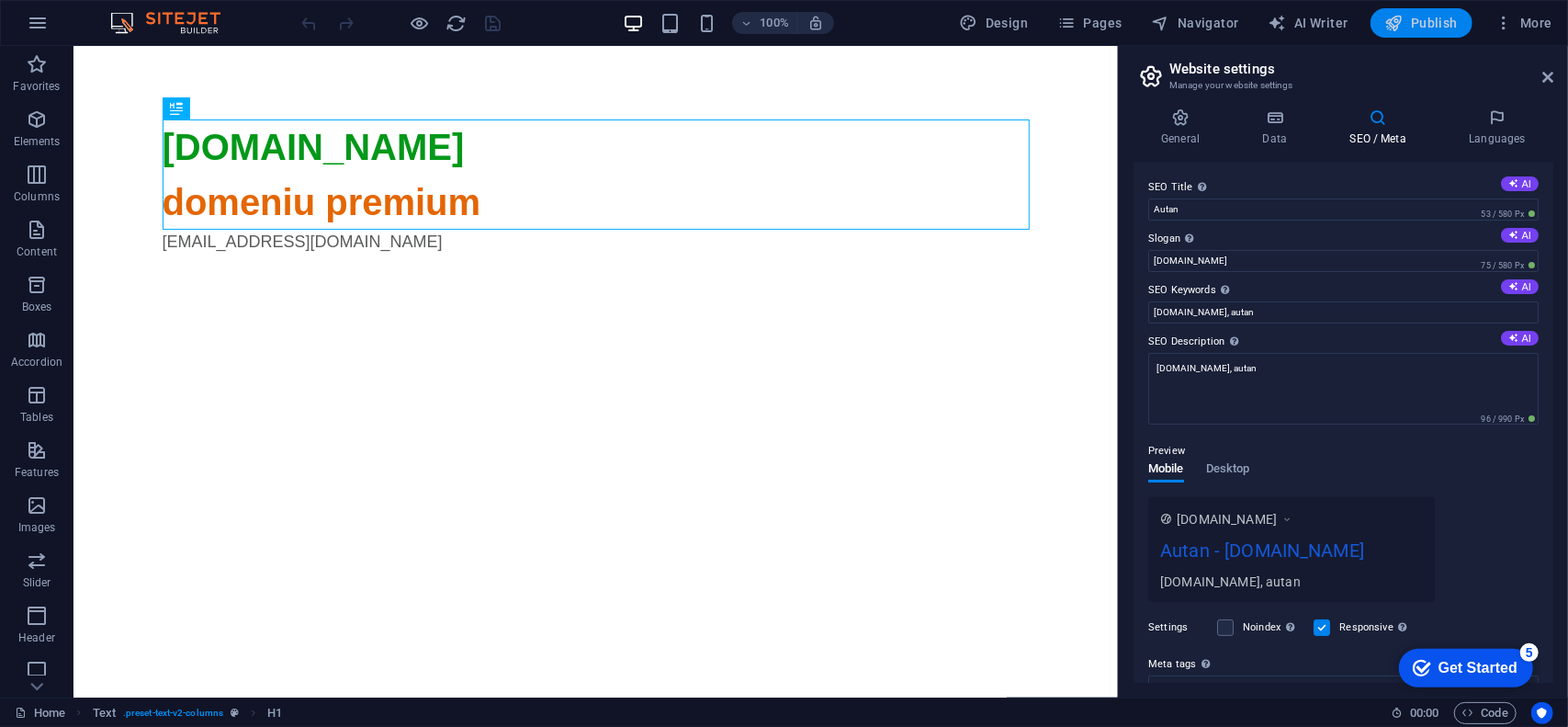
click at [1429, 18] on span "Publish" at bounding box center [1421, 22] width 72 height 19
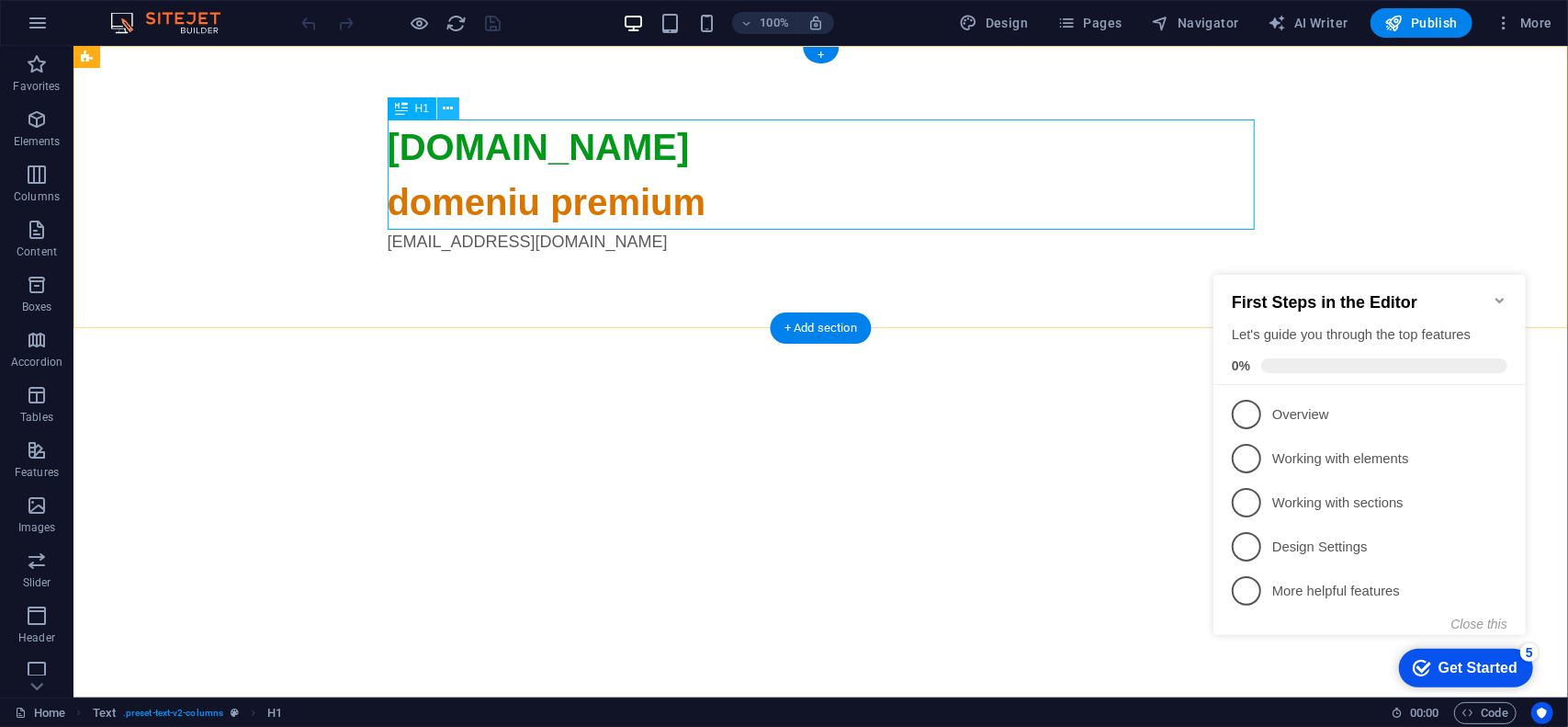
click at [445, 111] on icon at bounding box center [448, 109] width 10 height 20
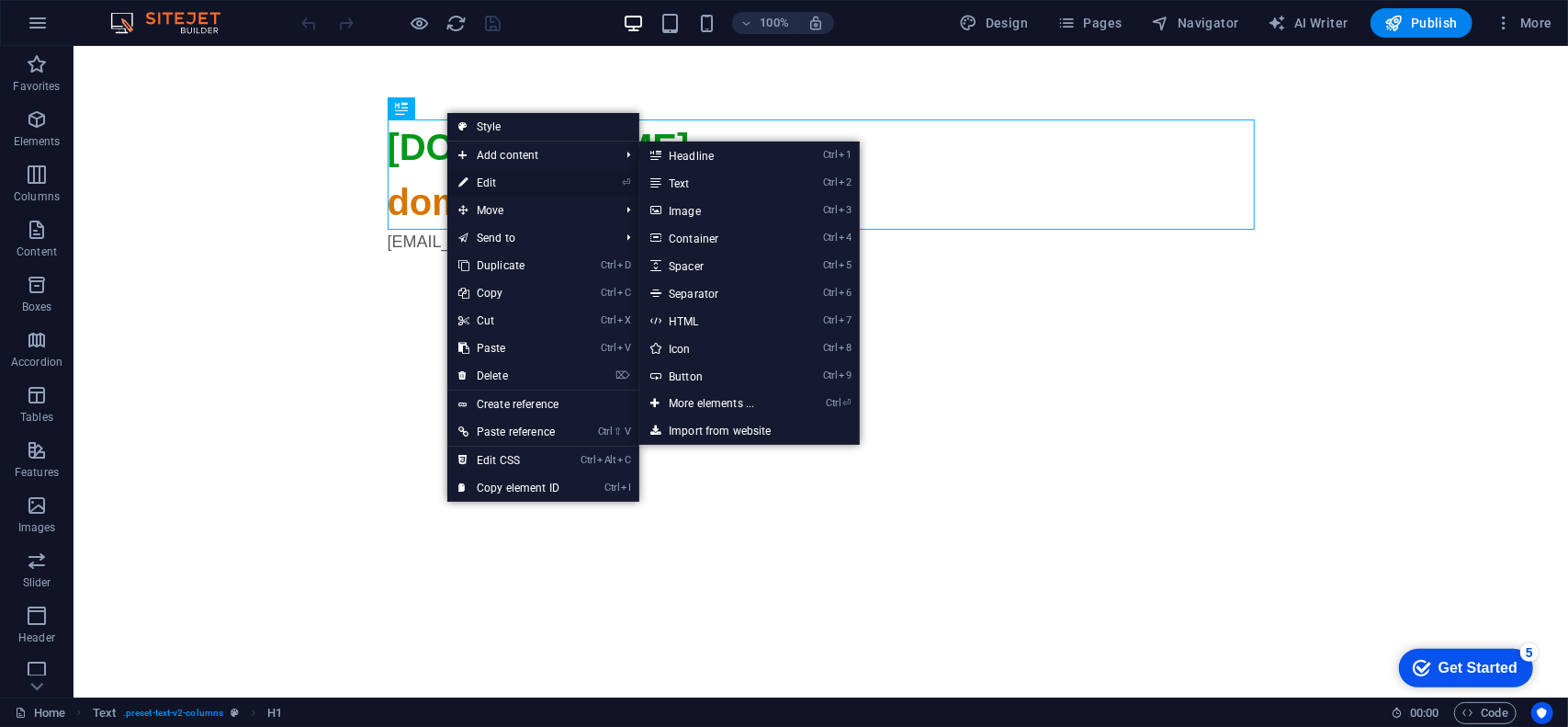
click at [492, 185] on link "⏎ Edit" at bounding box center [509, 183] width 123 height 27
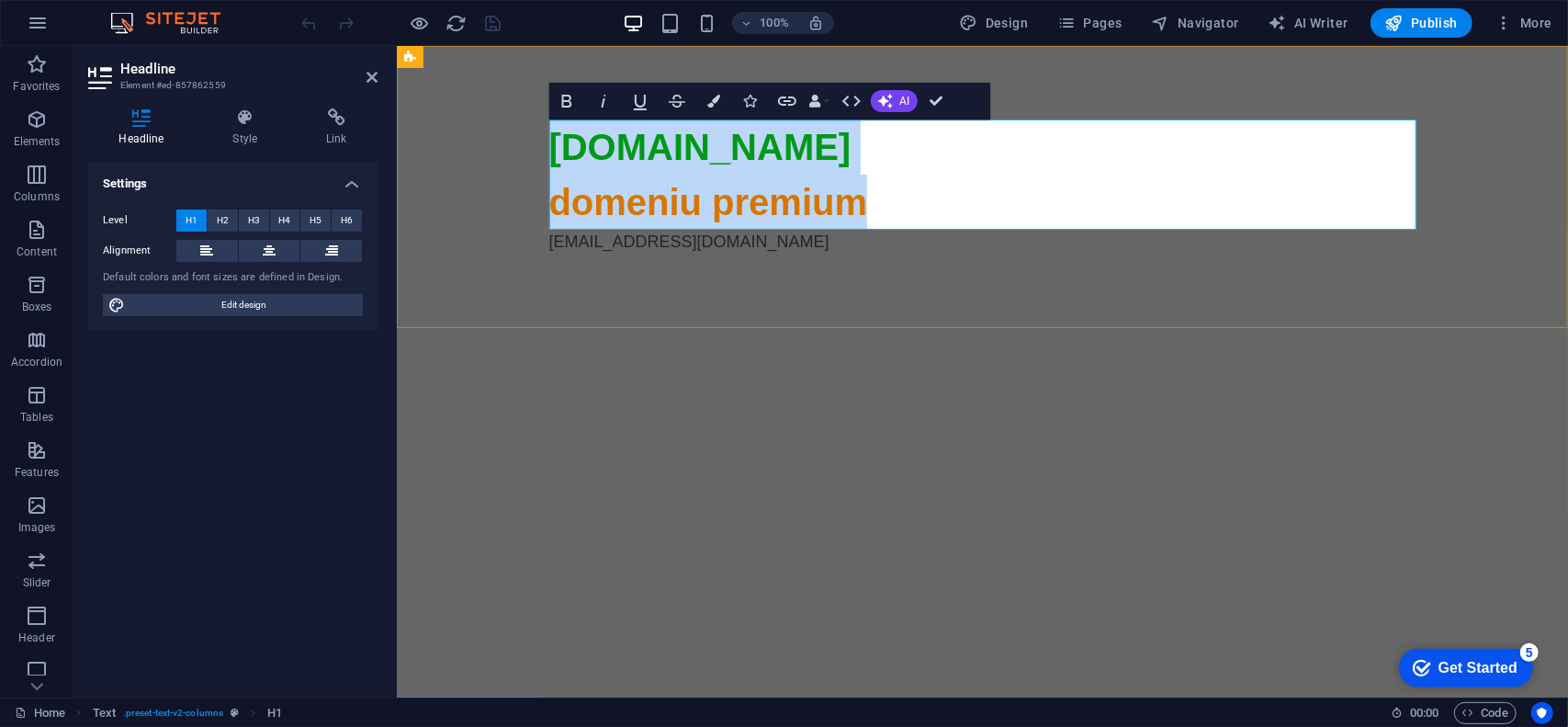
click at [617, 204] on span "domeniu premium" at bounding box center [707, 200] width 318 height 40
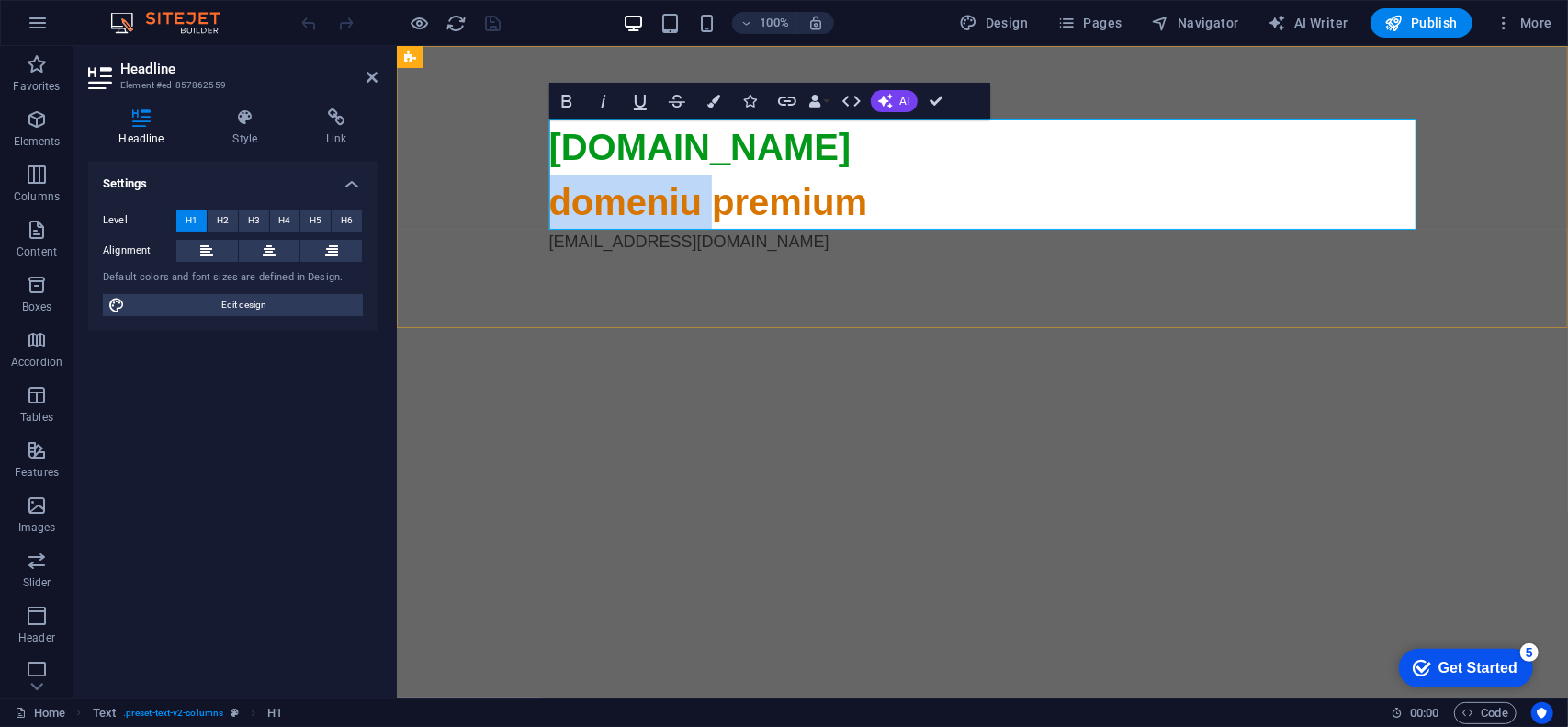
click at [617, 204] on span "domeniu premium" at bounding box center [707, 200] width 318 height 40
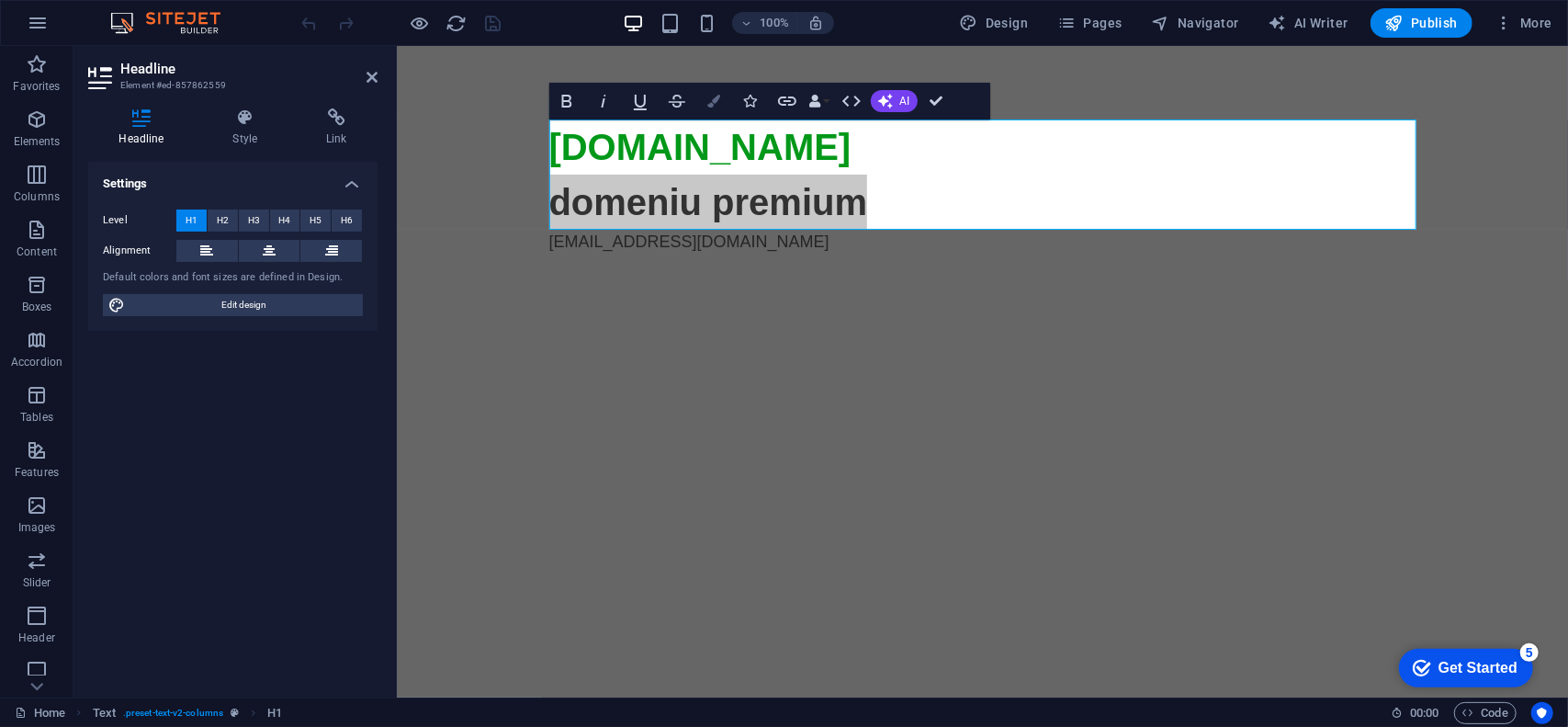
click at [716, 107] on button "Colors" at bounding box center [714, 102] width 35 height 37
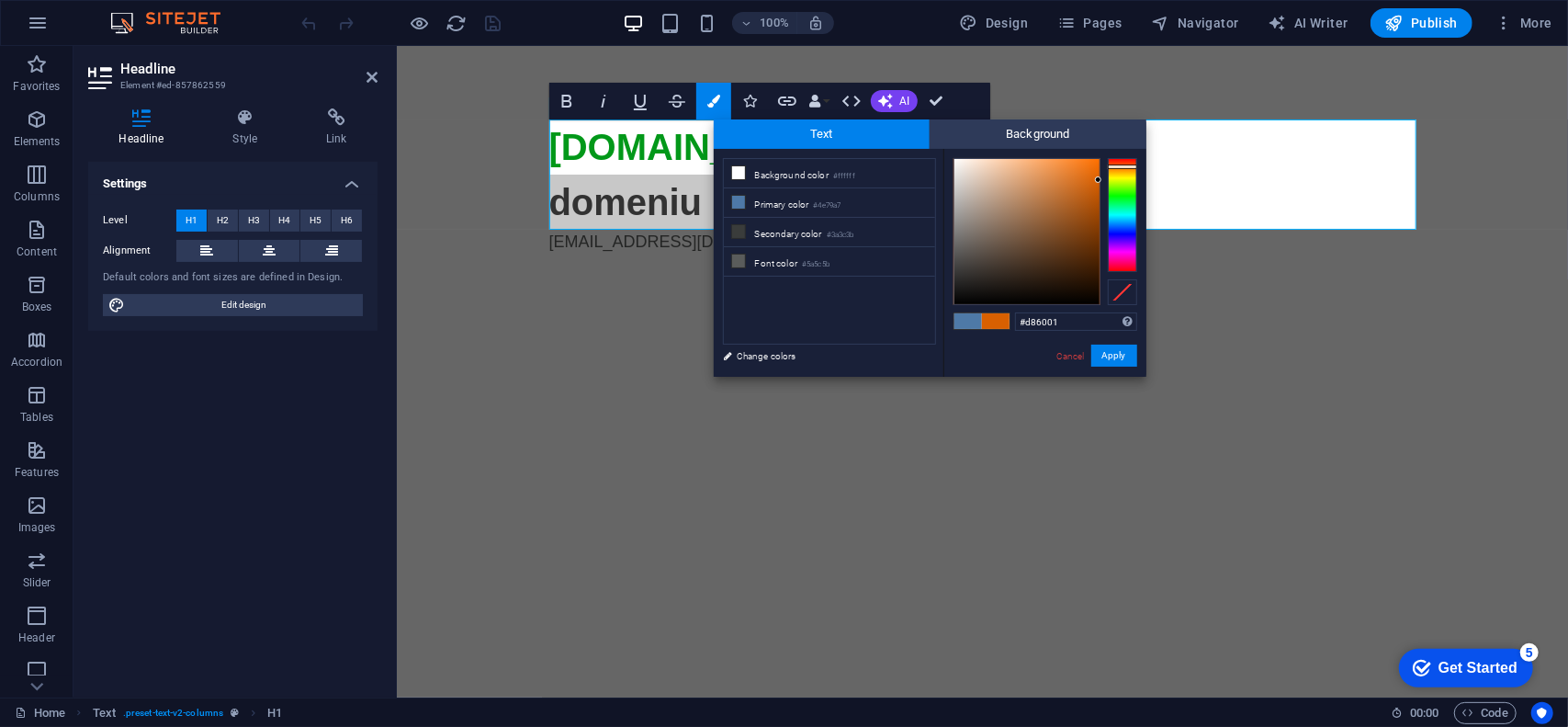
click at [1126, 166] on div at bounding box center [1123, 166] width 29 height 5
click at [1123, 164] on div at bounding box center [1123, 164] width 29 height 5
type input "#e85203"
click at [1097, 171] on div at bounding box center [1027, 232] width 146 height 146
click at [1124, 354] on button "Apply" at bounding box center [1114, 356] width 46 height 22
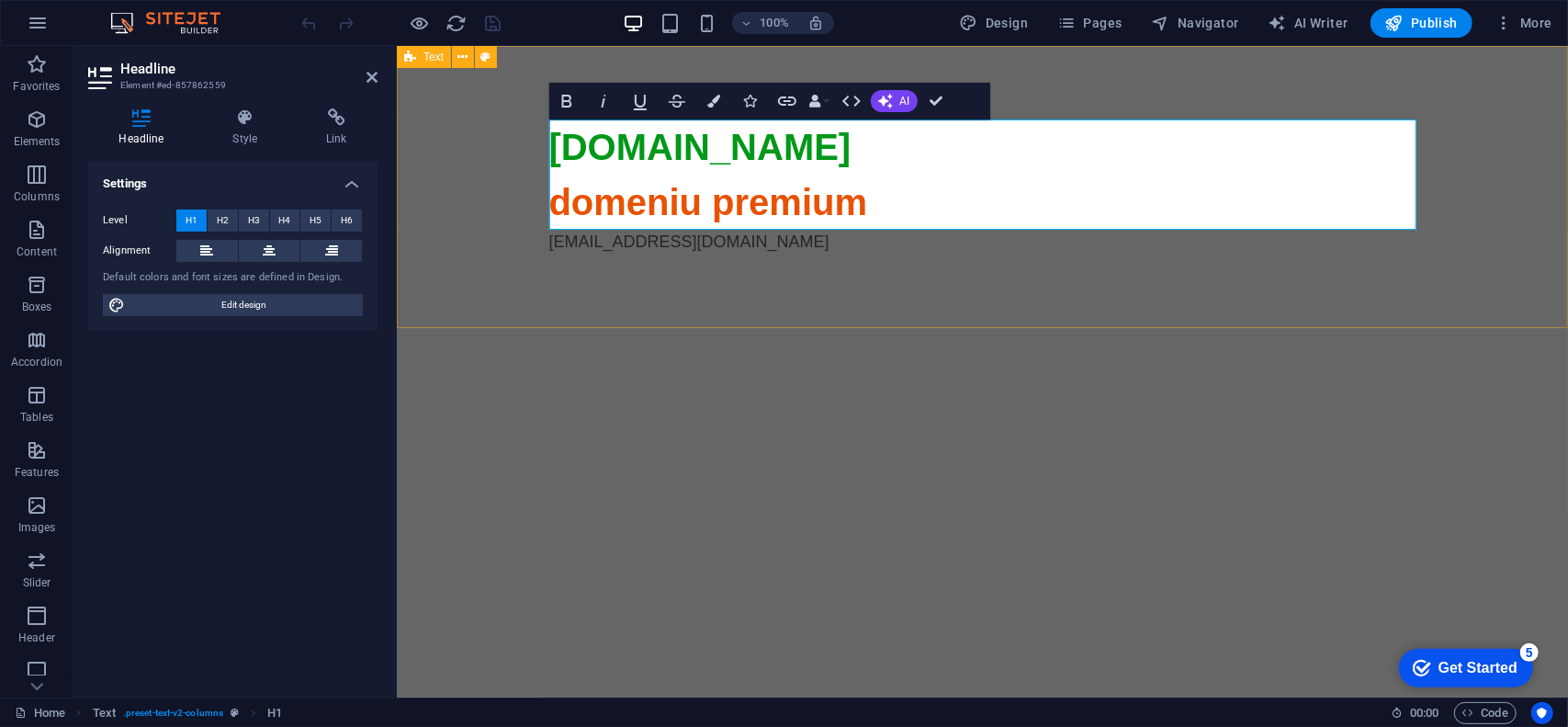
click at [868, 315] on div "therm.ro domeniu premium alexandrudumitrascu@hotmail.com" at bounding box center [981, 186] width 1171 height 282
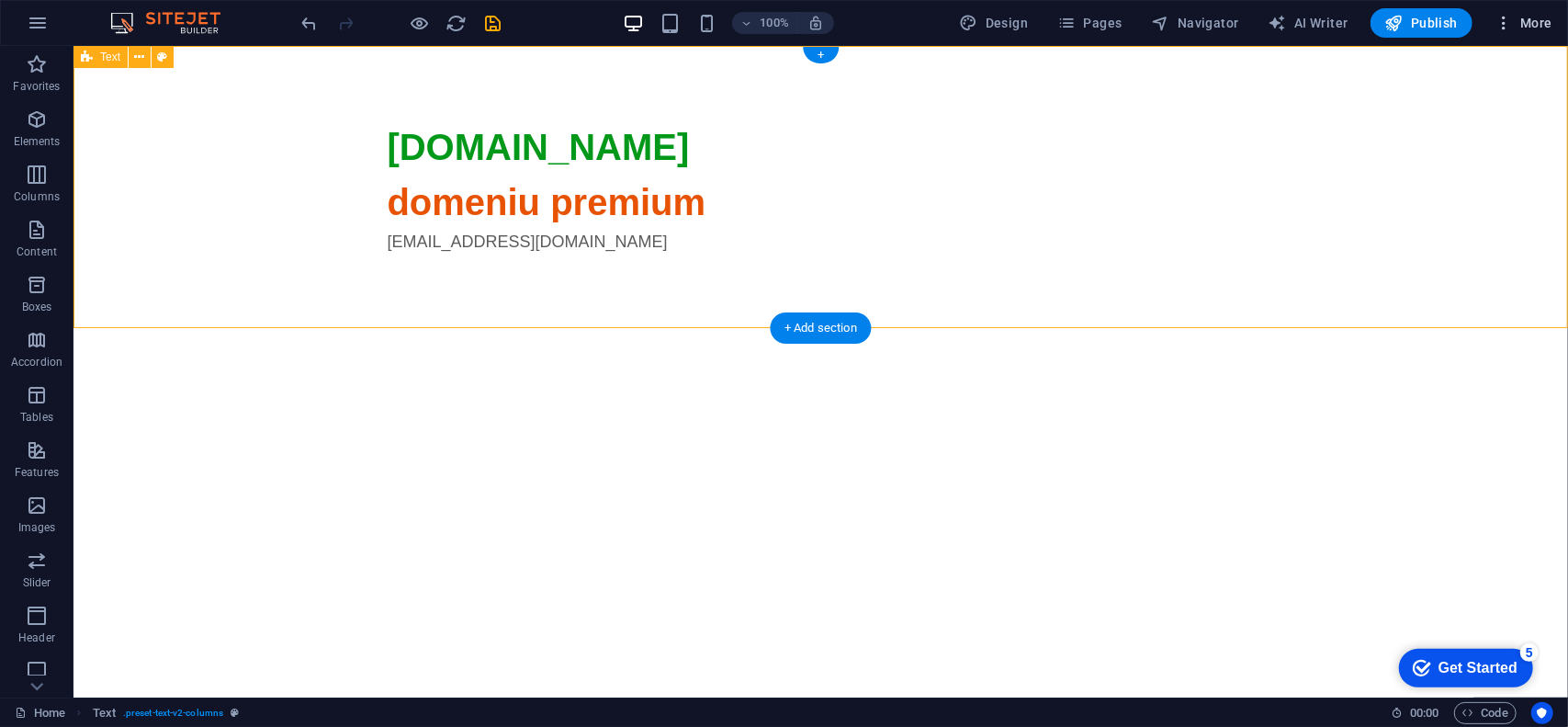
click at [1544, 23] on span "More" at bounding box center [1523, 22] width 58 height 19
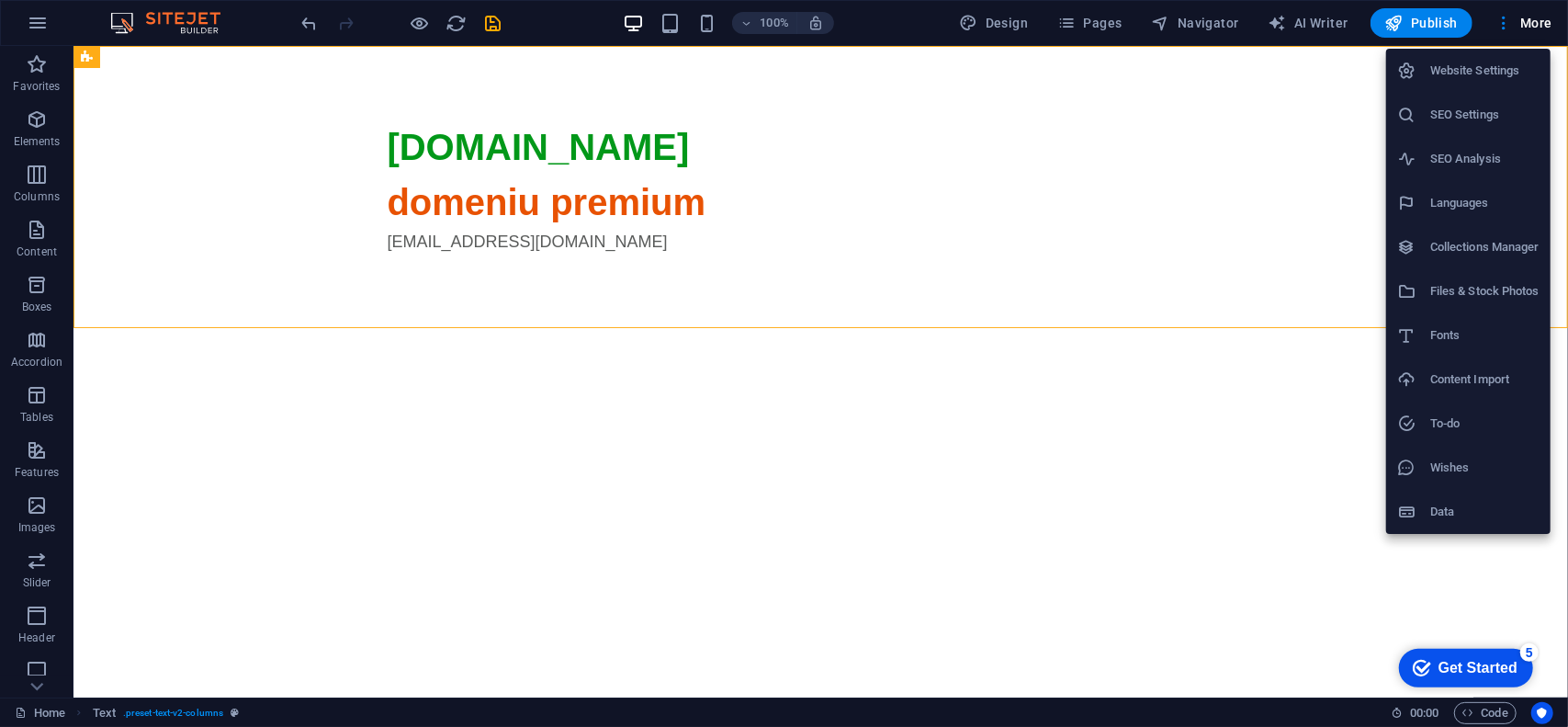
click at [1468, 115] on h6 "SEO Settings" at bounding box center [1485, 114] width 109 height 22
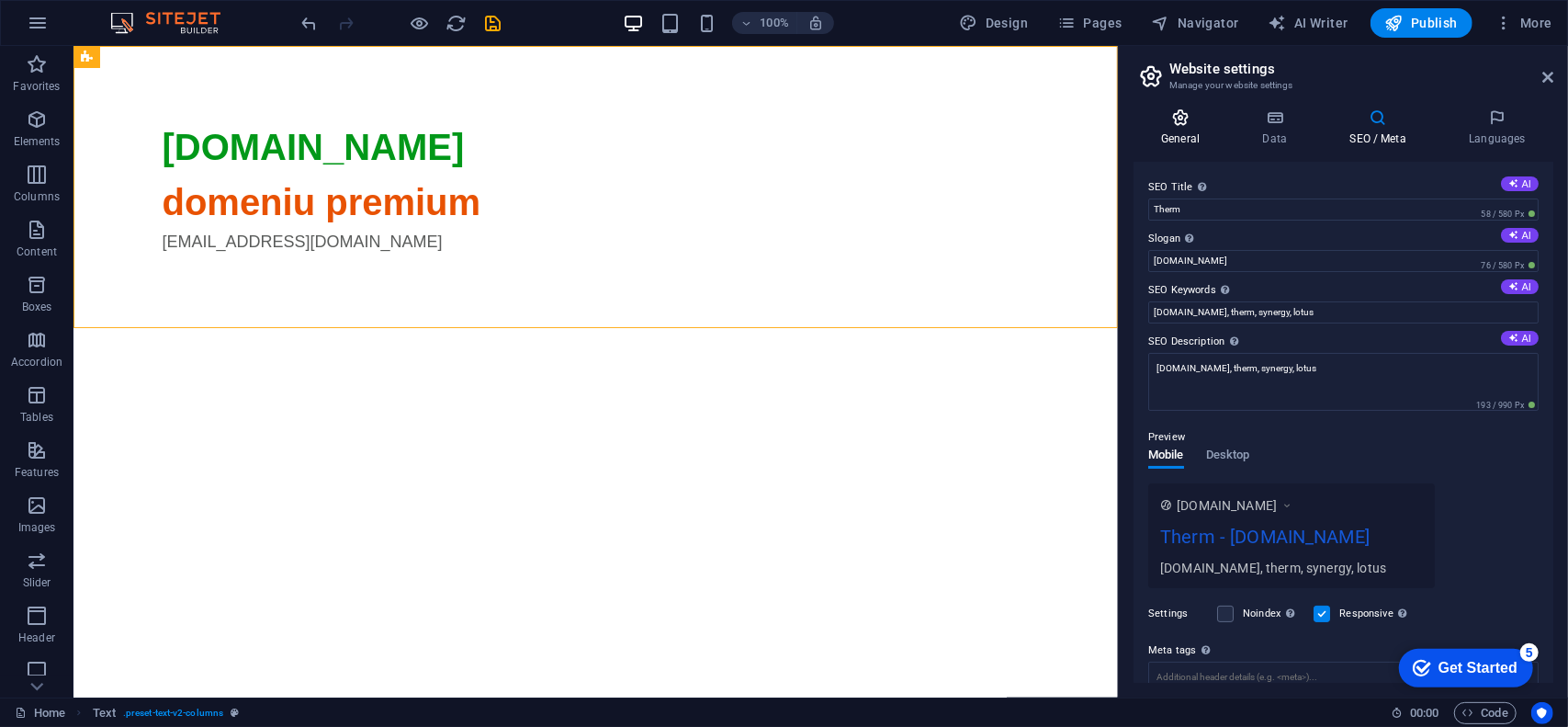
click at [1190, 109] on icon at bounding box center [1180, 117] width 94 height 19
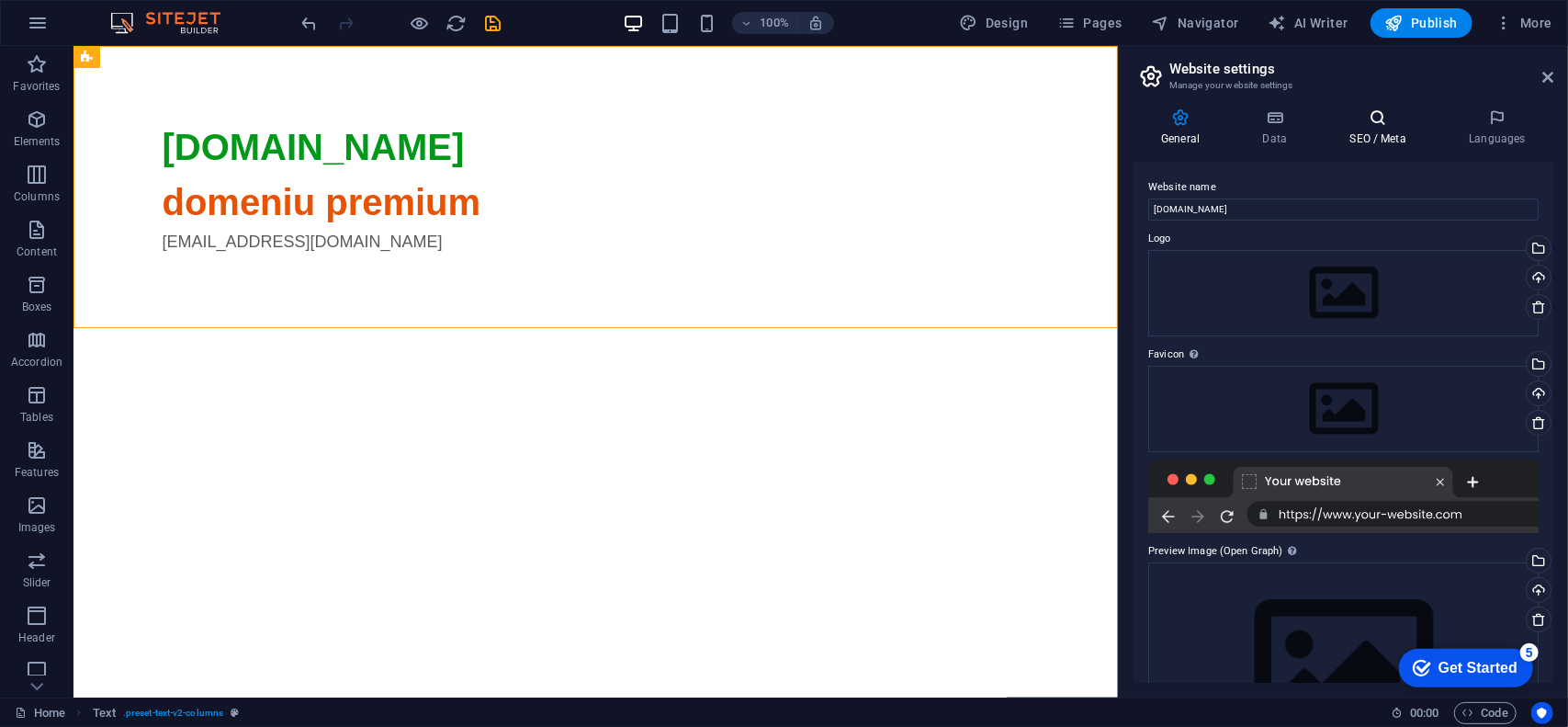
click at [1376, 125] on icon at bounding box center [1377, 117] width 112 height 19
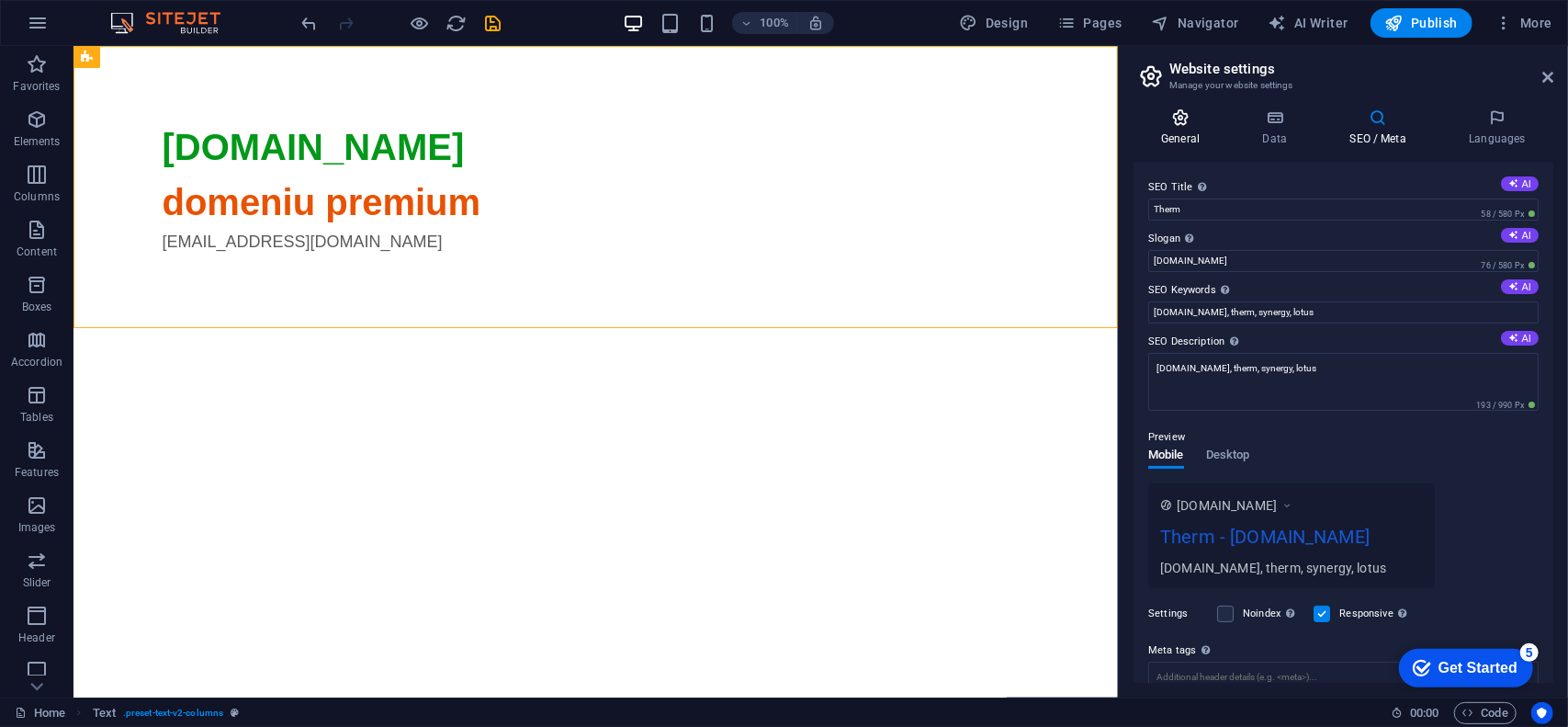
click at [1198, 123] on icon at bounding box center [1180, 117] width 94 height 19
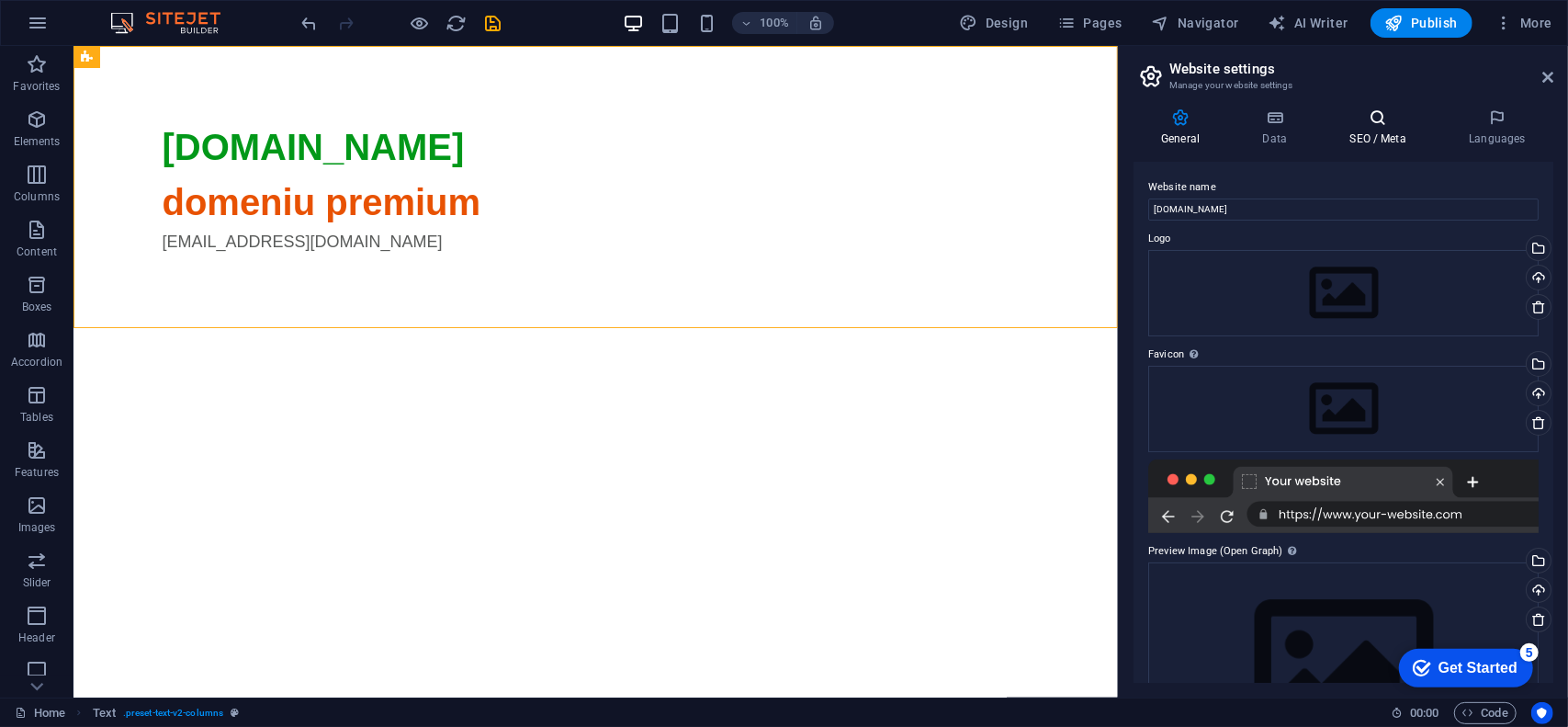
drag, startPoint x: 1368, startPoint y: 131, endPoint x: 1330, endPoint y: 164, distance: 50.3
click at [1367, 131] on h4 "SEO / Meta" at bounding box center [1381, 127] width 119 height 38
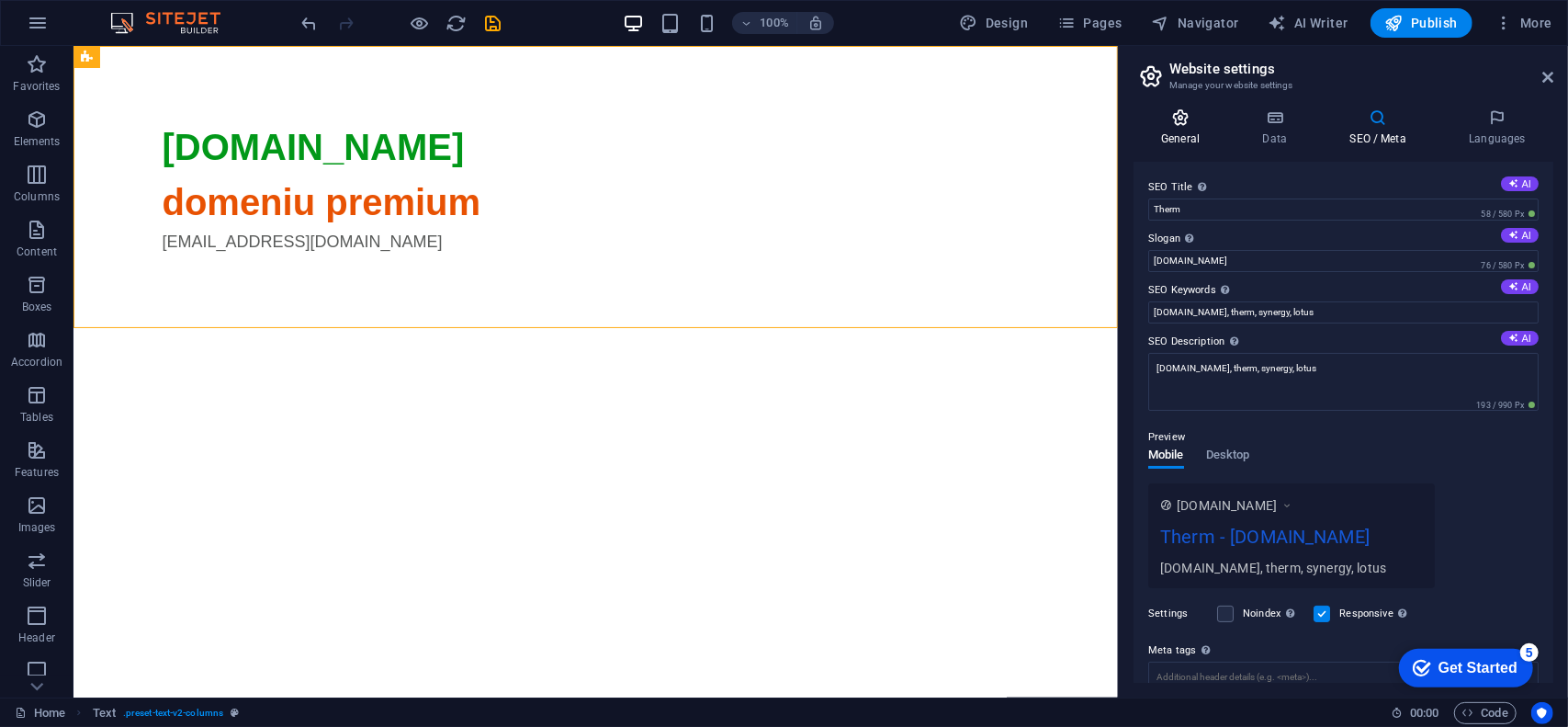
click at [1181, 118] on icon at bounding box center [1180, 117] width 94 height 19
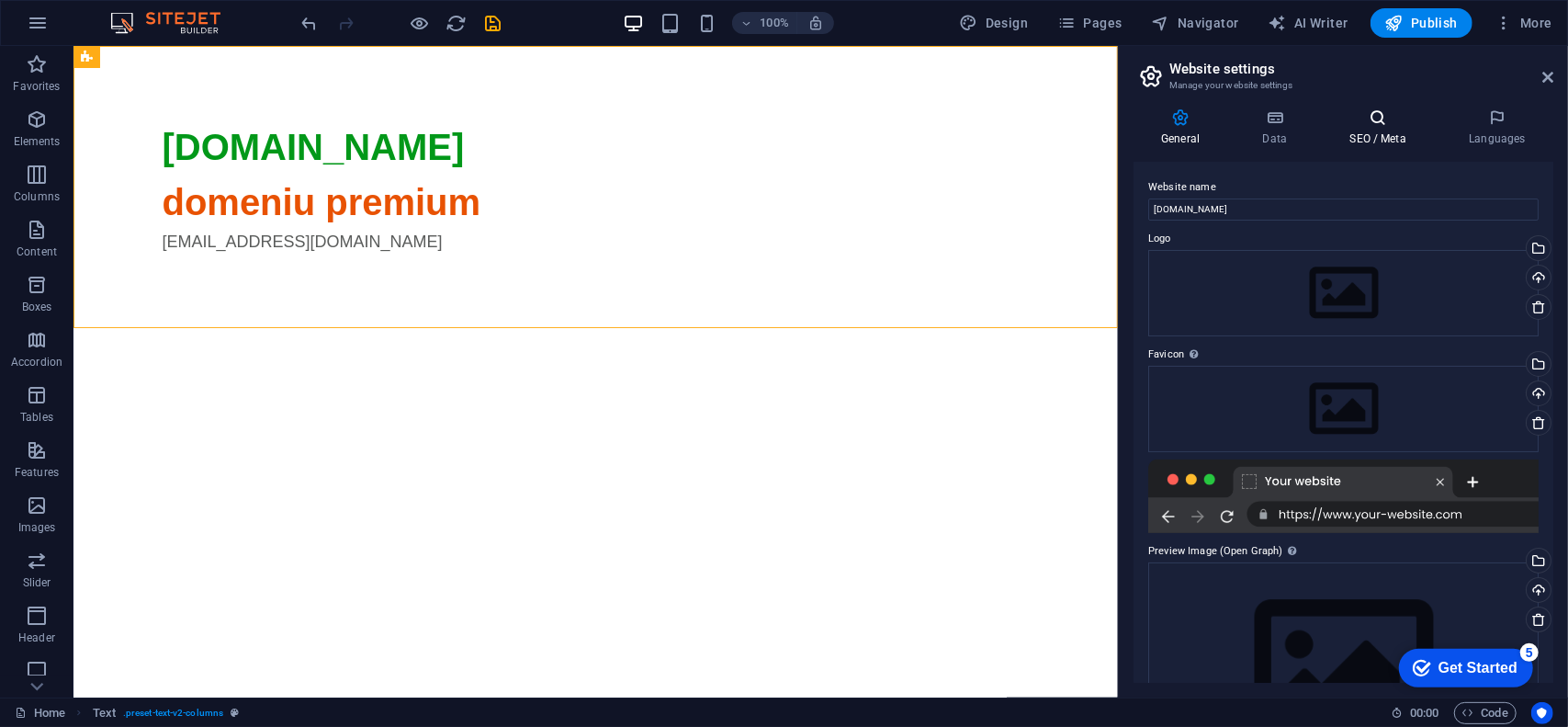
click at [1379, 124] on icon at bounding box center [1377, 117] width 112 height 19
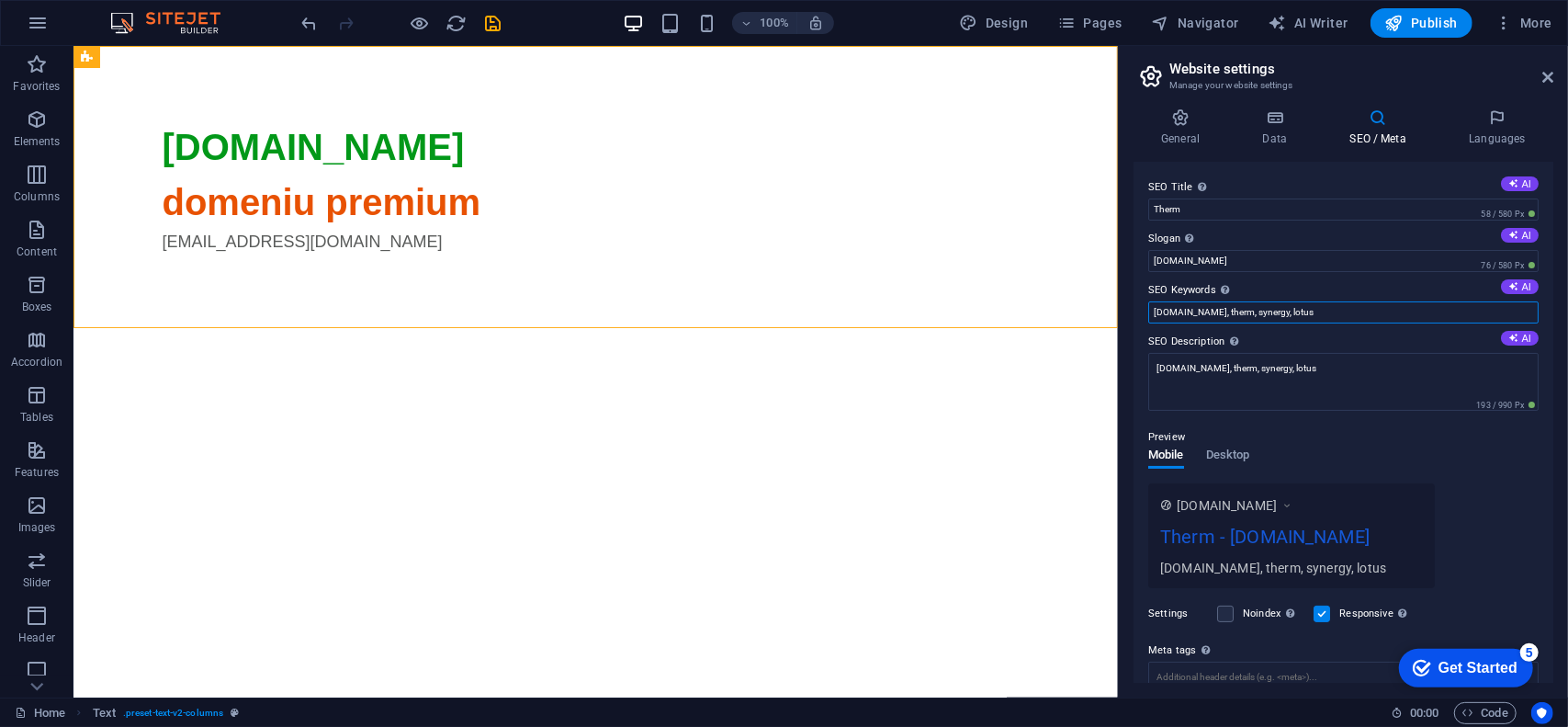
click at [1180, 306] on input "therm.ro, therm, synergy, lotus" at bounding box center [1343, 312] width 391 height 22
drag, startPoint x: 1225, startPoint y: 312, endPoint x: 1376, endPoint y: 315, distance: 151.0
click at [1376, 315] on input "therm.ro, therm, synergy, lotus" at bounding box center [1343, 312] width 391 height 22
type input "therm.ro, therm"
click at [1192, 365] on textarea "therm.ro, therm, synergy, lotus" at bounding box center [1343, 381] width 391 height 58
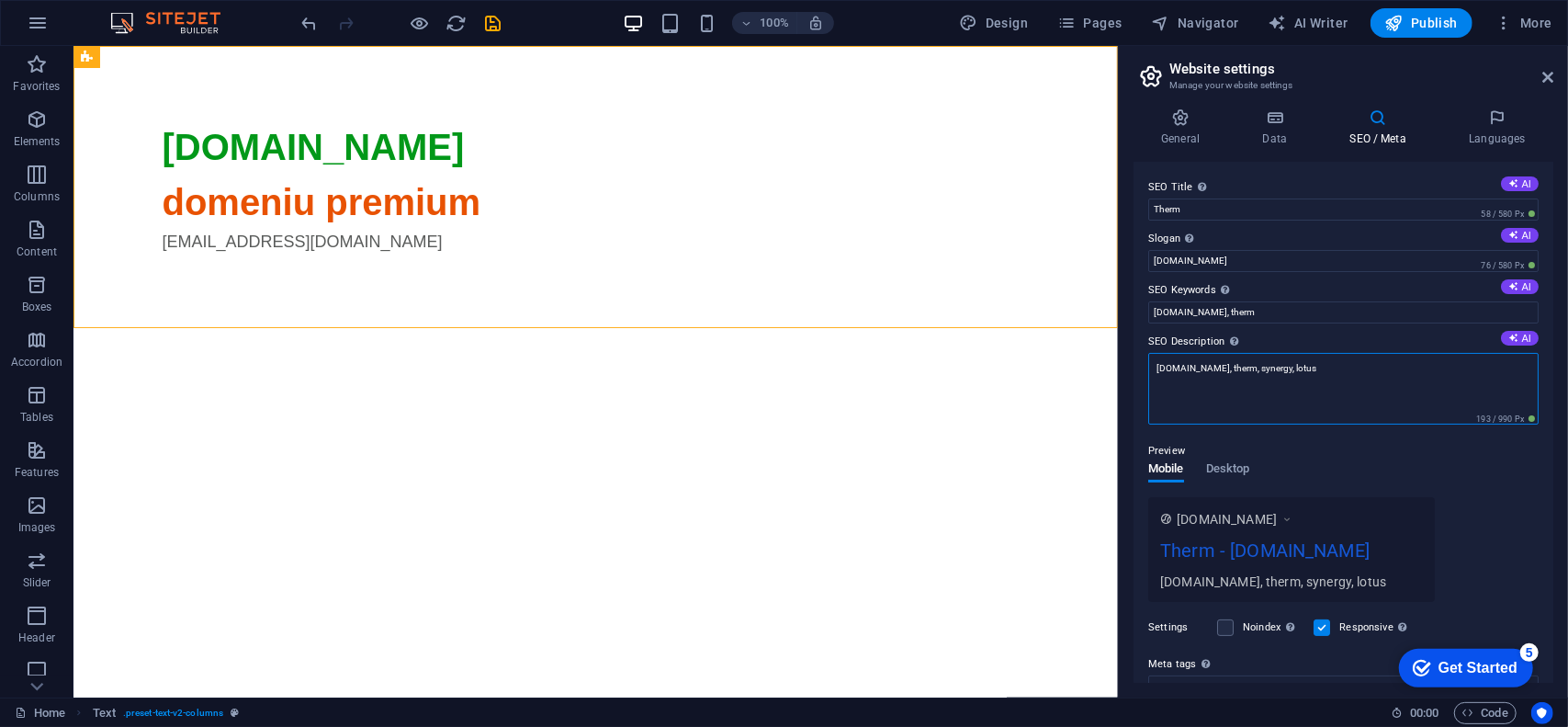
drag, startPoint x: 1223, startPoint y: 370, endPoint x: 1334, endPoint y: 370, distance: 111.0
click at [1332, 370] on textarea "therm.ro, therm, synergy, lotus" at bounding box center [1343, 388] width 391 height 71
type textarea "therm.ro, therm"
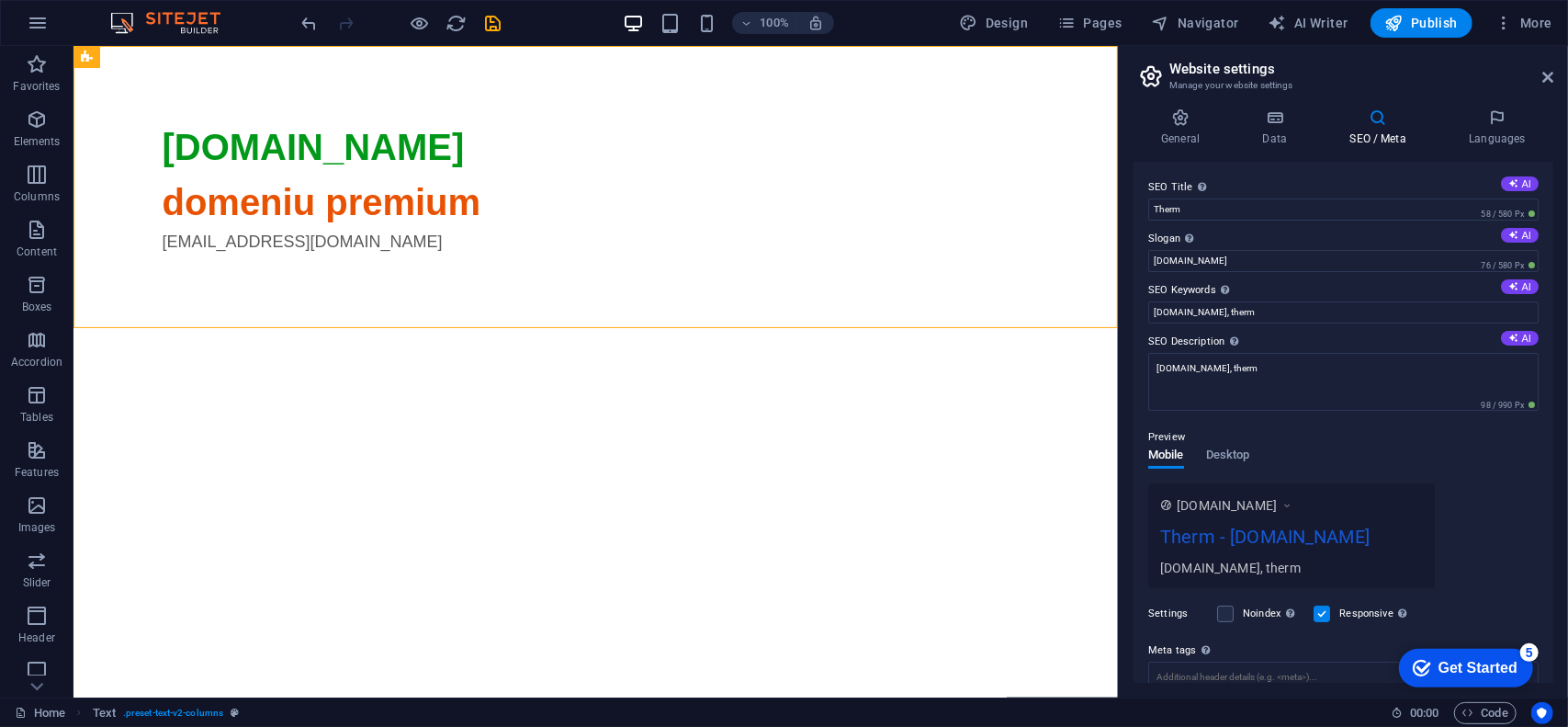
click at [1250, 177] on label "SEO Title The title of your website - make it something that stands out in sear…" at bounding box center [1343, 188] width 391 height 22
click at [1250, 198] on input "Therm" at bounding box center [1343, 209] width 391 height 22
click at [1429, 12] on button "Publish" at bounding box center [1421, 22] width 102 height 29
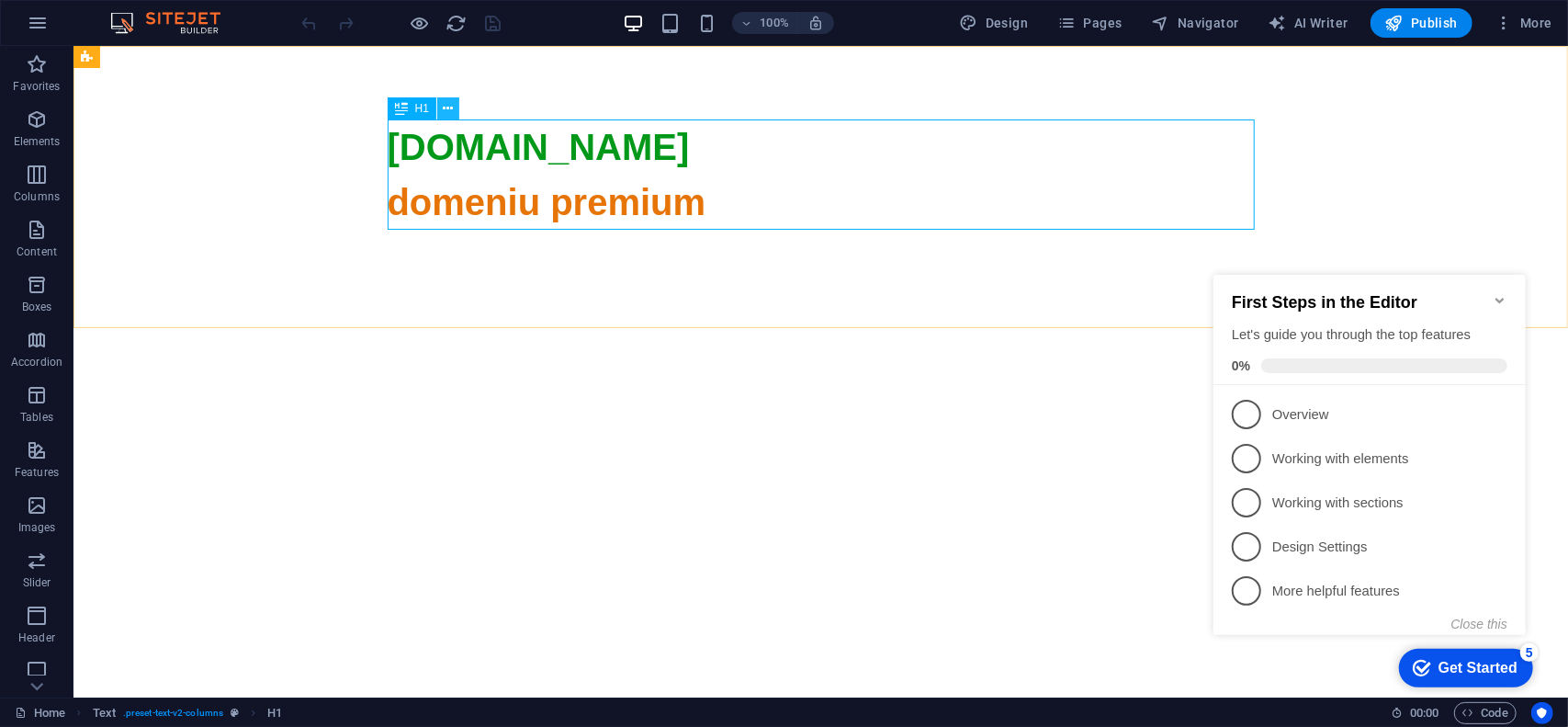
click at [446, 108] on icon at bounding box center [448, 109] width 10 height 20
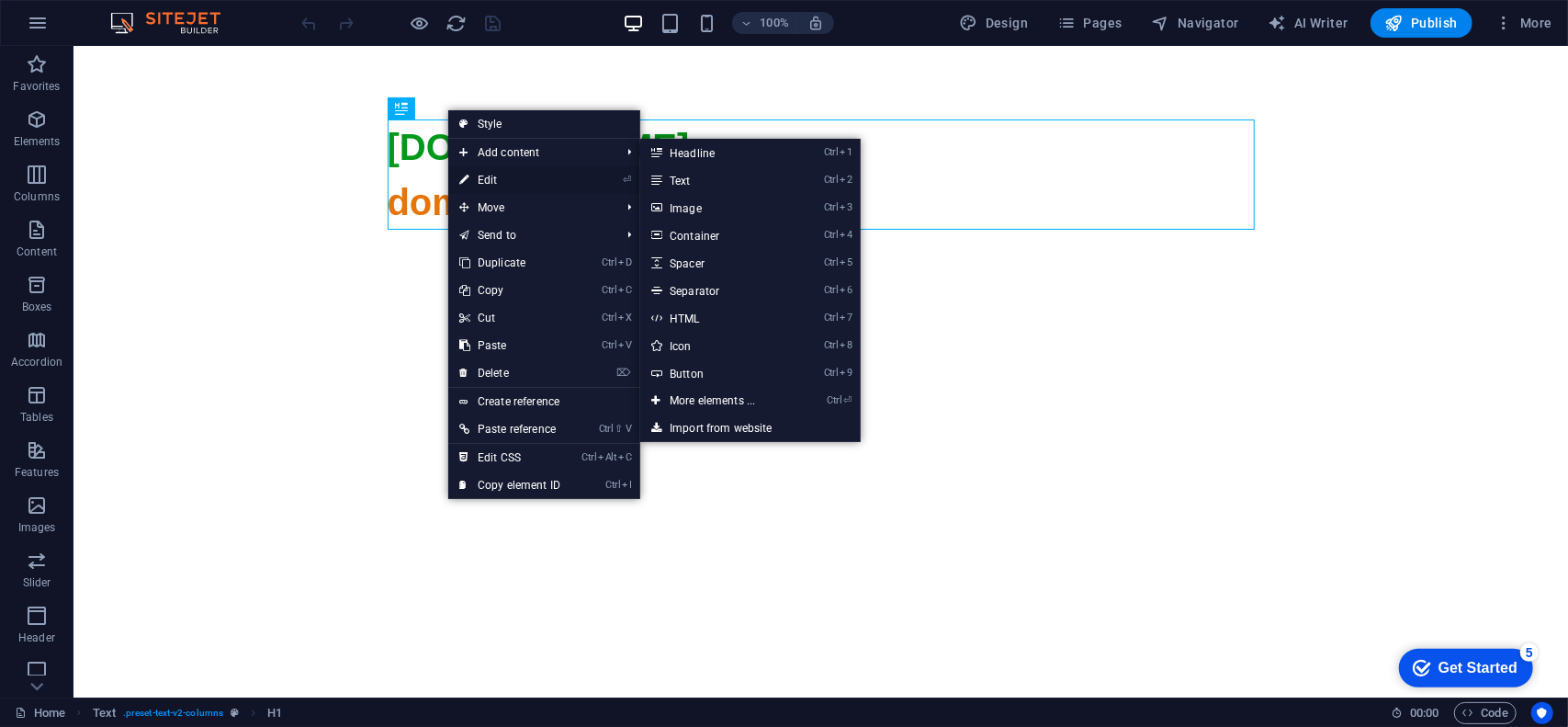
click at [468, 166] on link "⏎ Edit" at bounding box center [510, 180] width 123 height 27
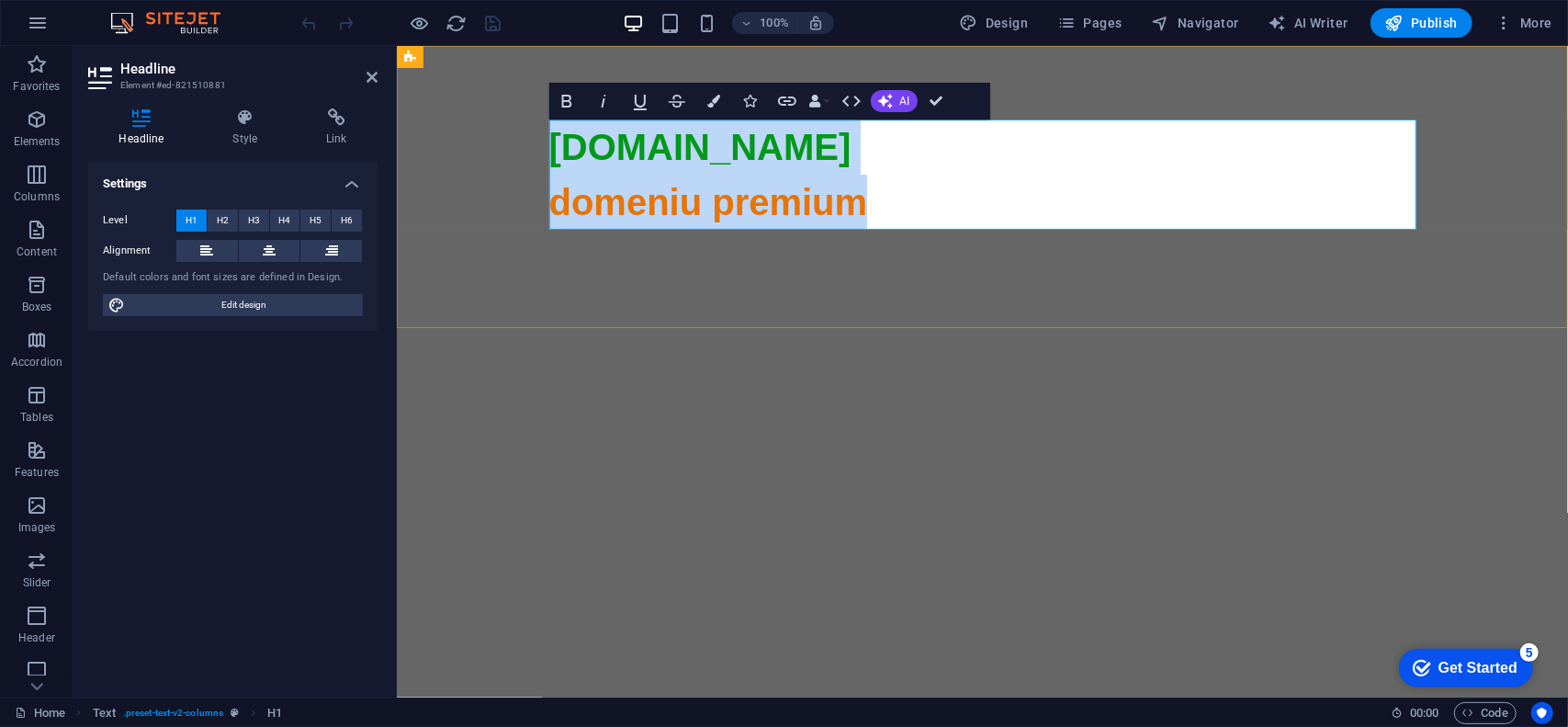
click at [582, 202] on span "domeniu premium" at bounding box center [707, 200] width 318 height 40
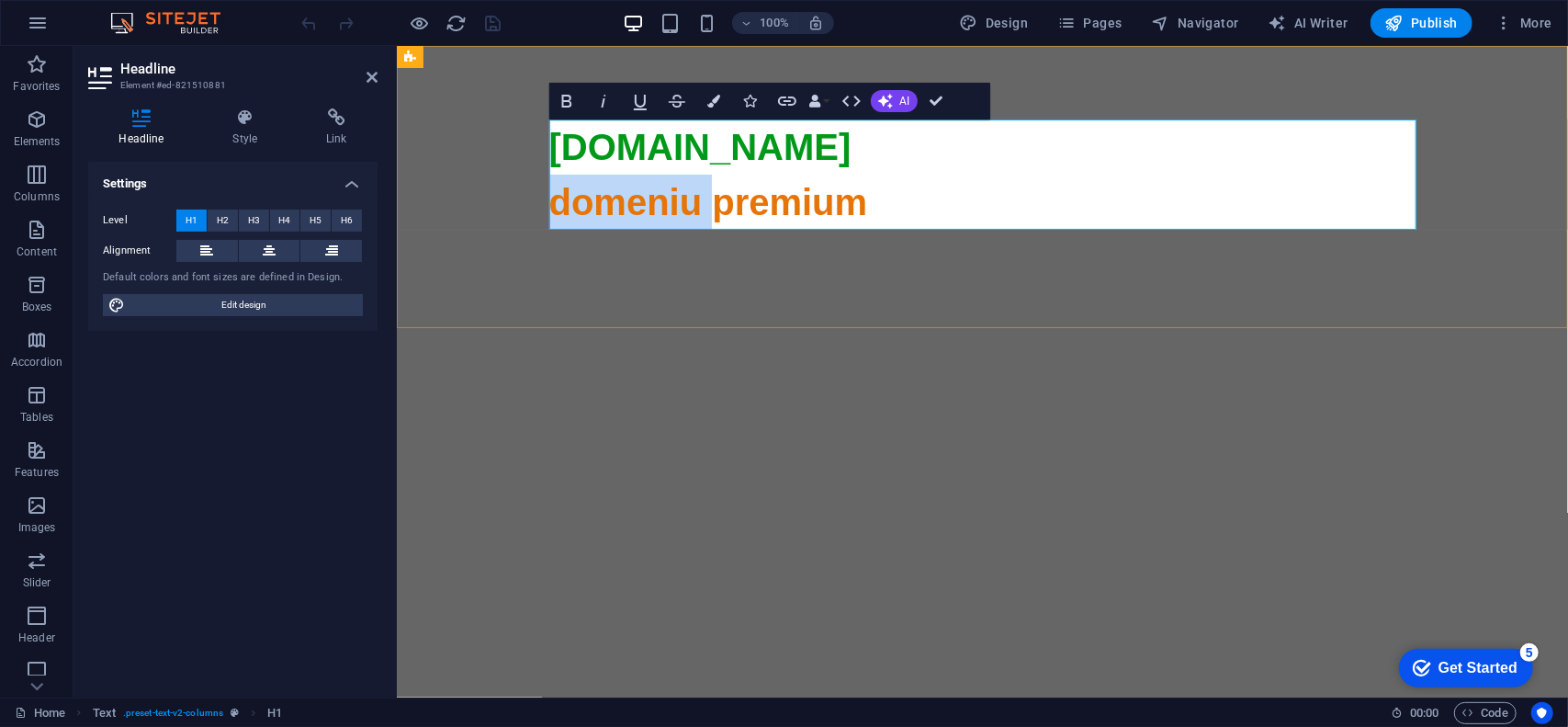
click at [582, 202] on span "domeniu premium" at bounding box center [707, 200] width 318 height 40
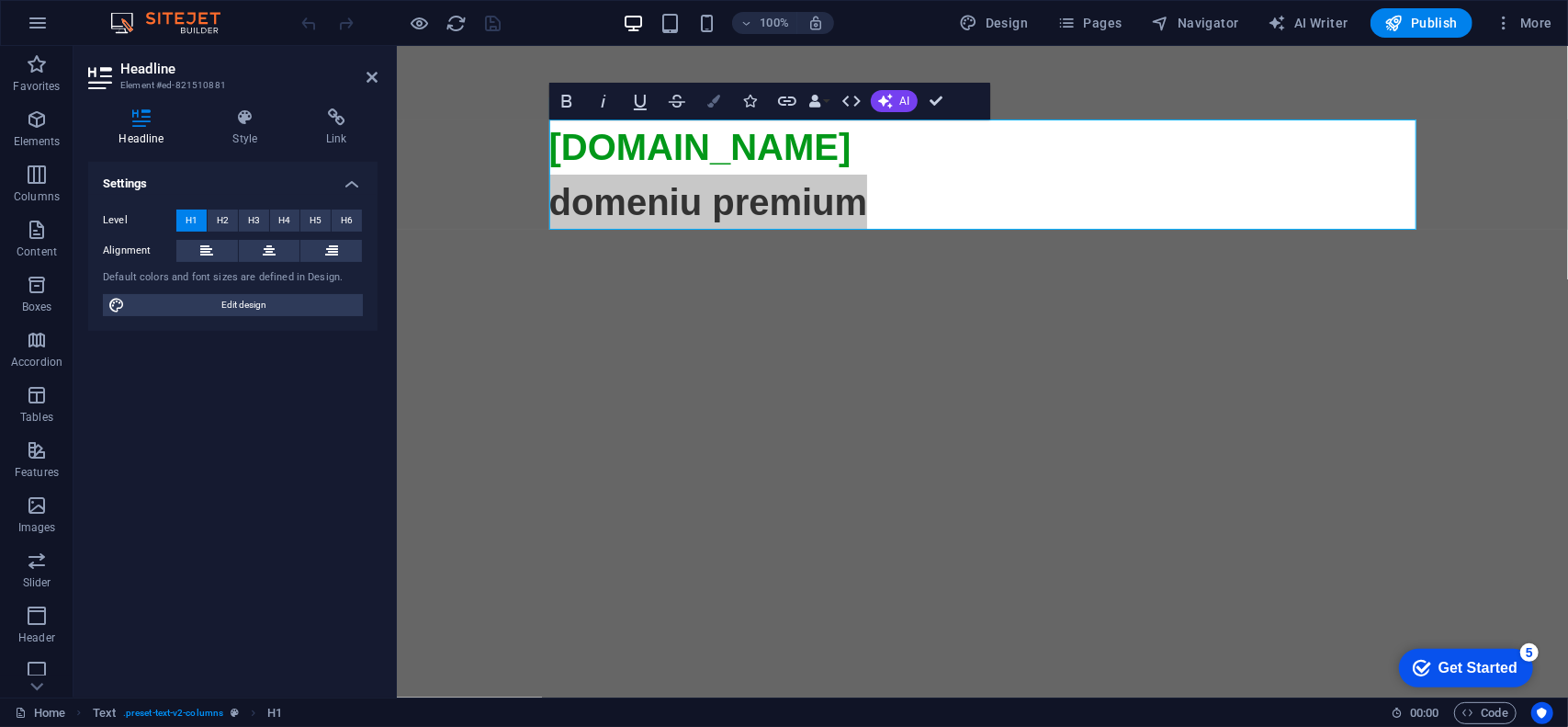
click at [724, 93] on button "Colors" at bounding box center [714, 102] width 35 height 37
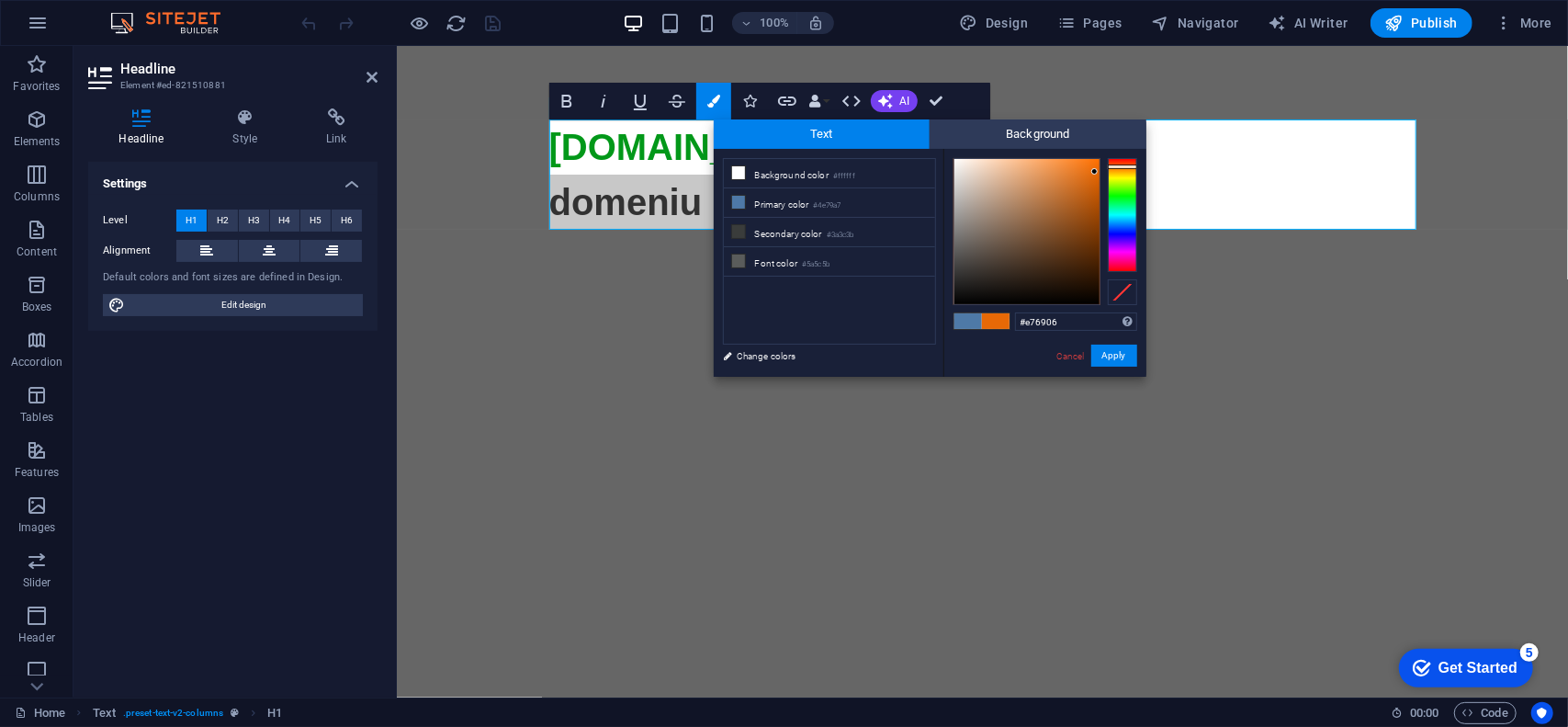
click at [1122, 166] on div at bounding box center [1123, 166] width 29 height 5
type input "#f46b00"
click at [1098, 164] on div at bounding box center [1027, 232] width 147 height 147
click at [1122, 358] on button "Apply" at bounding box center [1114, 356] width 46 height 22
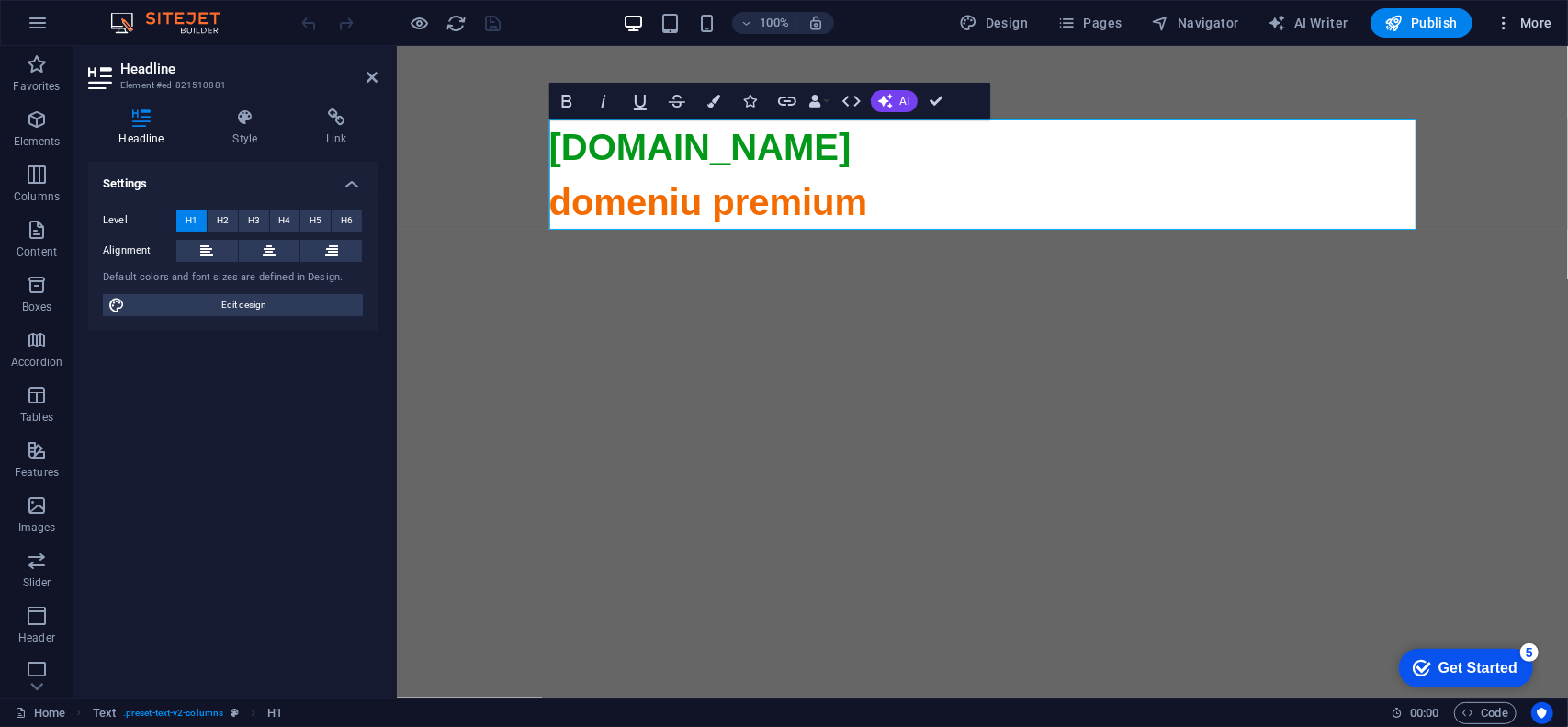
click at [1540, 14] on span "More" at bounding box center [1523, 22] width 58 height 19
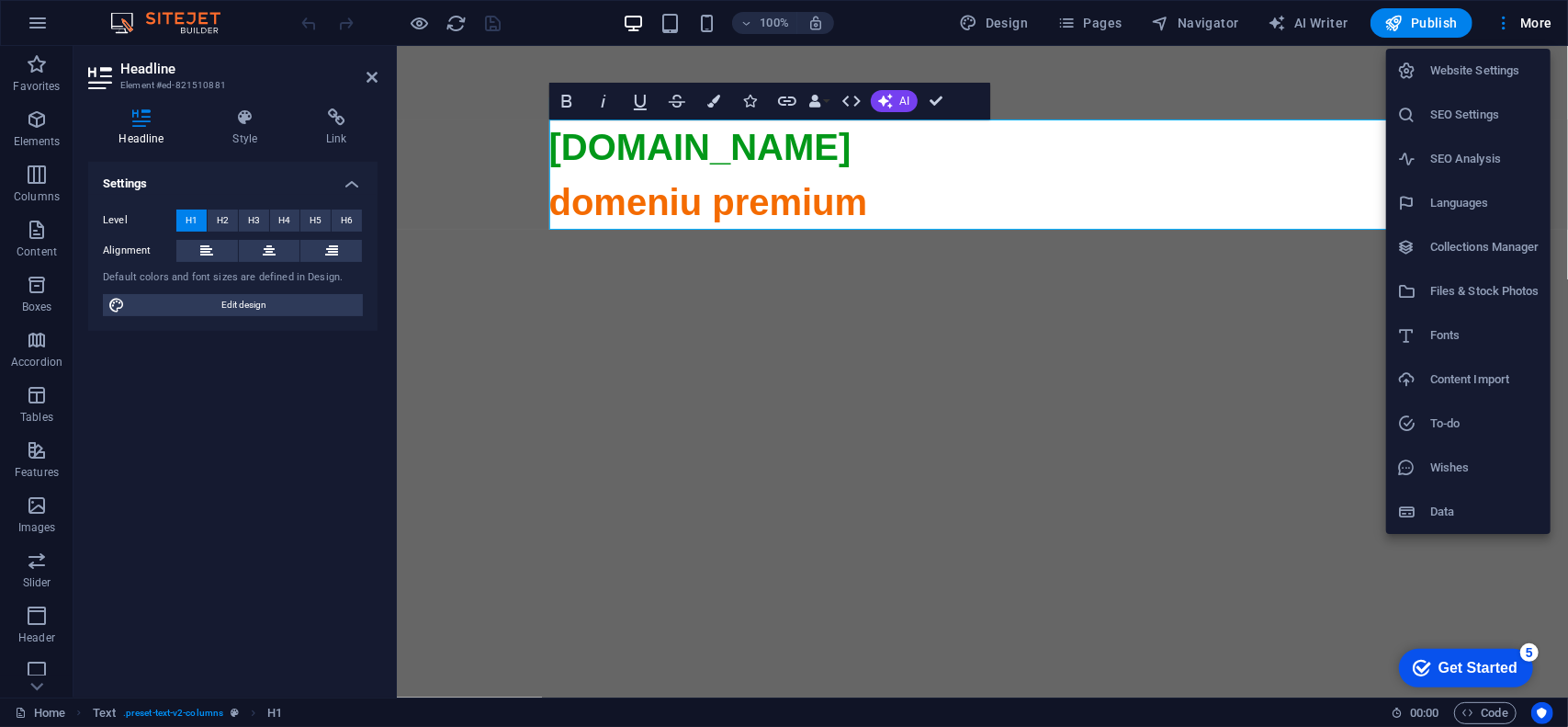
click at [1500, 122] on h6 "SEO Settings" at bounding box center [1485, 114] width 109 height 22
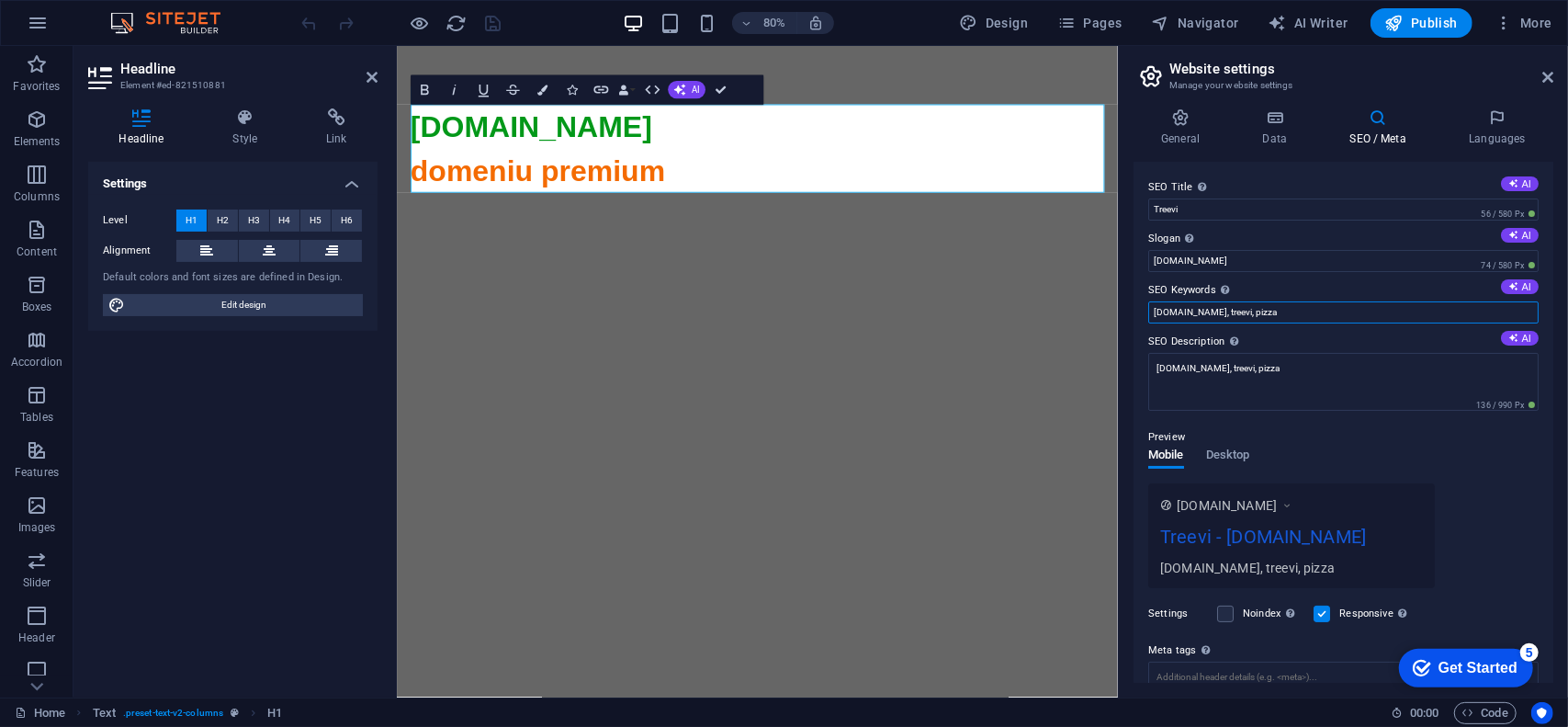
click at [1267, 311] on input "[DOMAIN_NAME], treevi, pizza" at bounding box center [1343, 312] width 391 height 22
type input "[DOMAIN_NAME], treevi"
click at [1216, 365] on textarea "[DOMAIN_NAME], treevi, pizza" at bounding box center [1343, 381] width 391 height 58
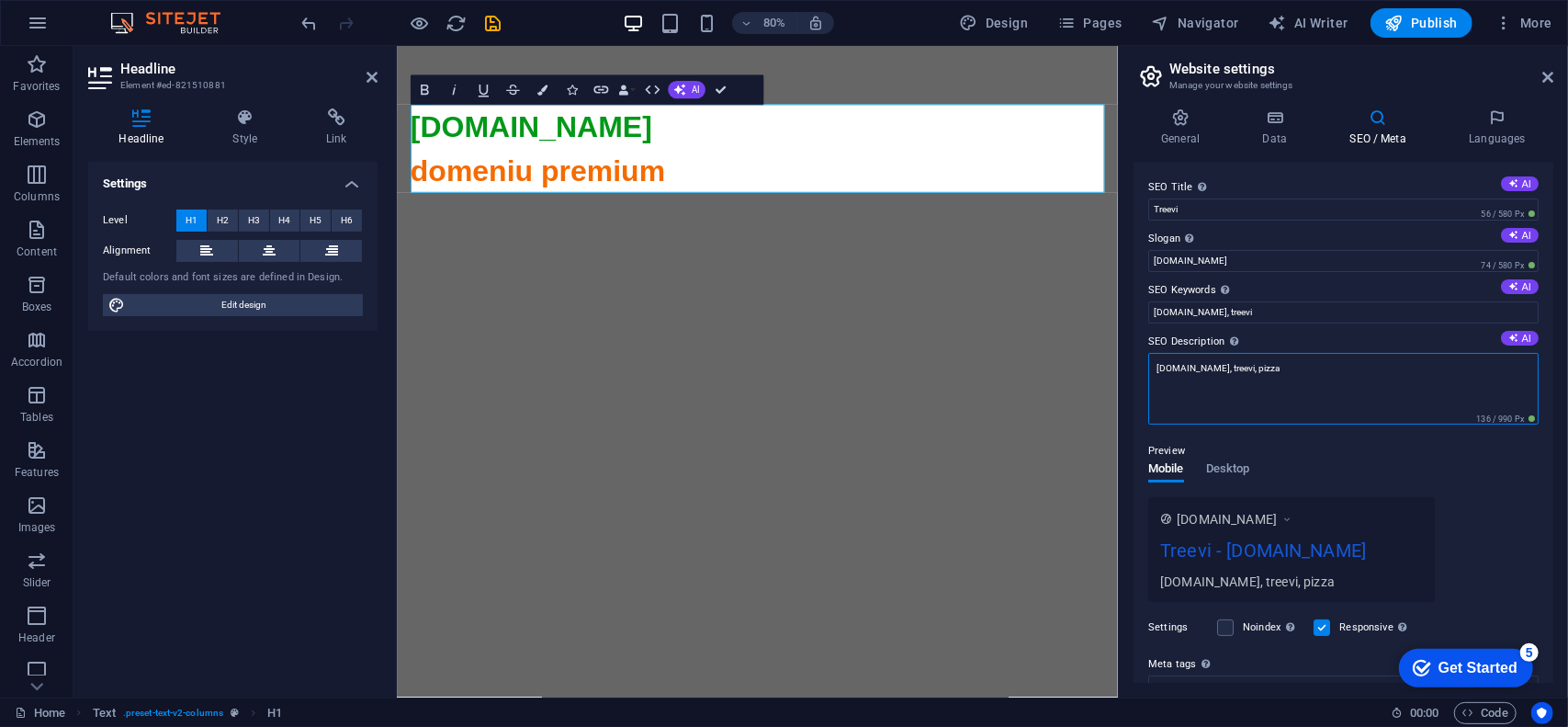
click at [1262, 361] on textarea "[DOMAIN_NAME], treevi, pizza" at bounding box center [1343, 388] width 391 height 71
type textarea "[DOMAIN_NAME], treevi"
click at [1270, 431] on div "Preview Mobile Desktop [DOMAIN_NAME] Treevi - [DOMAIN_NAME] [DOMAIN_NAME], tree…" at bounding box center [1343, 513] width 391 height 177
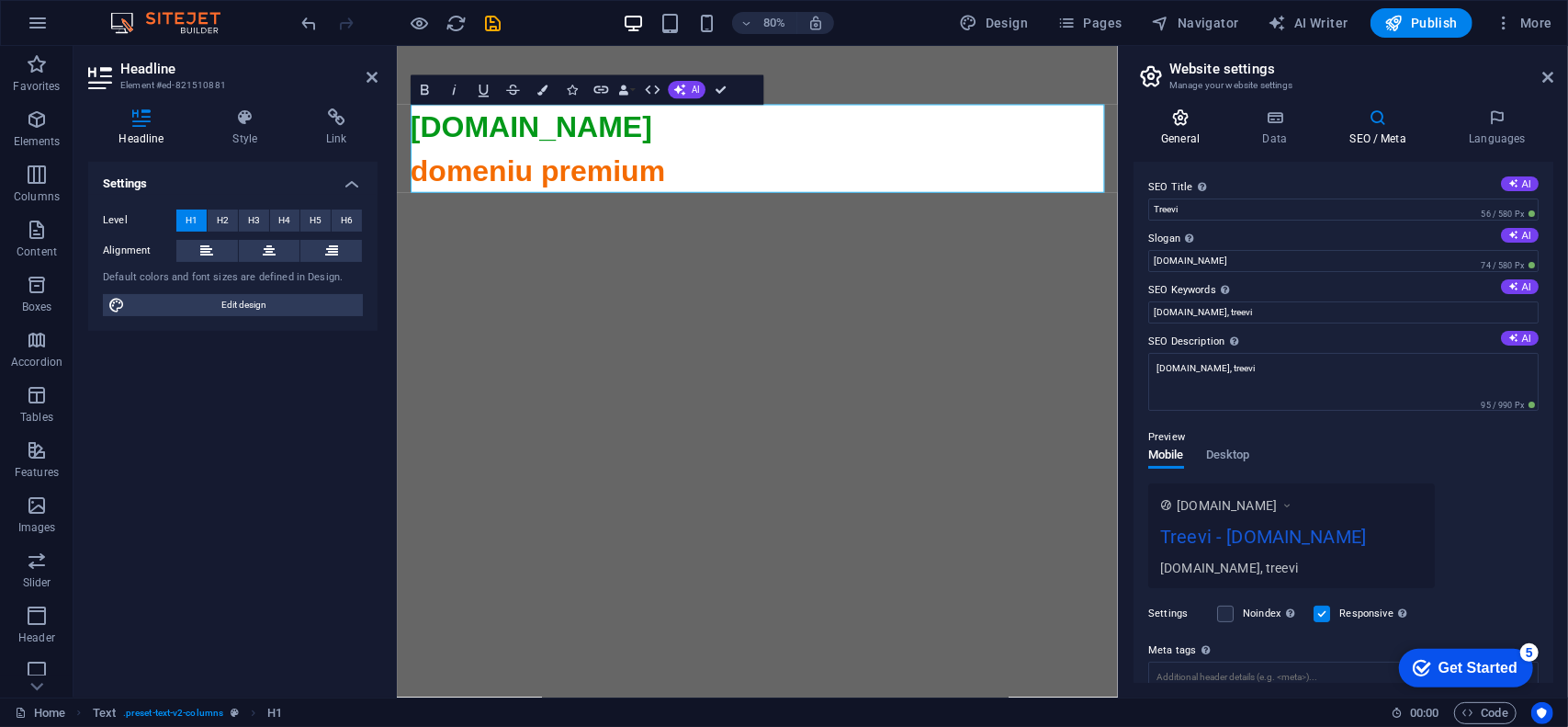
click at [1193, 118] on icon at bounding box center [1180, 117] width 94 height 19
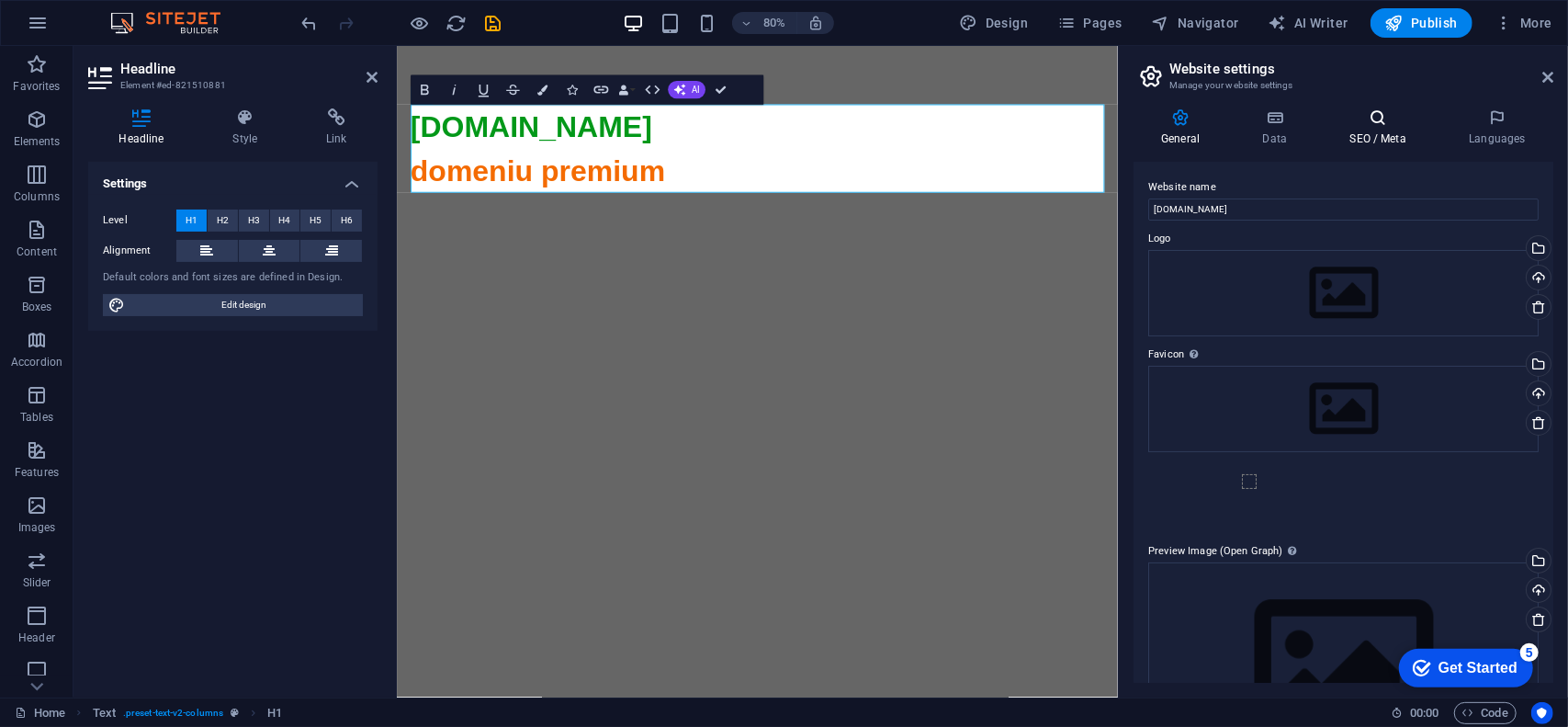
click at [1354, 126] on icon at bounding box center [1377, 117] width 112 height 19
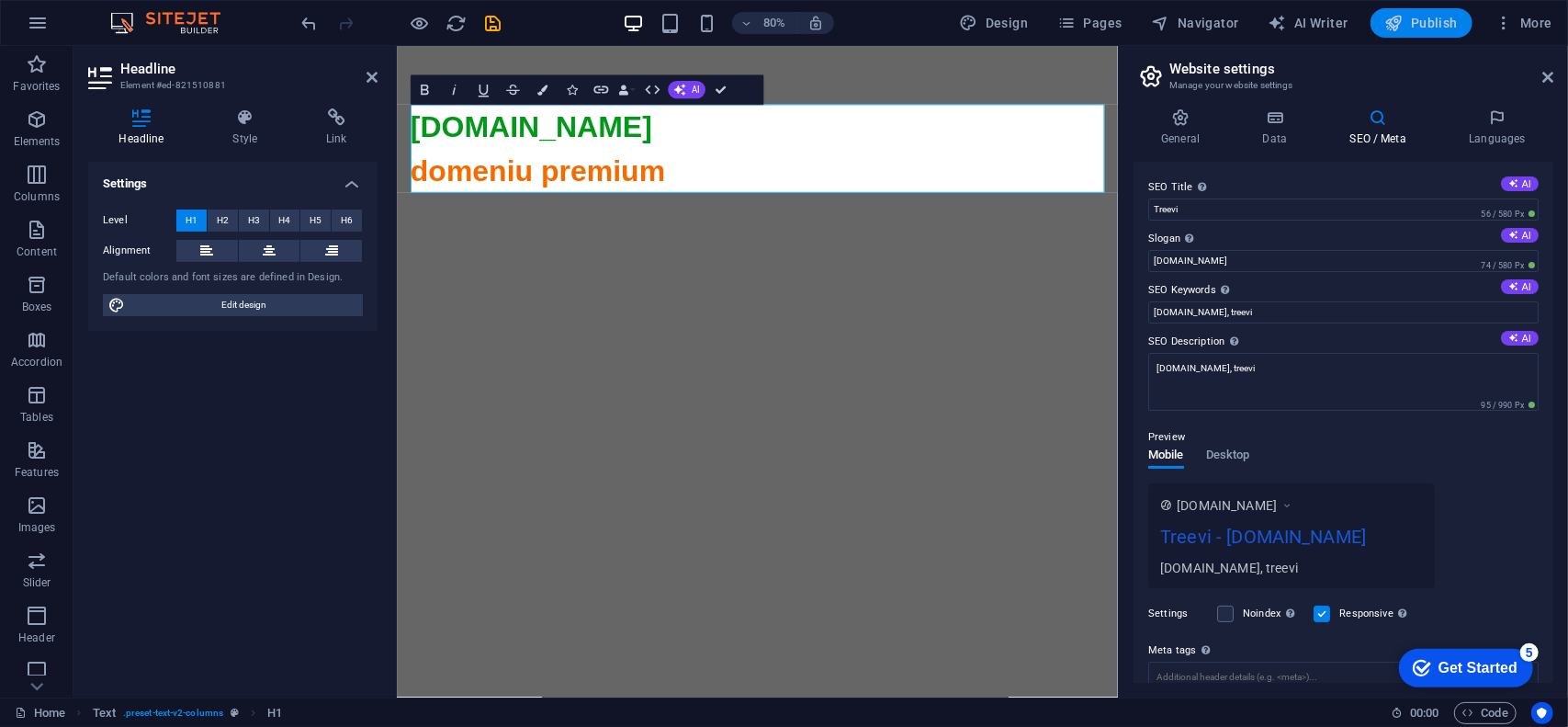
click at [1420, 18] on span "Publish" at bounding box center [1421, 22] width 72 height 19
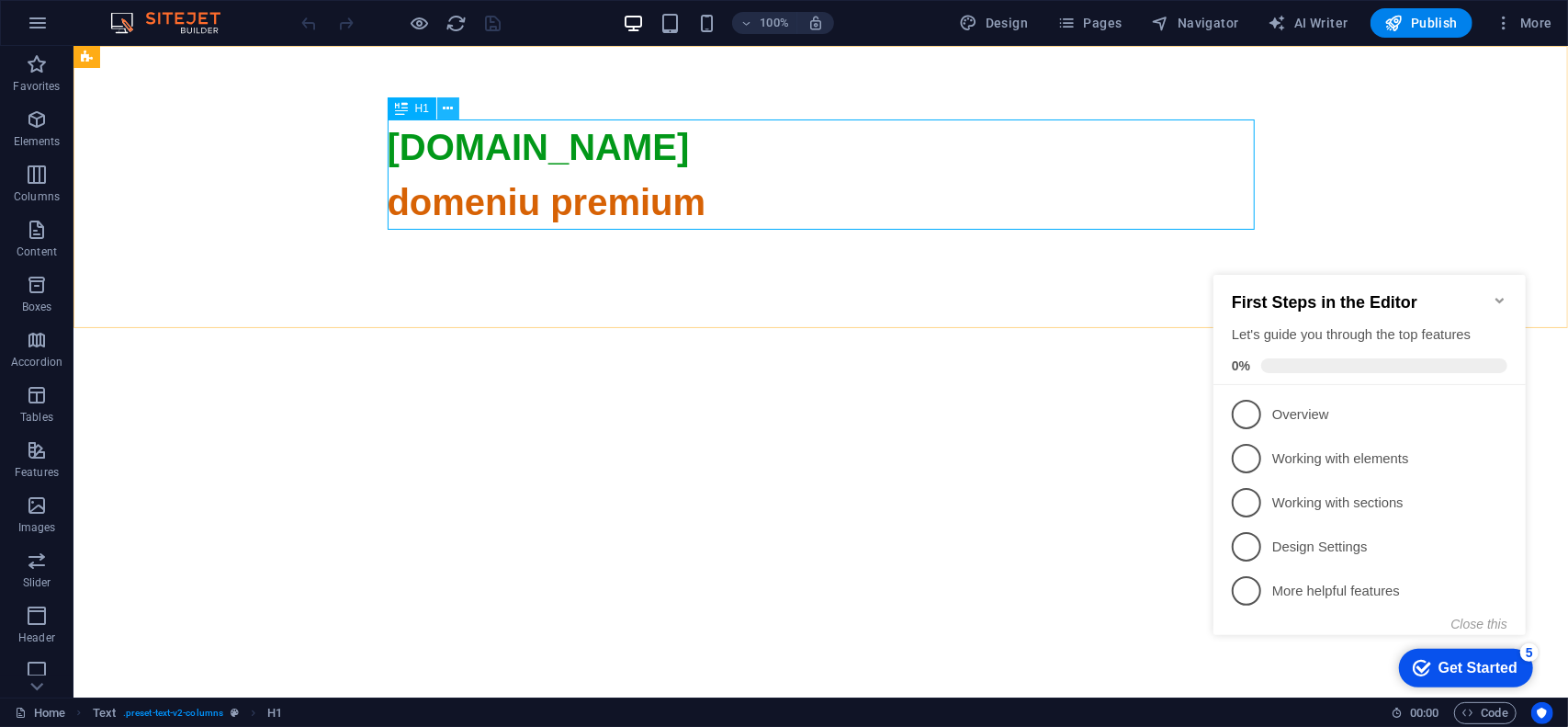
click at [448, 109] on icon at bounding box center [448, 109] width 10 height 20
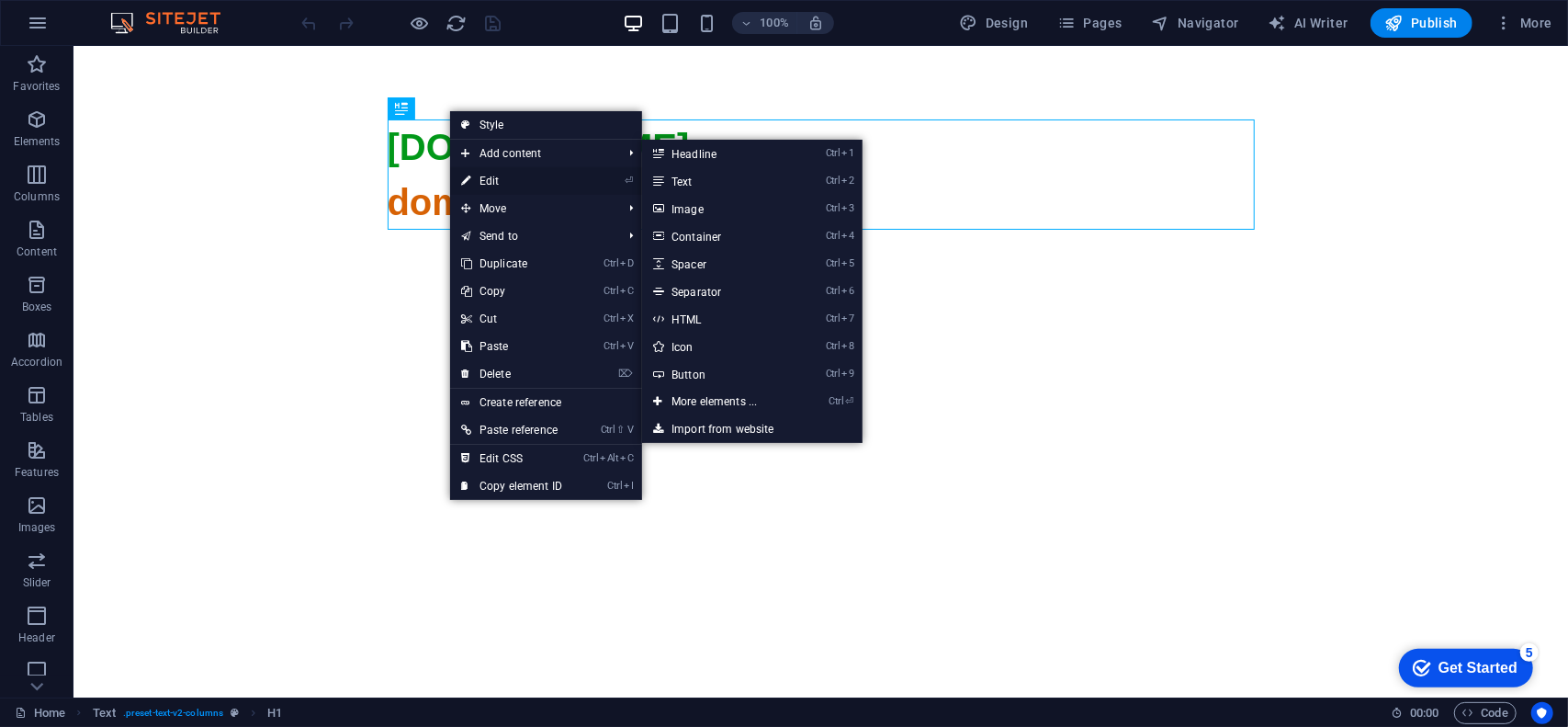
click at [499, 181] on link "⏎ Edit" at bounding box center [512, 181] width 123 height 27
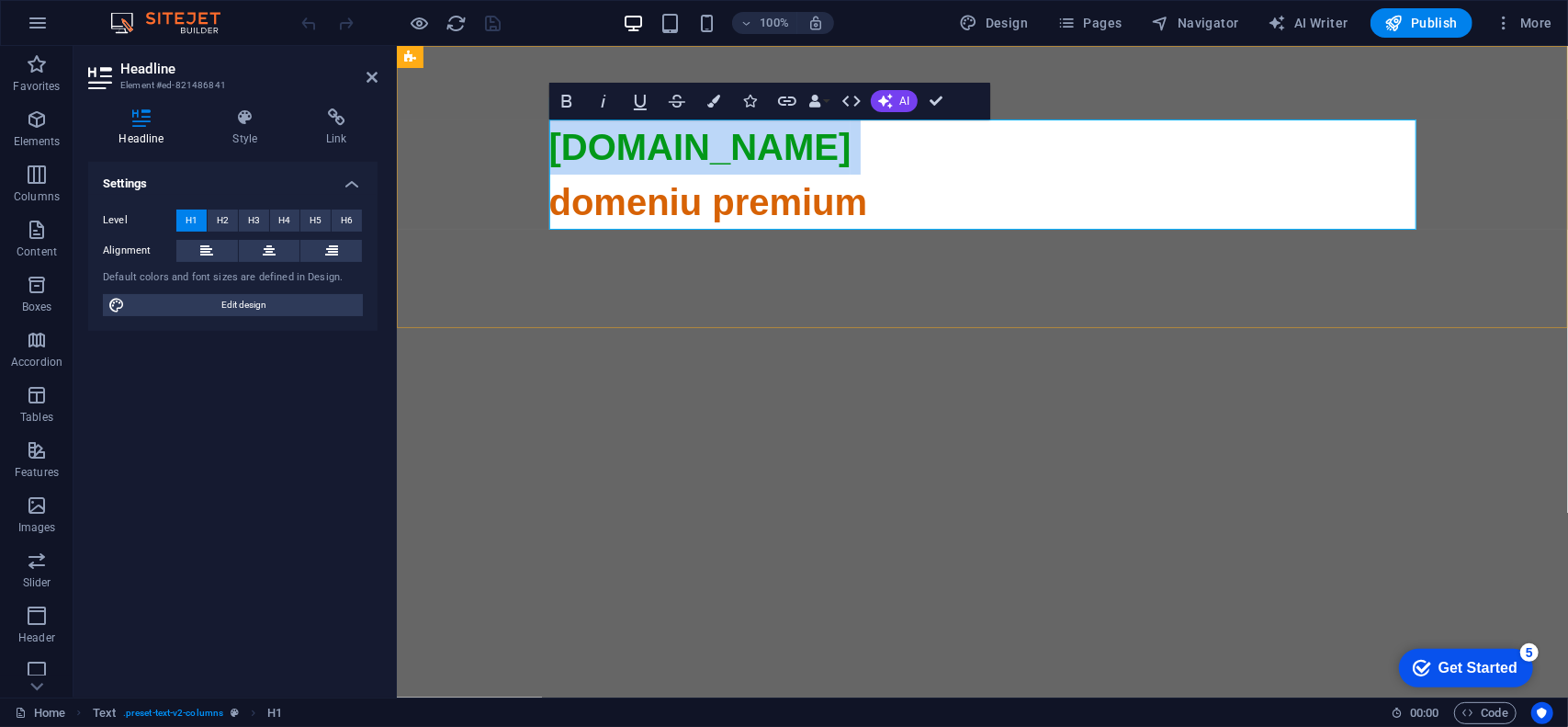
click at [733, 169] on h1 "[DOMAIN_NAME] domeniu premium" at bounding box center [982, 614] width 868 height 992
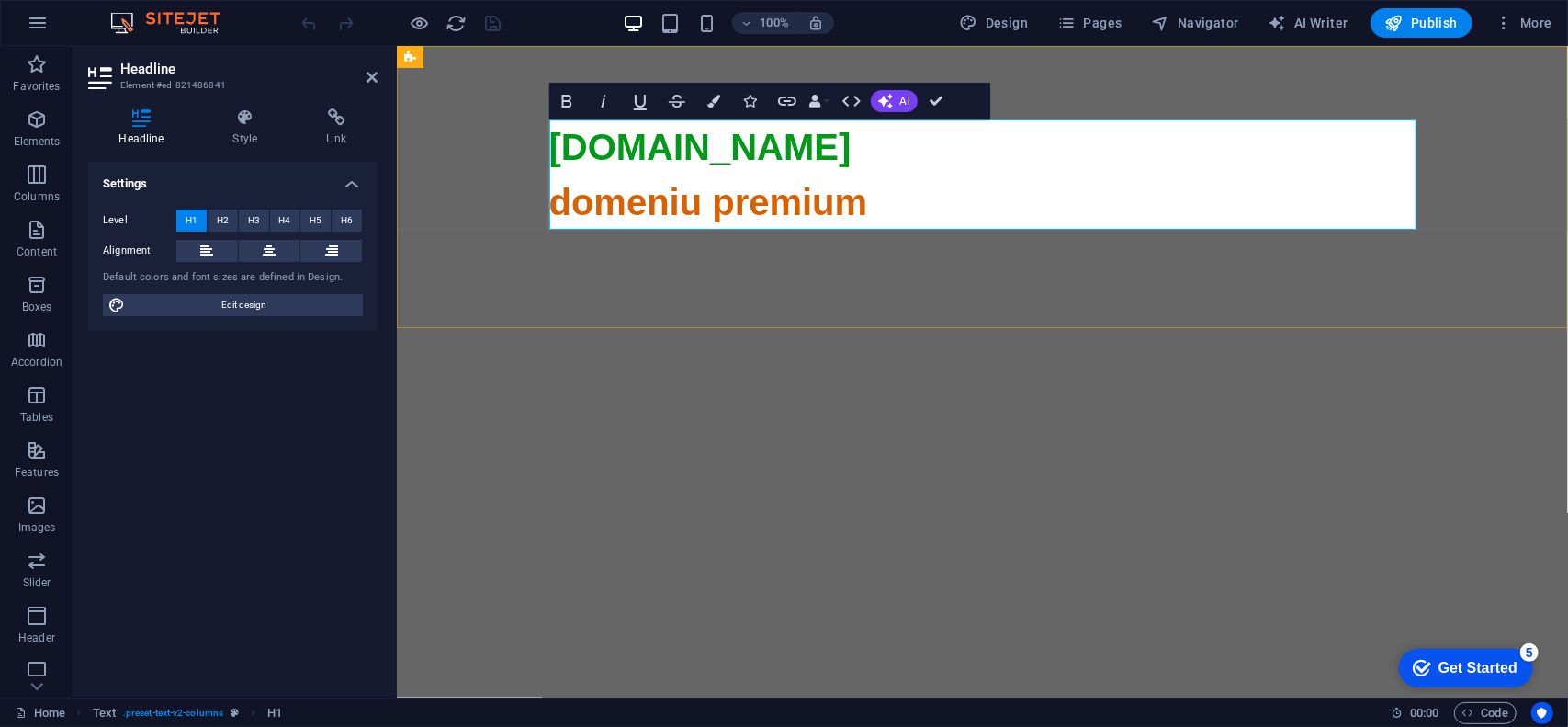
click at [627, 192] on span "domeniu premium" at bounding box center [982, 642] width 868 height 922
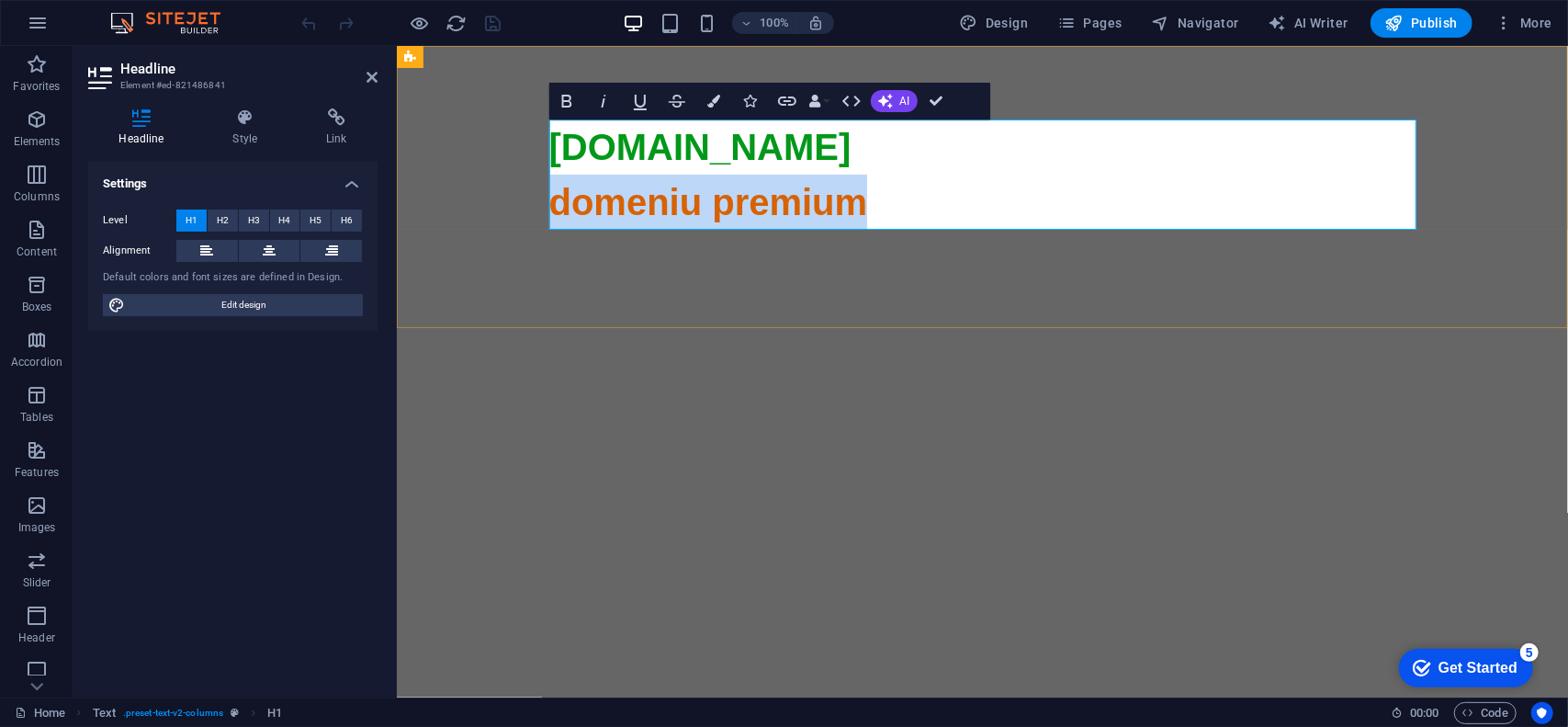
click at [627, 192] on span "domeniu premium" at bounding box center [982, 642] width 868 height 922
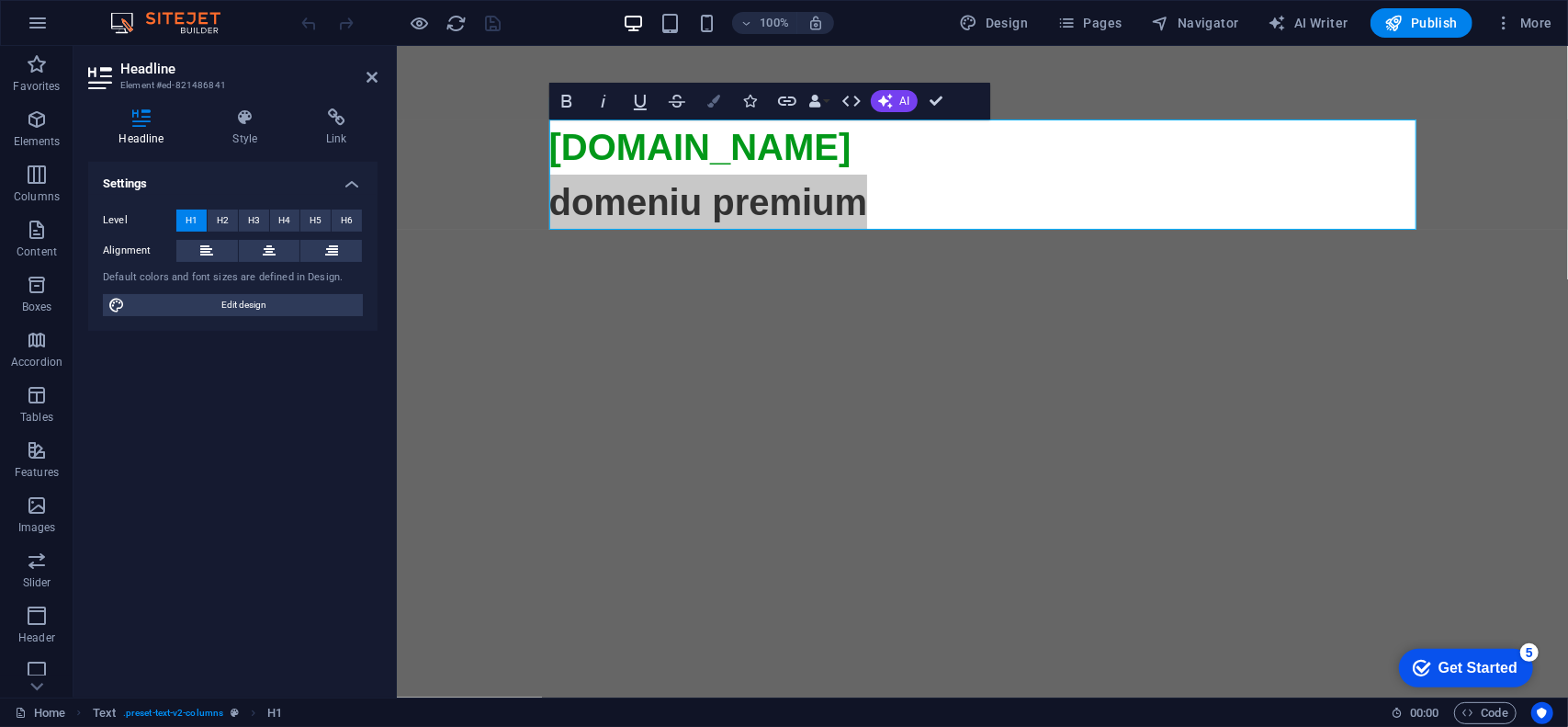
click at [719, 110] on button "Colors" at bounding box center [714, 102] width 35 height 37
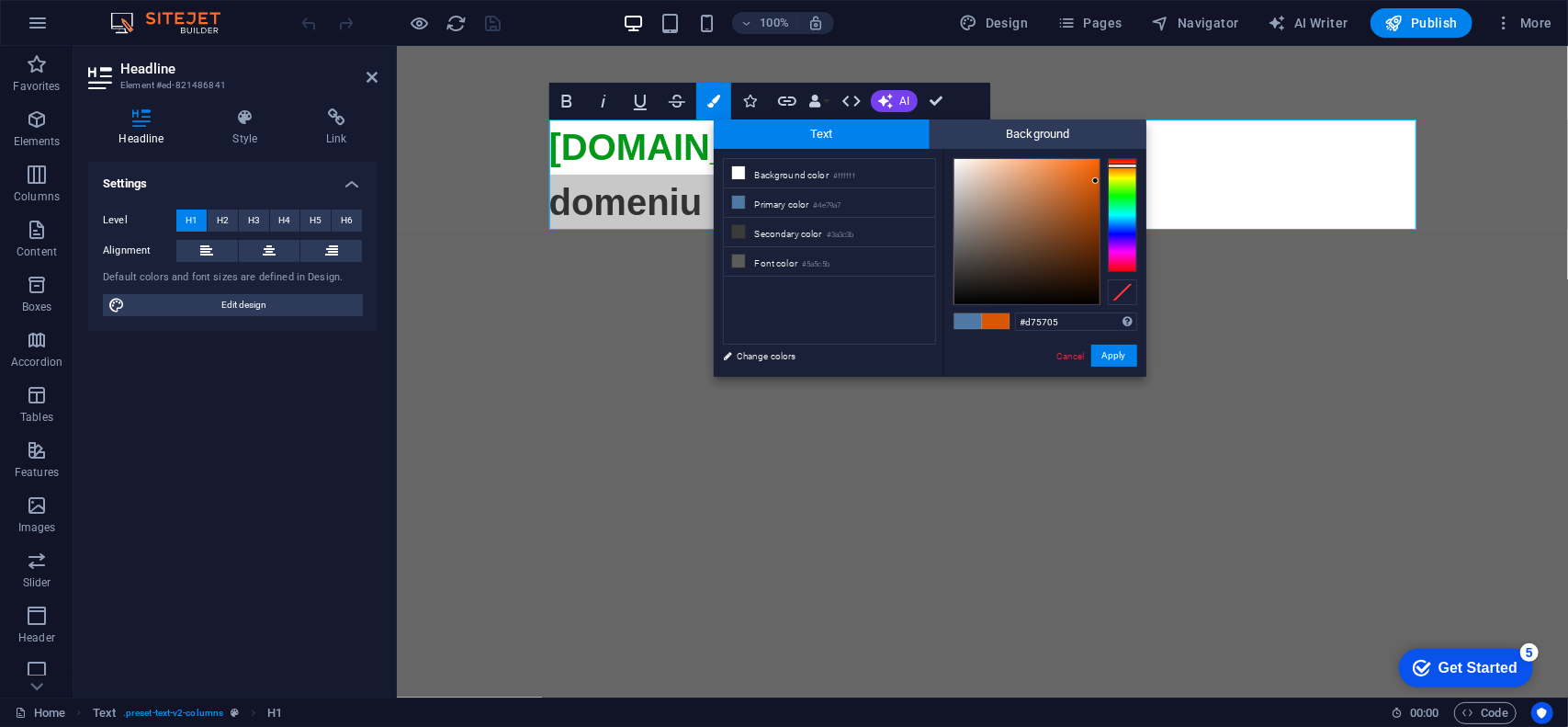
click at [1123, 165] on div at bounding box center [1123, 165] width 29 height 5
type input "#fa6200"
click at [1098, 161] on div at bounding box center [1027, 232] width 147 height 147
click at [1119, 361] on button "Apply" at bounding box center [1114, 356] width 46 height 22
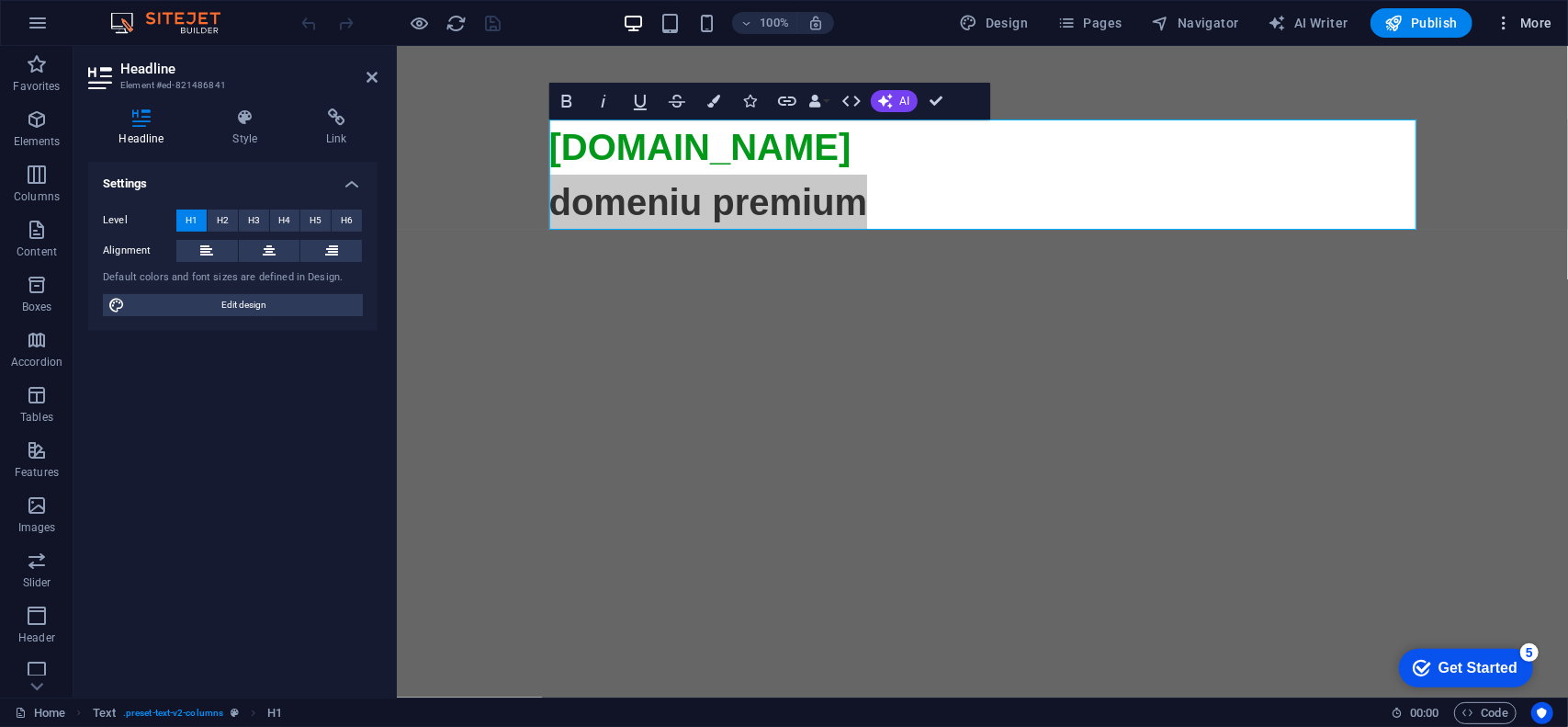
click at [1534, 24] on span "More" at bounding box center [1523, 22] width 58 height 19
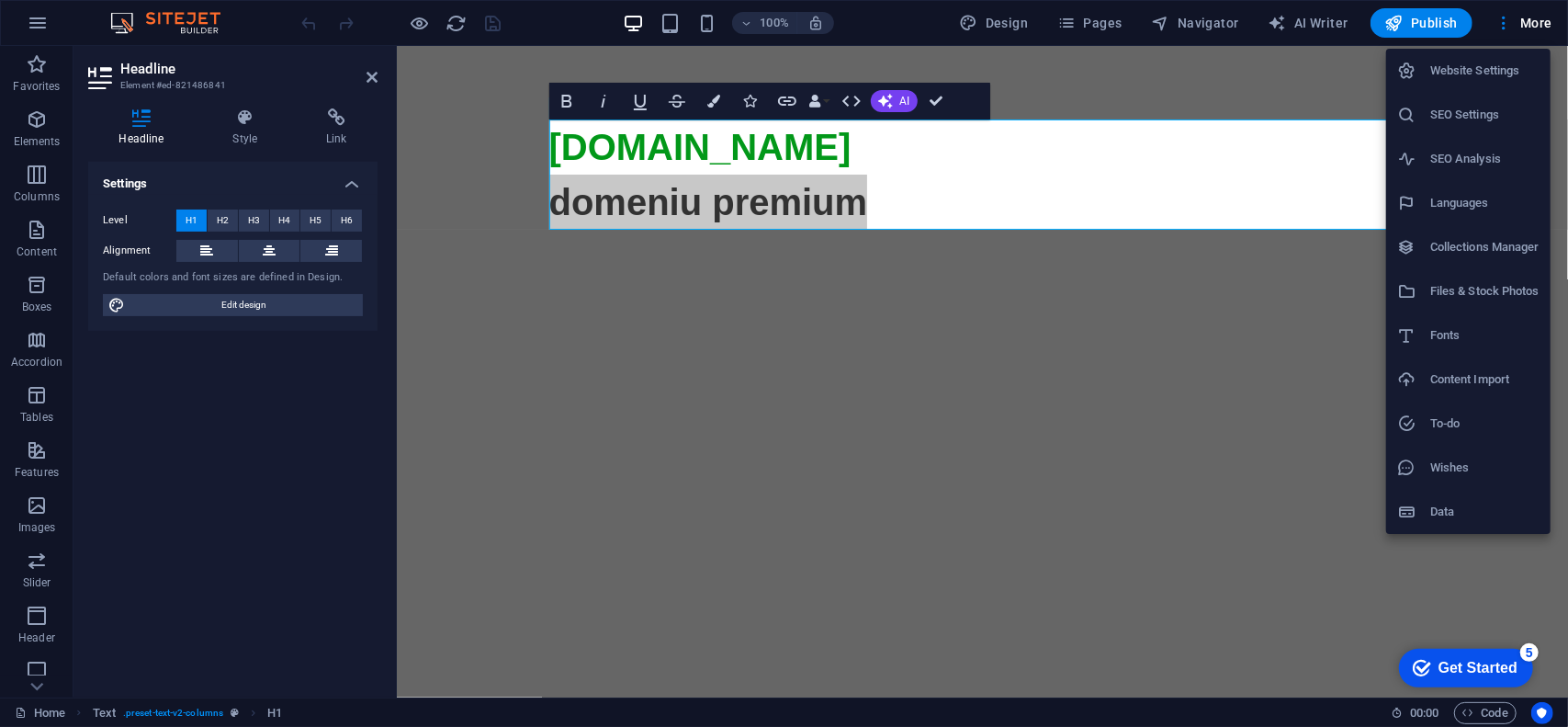
click at [1498, 111] on h6 "SEO Settings" at bounding box center [1485, 114] width 109 height 22
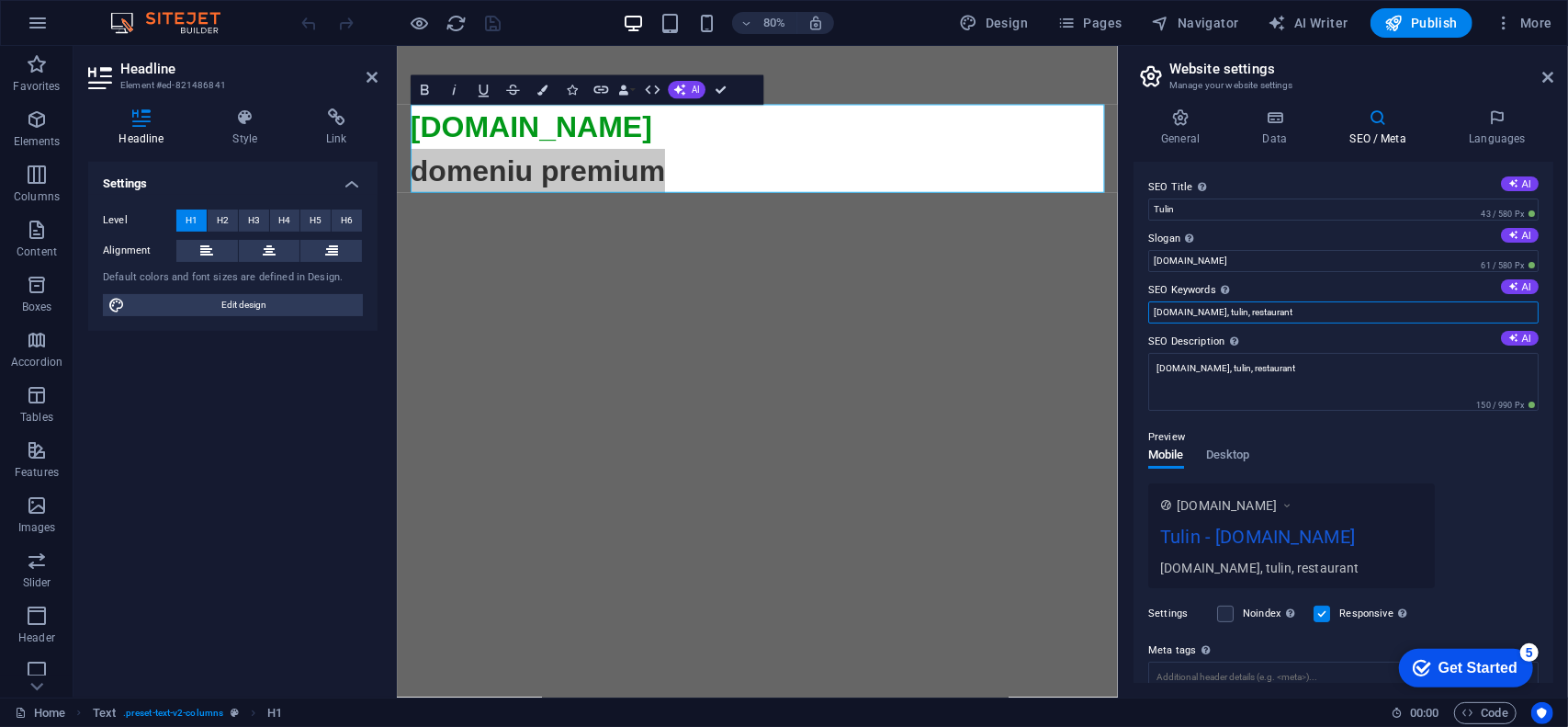
drag, startPoint x: 1207, startPoint y: 312, endPoint x: 1343, endPoint y: 307, distance: 136.1
click at [1343, 308] on input "[DOMAIN_NAME], tulin, restaurant" at bounding box center [1343, 312] width 391 height 22
type input "[DOMAIN_NAME], tulin"
click at [1217, 418] on div "Preview Mobile Desktop [DOMAIN_NAME] Tulin - [DOMAIN_NAME] [DOMAIN_NAME], [PERS…" at bounding box center [1343, 499] width 391 height 177
drag, startPoint x: 1216, startPoint y: 373, endPoint x: 1306, endPoint y: 364, distance: 90.4
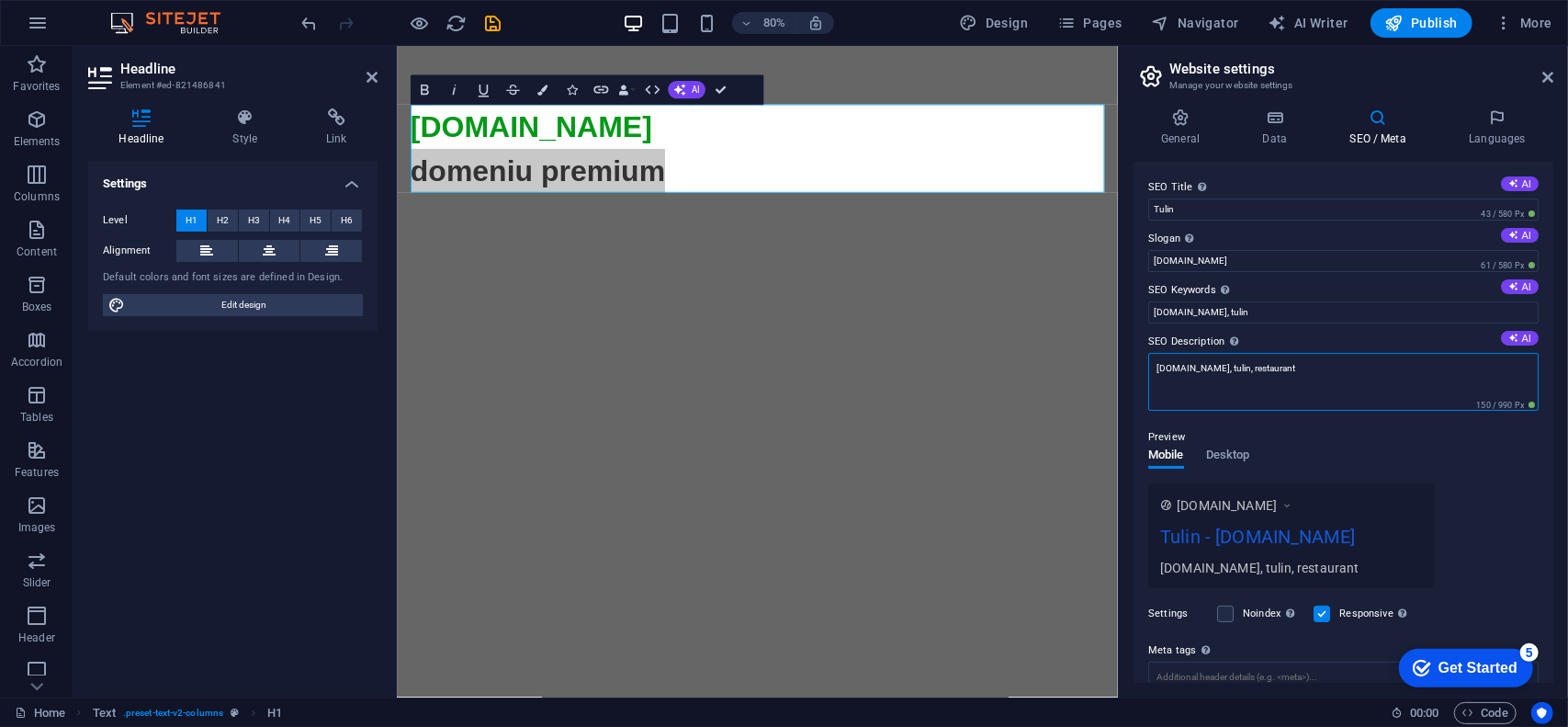
click at [1305, 365] on textarea "[DOMAIN_NAME], tulin, restaurant" at bounding box center [1343, 381] width 391 height 58
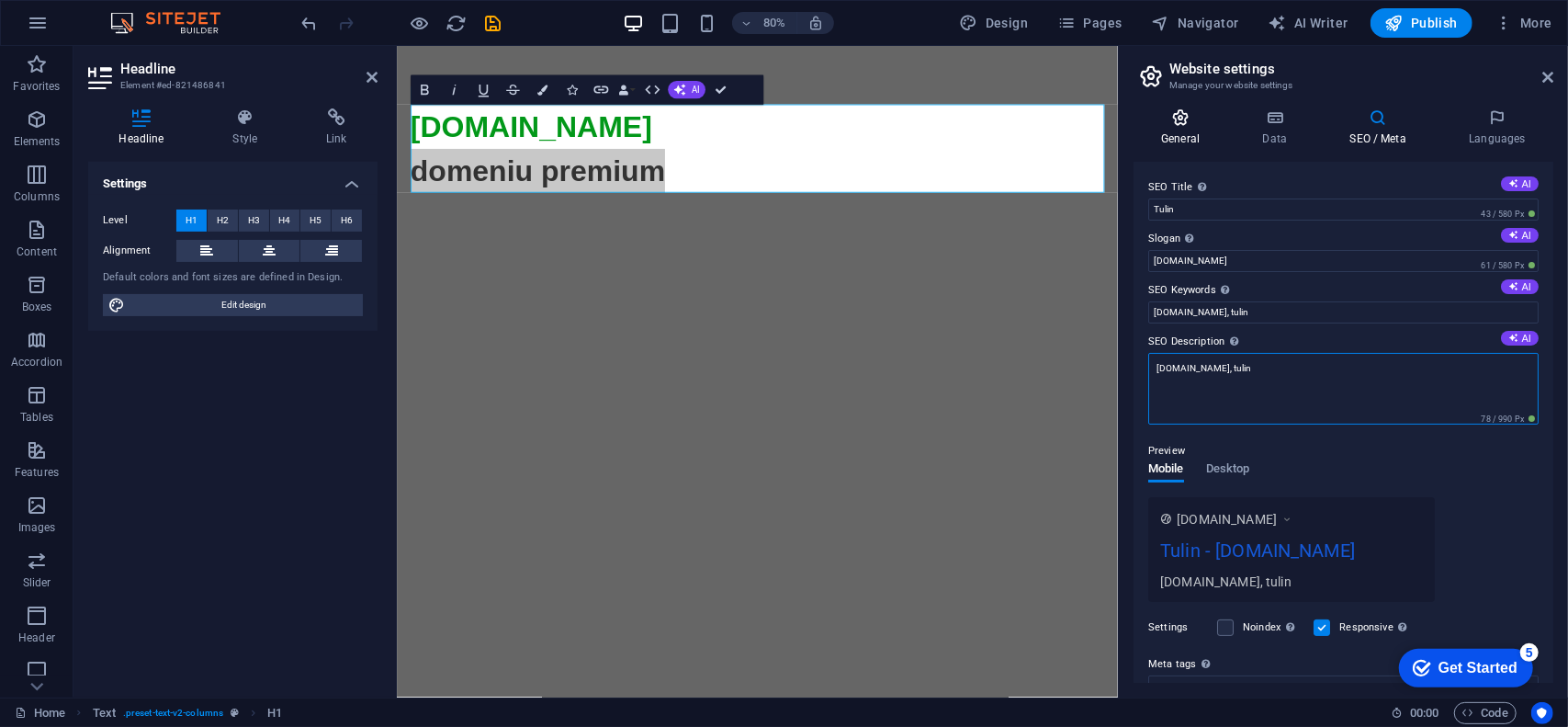
type textarea "[DOMAIN_NAME], tulin"
click at [1185, 126] on icon at bounding box center [1180, 117] width 94 height 19
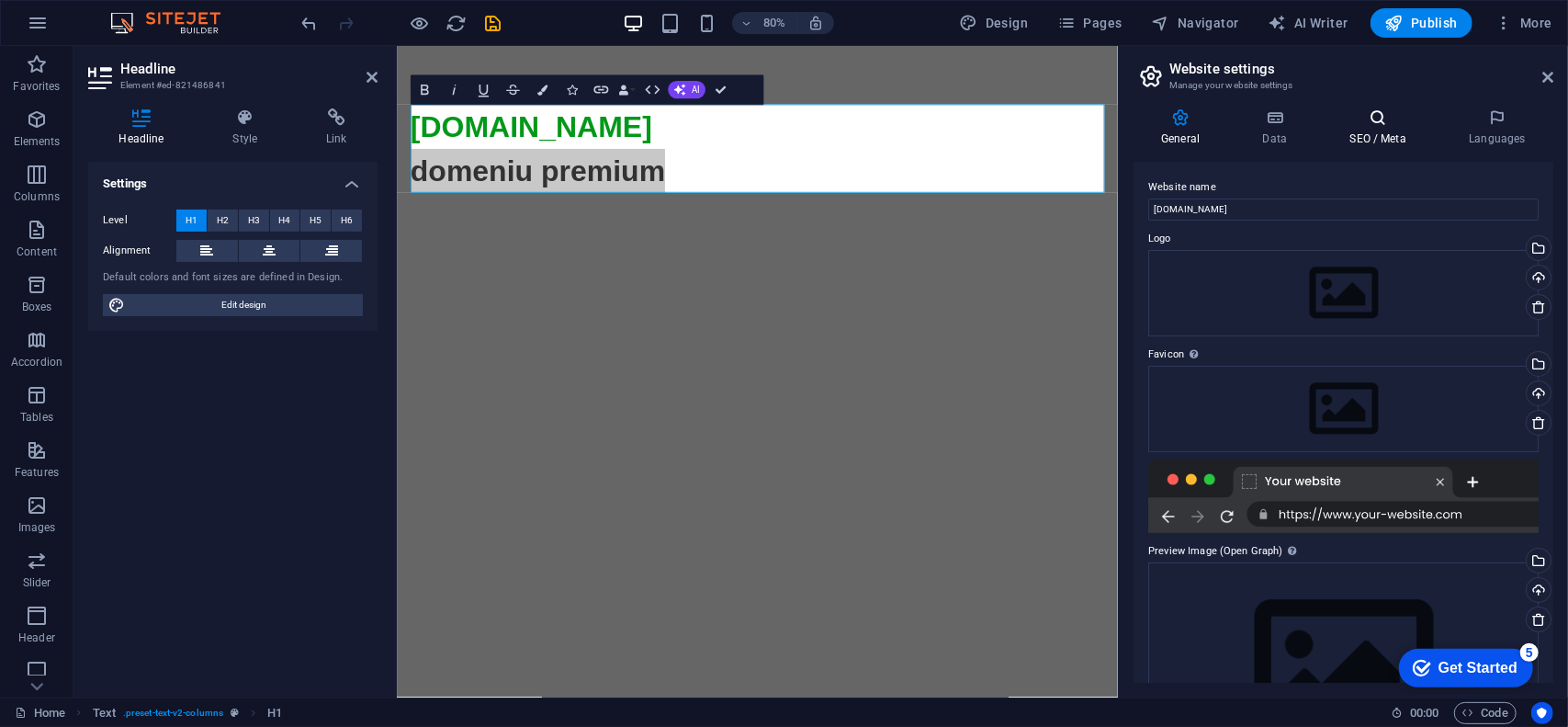
click at [1366, 124] on icon at bounding box center [1377, 117] width 112 height 19
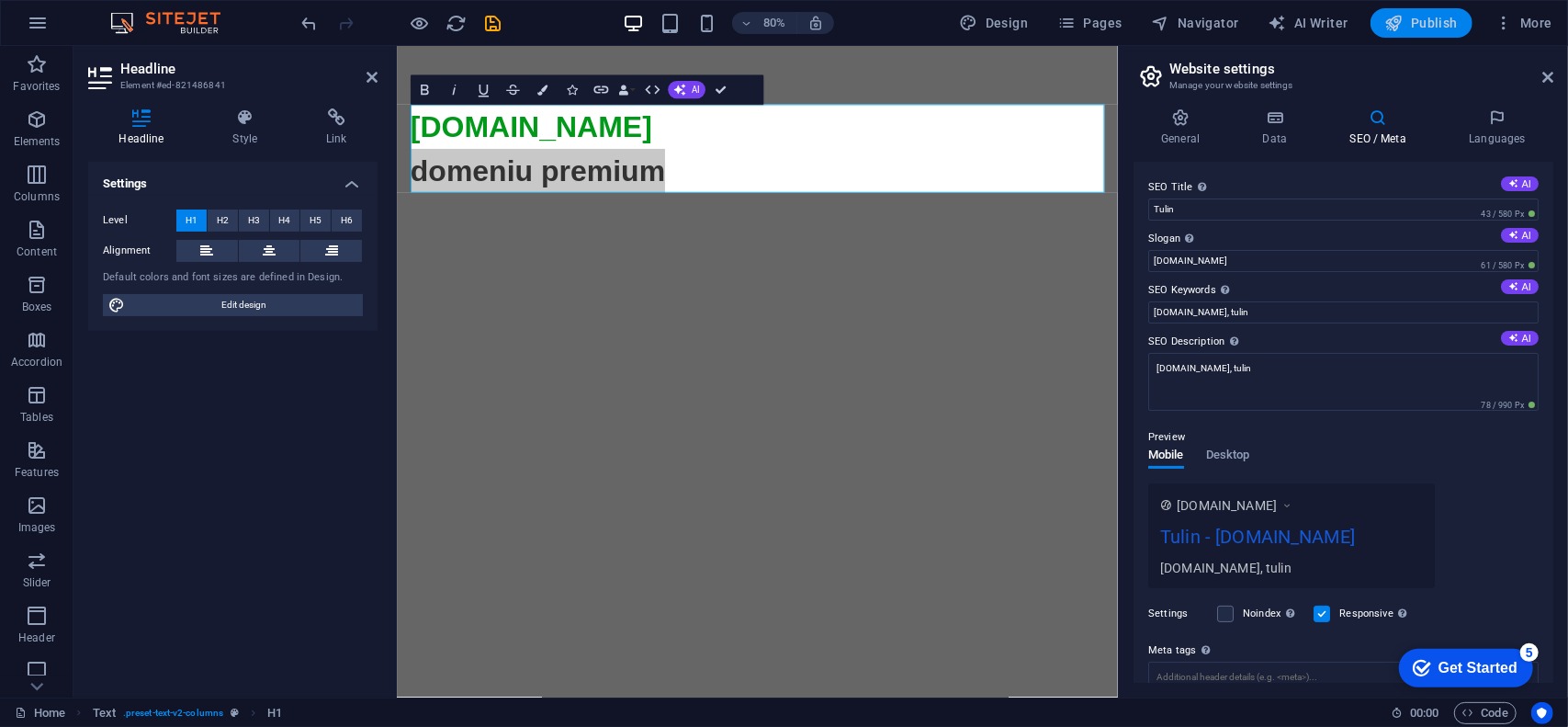
click at [1431, 27] on span "Publish" at bounding box center [1421, 22] width 72 height 19
